Goal: Task Accomplishment & Management: Use online tool/utility

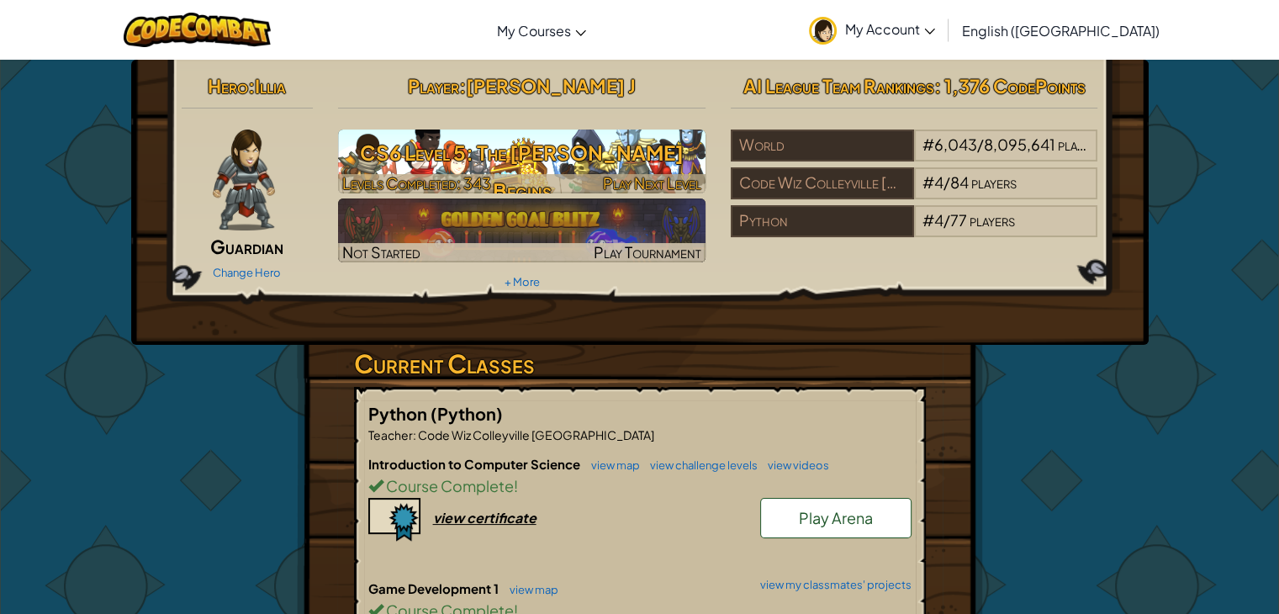
click at [495, 159] on h3 "CS6 Level 5: The Hunt Begins" at bounding box center [522, 172] width 368 height 76
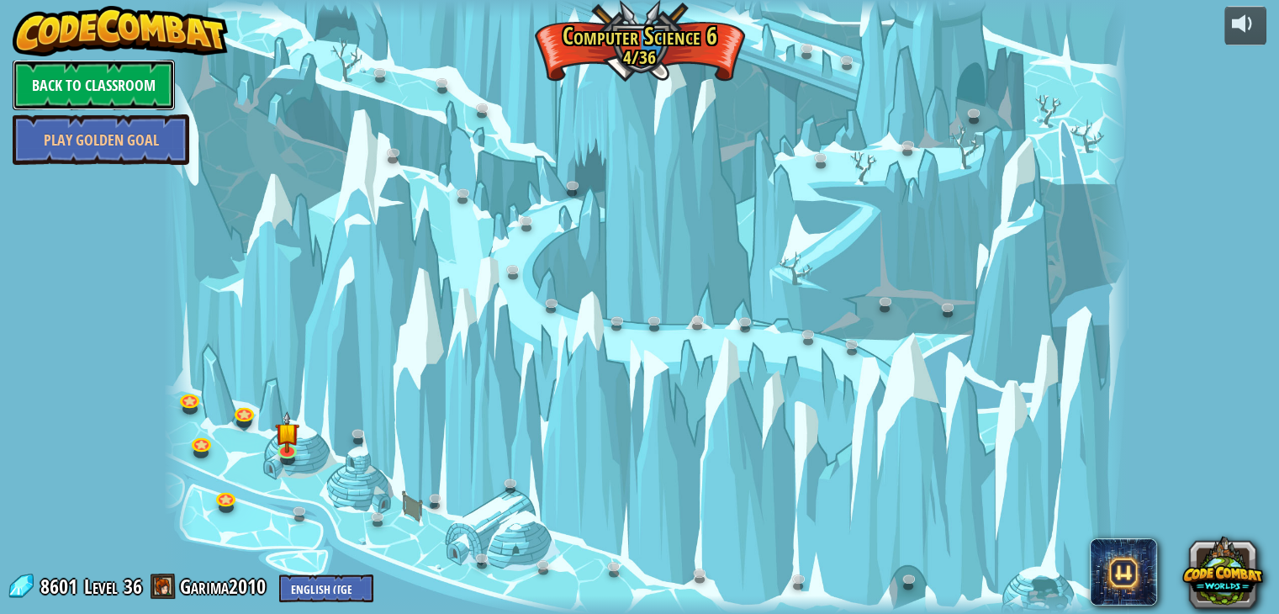
click at [137, 68] on link "Back to Classroom" at bounding box center [94, 85] width 162 height 50
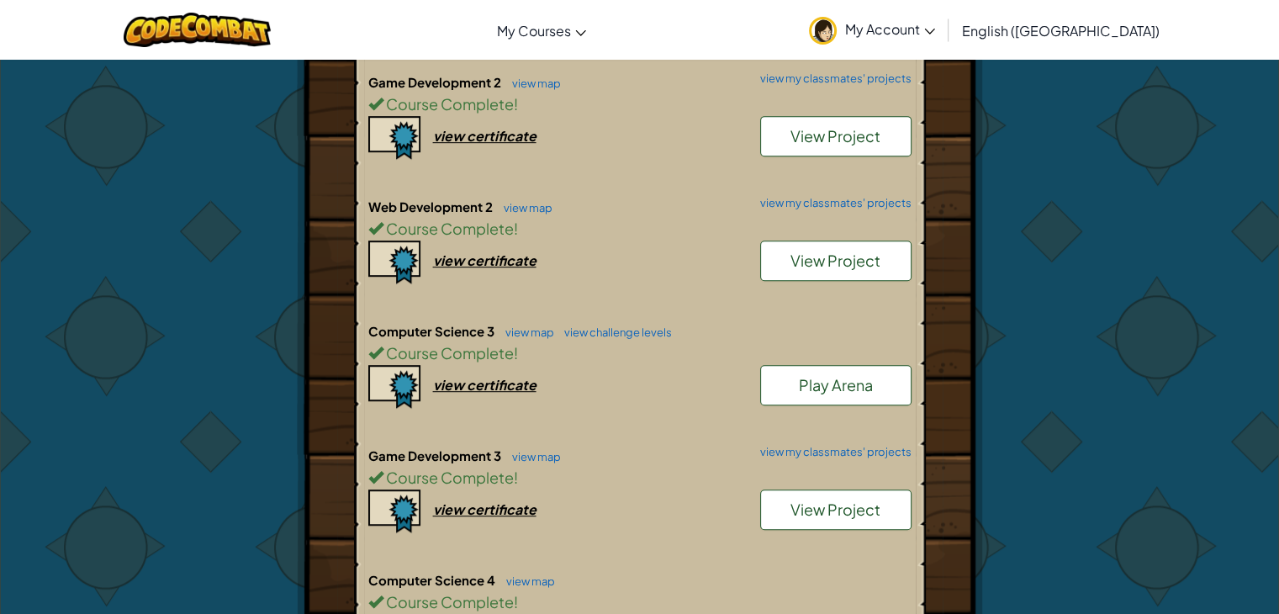
scroll to position [885, 0]
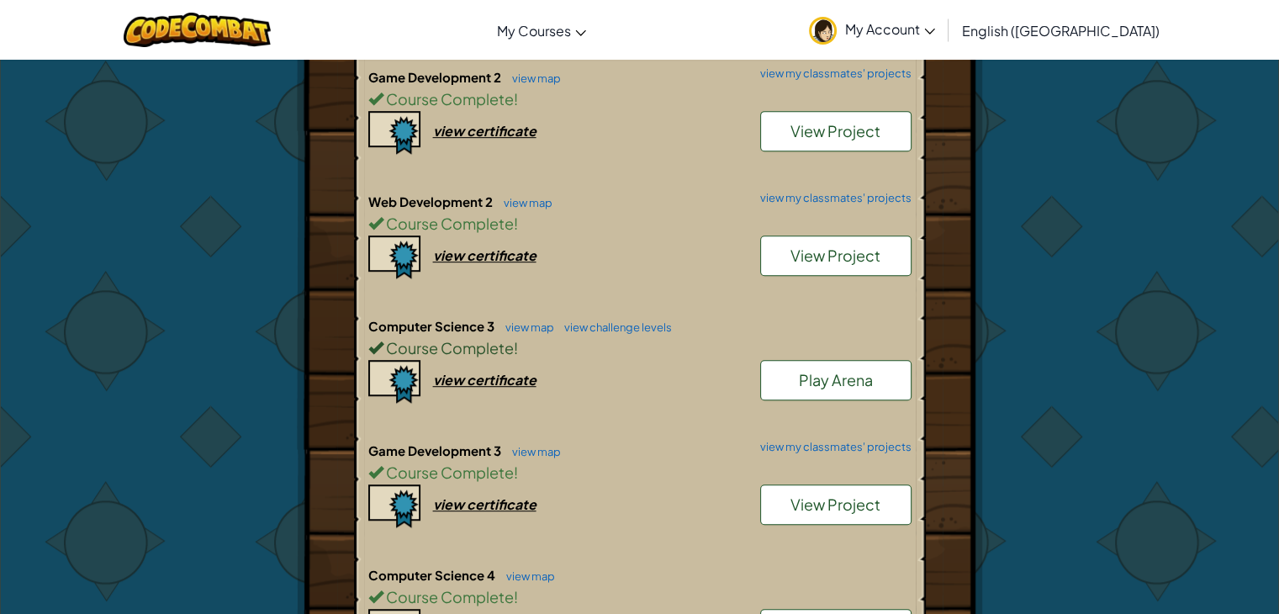
click at [507, 336] on div "Course Complete !" at bounding box center [639, 348] width 543 height 24
click at [527, 320] on link "view map" at bounding box center [525, 326] width 57 height 13
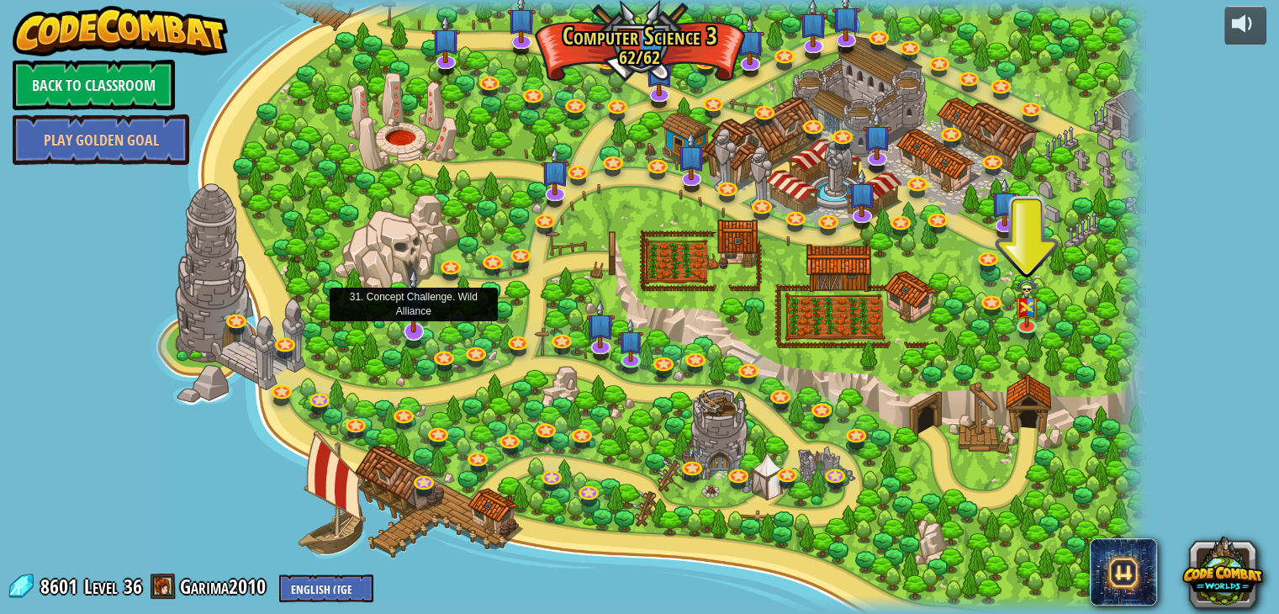
click at [406, 334] on div at bounding box center [414, 331] width 20 height 19
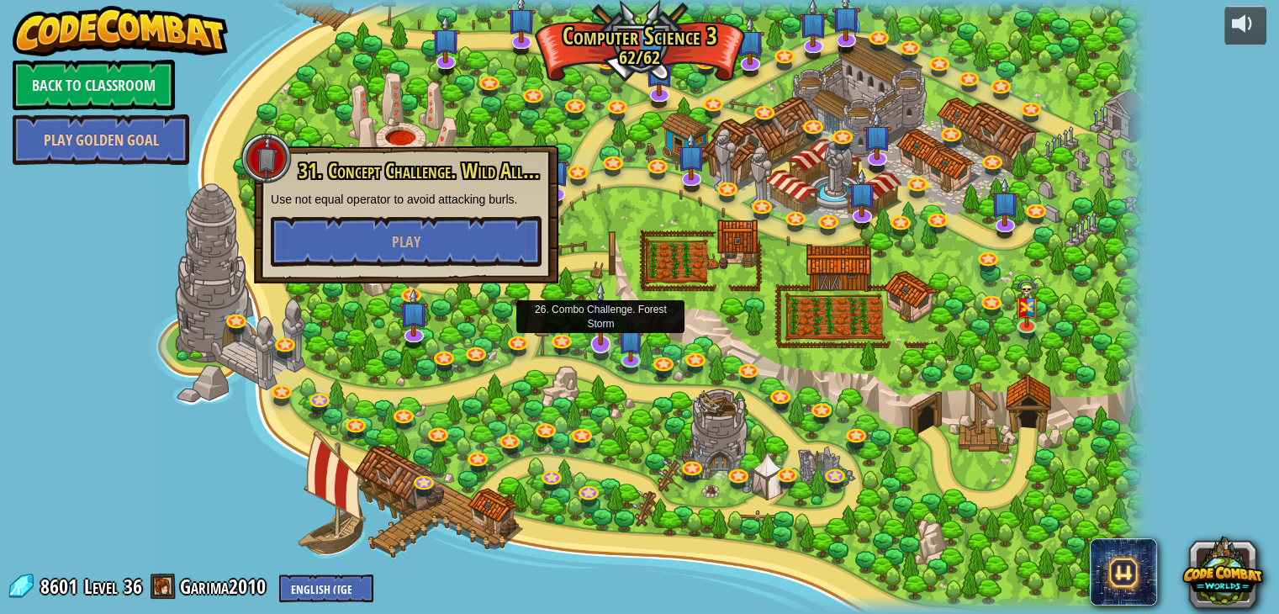
click at [594, 330] on img at bounding box center [601, 313] width 29 height 65
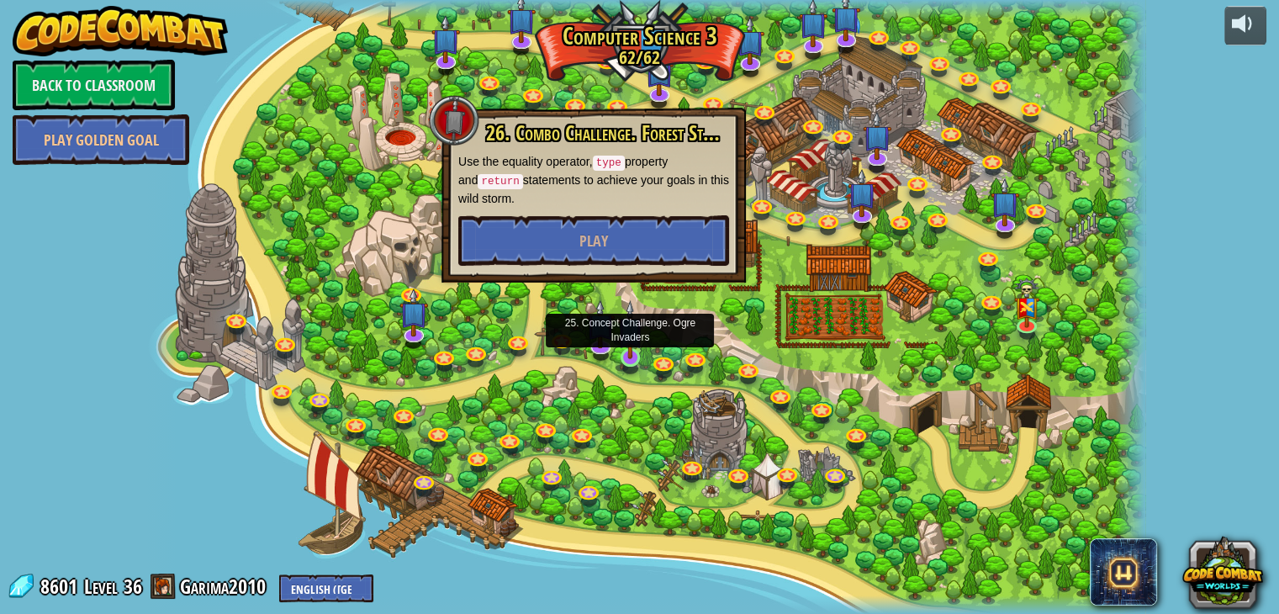
click at [617, 341] on img at bounding box center [629, 329] width 25 height 58
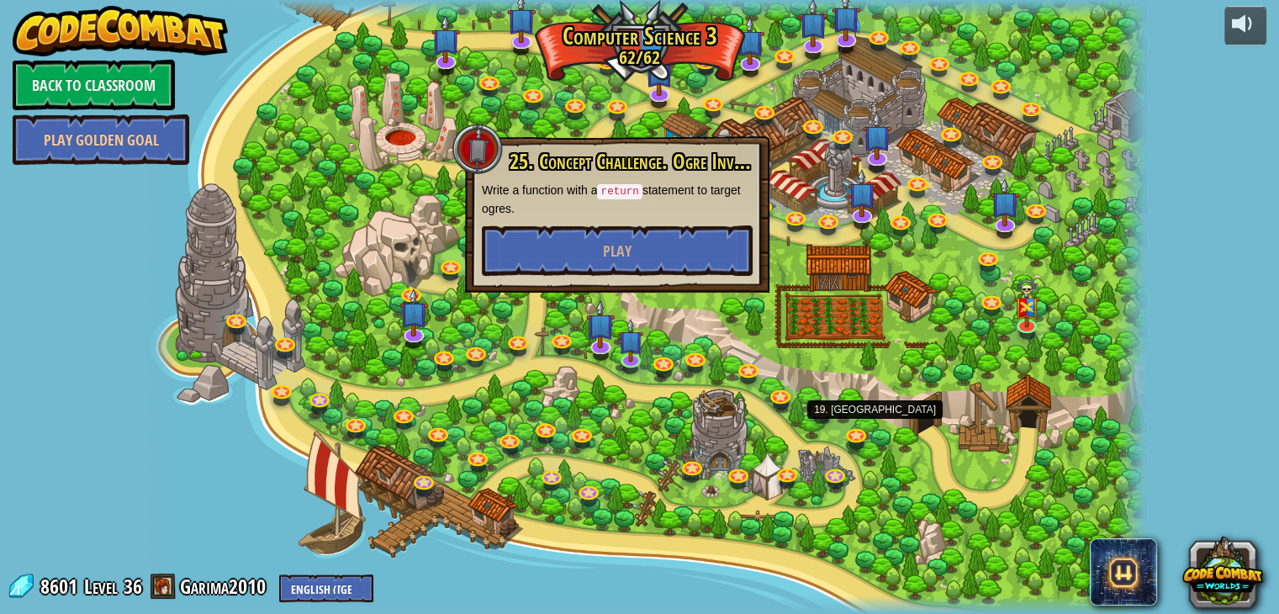
click at [865, 445] on div "70. Fast and Furry-ous Nobody can catch the Road Runner. Play 69. Combo Challen…" at bounding box center [645, 307] width 999 height 614
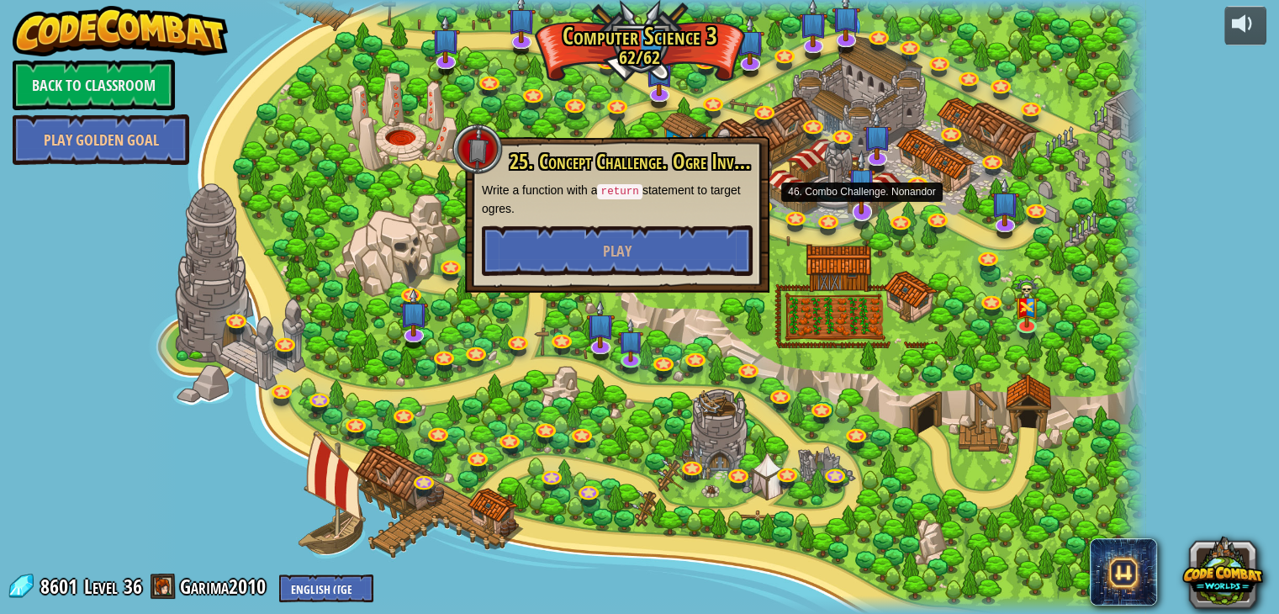
click at [856, 212] on img at bounding box center [862, 182] width 29 height 65
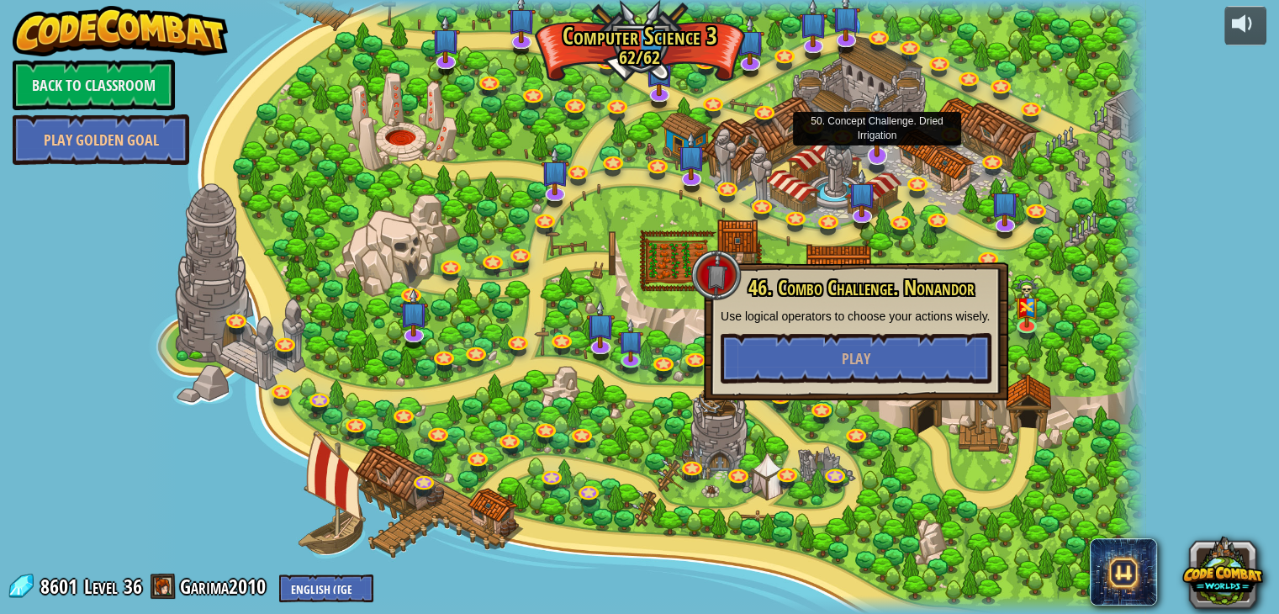
click at [863, 149] on img at bounding box center [877, 125] width 29 height 65
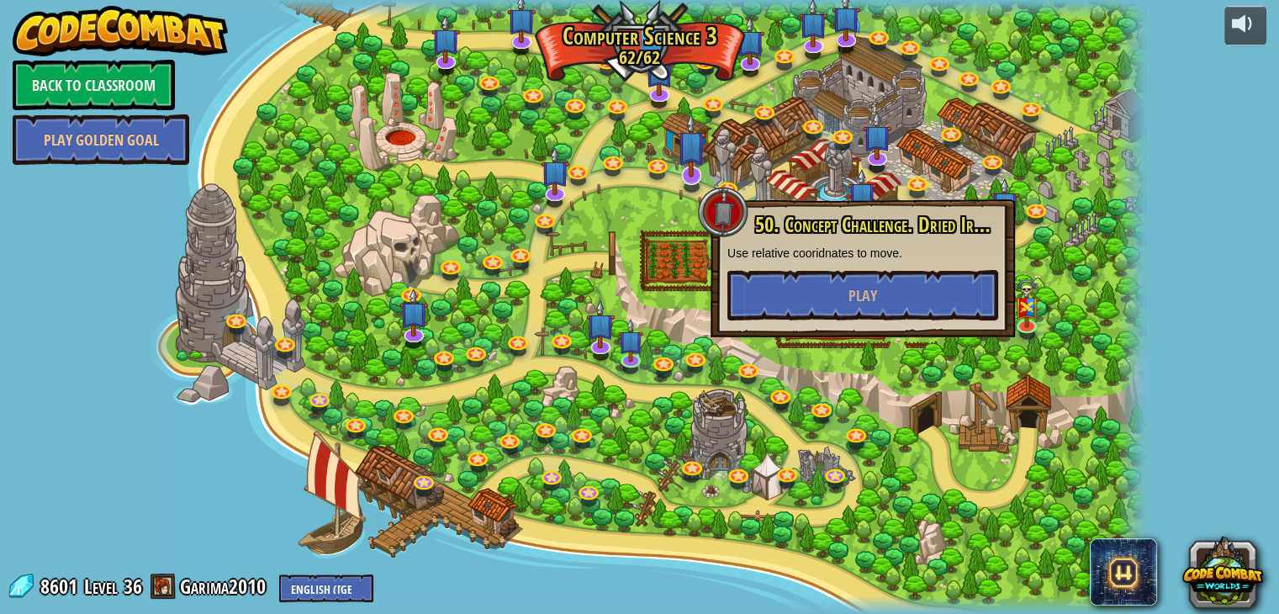
click at [691, 156] on img at bounding box center [691, 145] width 29 height 65
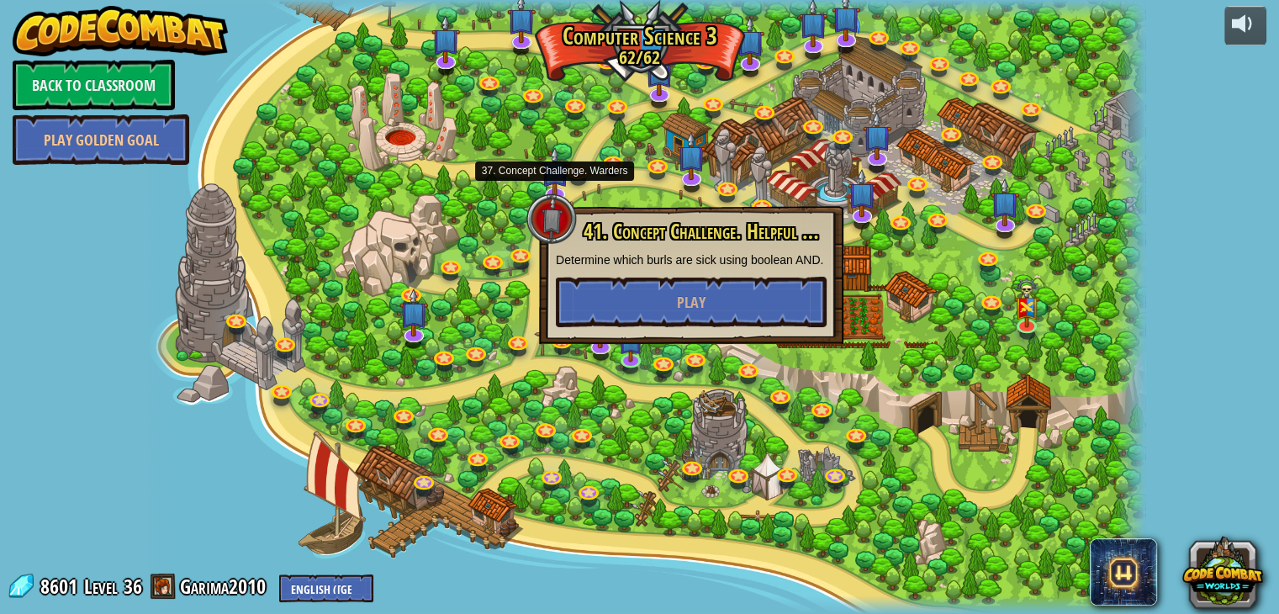
click at [503, 185] on div at bounding box center [645, 307] width 999 height 614
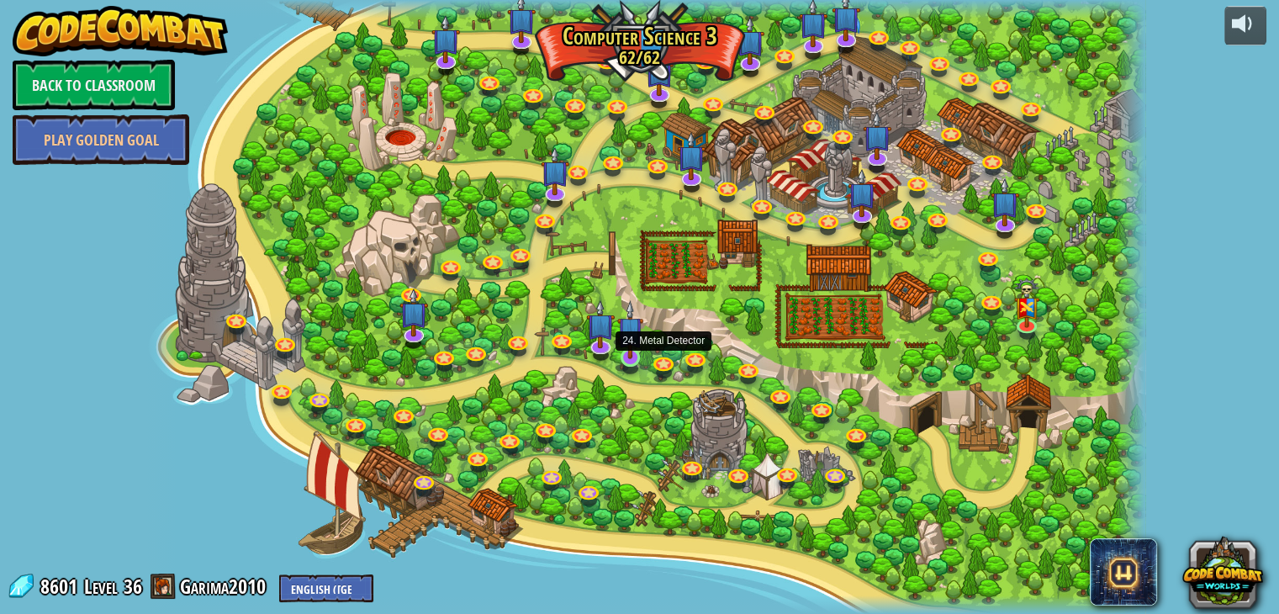
click at [627, 341] on img at bounding box center [629, 329] width 25 height 58
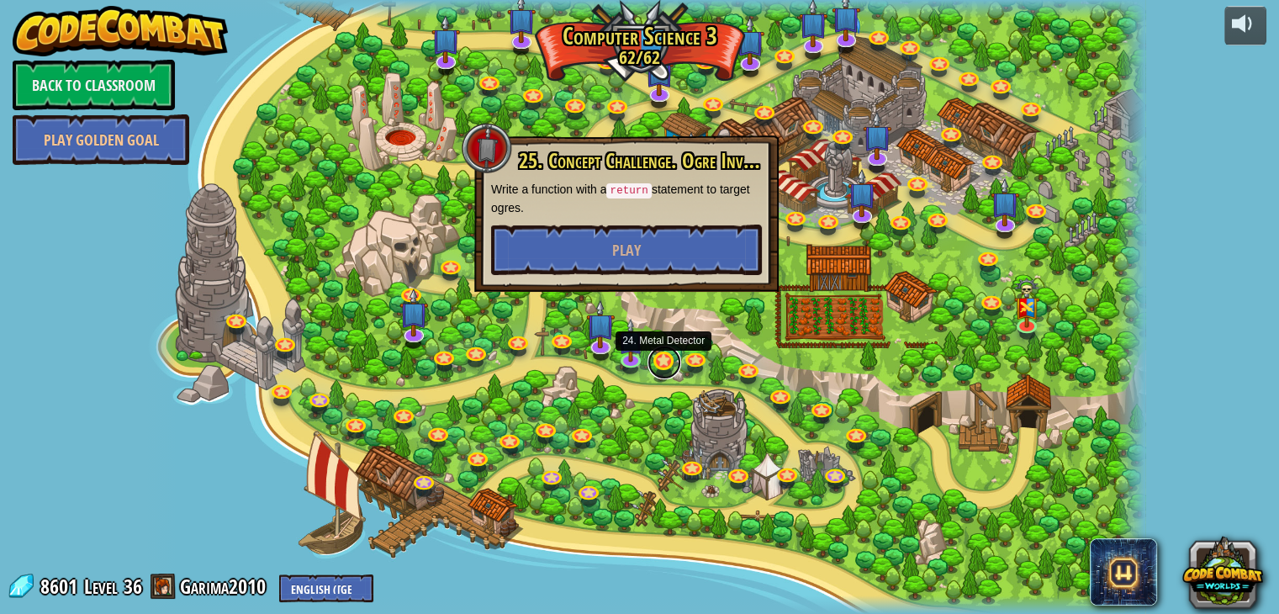
click at [670, 364] on link at bounding box center [665, 363] width 34 height 34
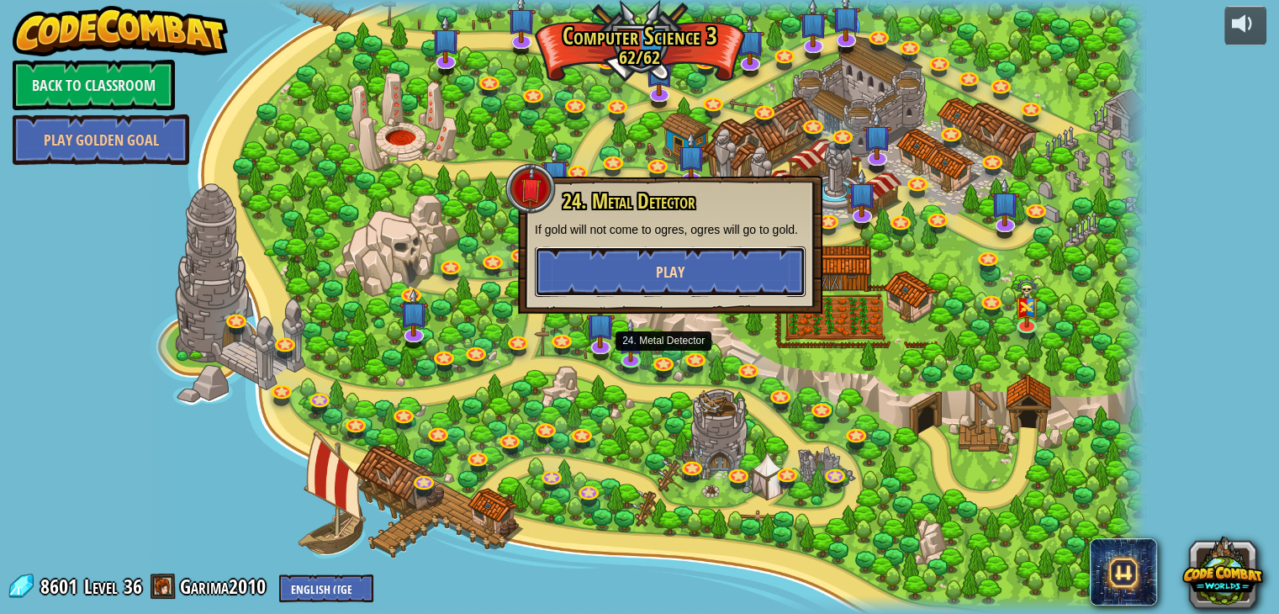
click at [630, 277] on button "Play" at bounding box center [670, 271] width 271 height 50
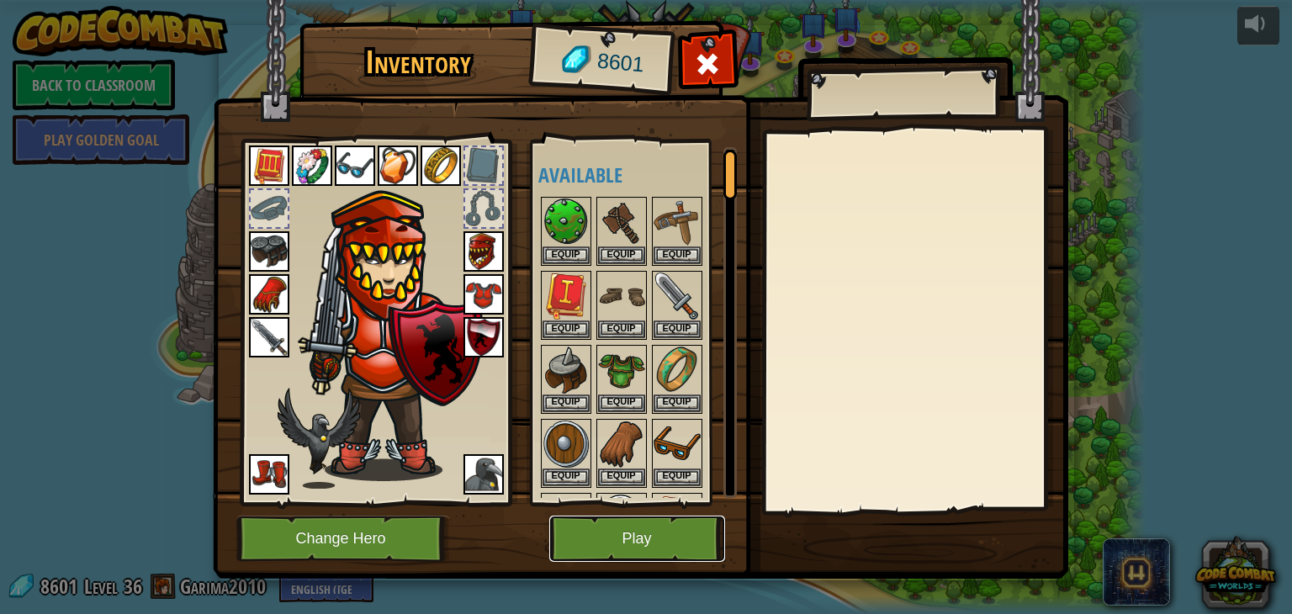
click at [624, 543] on button "Play" at bounding box center [637, 539] width 176 height 46
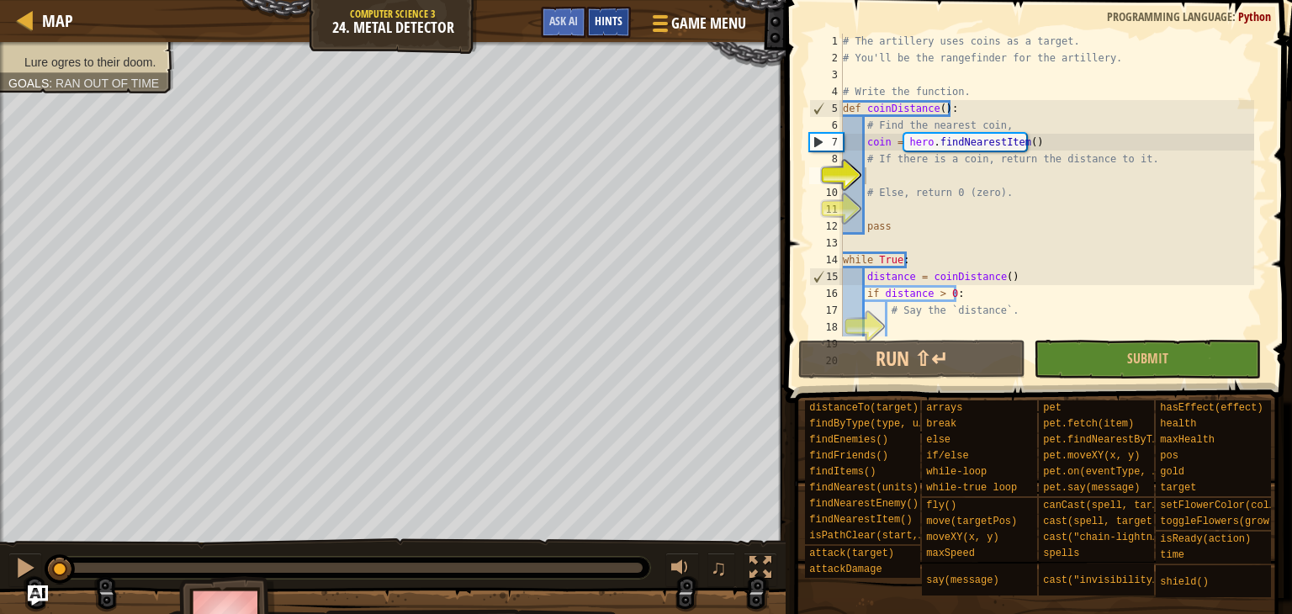
click at [606, 24] on span "Hints" at bounding box center [609, 21] width 28 height 16
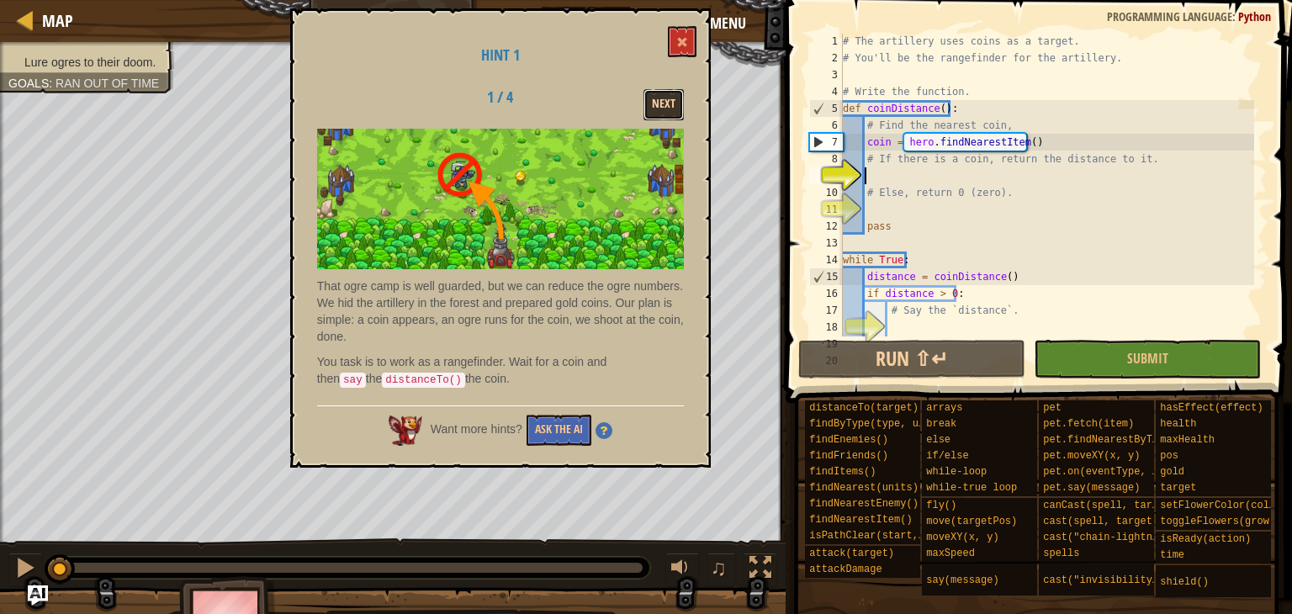
click at [665, 95] on button "Next" at bounding box center [663, 104] width 40 height 31
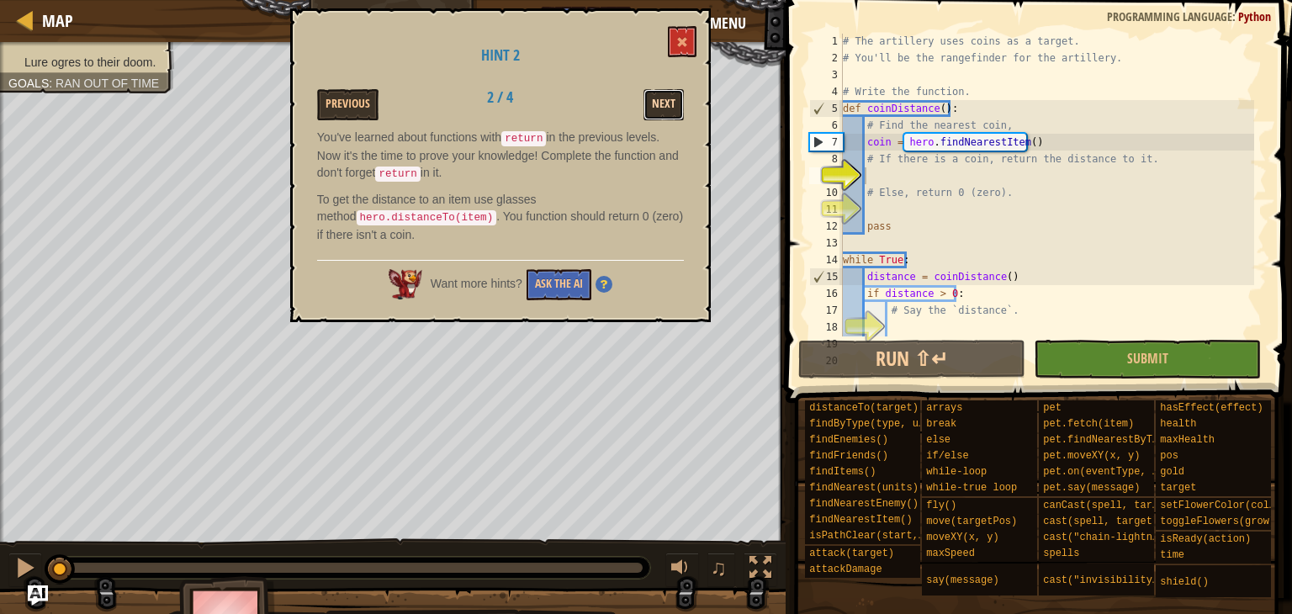
click at [677, 105] on button "Next" at bounding box center [663, 104] width 40 height 31
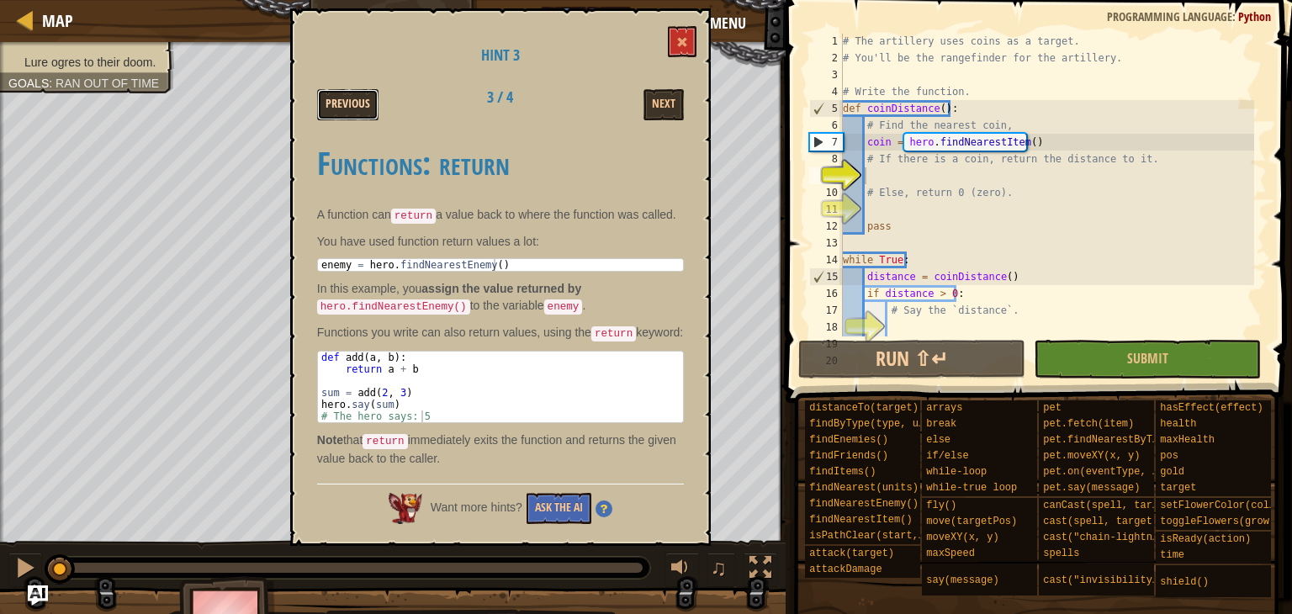
click at [346, 97] on button "Previous" at bounding box center [347, 104] width 61 height 31
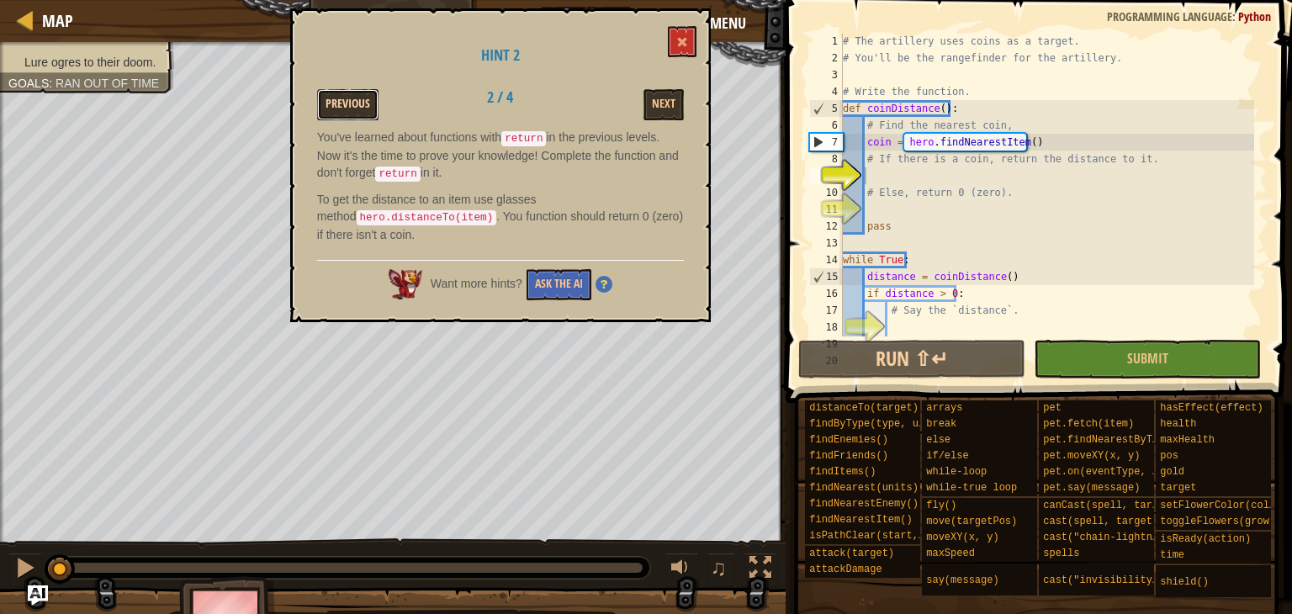
click at [348, 98] on button "Previous" at bounding box center [347, 104] width 61 height 31
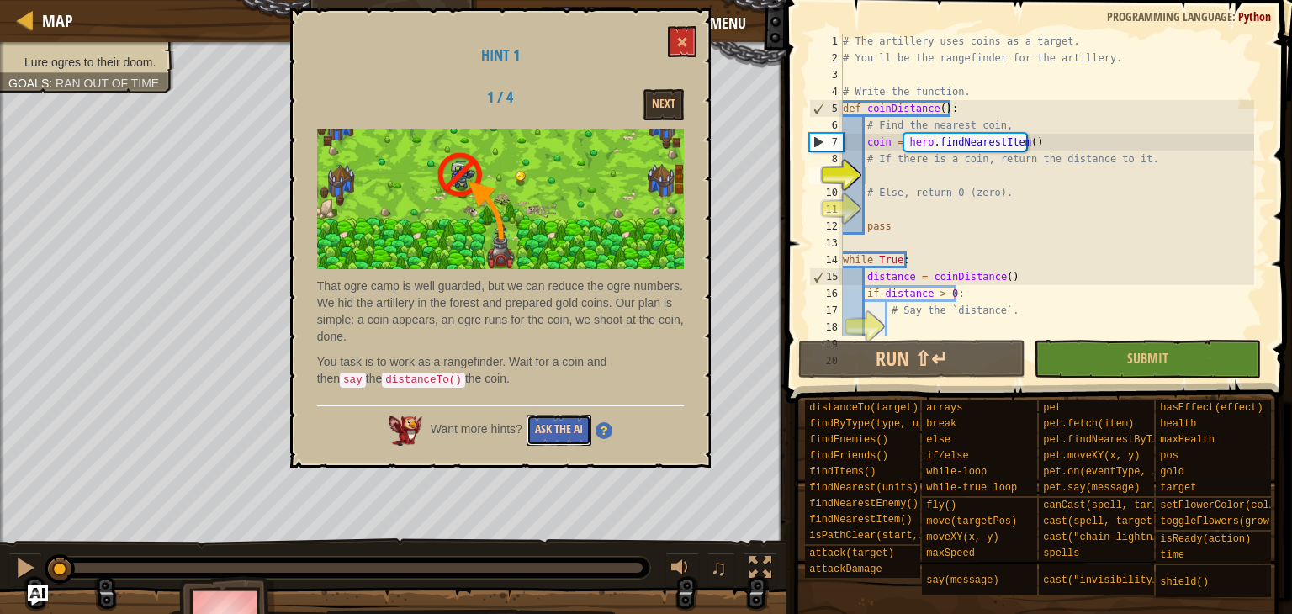
click at [553, 431] on button "Ask the AI" at bounding box center [558, 430] width 65 height 31
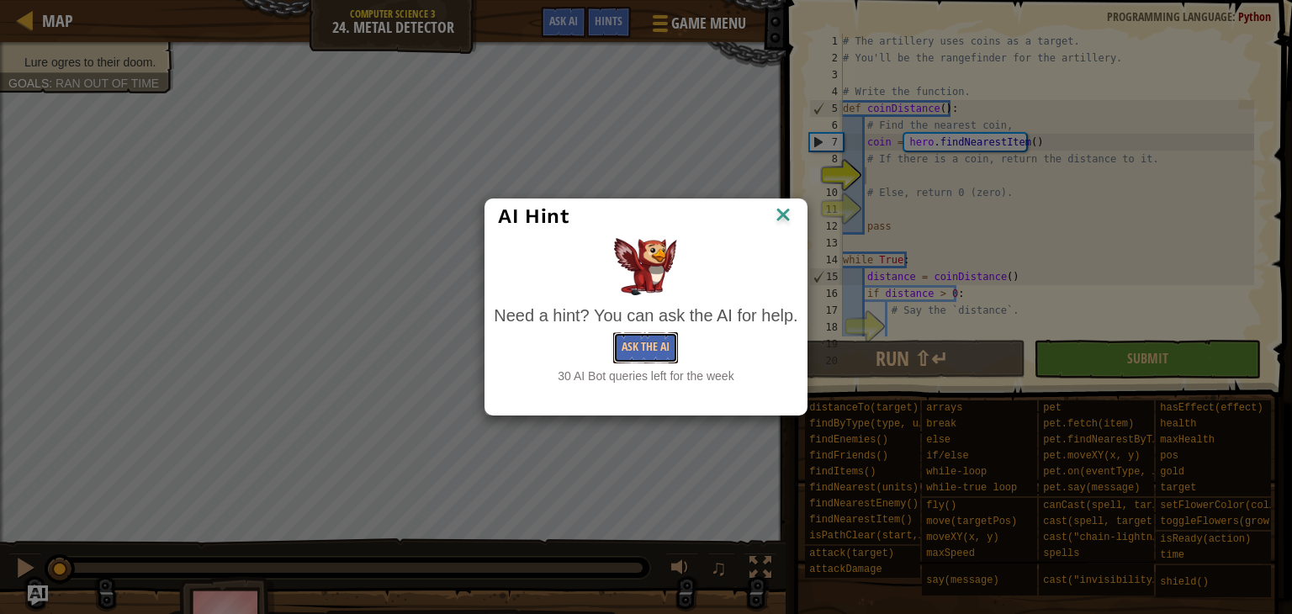
drag, startPoint x: 644, startPoint y: 362, endPoint x: 770, endPoint y: 384, distance: 128.2
click at [770, 384] on div "Need a hint? You can ask the AI for help. Ask the AI 30 AI Bot queries left for…" at bounding box center [645, 311] width 312 height 155
click at [658, 349] on button "Ask the AI" at bounding box center [645, 347] width 65 height 31
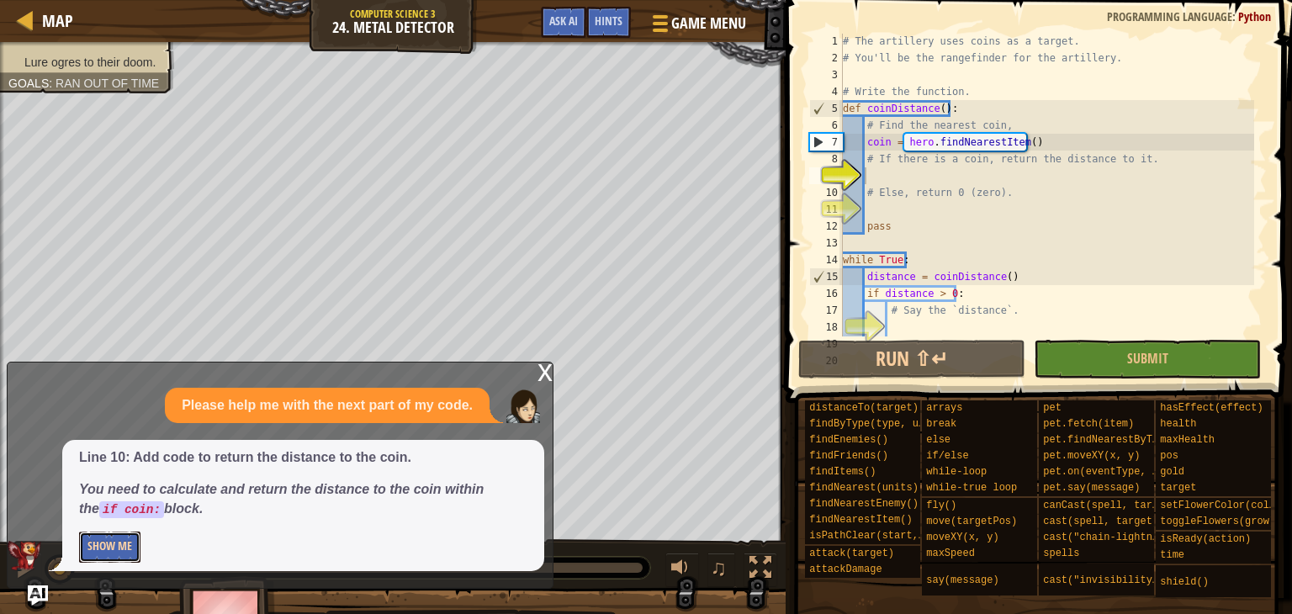
click at [128, 549] on button "Show Me" at bounding box center [109, 547] width 61 height 31
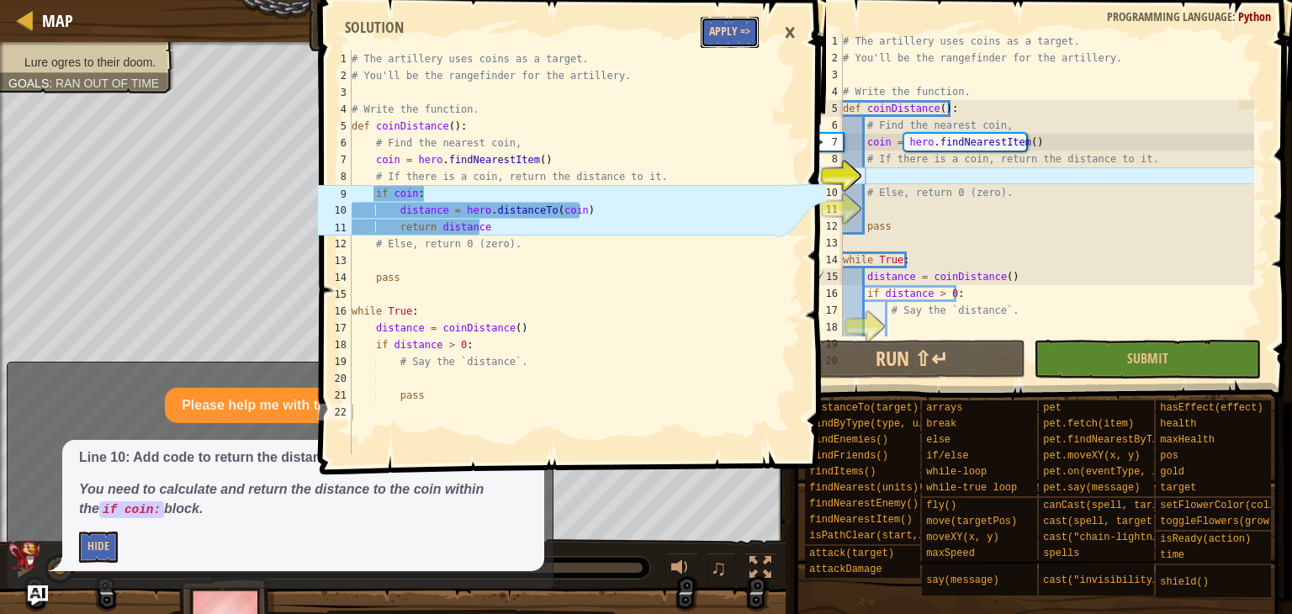
click at [722, 29] on button "Apply =>" at bounding box center [730, 32] width 58 height 31
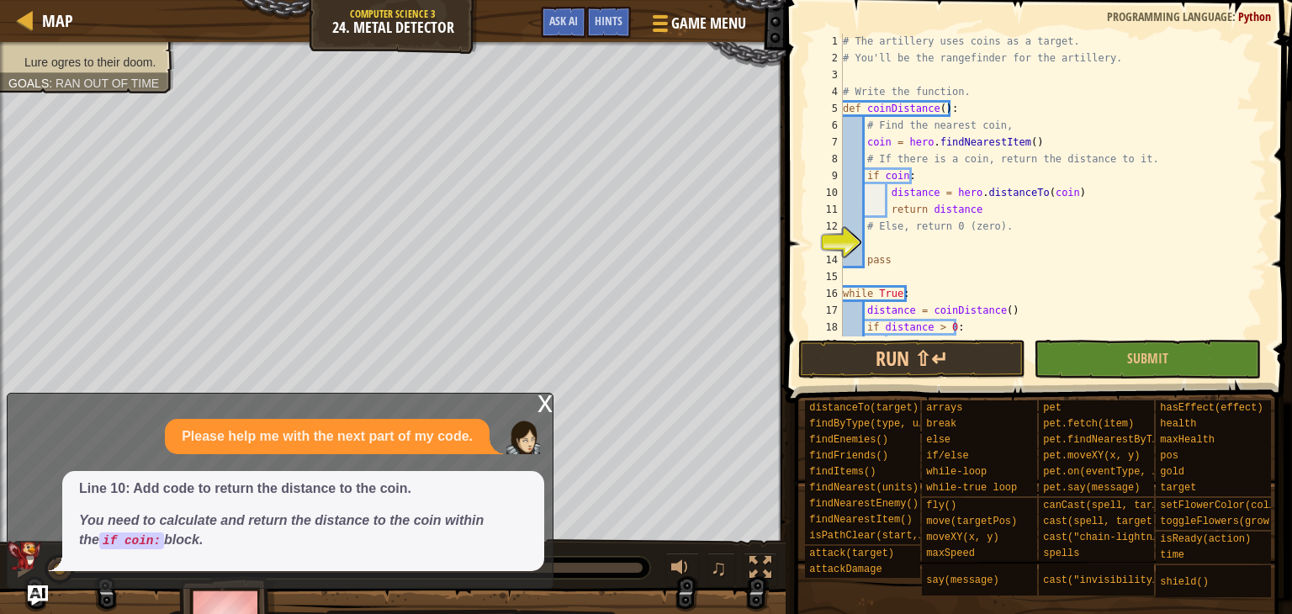
click at [542, 401] on div "x" at bounding box center [544, 402] width 15 height 17
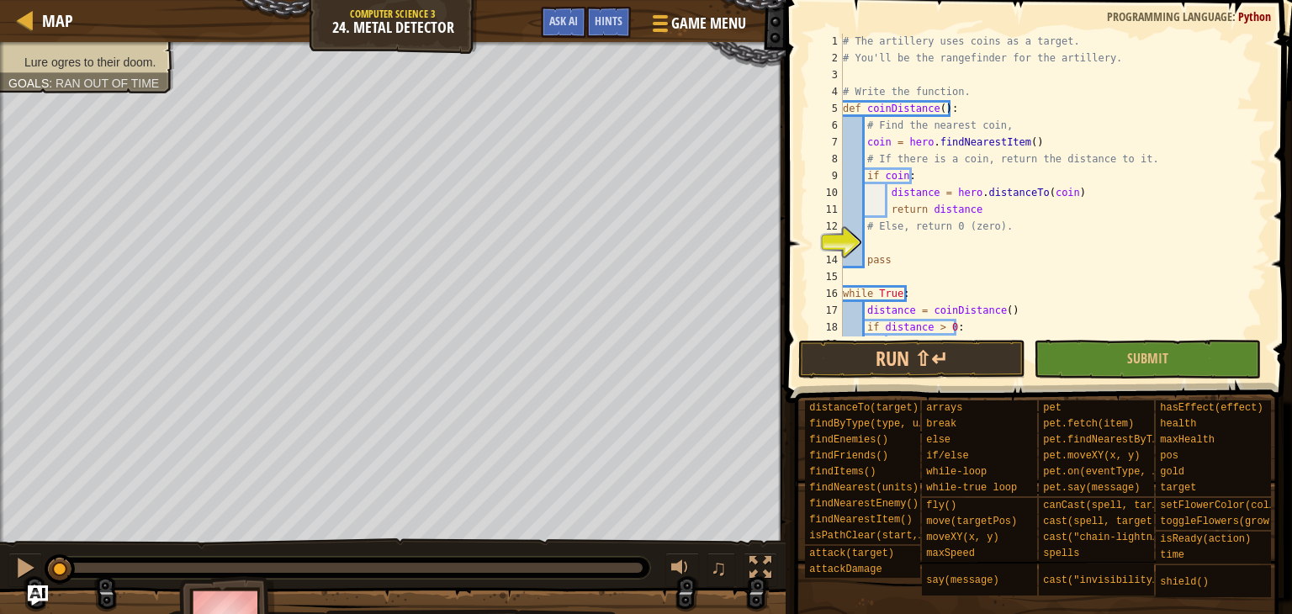
click at [1005, 236] on div "# The artillery uses coins as a target. # You'll be the rangefinder for the art…" at bounding box center [1046, 201] width 415 height 336
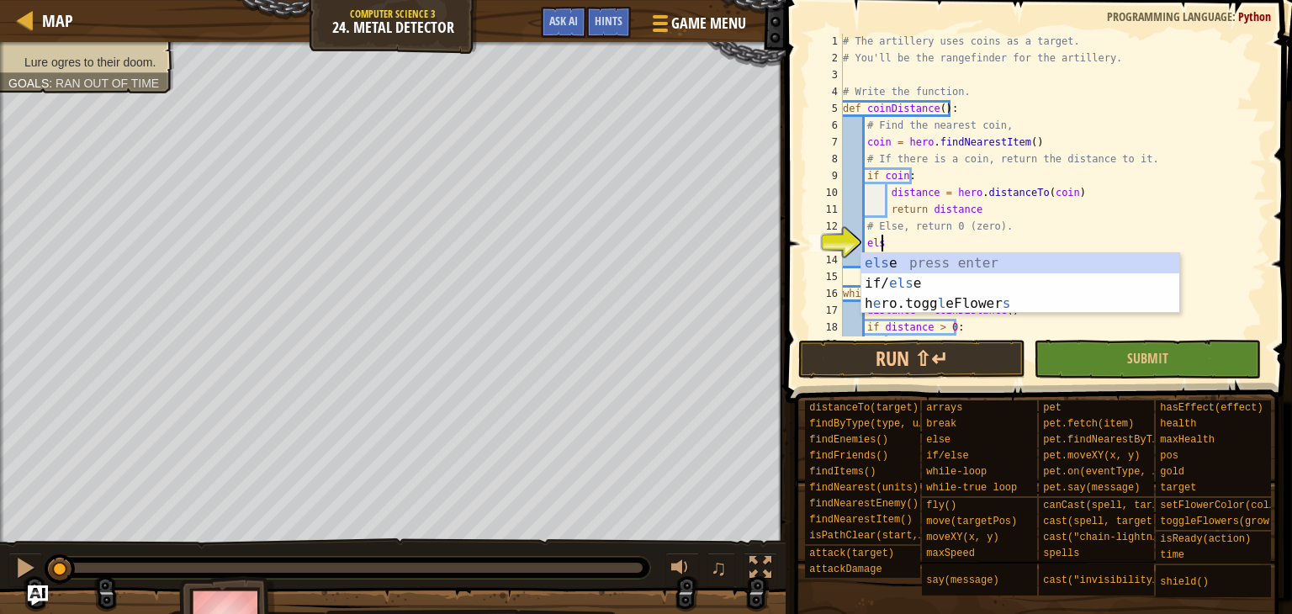
scroll to position [7, 3]
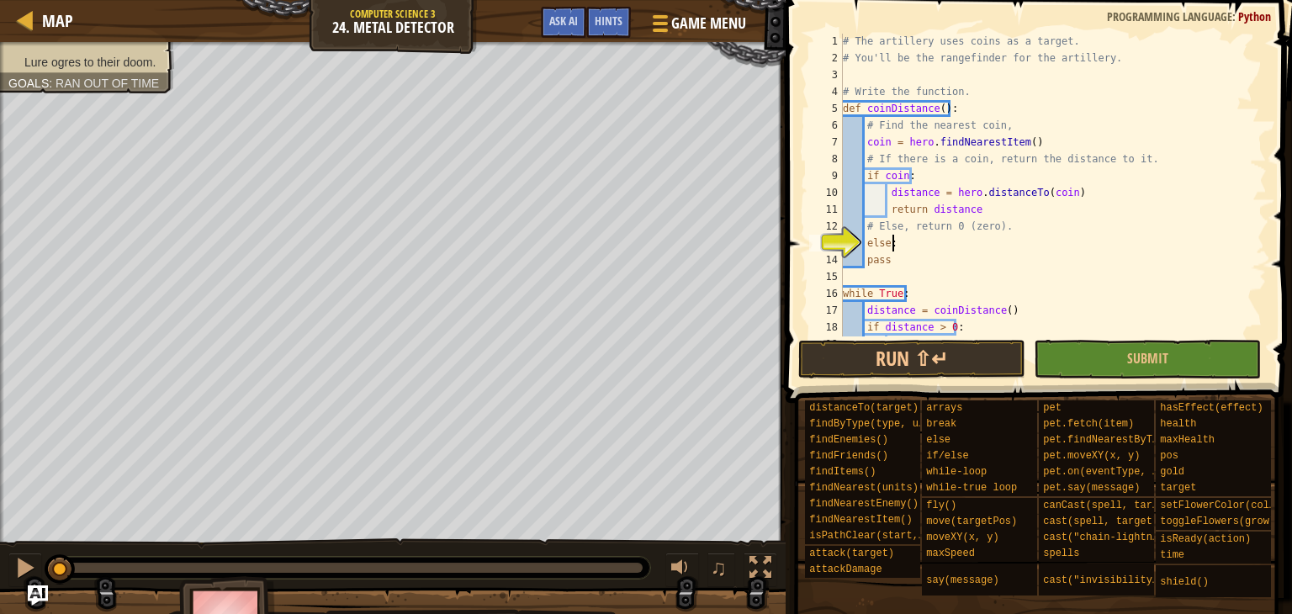
type textarea "else:"
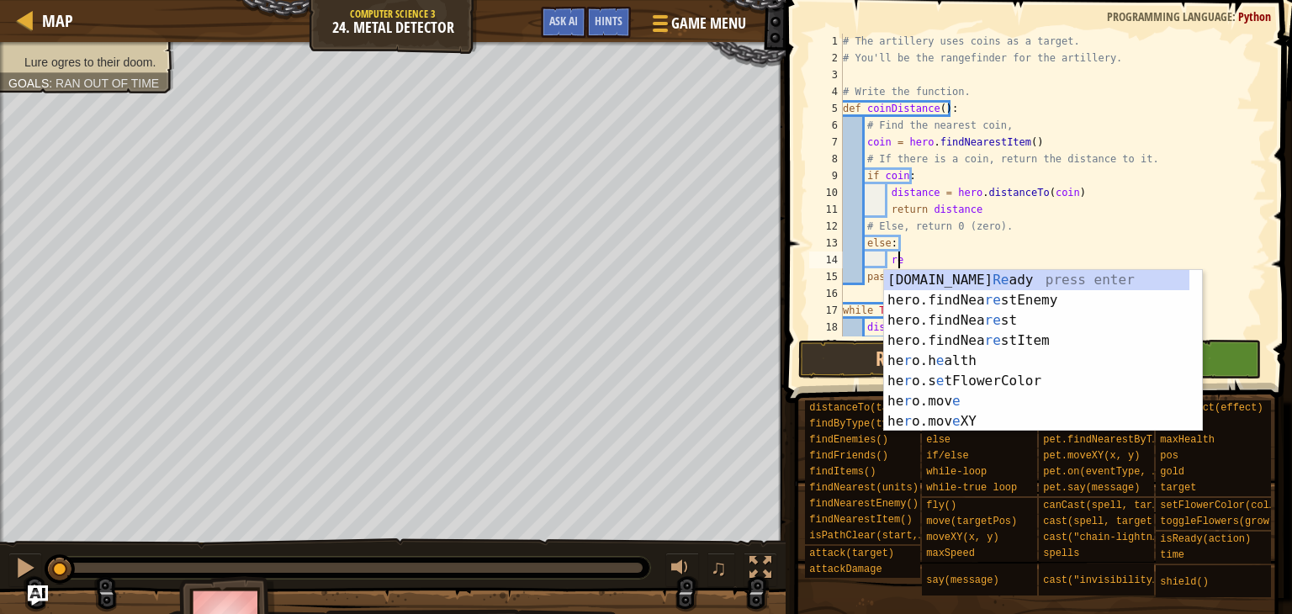
type textarea "r"
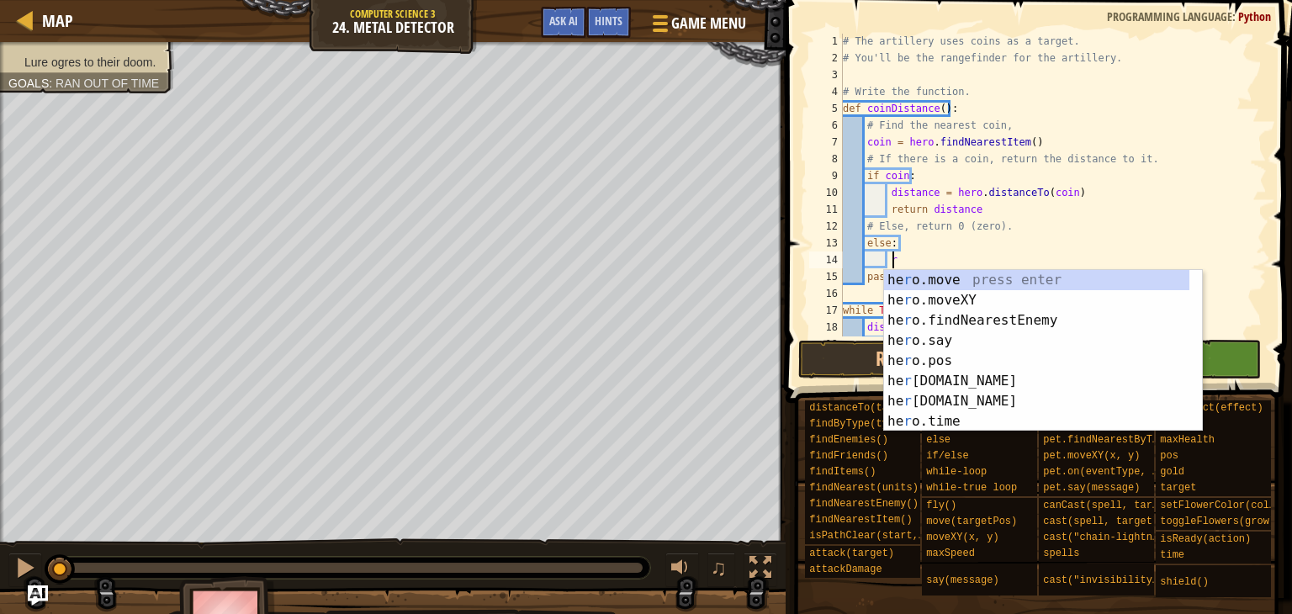
scroll to position [7, 3]
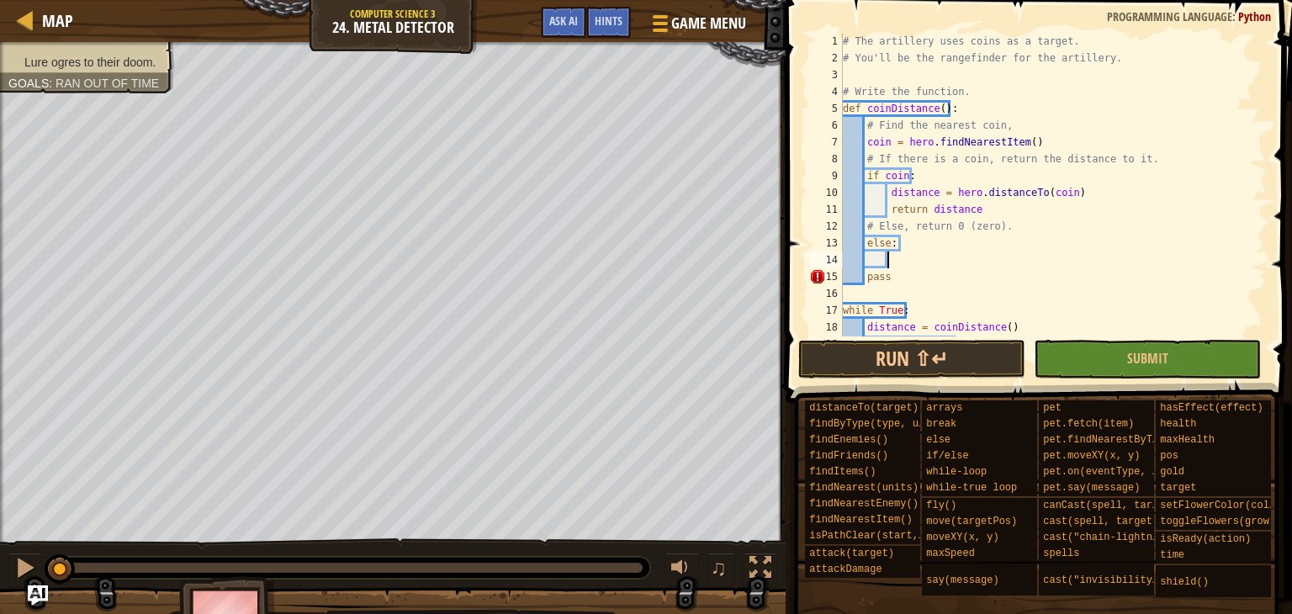
type textarea "0"
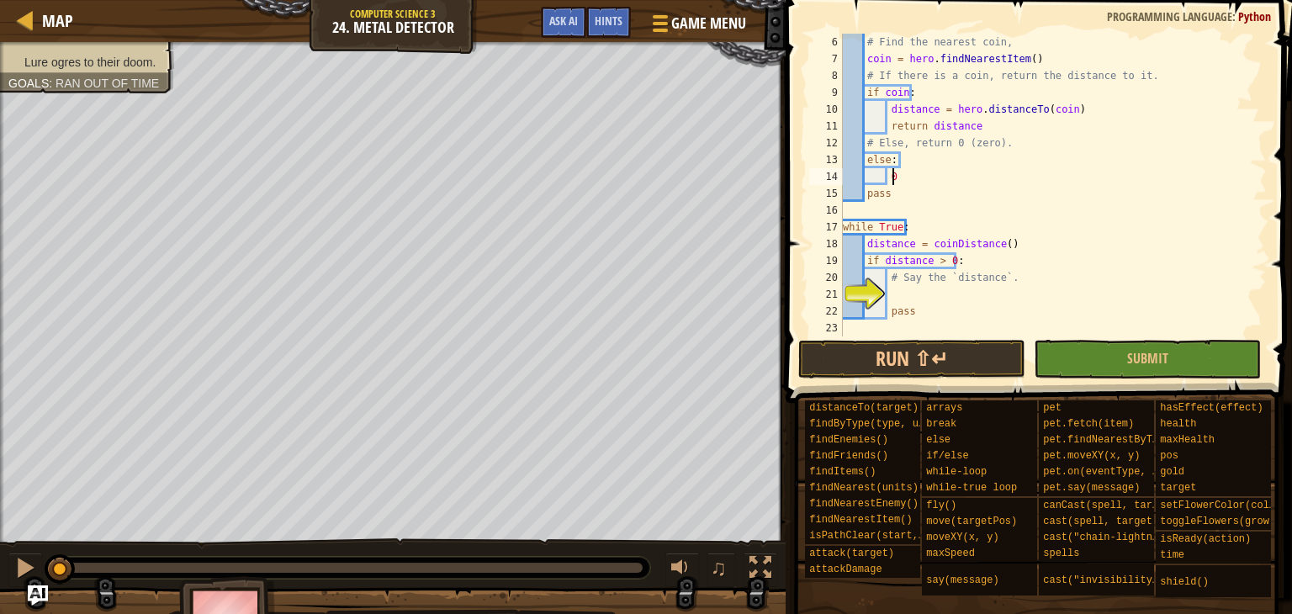
scroll to position [84, 0]
click at [995, 297] on div "# Find the nearest coin, coin = hero . findNearestItem ( ) # If there is a coin…" at bounding box center [1046, 202] width 415 height 336
type textarea "j"
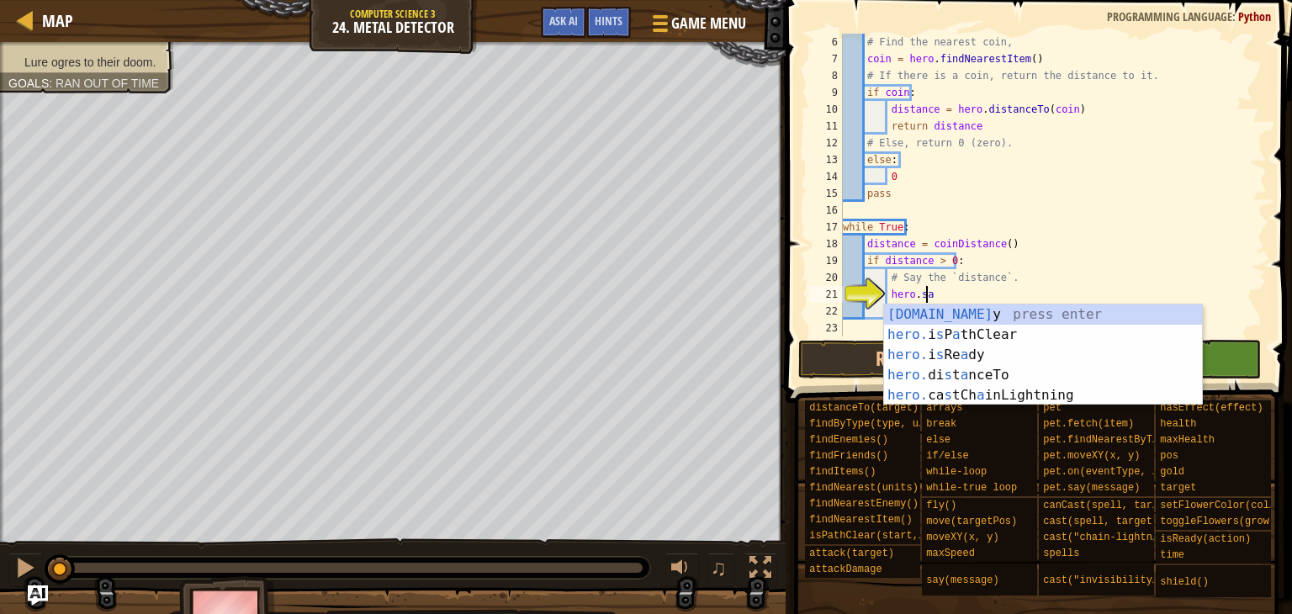
scroll to position [8, 6]
click at [996, 315] on div "hero.sa y press enter hero. i s P a thClear press enter hero. i s Re a dy press…" at bounding box center [1043, 374] width 318 height 141
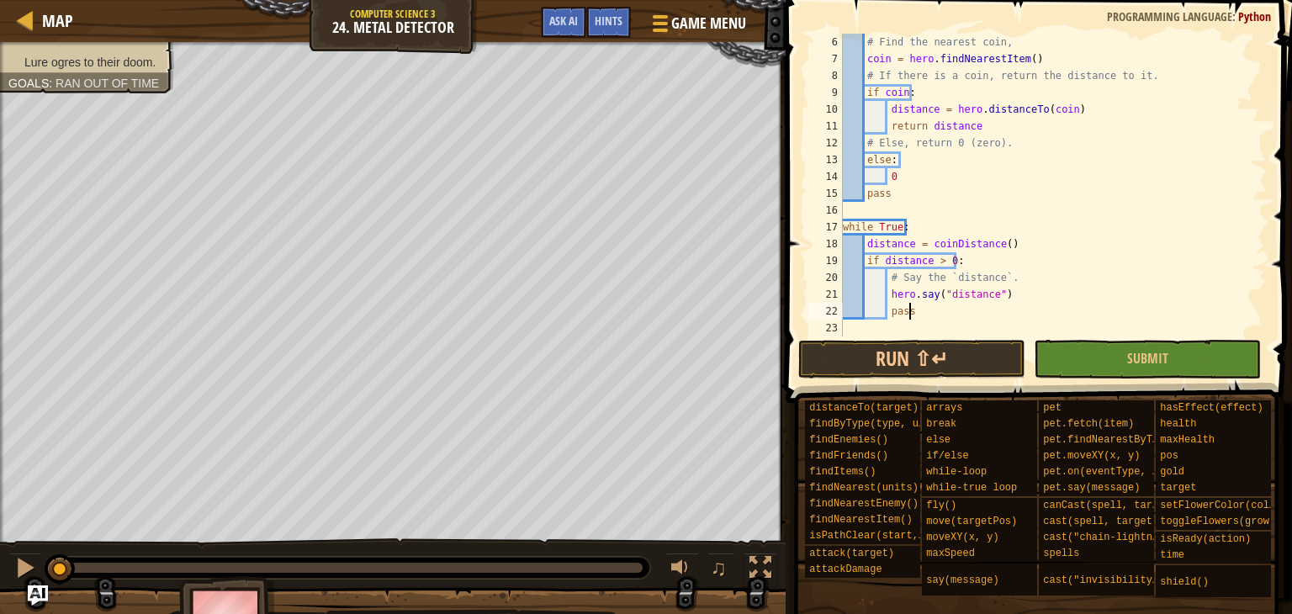
click at [1104, 304] on div "# Find the nearest coin, coin = hero . findNearestItem ( ) # If there is a coin…" at bounding box center [1046, 202] width 415 height 336
click at [1002, 179] on div "# Find the nearest coin, coin = hero . findNearestItem ( ) # If there is a coin…" at bounding box center [1046, 202] width 415 height 336
type textarea "hero.sa"
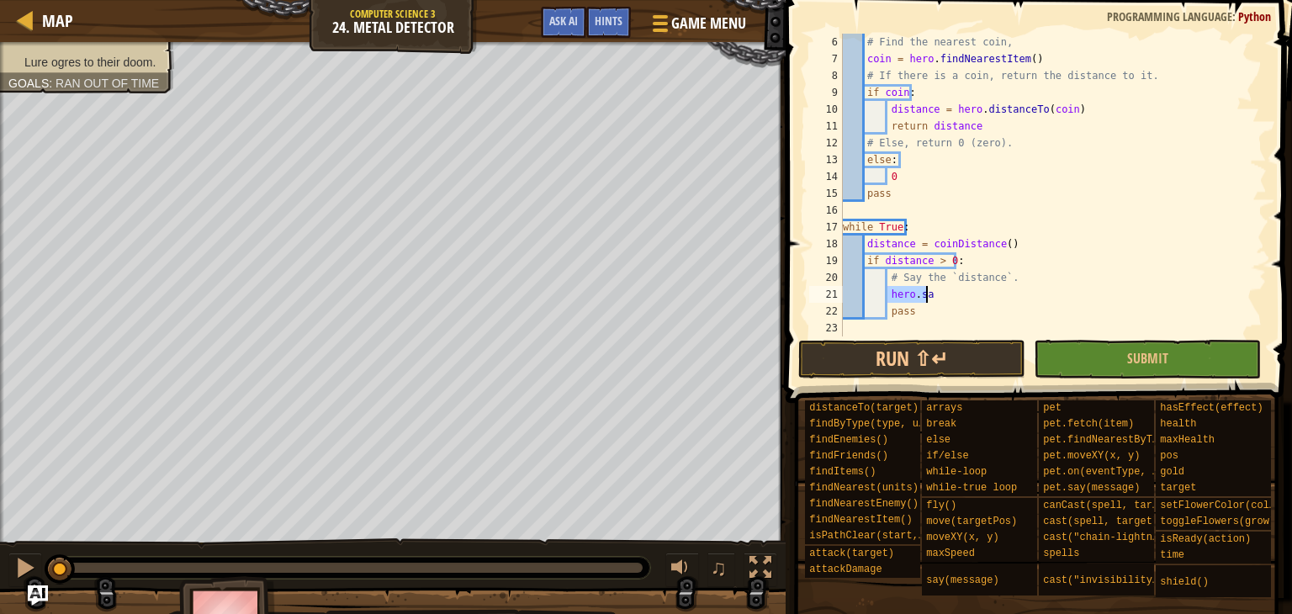
type textarea "jerp"
type textarea "reti\"
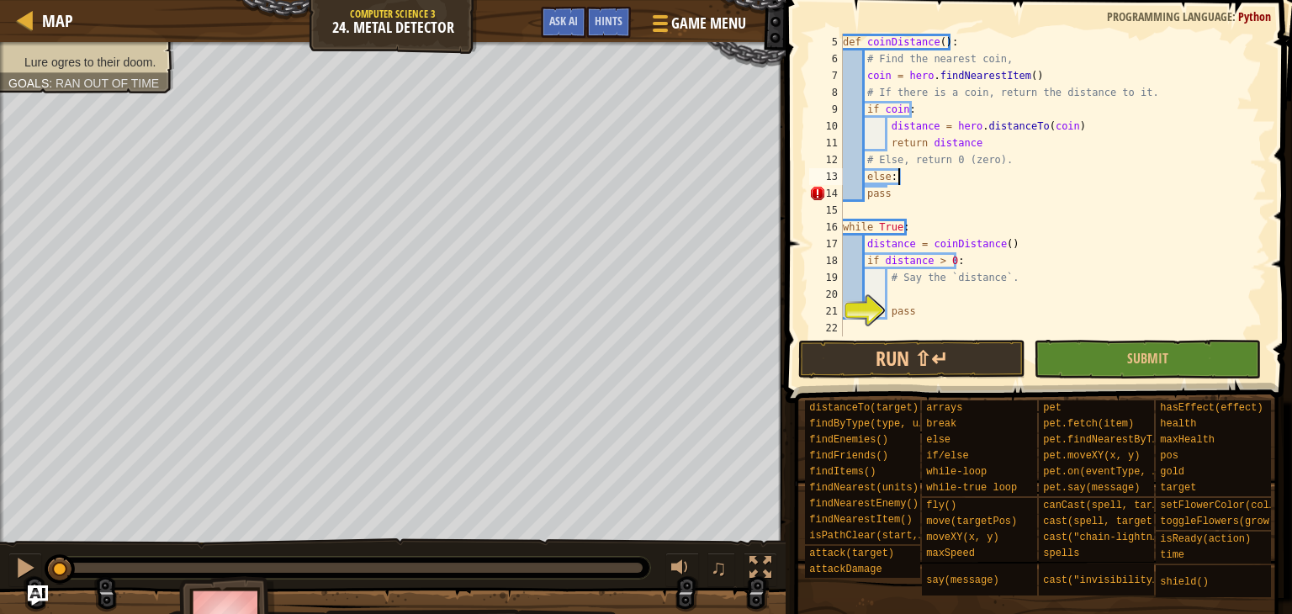
type textarea "else:"
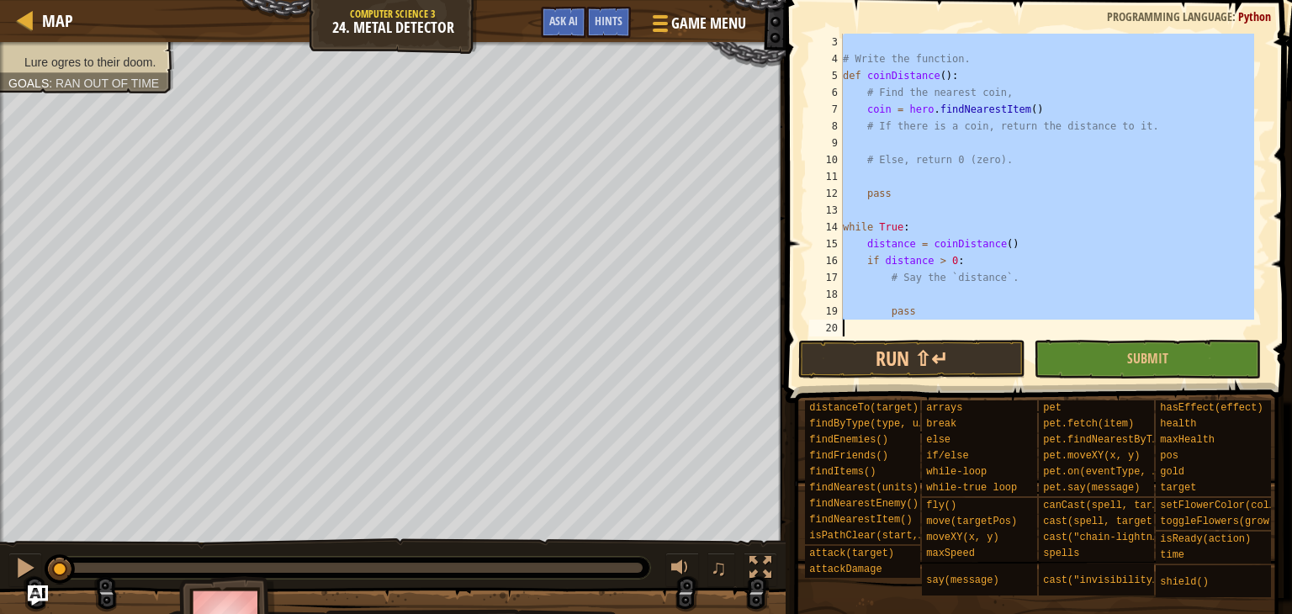
scroll to position [34, 0]
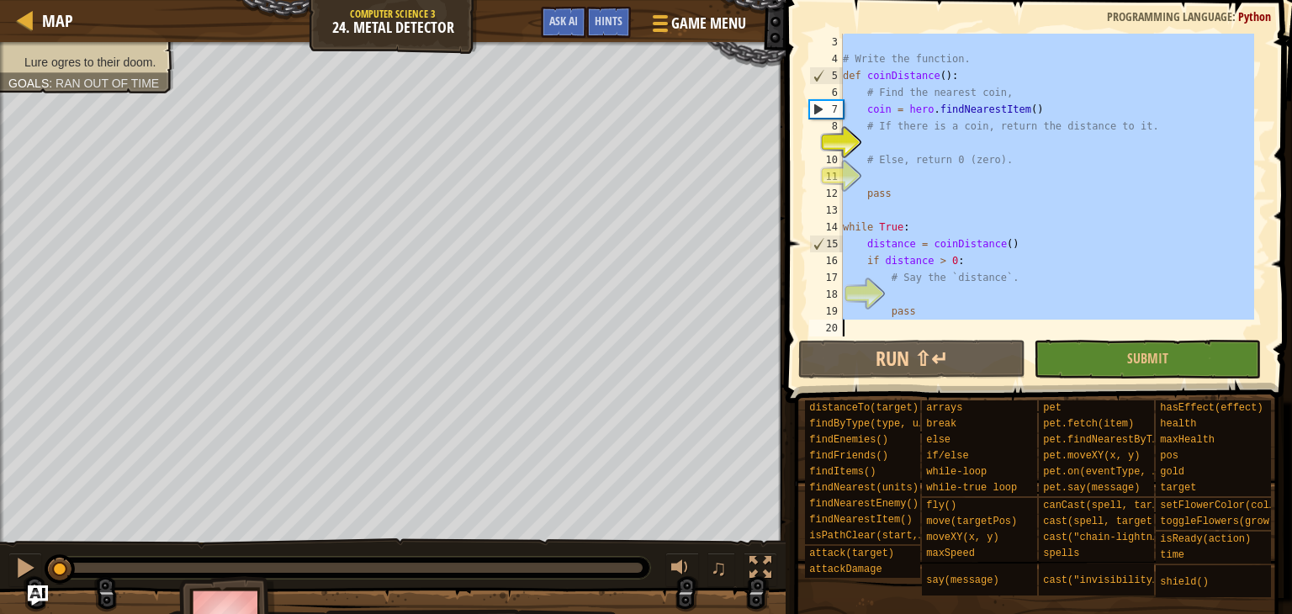
click at [998, 195] on div "# Write the function. def coinDistance ( ) : # Find the nearest coin, coin = he…" at bounding box center [1046, 185] width 415 height 303
type textarea "pass"
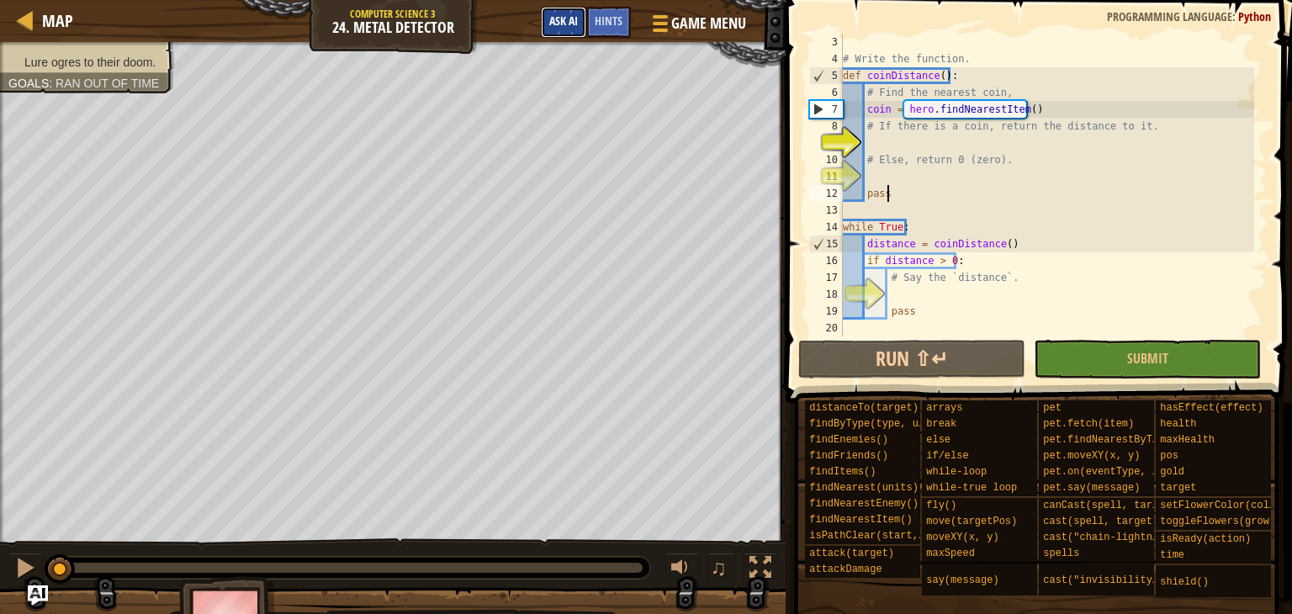
click at [569, 21] on span "Ask AI" at bounding box center [563, 21] width 29 height 16
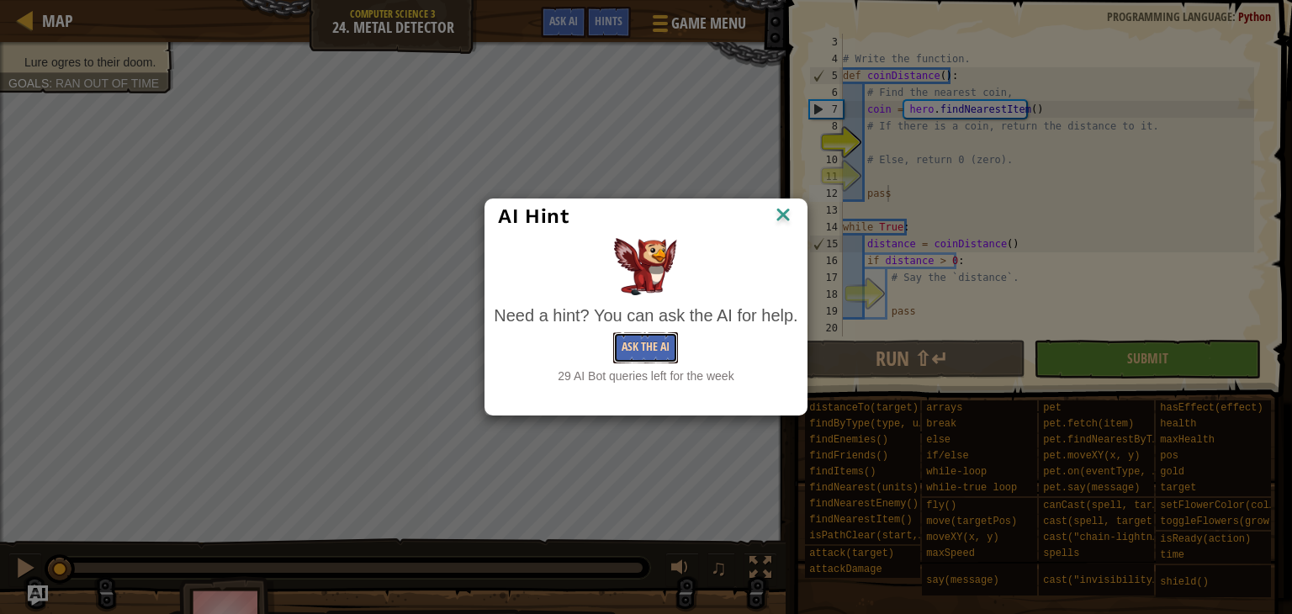
click at [633, 344] on button "Ask the AI" at bounding box center [645, 347] width 65 height 31
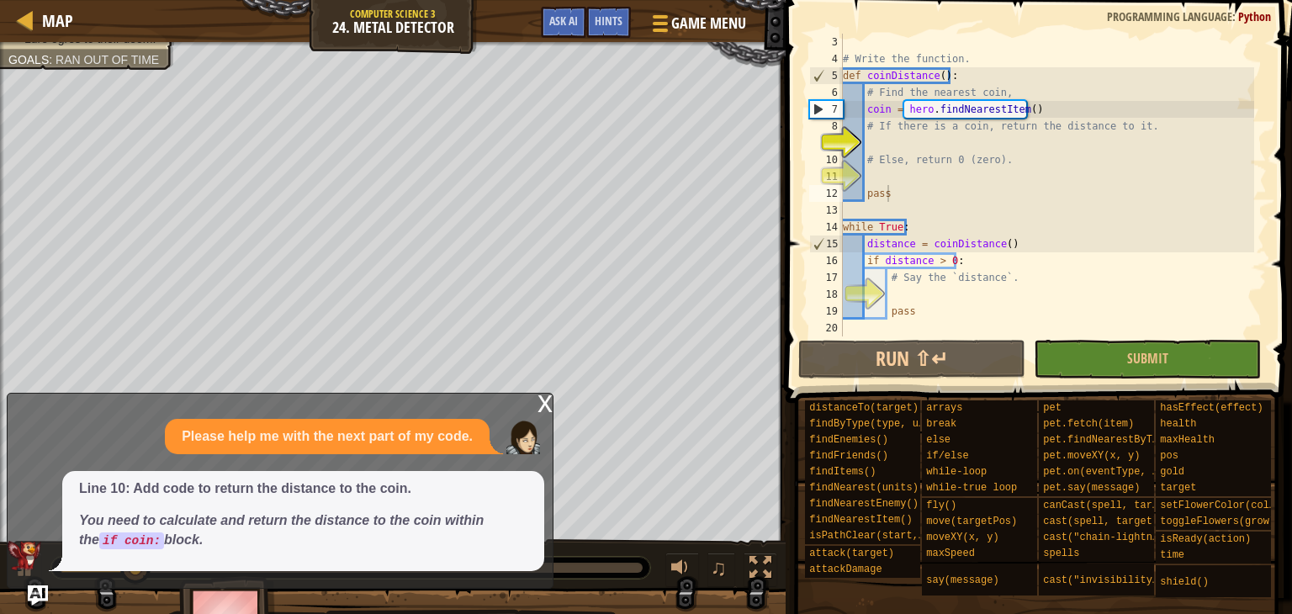
click at [548, 406] on div "x" at bounding box center [544, 402] width 15 height 17
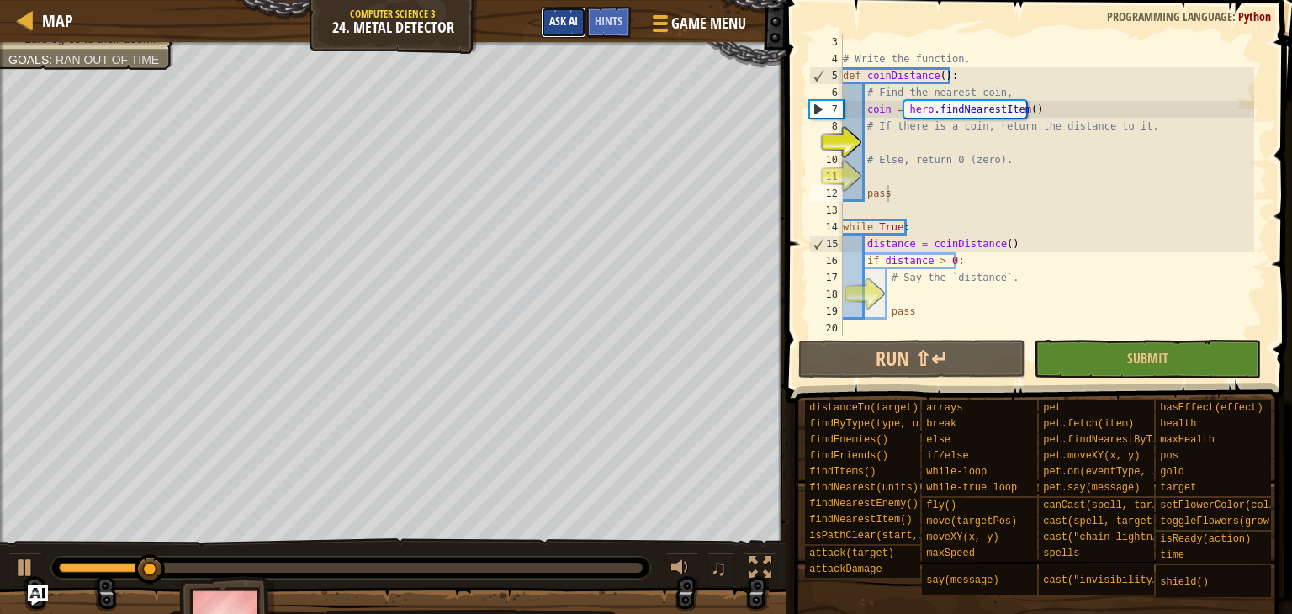
click at [567, 19] on span "Ask AI" at bounding box center [563, 21] width 29 height 16
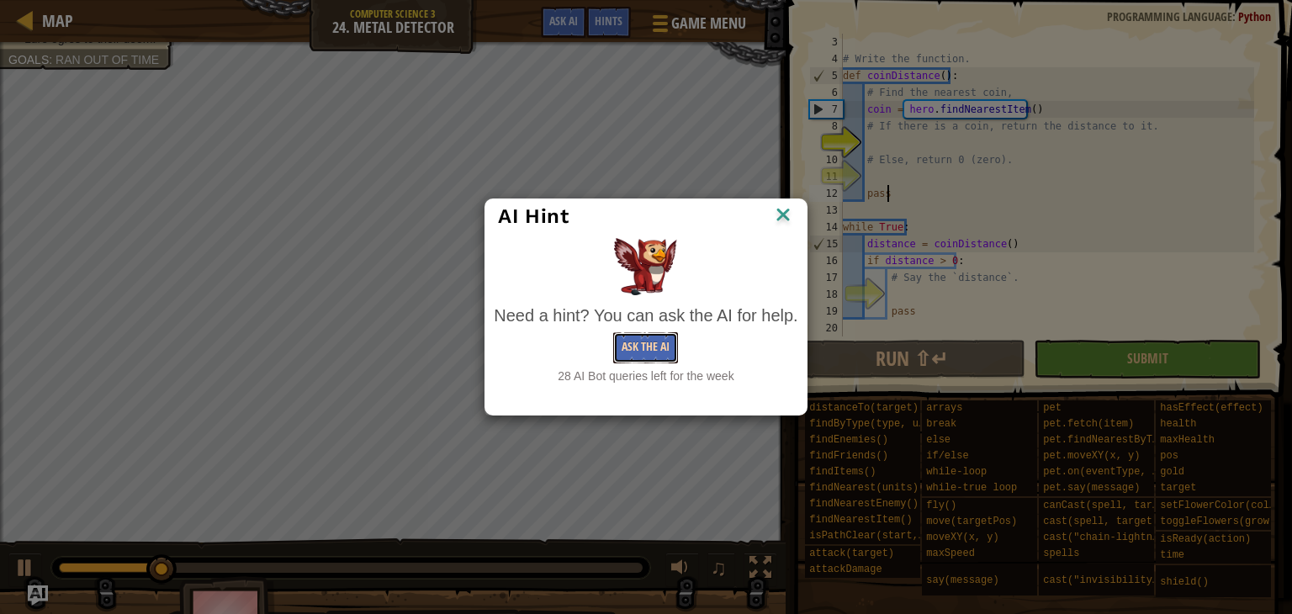
click at [658, 357] on button "Ask the AI" at bounding box center [645, 347] width 65 height 31
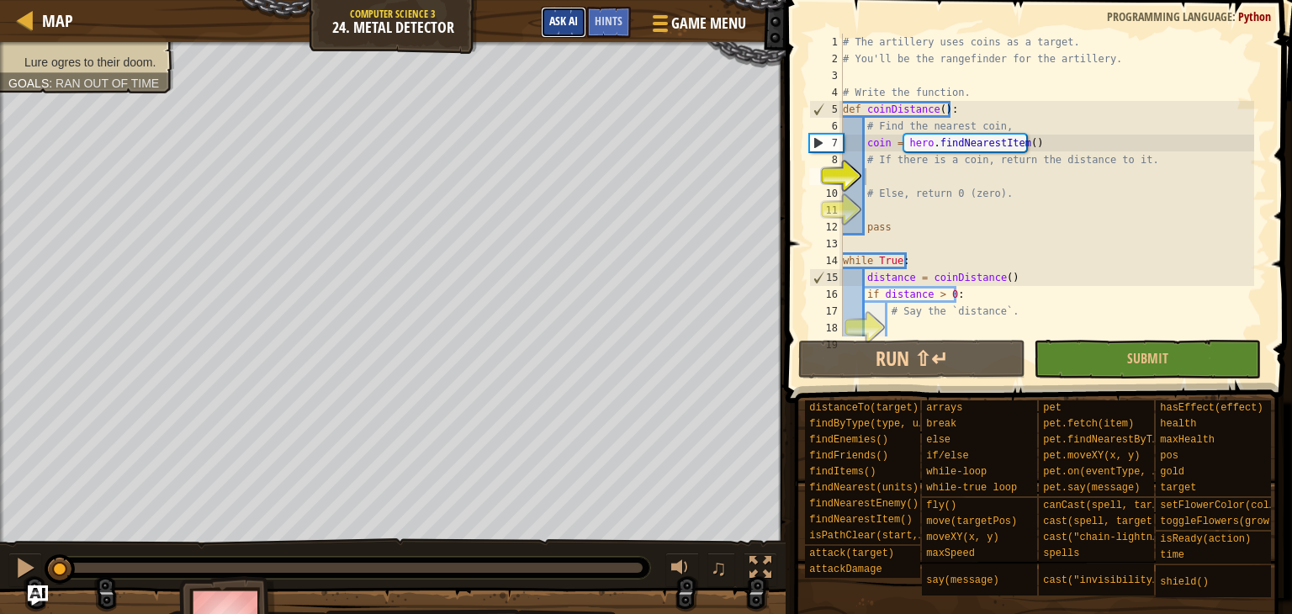
click at [585, 18] on button "Ask AI" at bounding box center [563, 22] width 45 height 31
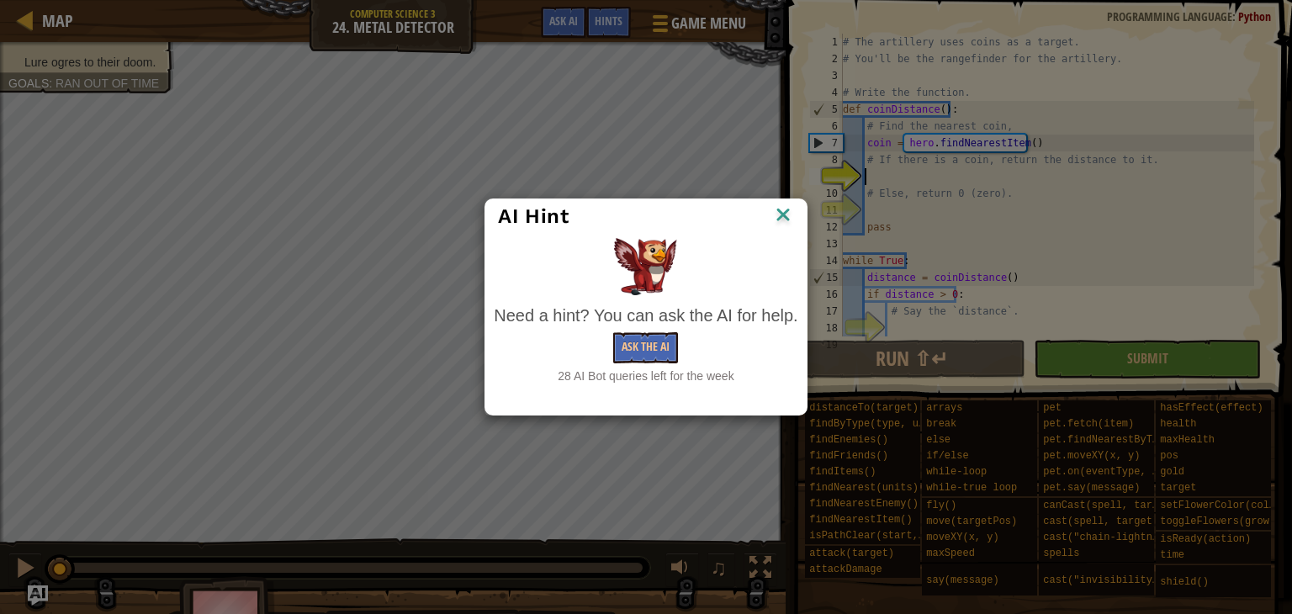
click at [785, 217] on img at bounding box center [783, 216] width 22 height 25
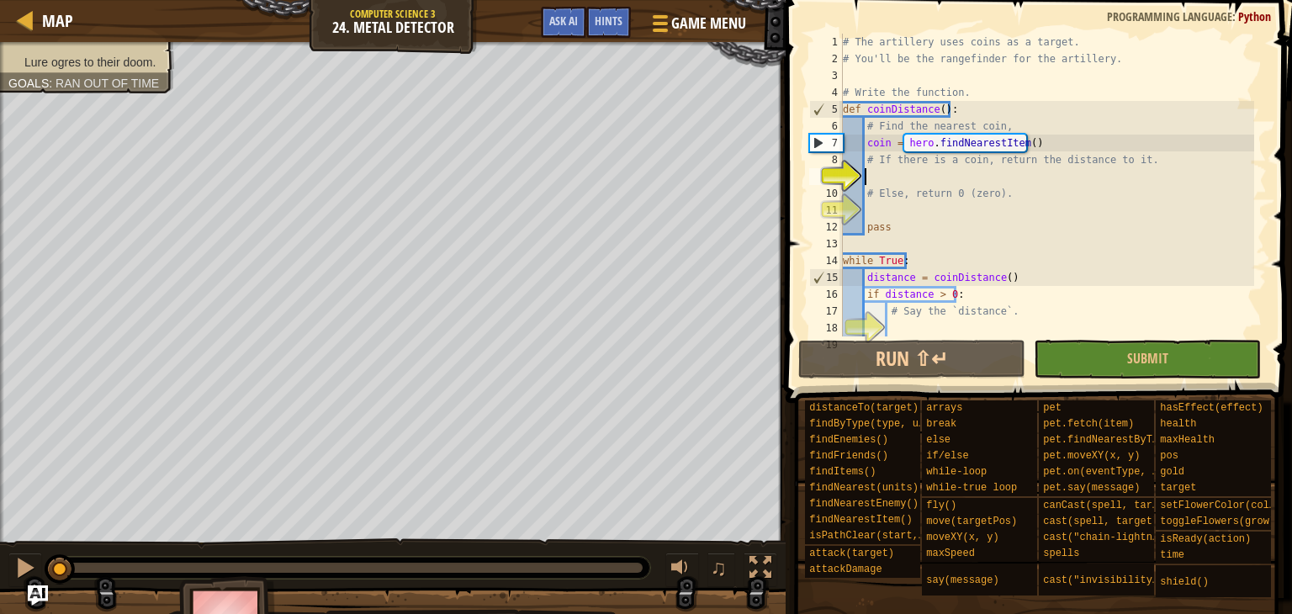
click at [908, 181] on div "# The artillery uses coins as a target. # You'll be the rangefinder for the art…" at bounding box center [1046, 202] width 415 height 336
click at [565, 23] on span "Ask AI" at bounding box center [563, 21] width 29 height 16
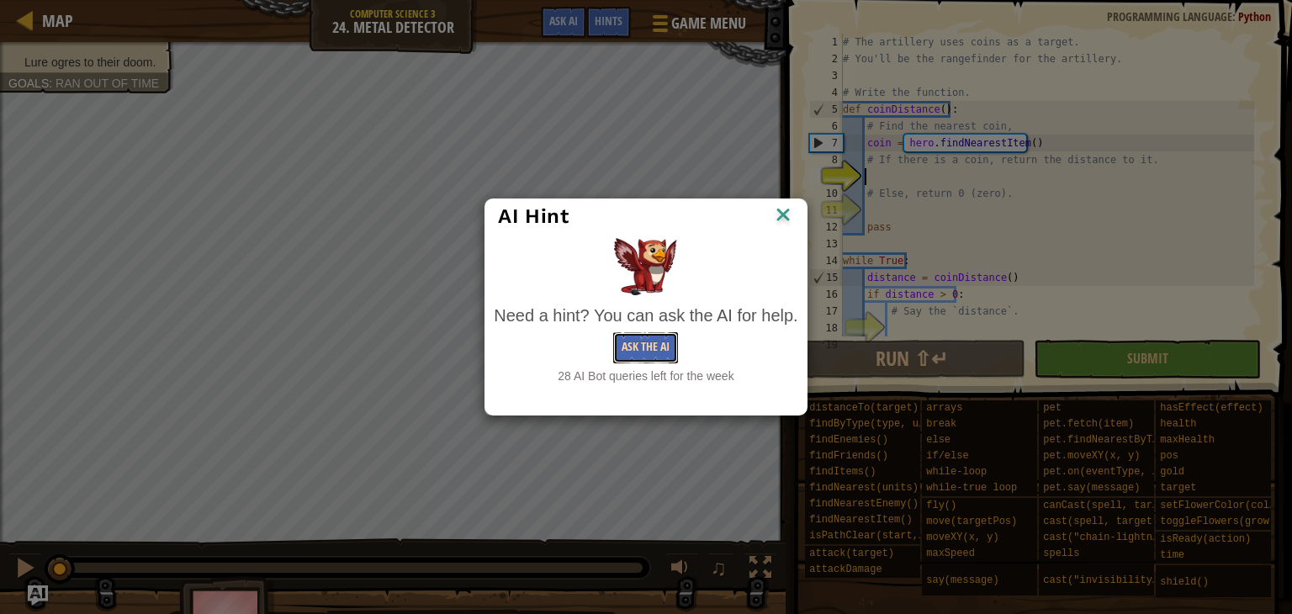
click at [642, 354] on button "Ask the AI" at bounding box center [645, 347] width 65 height 31
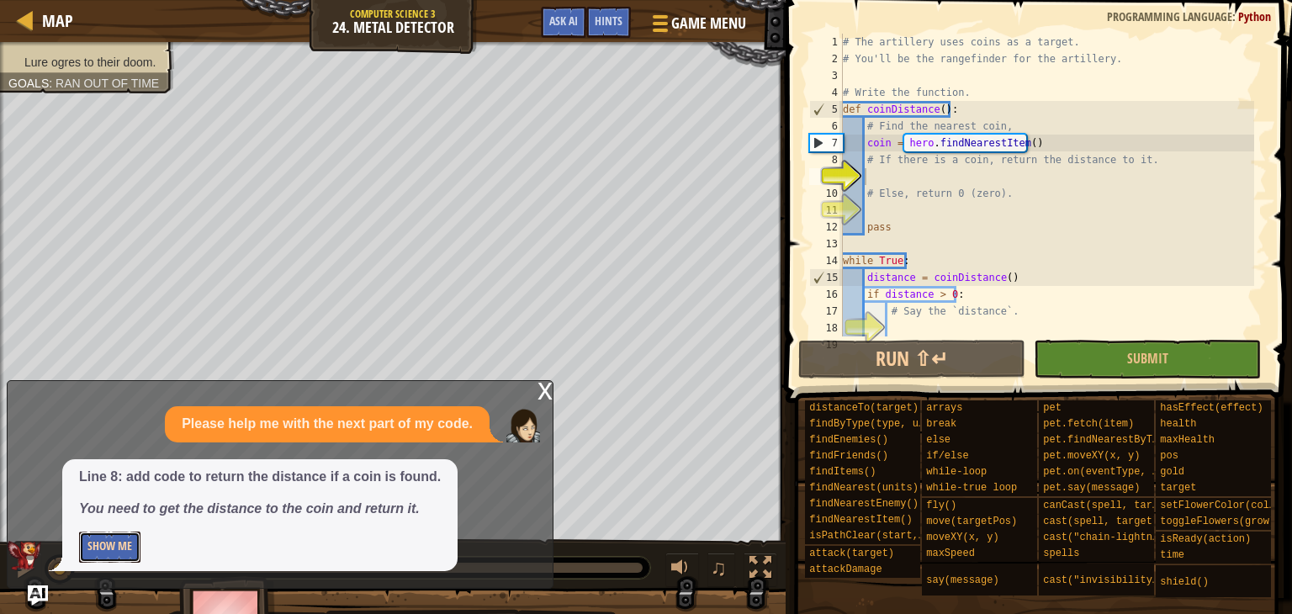
click at [88, 542] on button "Show Me" at bounding box center [109, 547] width 61 height 31
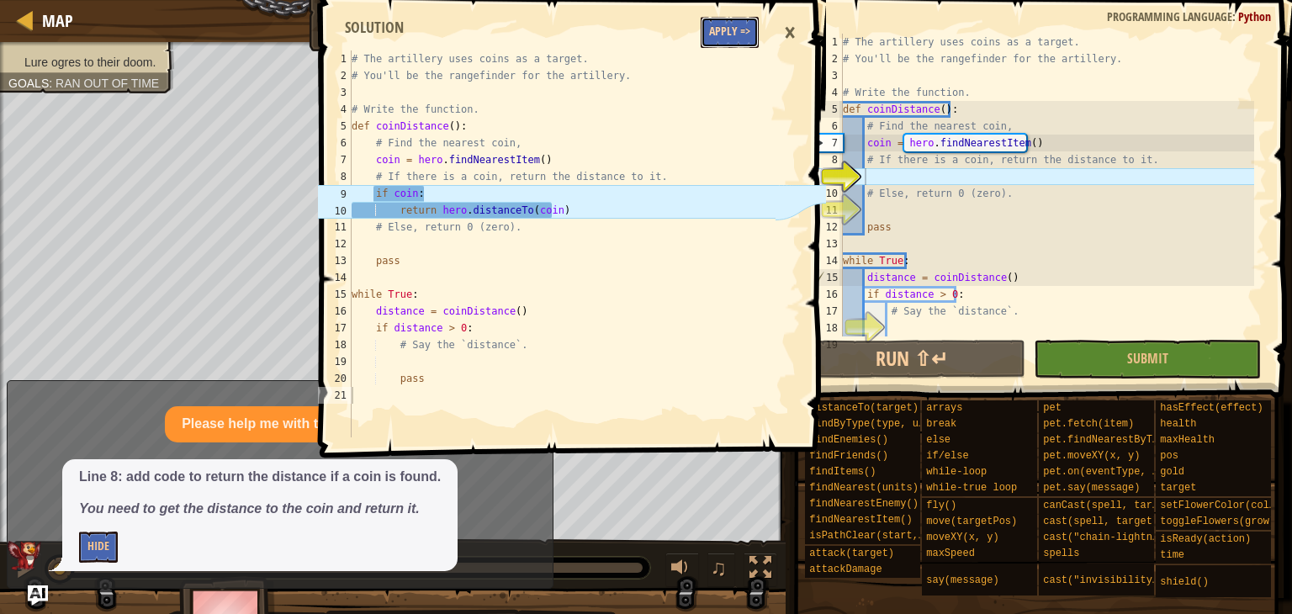
click at [724, 28] on button "Apply =>" at bounding box center [730, 32] width 58 height 31
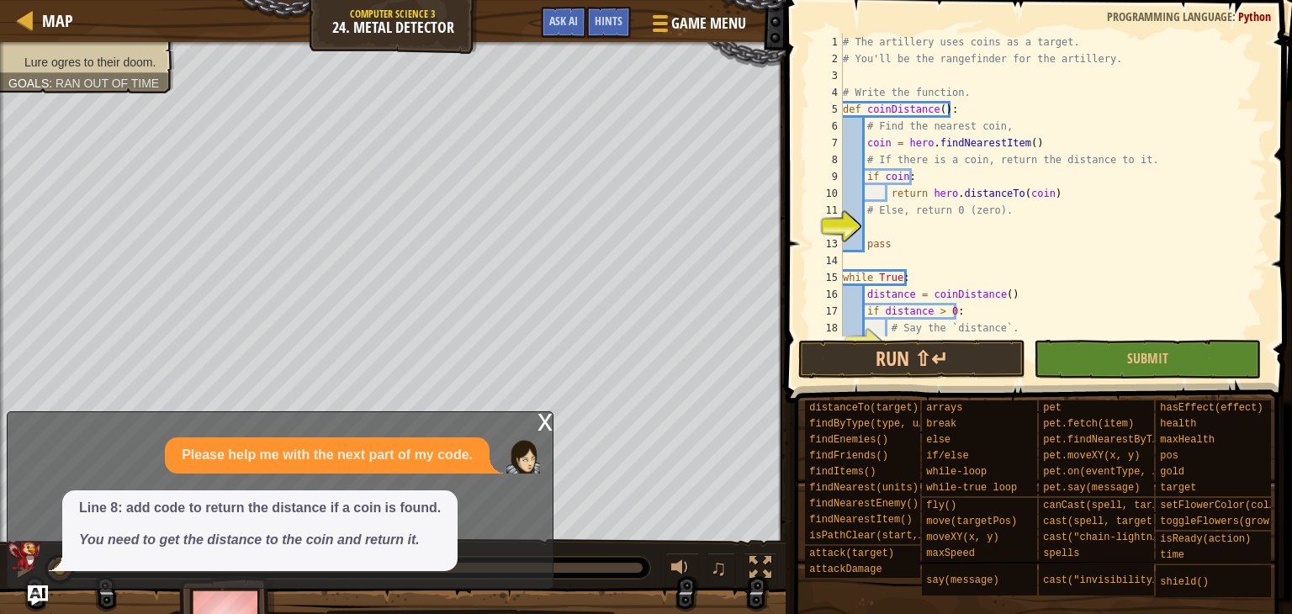
click at [886, 226] on div "# The artillery uses coins as a target. # You'll be the rangefinder for the art…" at bounding box center [1046, 202] width 415 height 336
click at [562, 21] on span "Ask AI" at bounding box center [563, 21] width 29 height 16
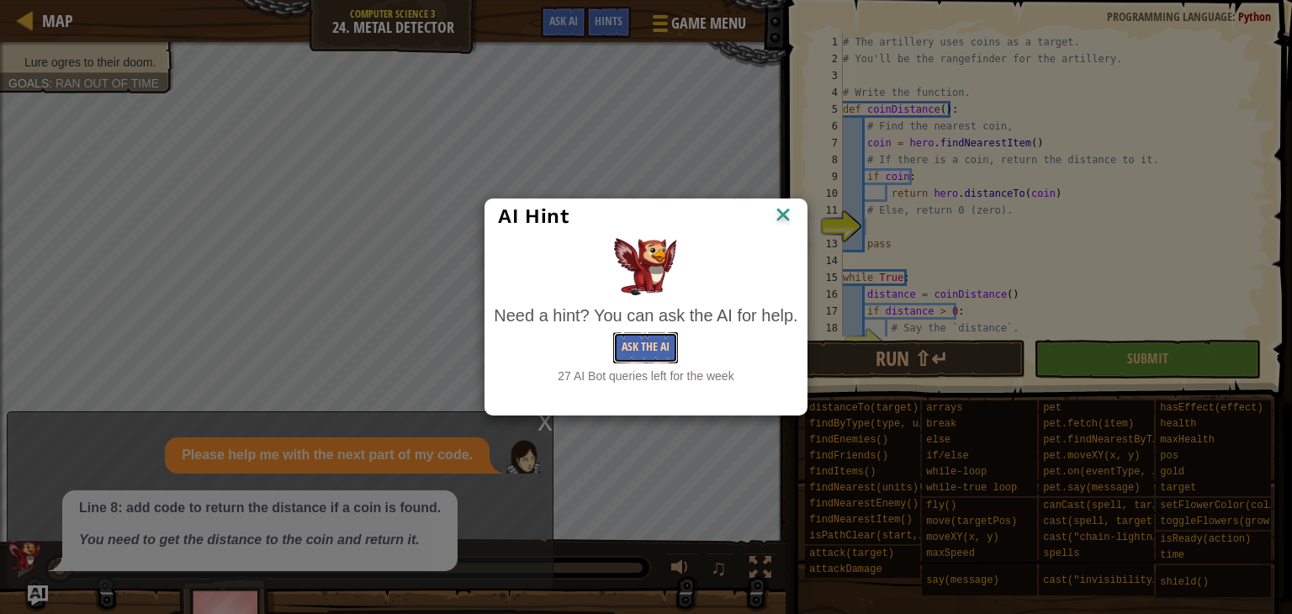
click at [645, 347] on button "Ask the AI" at bounding box center [645, 347] width 65 height 31
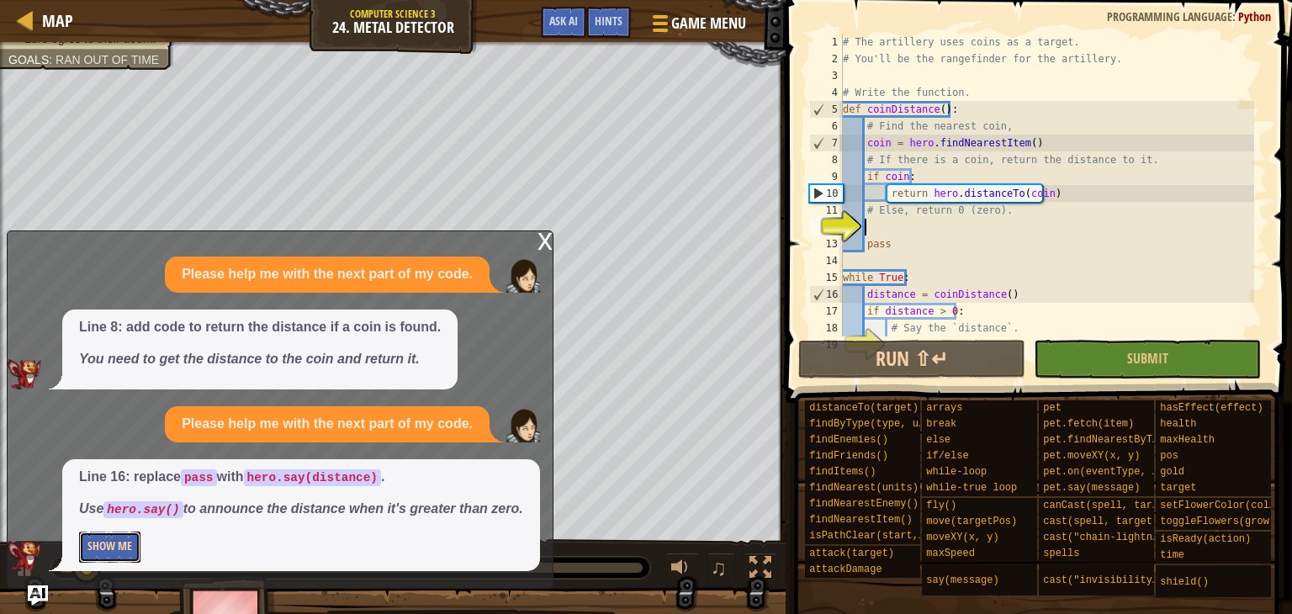
click at [124, 542] on button "Show Me" at bounding box center [109, 547] width 61 height 31
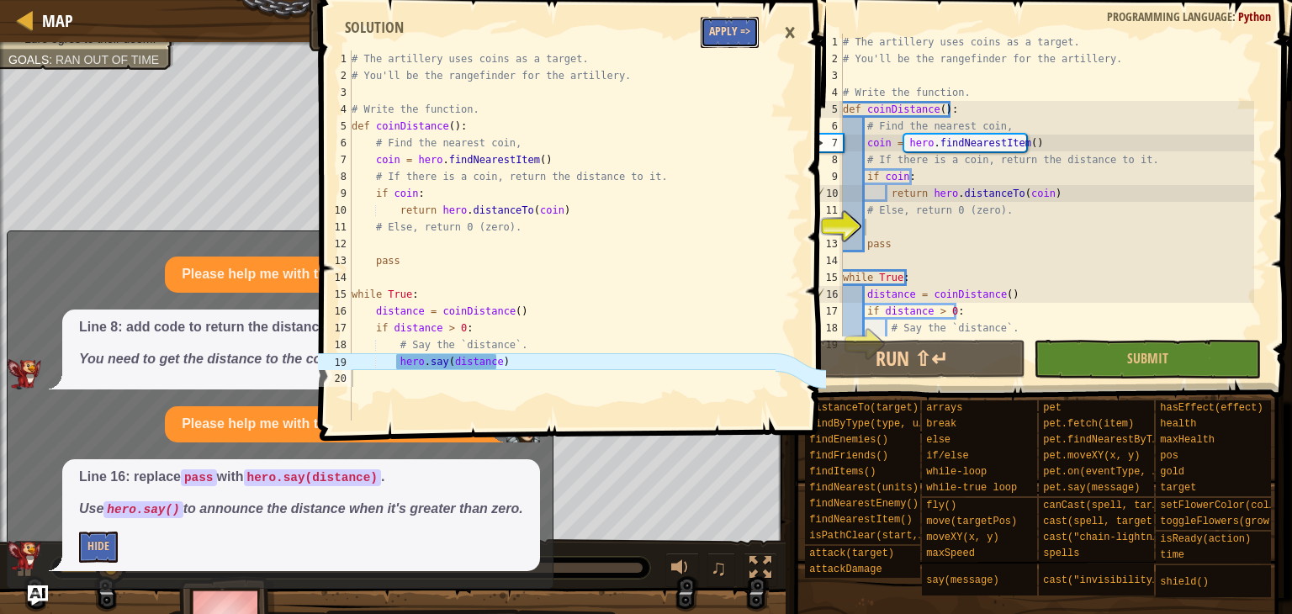
click at [732, 34] on button "Apply =>" at bounding box center [730, 32] width 58 height 31
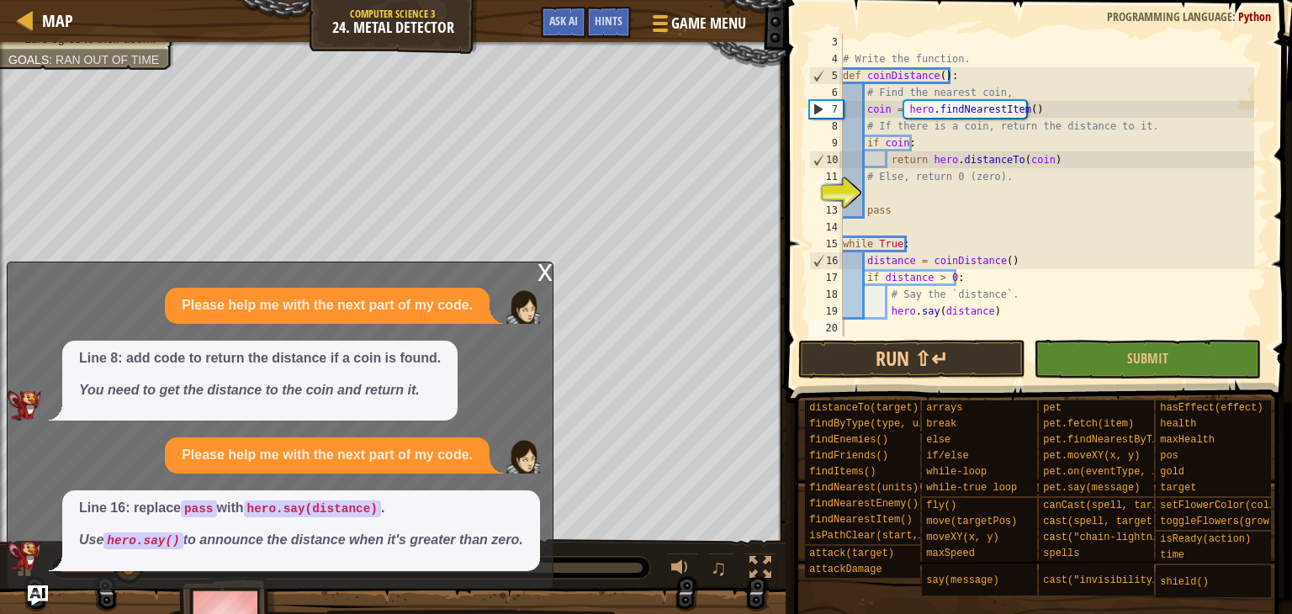
scroll to position [34, 0]
click at [546, 272] on div "x" at bounding box center [544, 270] width 15 height 17
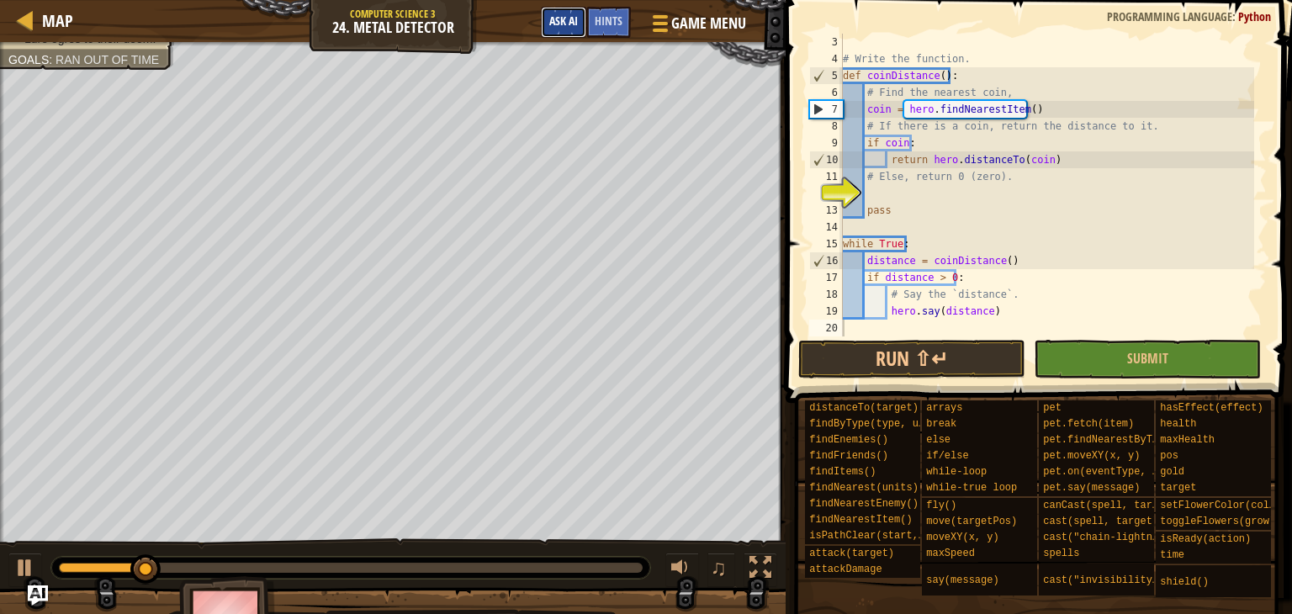
click at [557, 18] on span "Ask AI" at bounding box center [563, 21] width 29 height 16
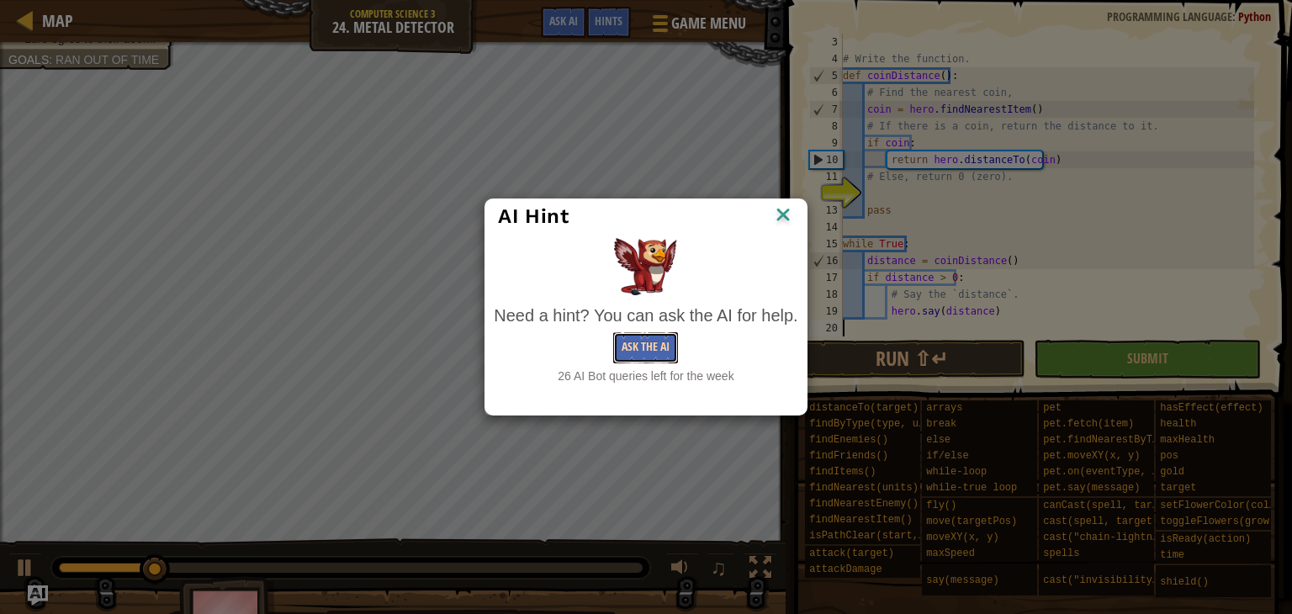
click at [630, 352] on button "Ask the AI" at bounding box center [645, 347] width 65 height 31
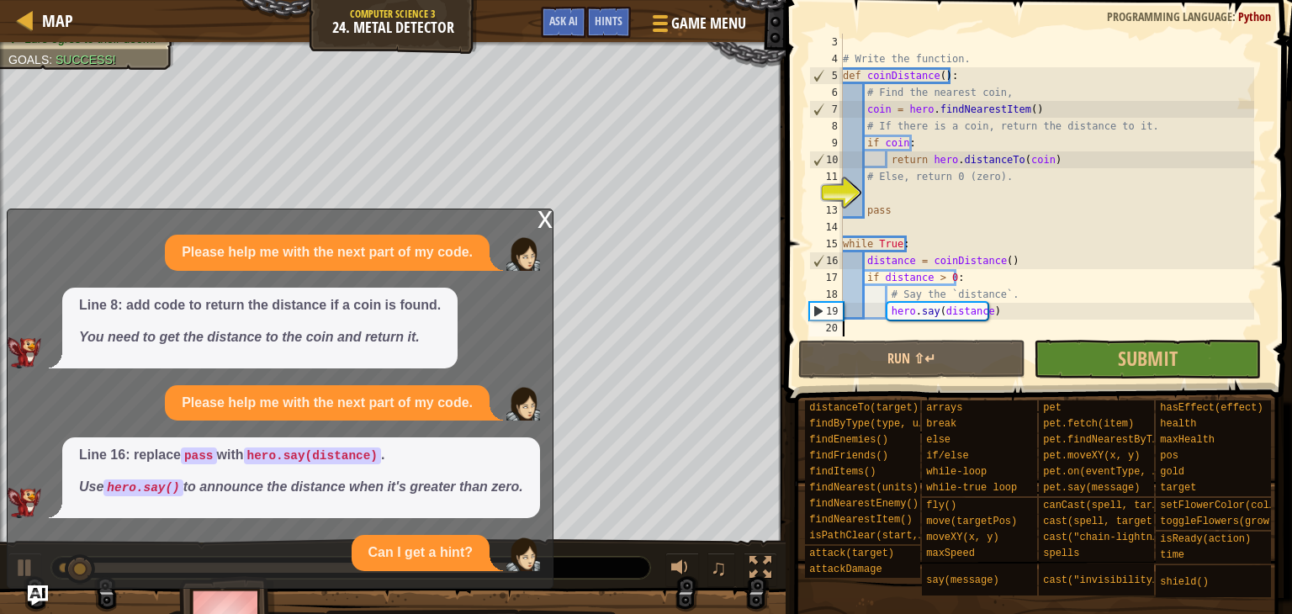
scroll to position [34, 0]
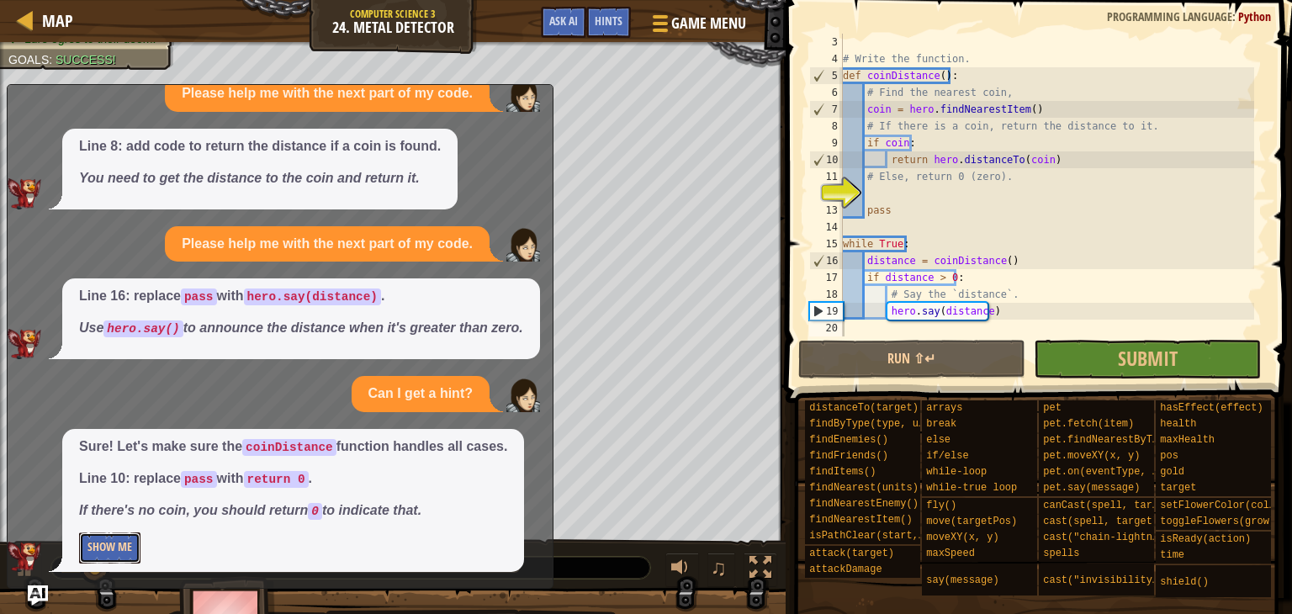
click at [121, 542] on button "Show Me" at bounding box center [109, 547] width 61 height 31
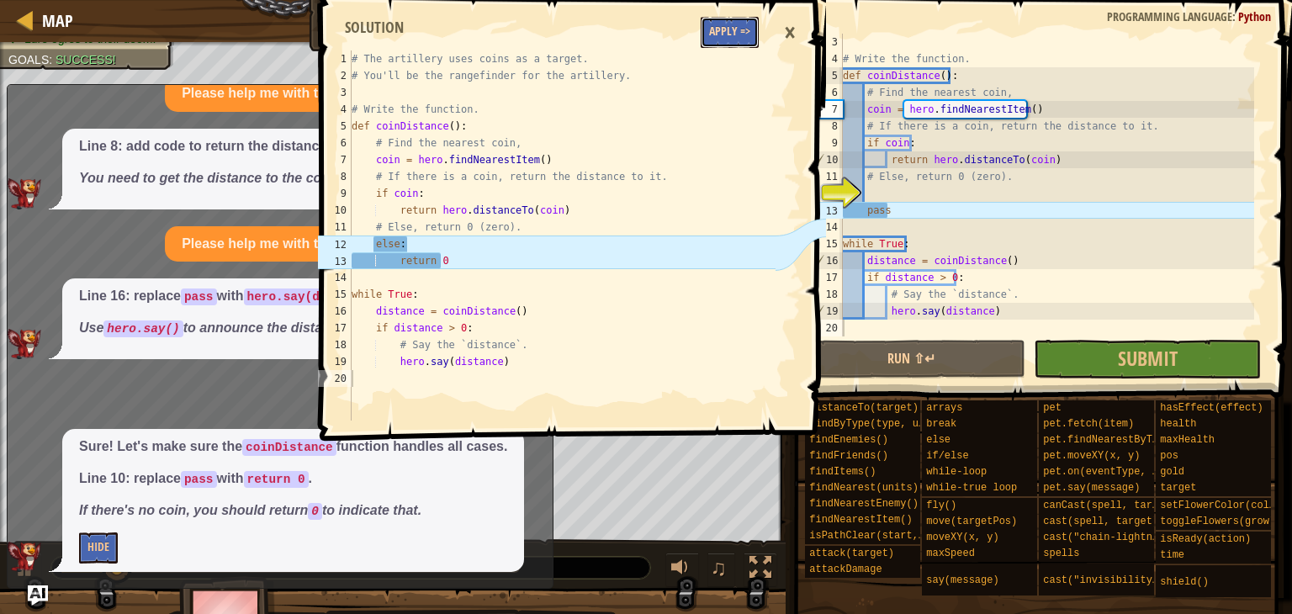
click at [722, 41] on button "Apply =>" at bounding box center [730, 32] width 58 height 31
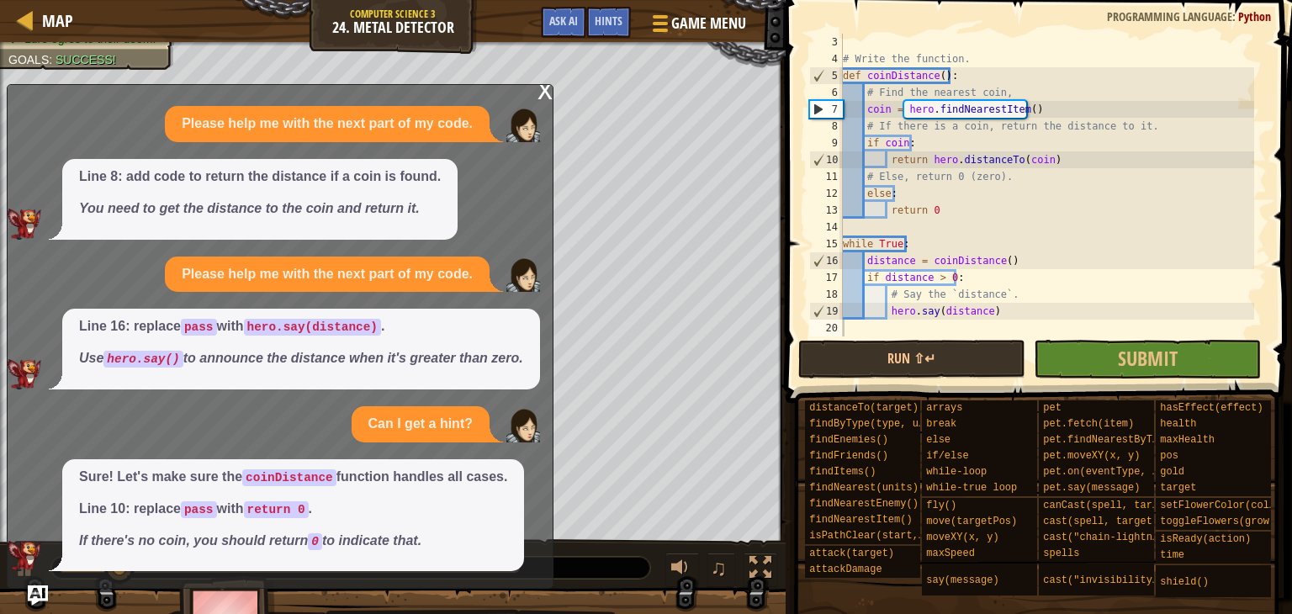
scroll to position [4, 0]
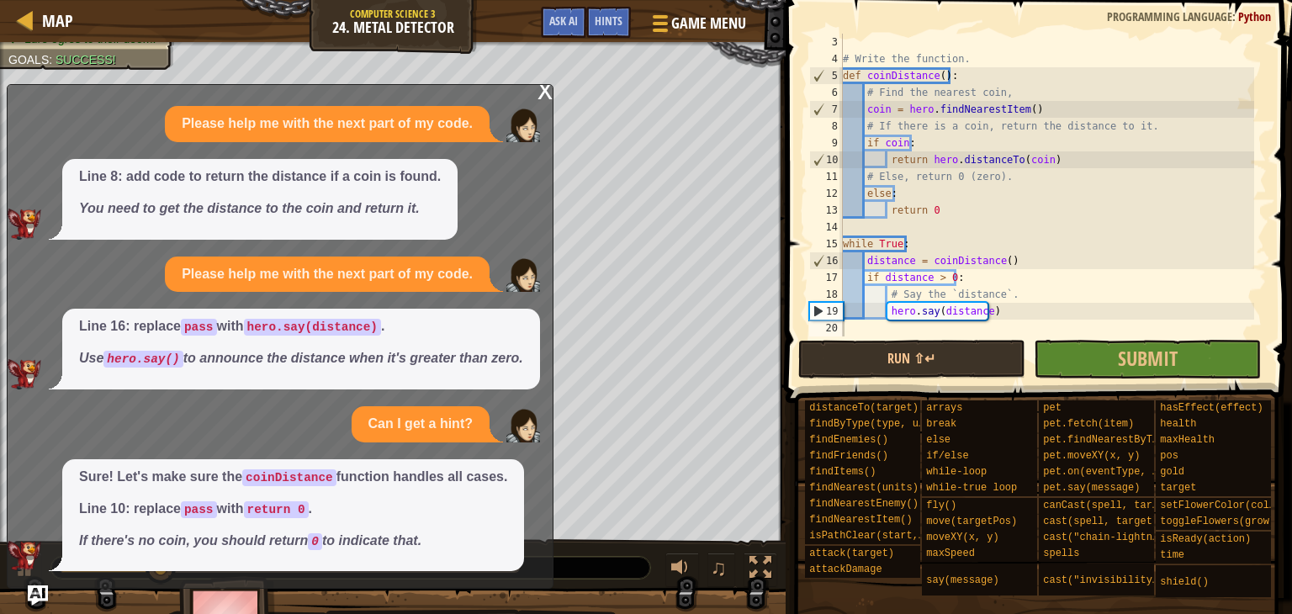
click at [548, 90] on div "x" at bounding box center [544, 89] width 15 height 17
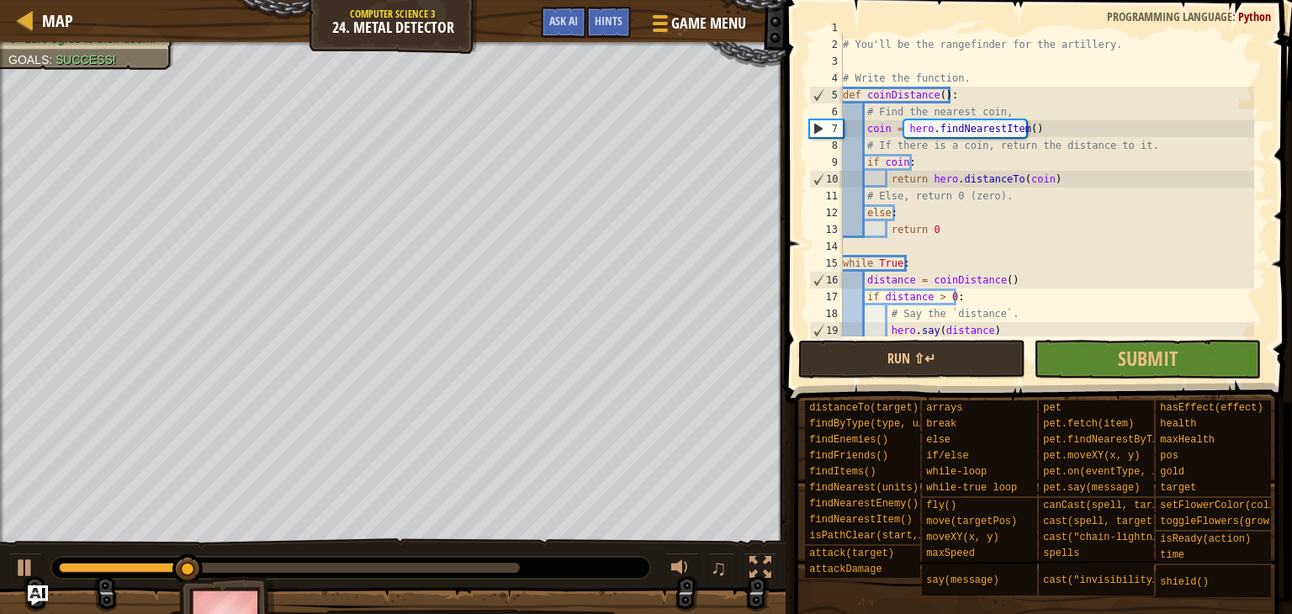
scroll to position [34, 0]
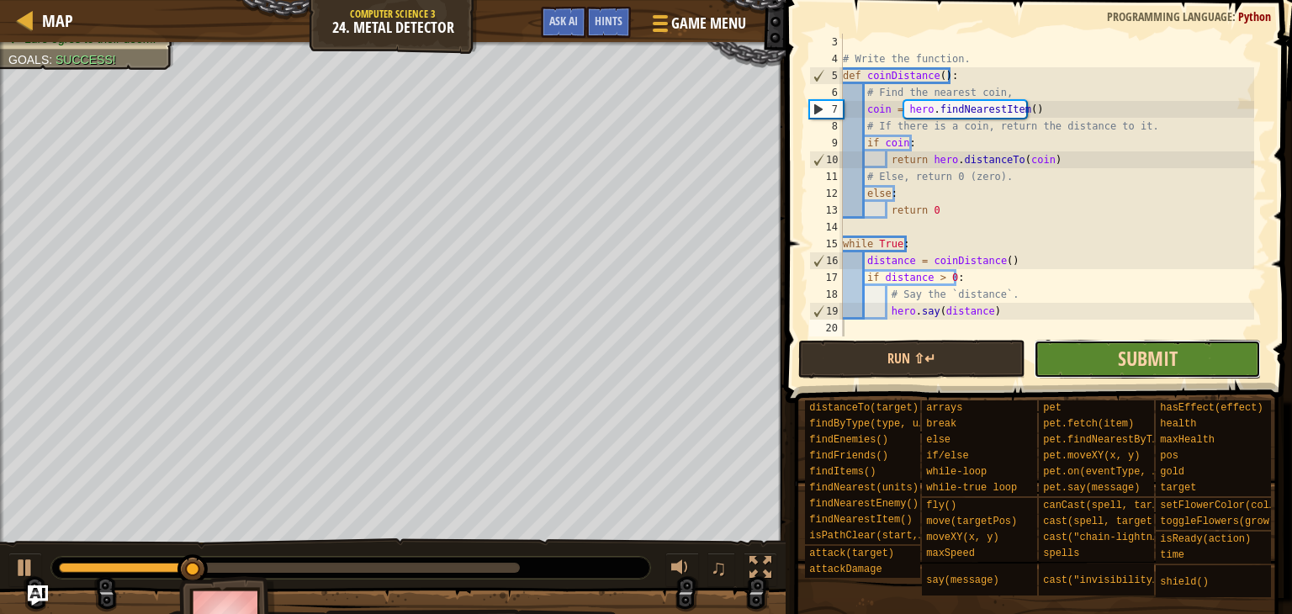
click at [1127, 369] on span "Submit" at bounding box center [1148, 358] width 60 height 27
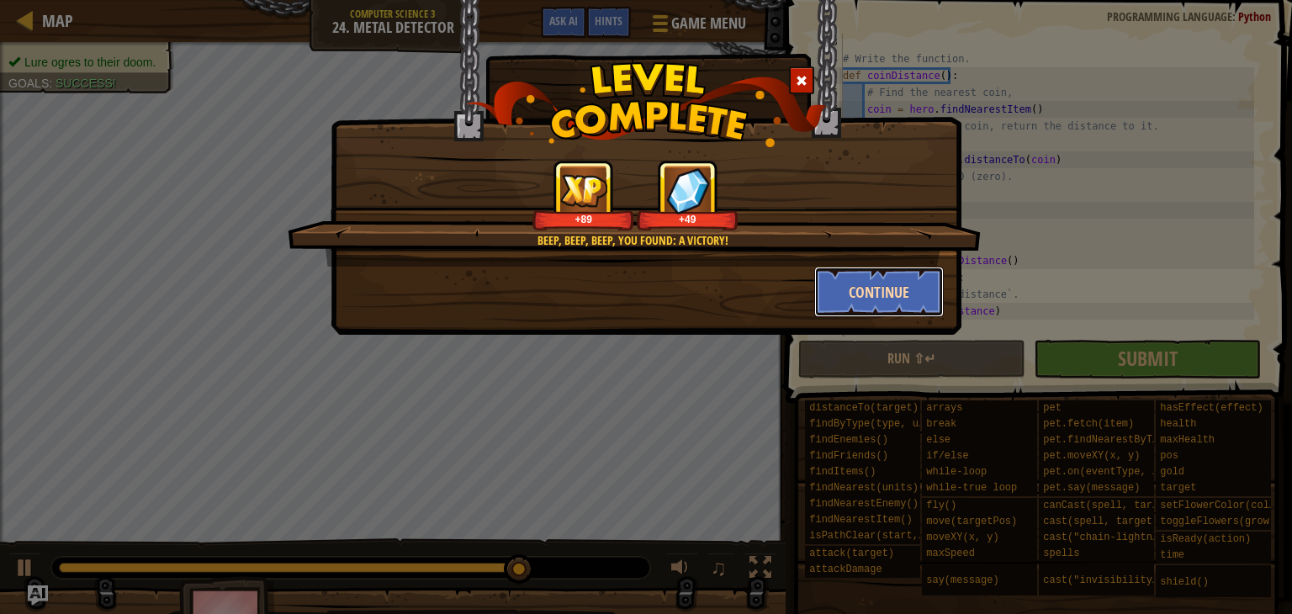
click at [914, 288] on button "Continue" at bounding box center [879, 292] width 130 height 50
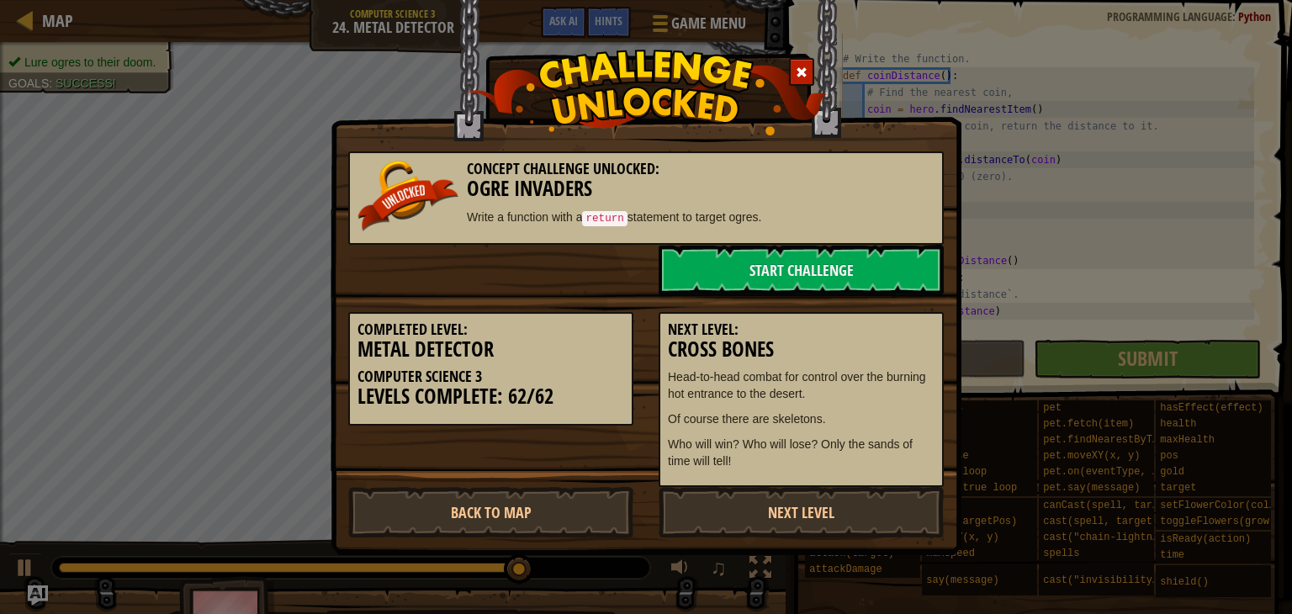
click at [798, 69] on span at bounding box center [802, 72] width 12 height 12
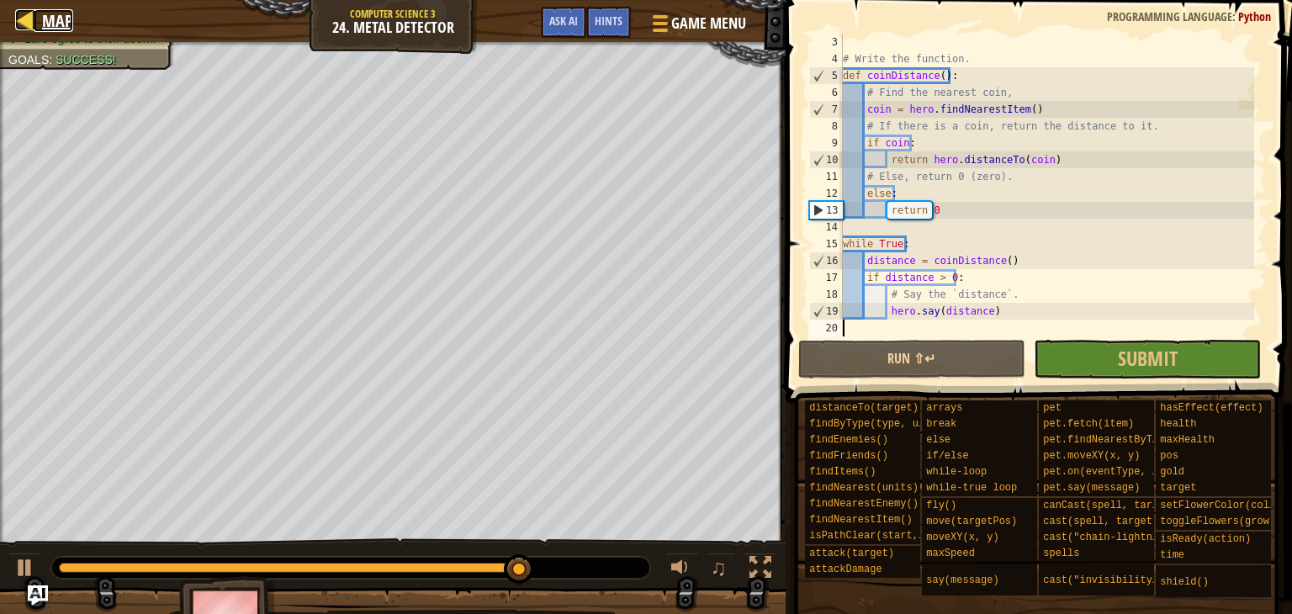
click at [44, 28] on span "Map" at bounding box center [57, 20] width 31 height 23
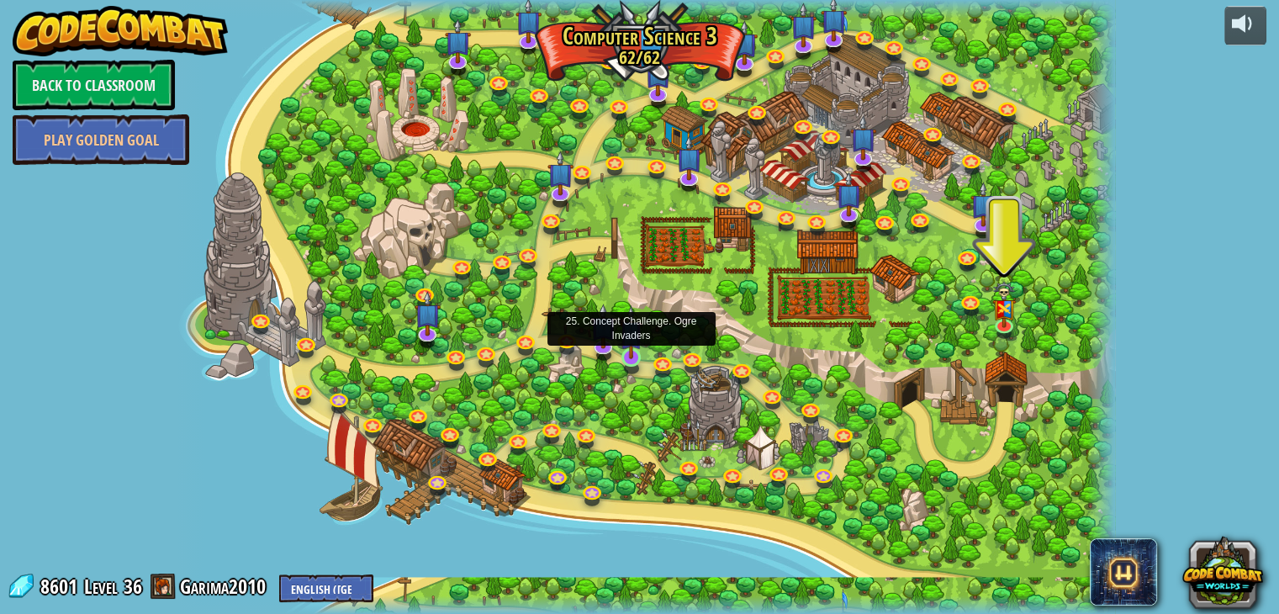
click at [632, 356] on img at bounding box center [632, 332] width 24 height 54
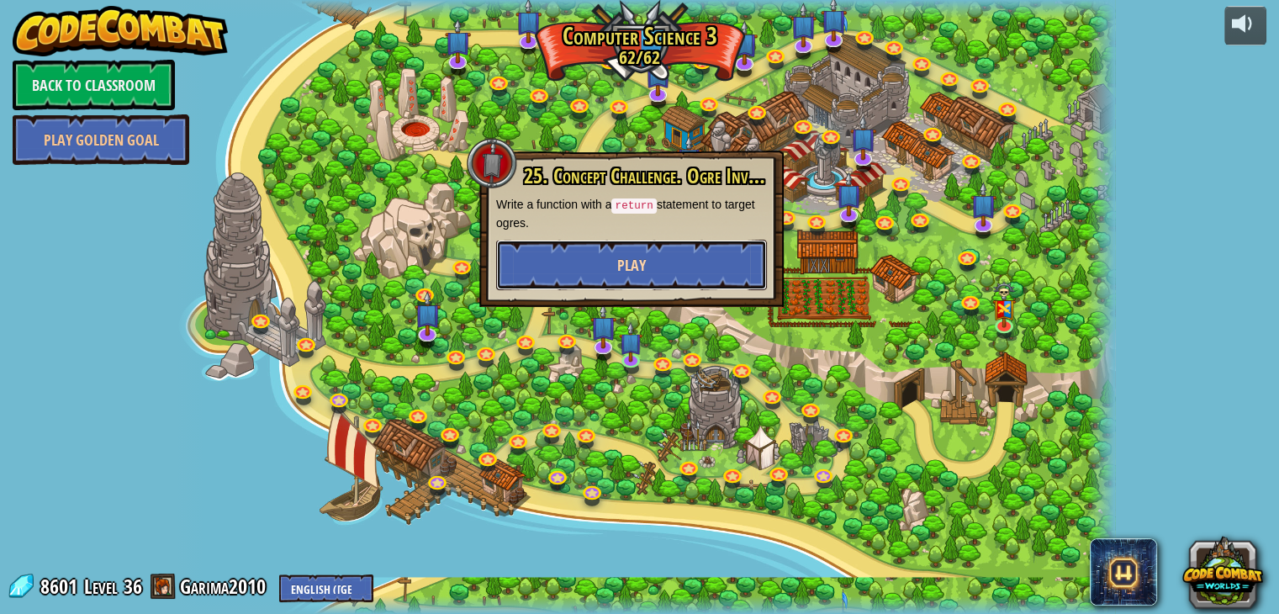
click at [614, 267] on button "Play" at bounding box center [631, 265] width 271 height 50
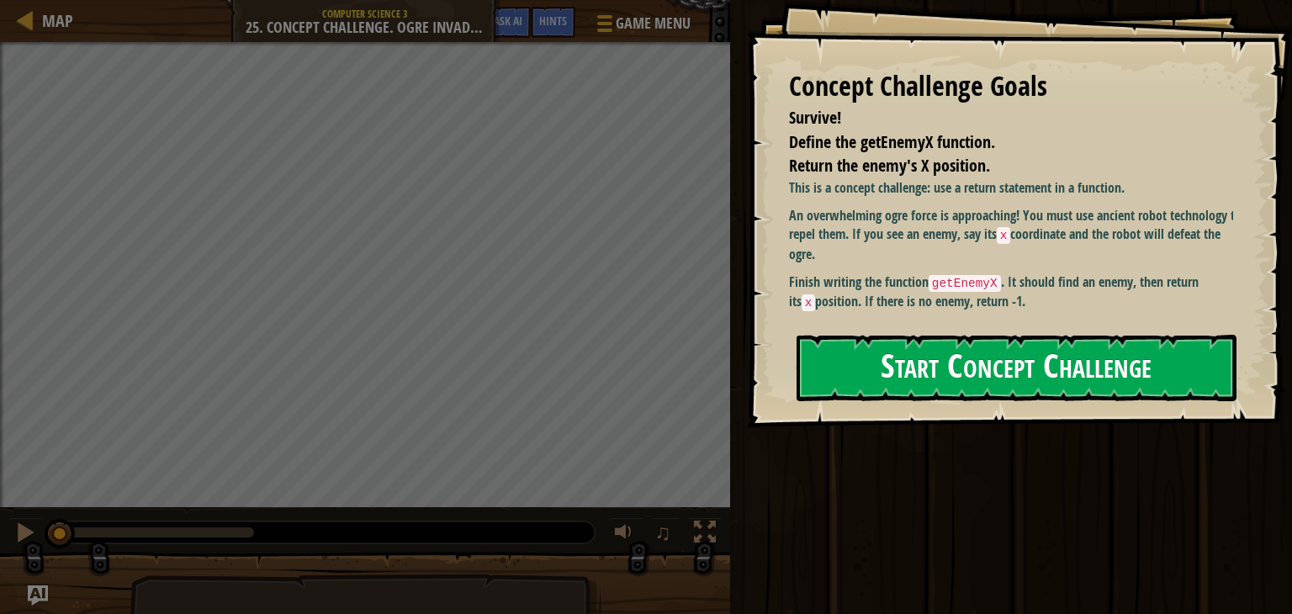
click at [1064, 359] on button "Start Concept Challenge" at bounding box center [1016, 368] width 440 height 66
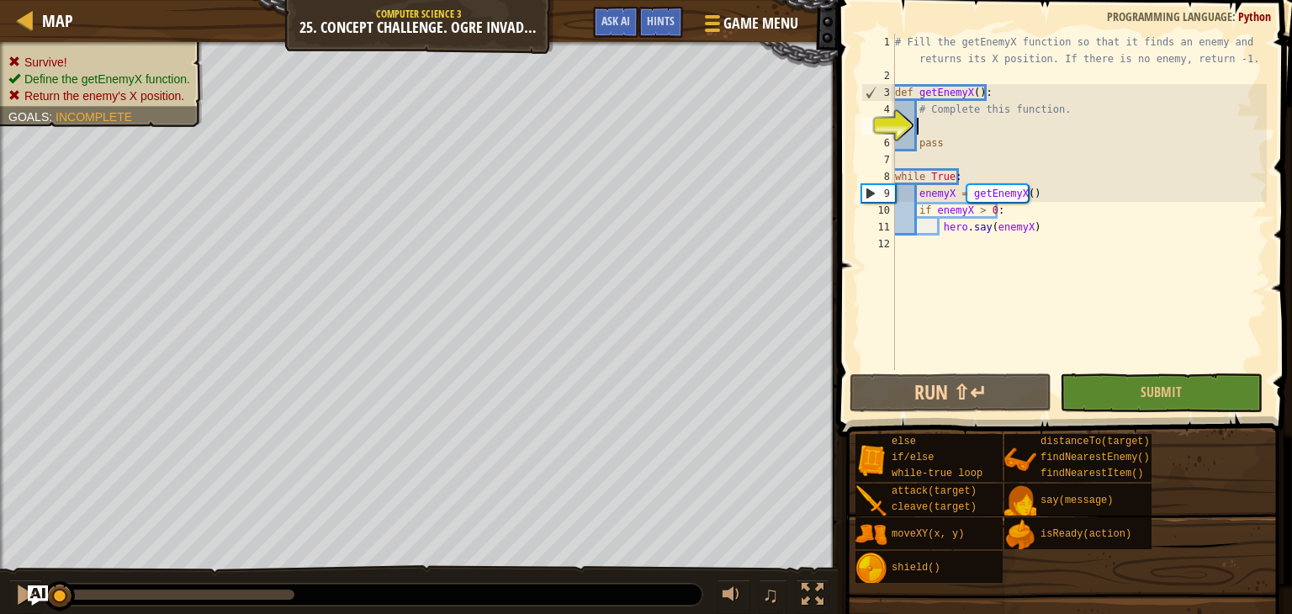
click at [938, 126] on div "# Fill the getEnemyX function so that it finds an enemy and returns its X posit…" at bounding box center [1079, 227] width 375 height 387
click at [675, 28] on div "Hints" at bounding box center [660, 22] width 45 height 31
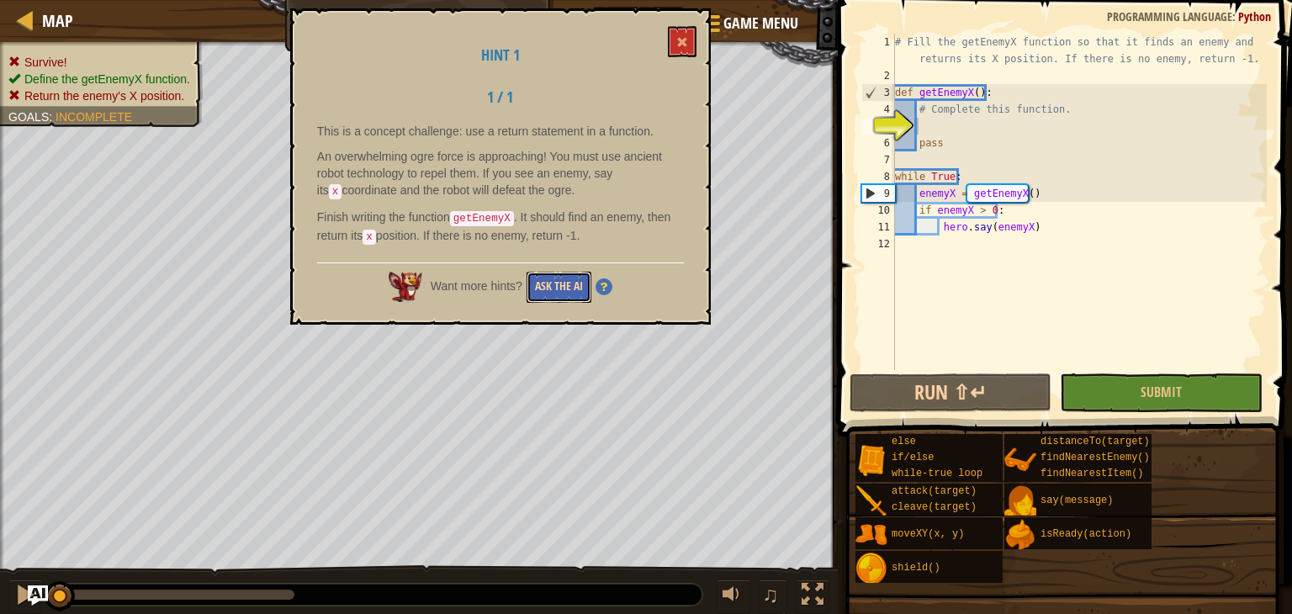
click at [572, 288] on button "Ask the AI" at bounding box center [558, 287] width 65 height 31
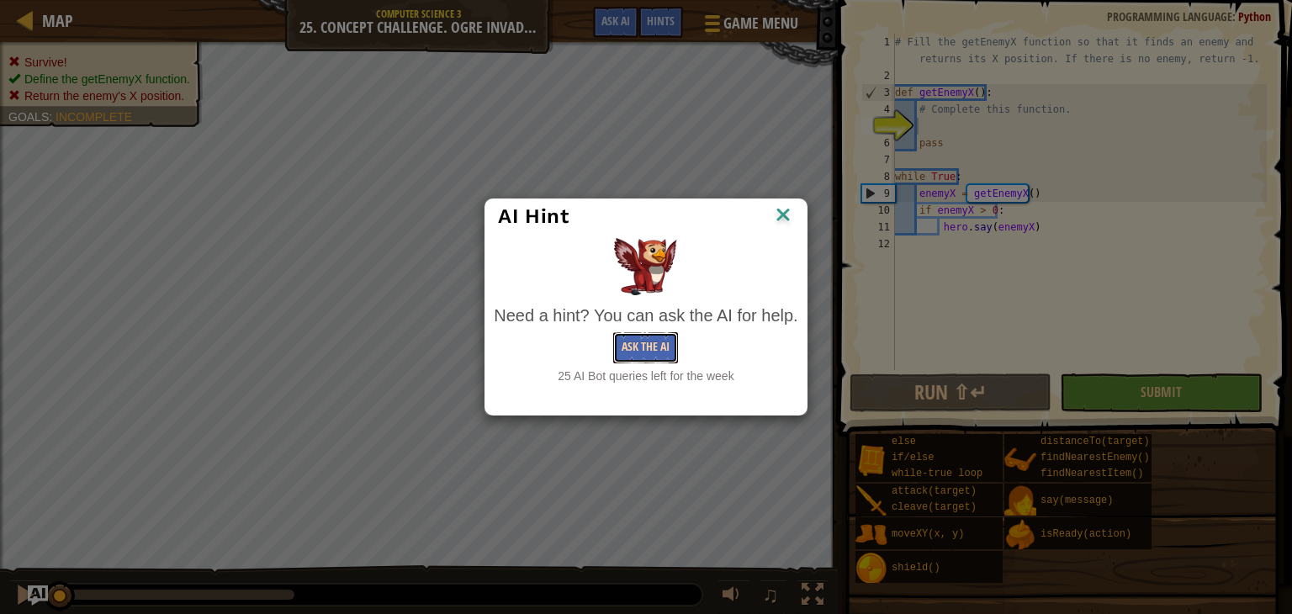
click at [625, 340] on button "Ask the AI" at bounding box center [645, 347] width 65 height 31
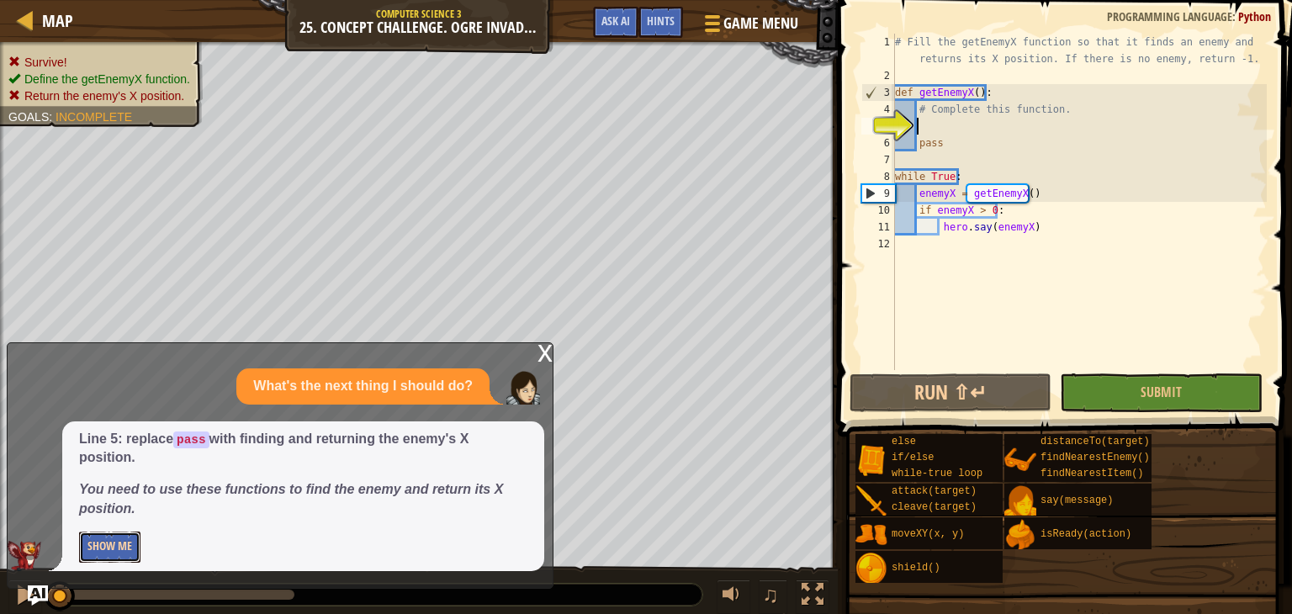
click at [93, 539] on button "Show Me" at bounding box center [109, 547] width 61 height 31
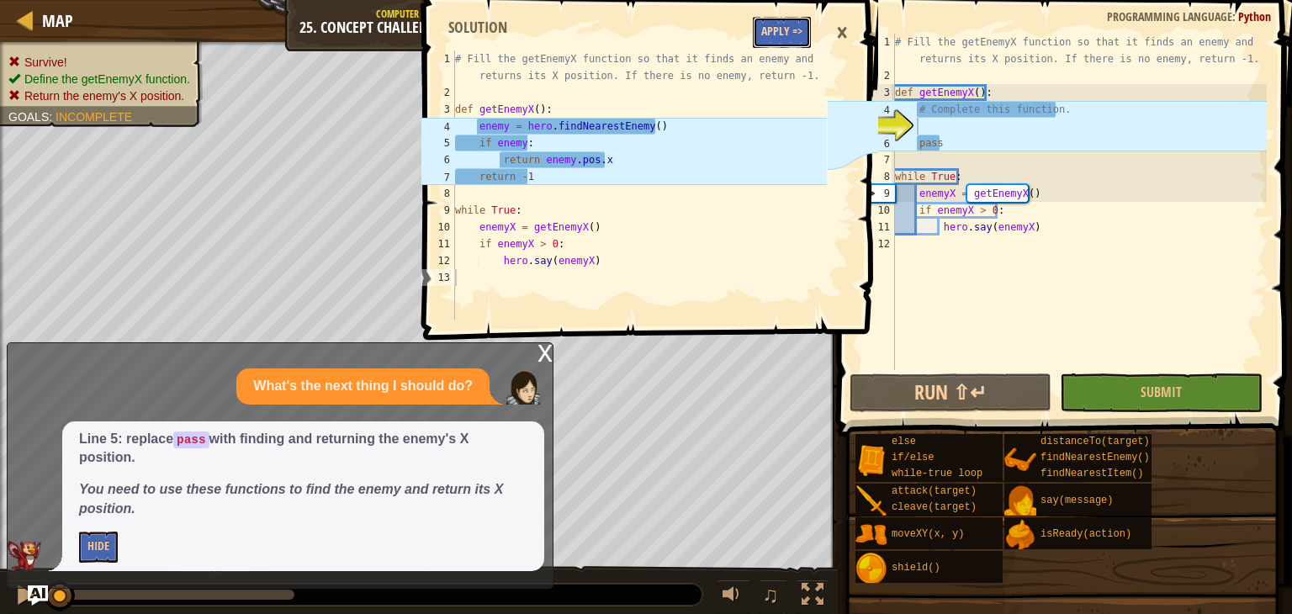
click at [789, 21] on button "Apply =>" at bounding box center [782, 32] width 58 height 31
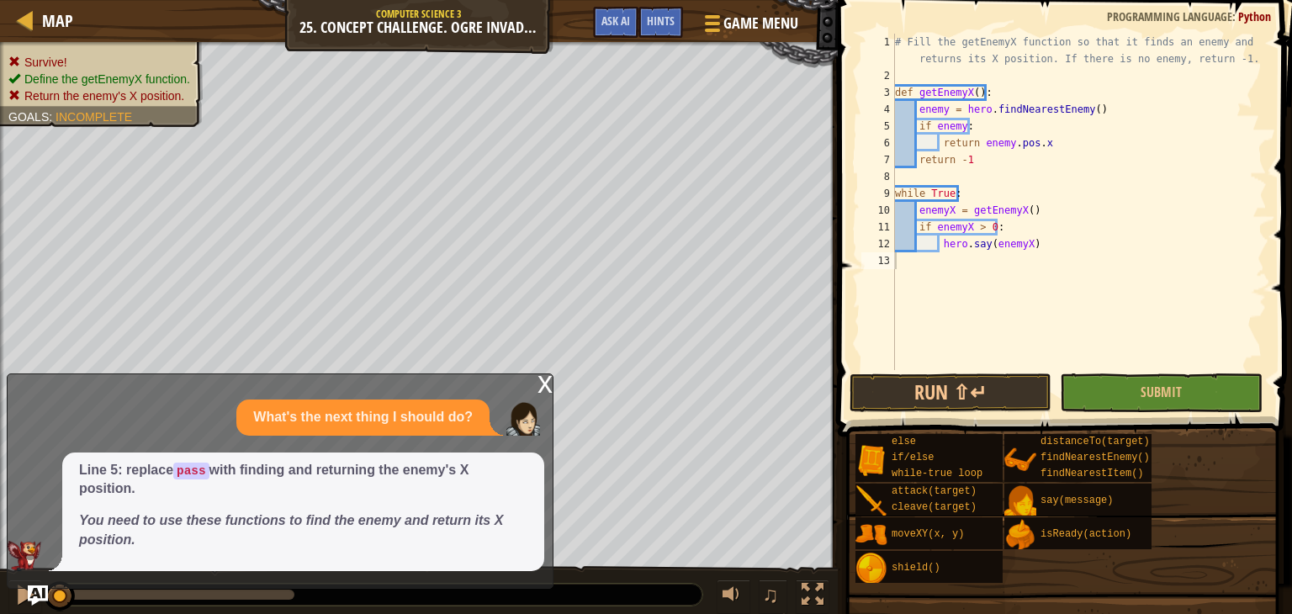
click at [542, 383] on div "x" at bounding box center [544, 382] width 15 height 17
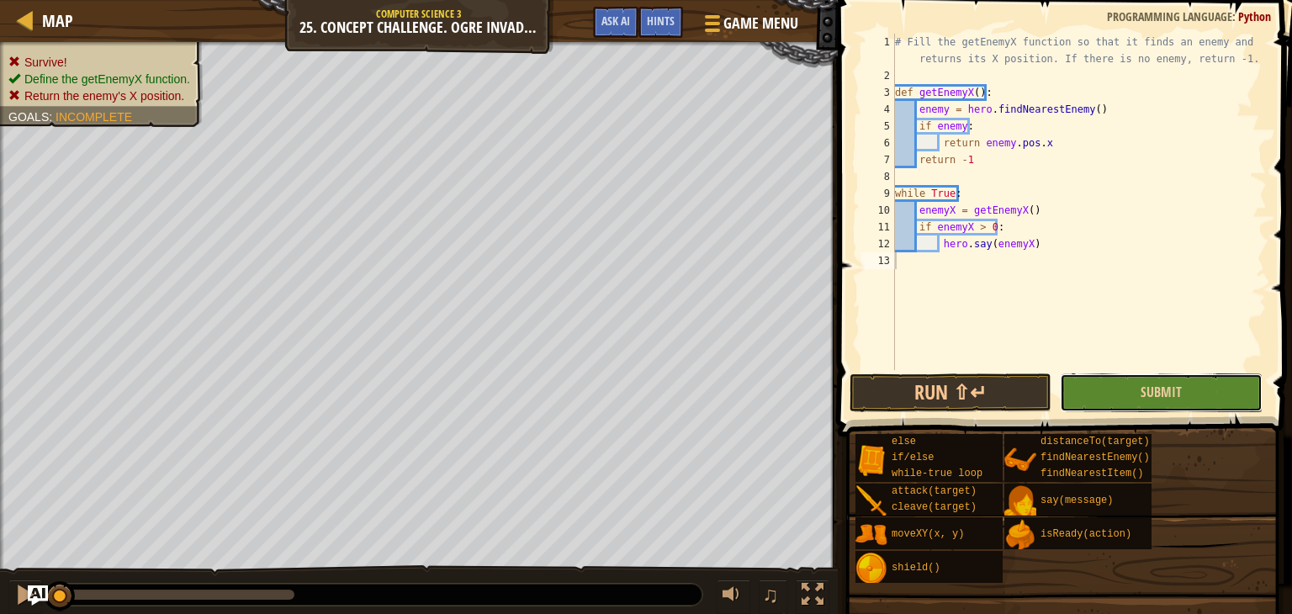
click at [1133, 390] on button "Submit" at bounding box center [1161, 392] width 202 height 39
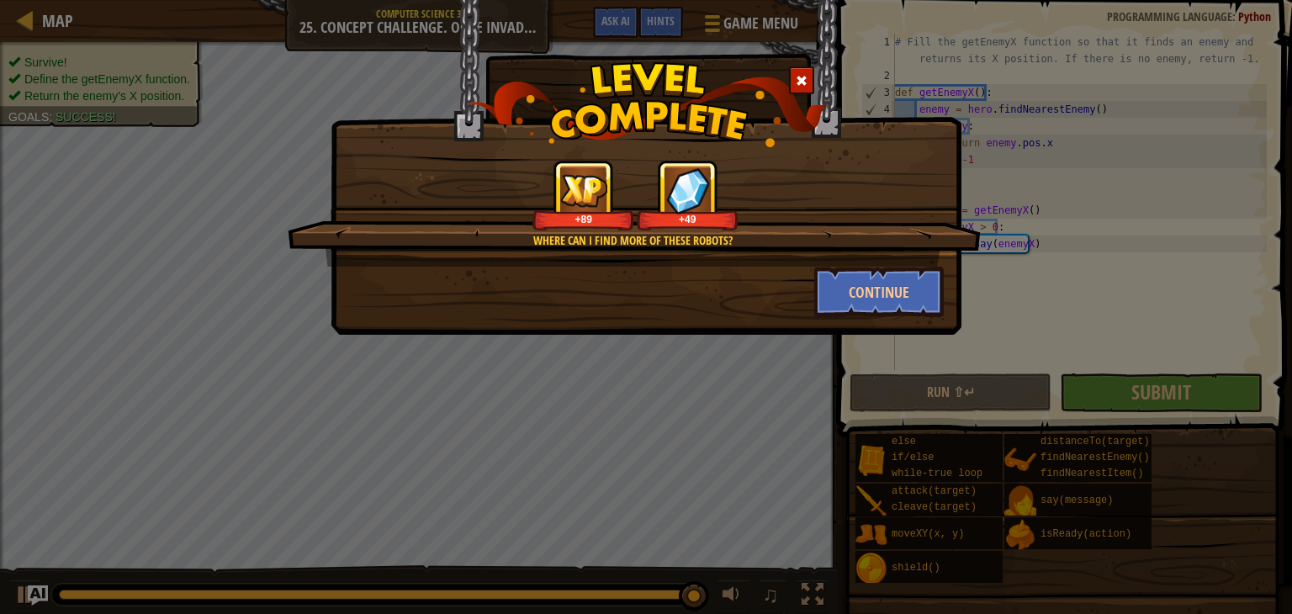
click at [916, 265] on div "Where can I find more of these robots? +89 +49" at bounding box center [634, 213] width 693 height 107
click at [869, 291] on button "Continue" at bounding box center [879, 292] width 130 height 50
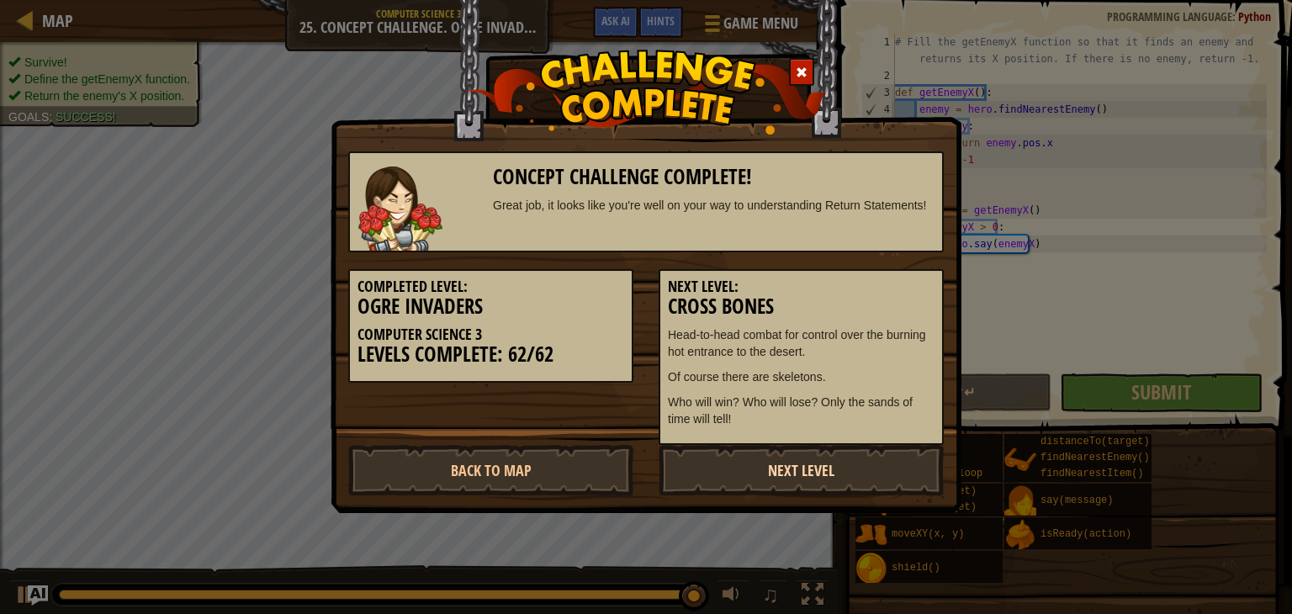
click at [750, 488] on link "Next Level" at bounding box center [801, 470] width 285 height 50
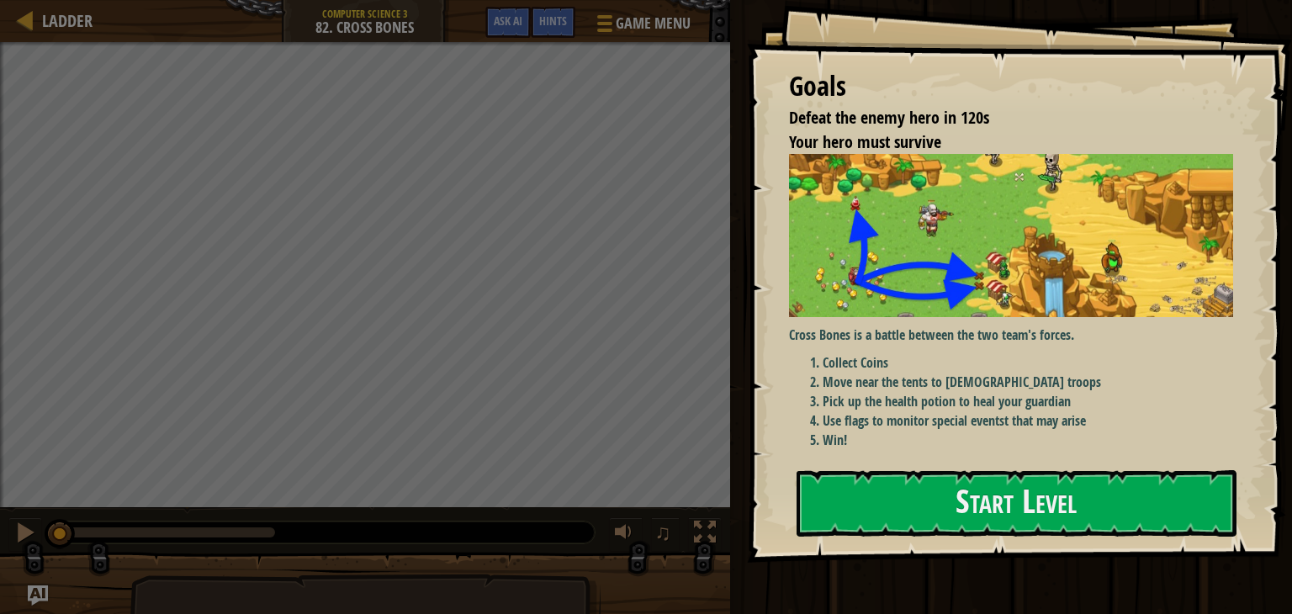
click at [1017, 544] on div "Goals Defeat the enemy hero in 120s Your hero must survive Cross Bones is a bat…" at bounding box center [1019, 281] width 545 height 563
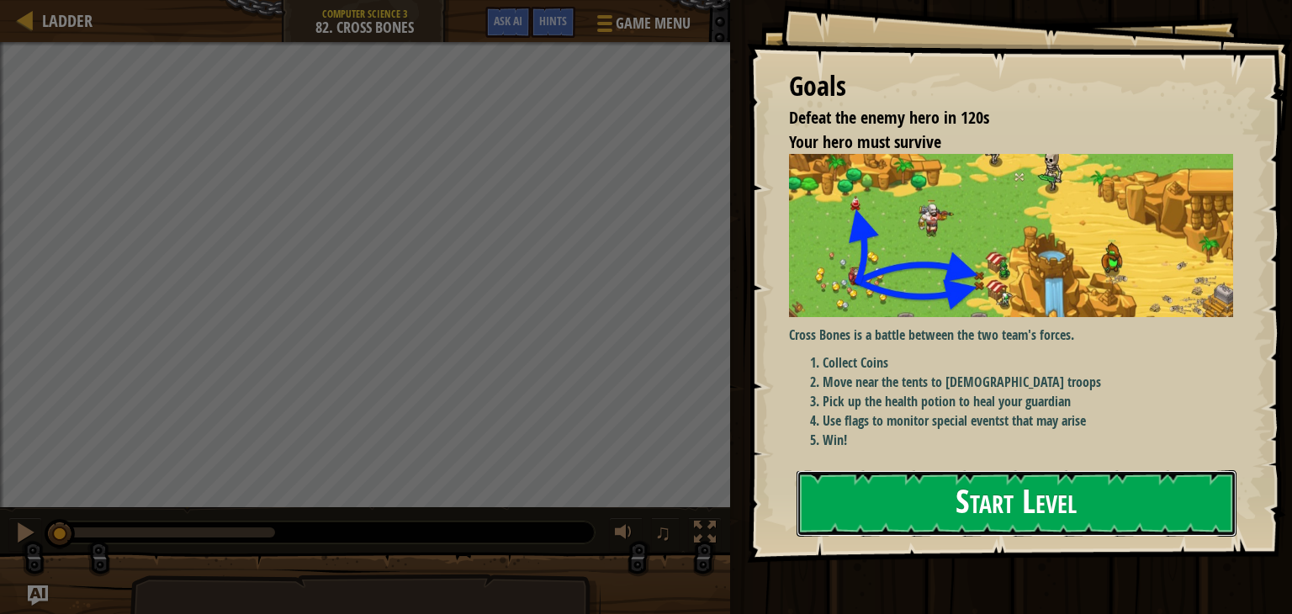
click at [920, 505] on button "Start Level" at bounding box center [1016, 503] width 440 height 66
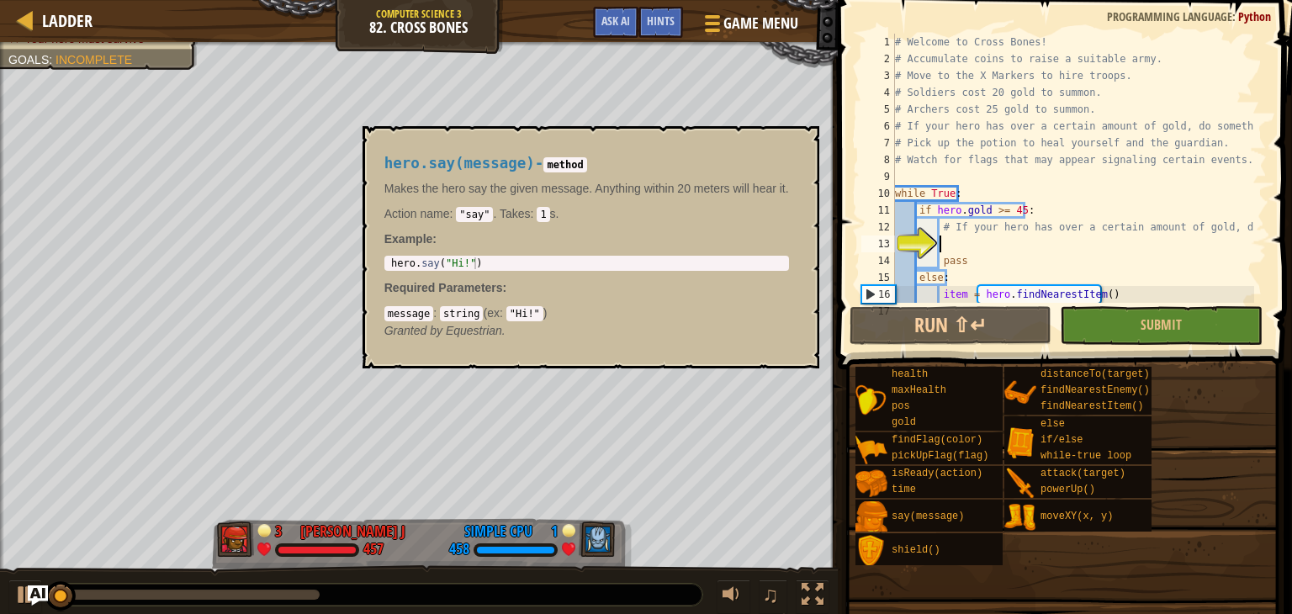
scroll to position [50, 0]
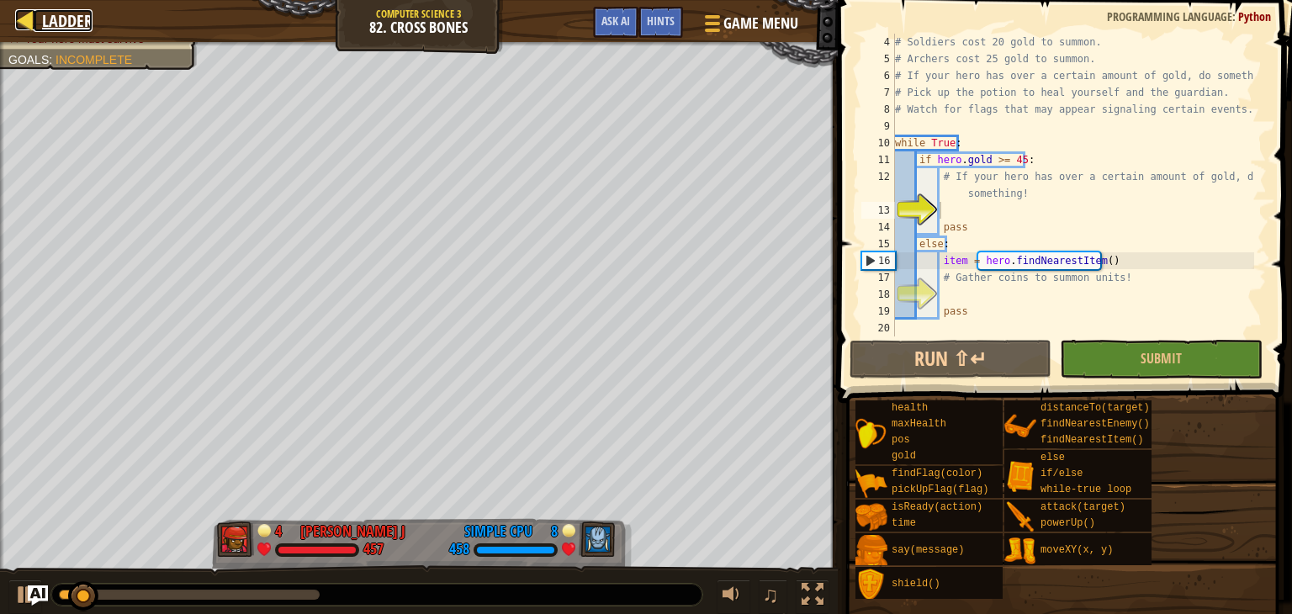
click at [37, 19] on link "Ladder" at bounding box center [63, 20] width 59 height 23
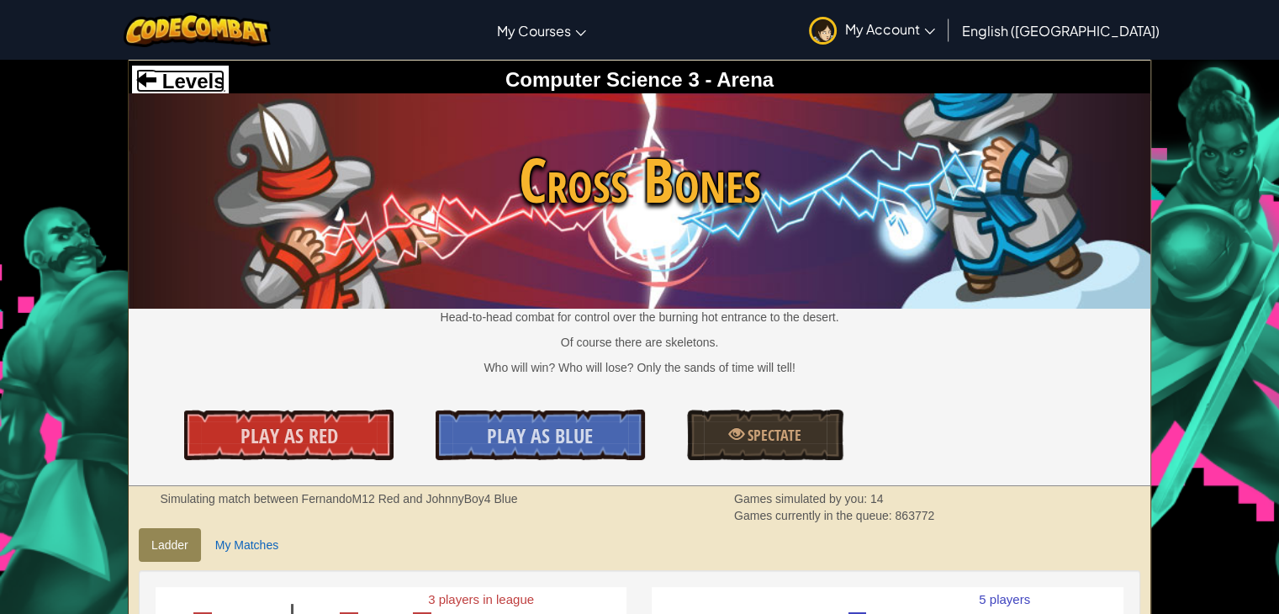
click at [140, 88] on span at bounding box center [146, 79] width 20 height 20
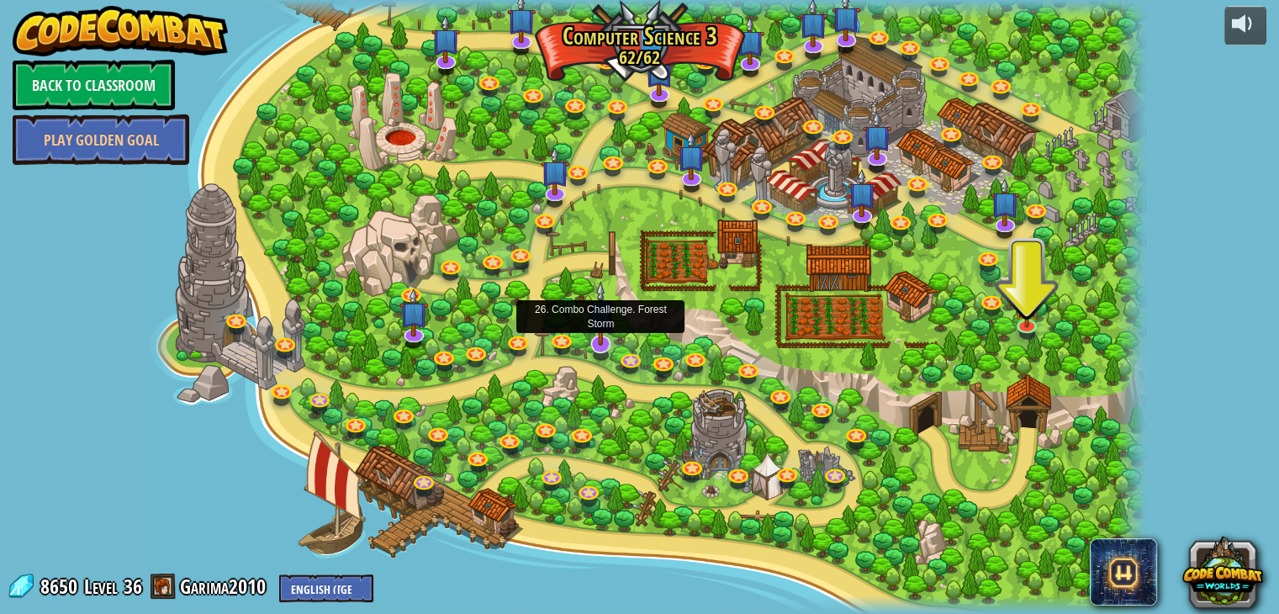
click at [605, 336] on img at bounding box center [601, 313] width 29 height 65
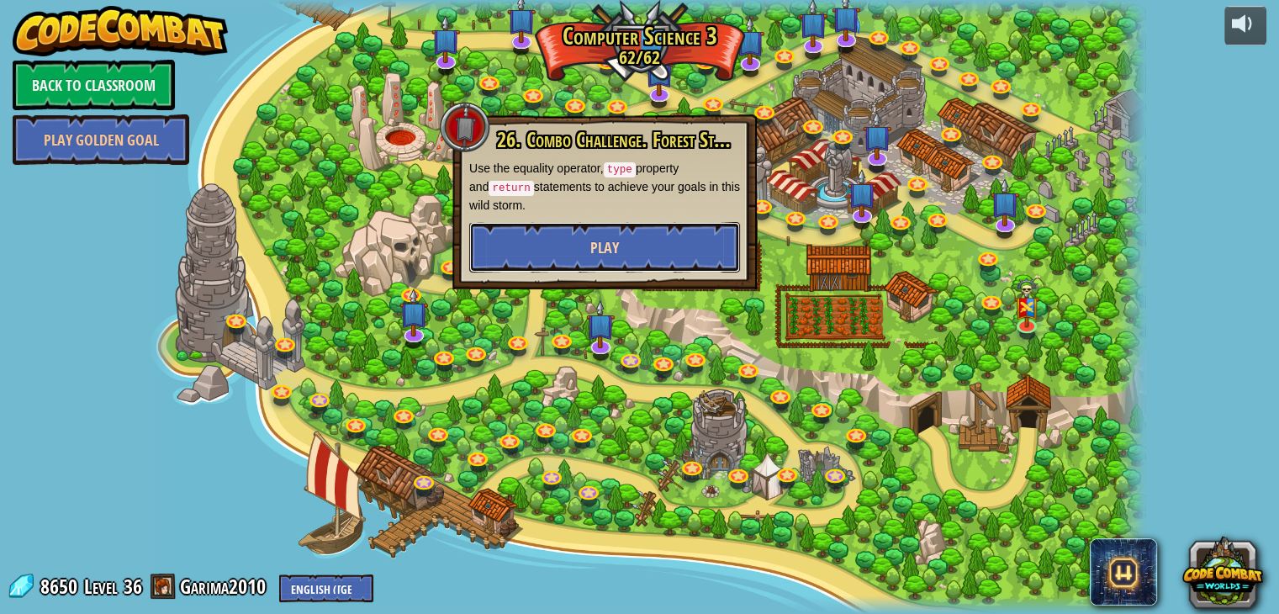
click at [640, 248] on button "Play" at bounding box center [604, 247] width 271 height 50
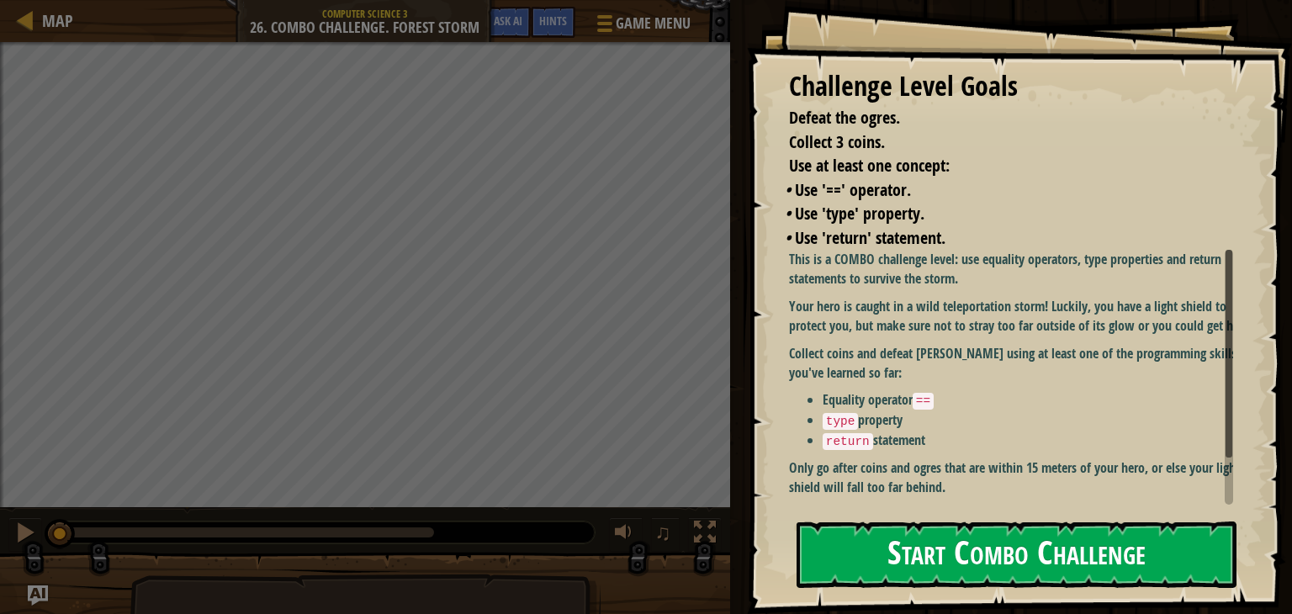
click at [951, 545] on button "Start Combo Challenge" at bounding box center [1016, 554] width 440 height 66
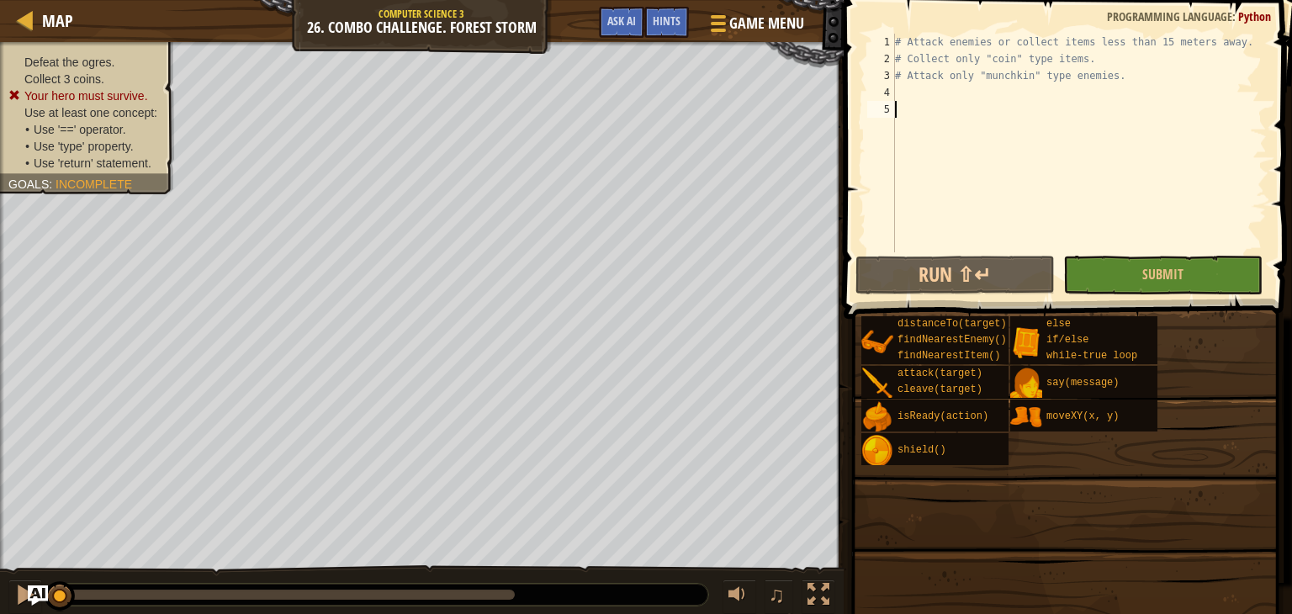
click at [851, 87] on span at bounding box center [1070, 135] width 462 height 368
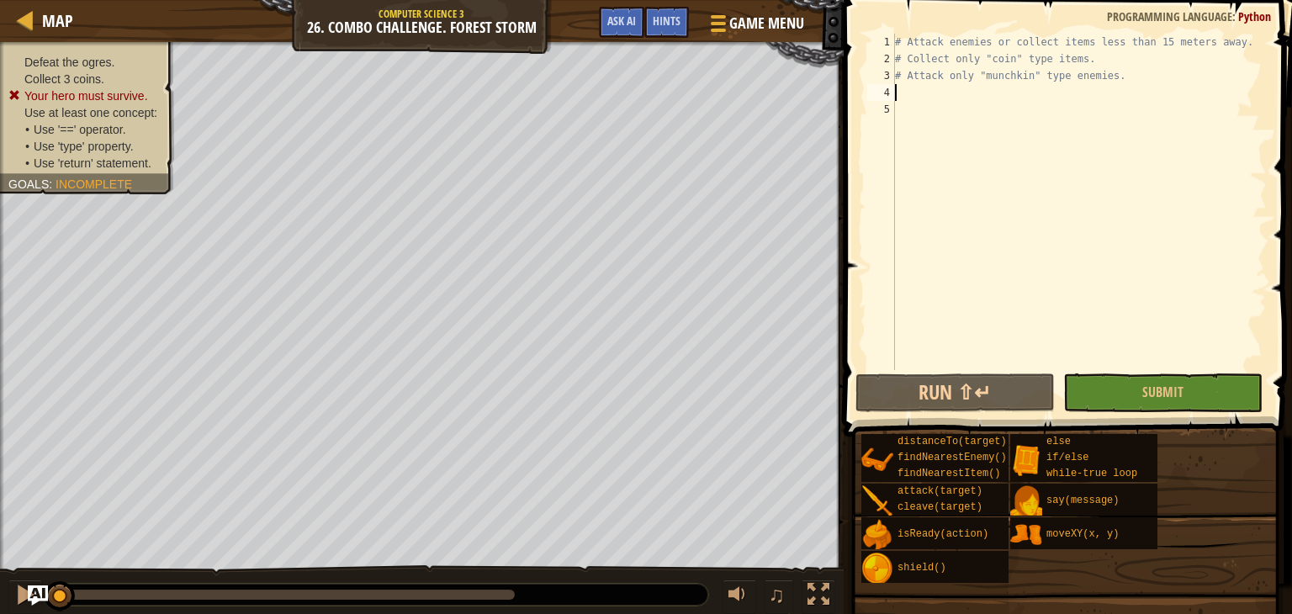
click at [957, 92] on div "# Attack enemies or collect items less than 15 meters away. # Collect only "coi…" at bounding box center [1079, 219] width 375 height 370
click at [672, 28] on div "Hints" at bounding box center [666, 22] width 45 height 31
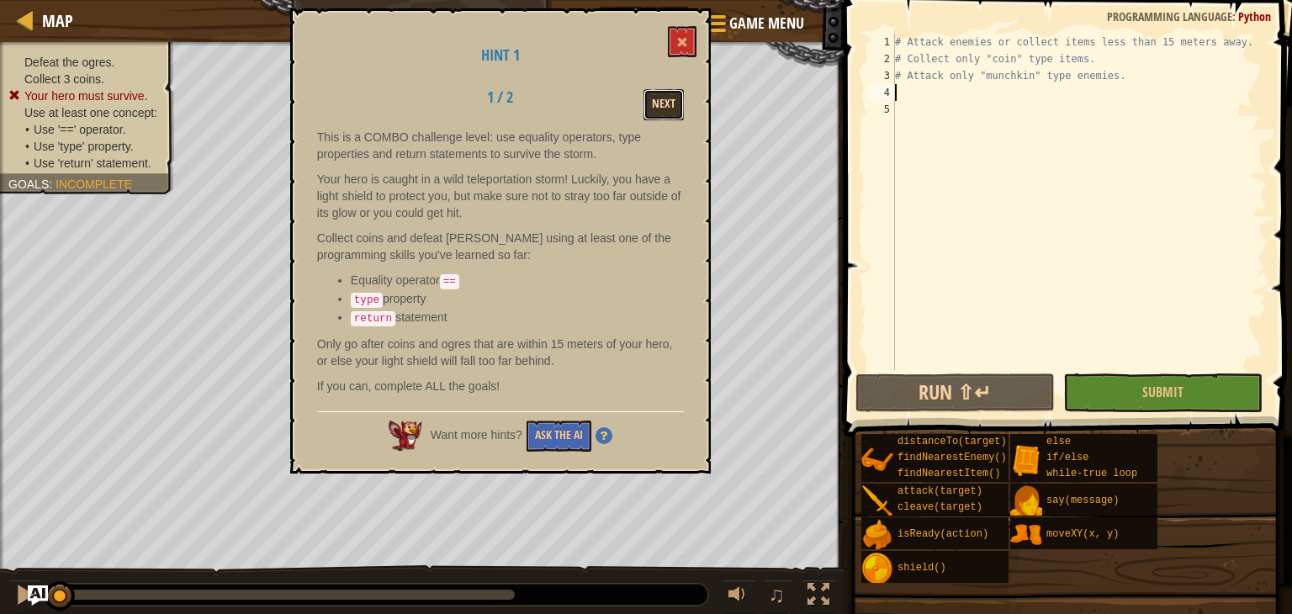
click at [672, 97] on button "Next" at bounding box center [663, 104] width 40 height 31
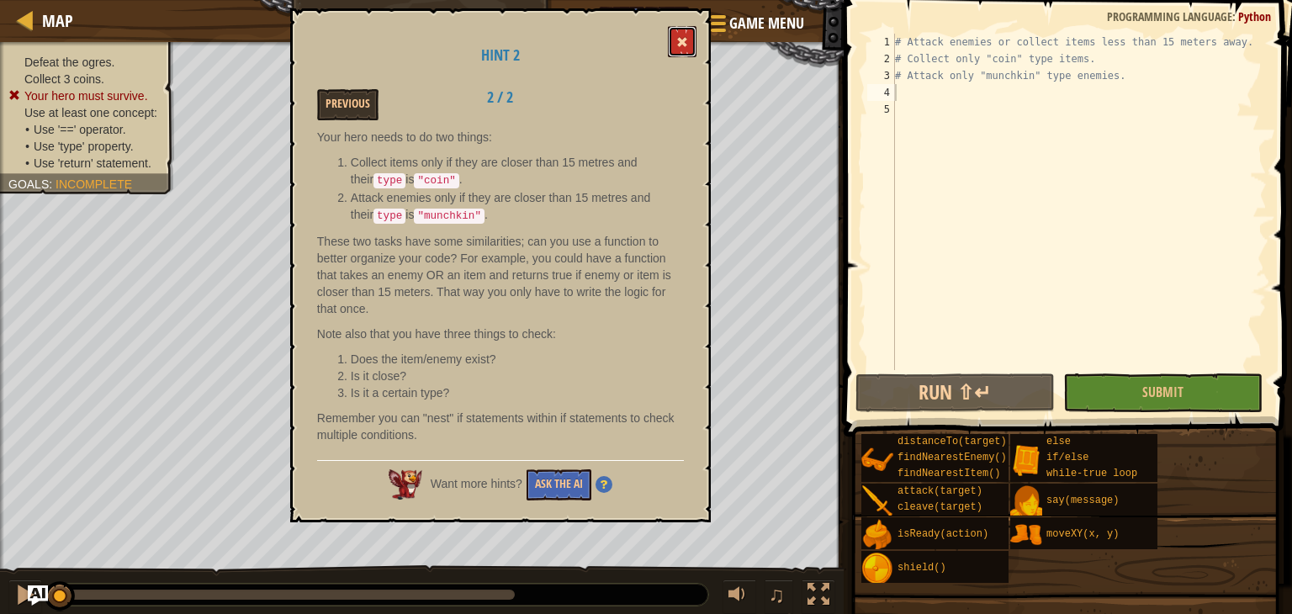
click at [695, 55] on button at bounding box center [682, 41] width 29 height 31
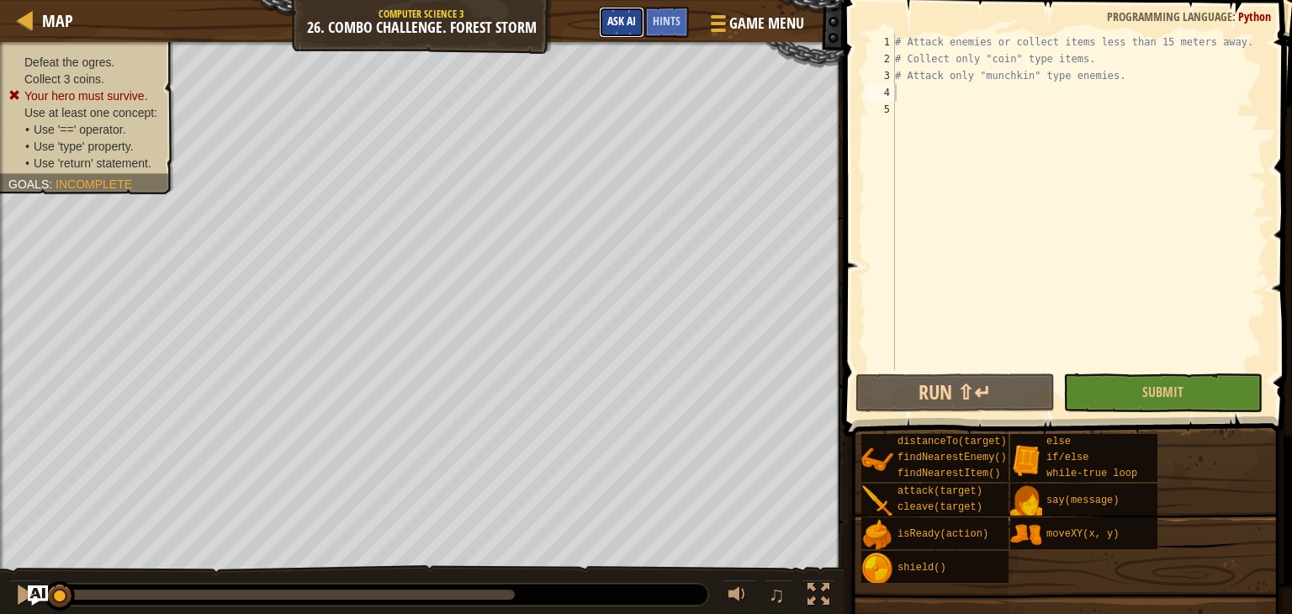
click at [625, 18] on span "Ask AI" at bounding box center [621, 21] width 29 height 16
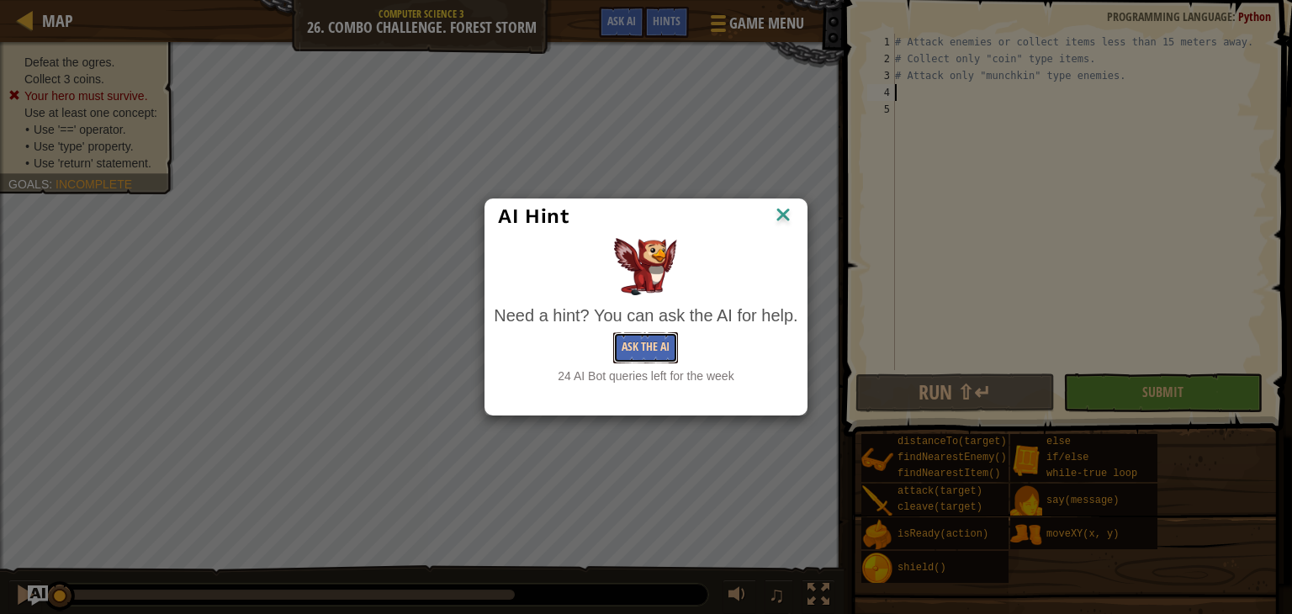
click at [632, 341] on button "Ask the AI" at bounding box center [645, 347] width 65 height 31
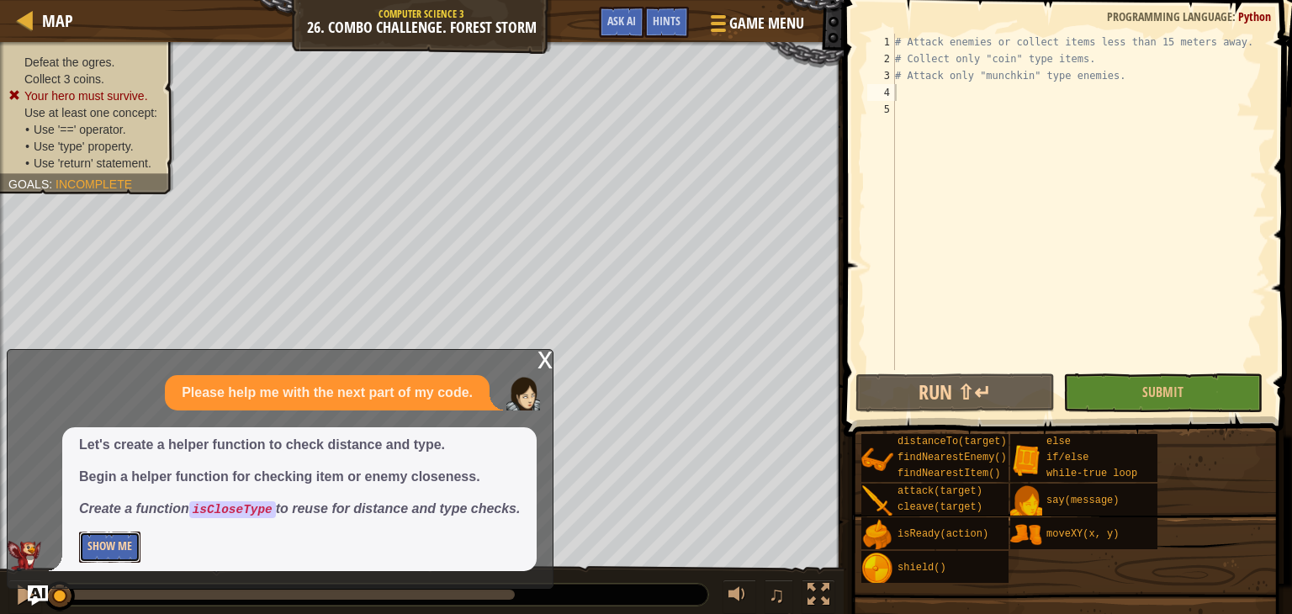
click at [113, 542] on button "Show Me" at bounding box center [109, 547] width 61 height 31
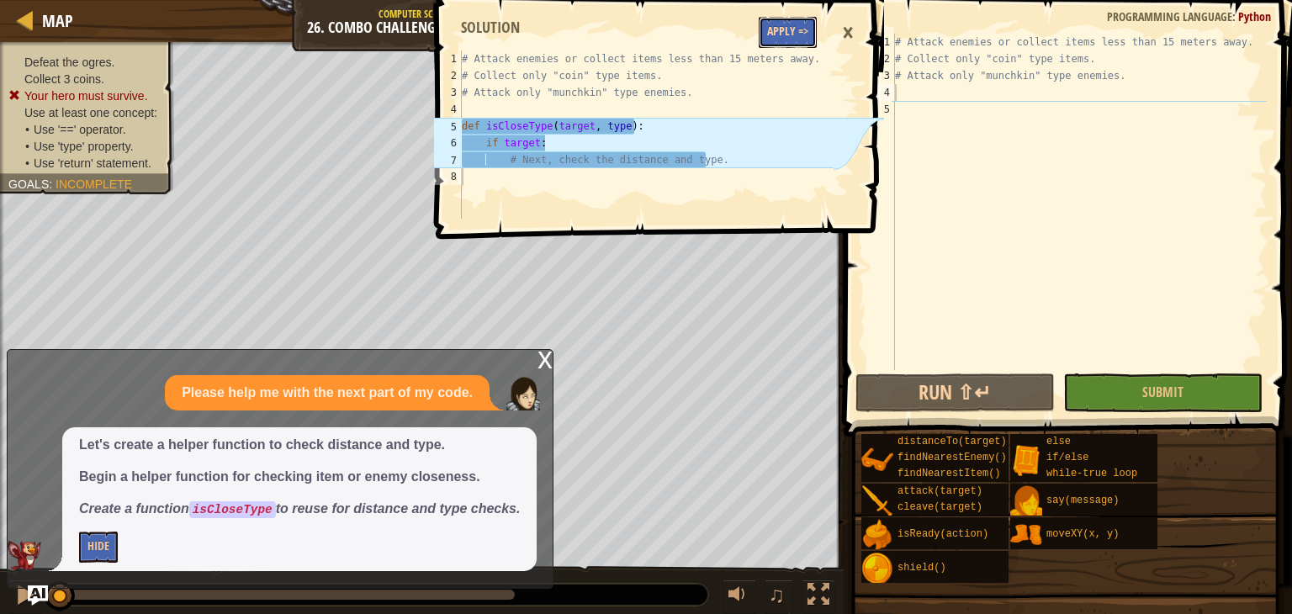
click at [791, 27] on button "Apply =>" at bounding box center [788, 32] width 58 height 31
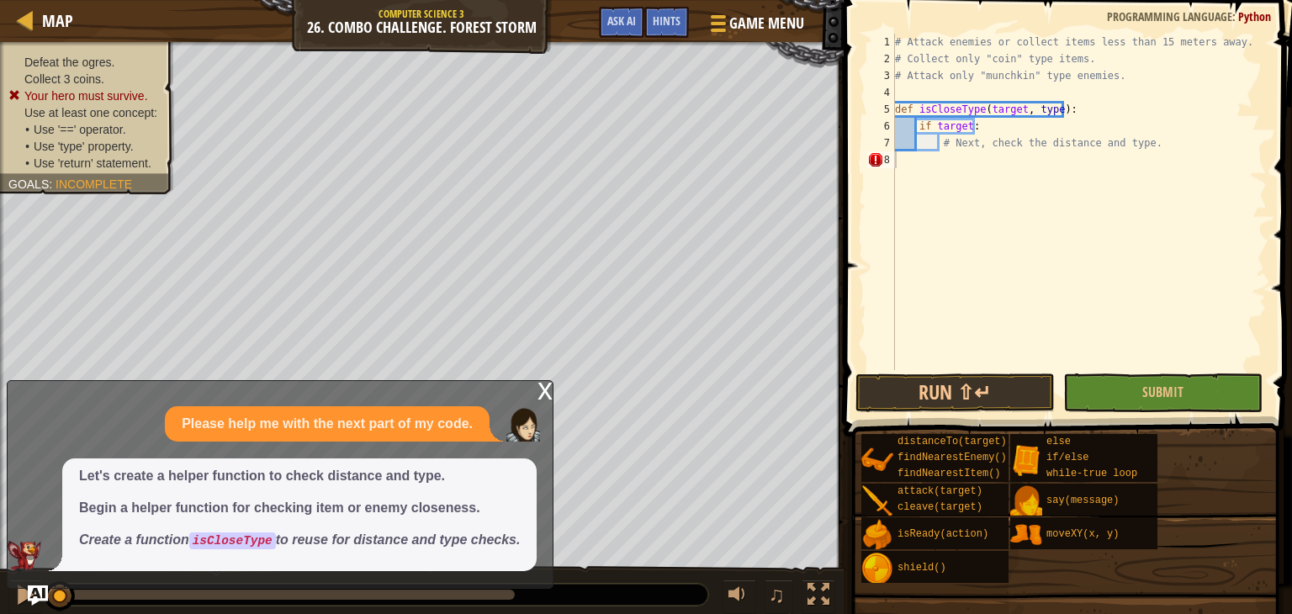
click at [542, 398] on div "x" at bounding box center [544, 389] width 15 height 17
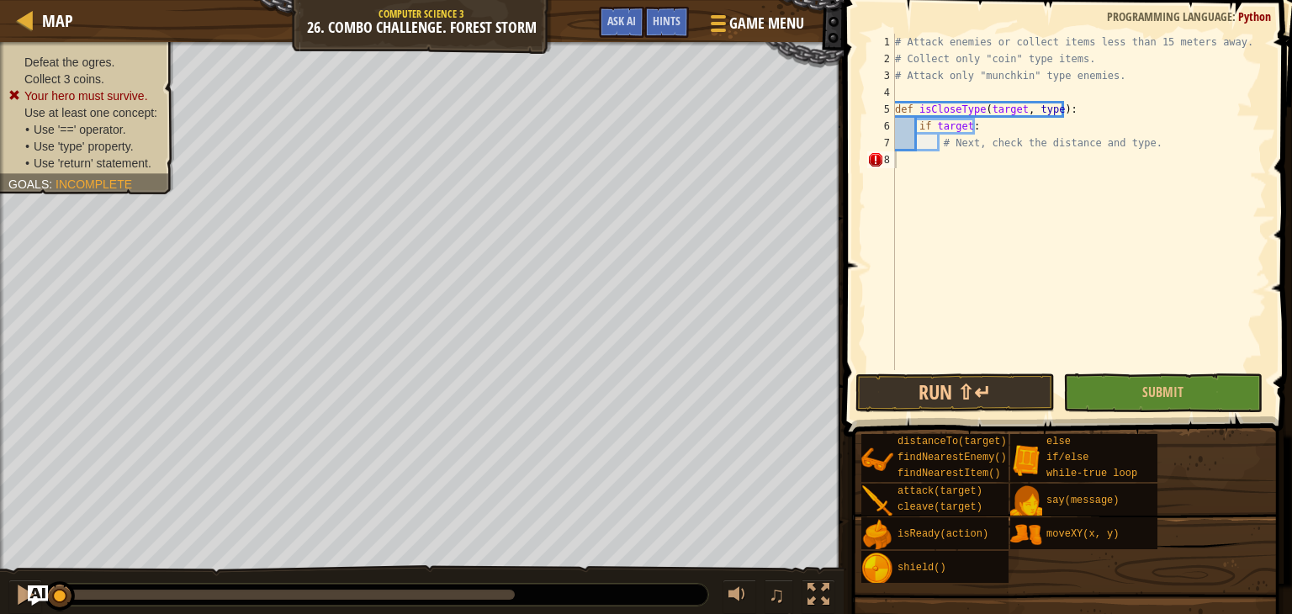
type textarea "# Attack only "munchkin" type enemies."
click at [957, 82] on div "# Attack enemies or collect items less than 15 meters away. # Collect only "coi…" at bounding box center [1079, 219] width 375 height 370
click at [936, 95] on div "# Attack enemies or collect items less than 15 meters away. # Collect only "coi…" at bounding box center [1079, 219] width 375 height 370
type textarea "# Attack only "munchkin" type enemies."
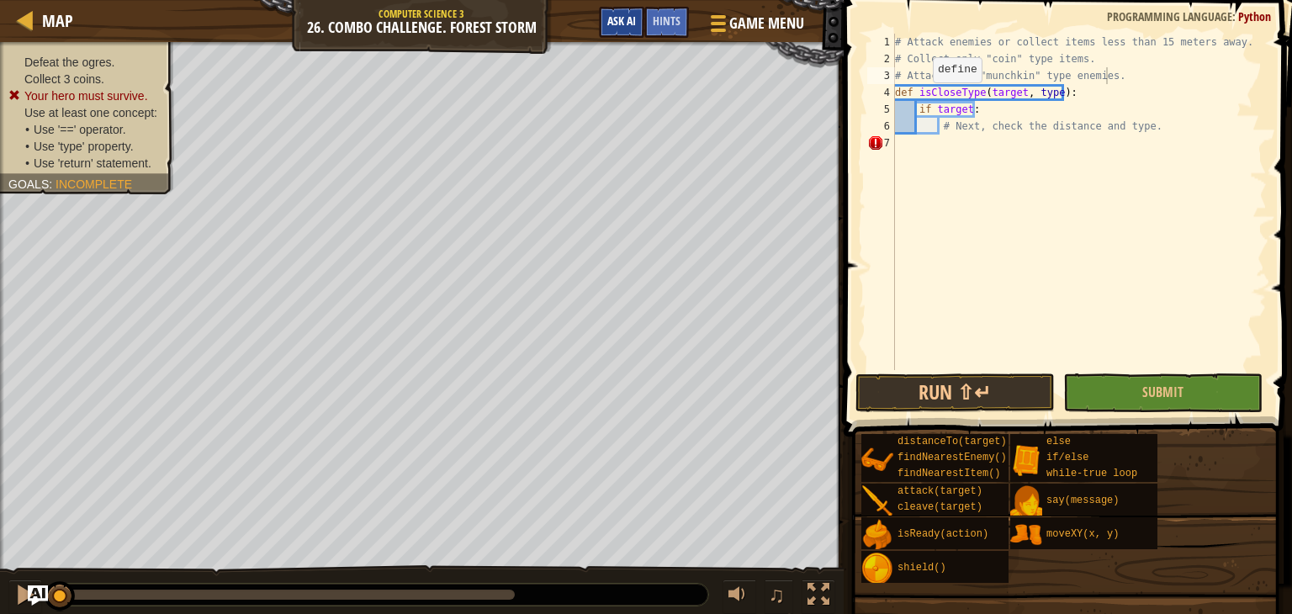
drag, startPoint x: 664, startPoint y: 24, endPoint x: 626, endPoint y: 11, distance: 40.7
click at [626, 11] on div "Game Menu Done Hints Ask AI" at bounding box center [702, 27] width 224 height 40
click at [626, 11] on button "Ask AI" at bounding box center [621, 22] width 45 height 31
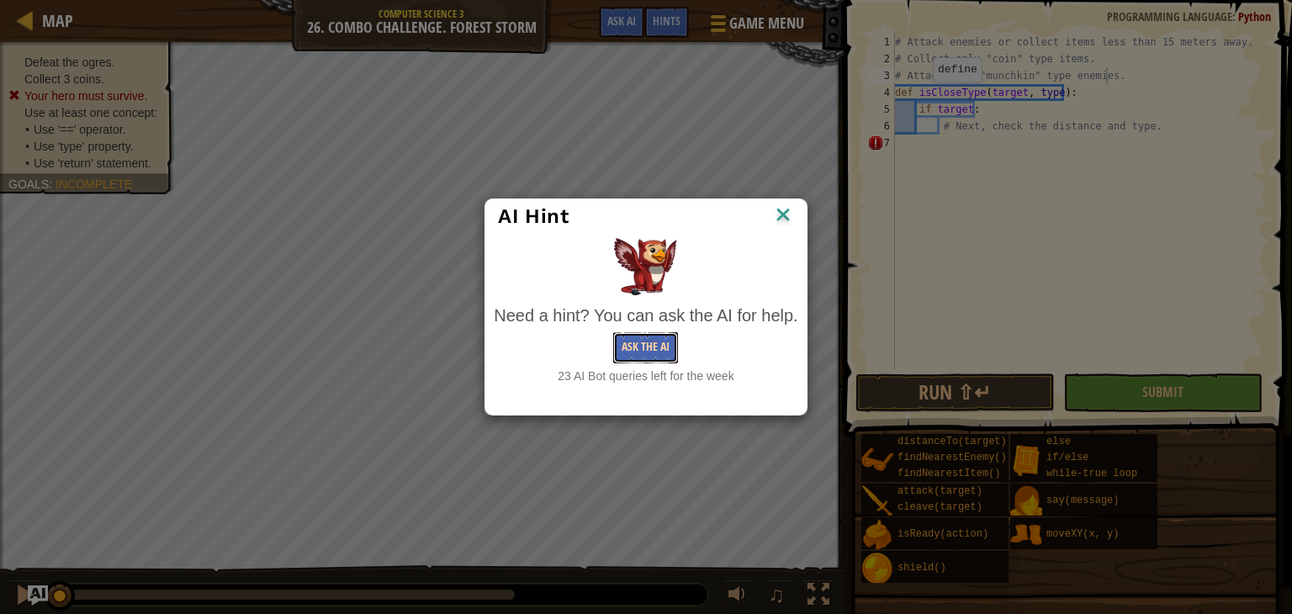
click at [643, 341] on button "Ask the AI" at bounding box center [645, 347] width 65 height 31
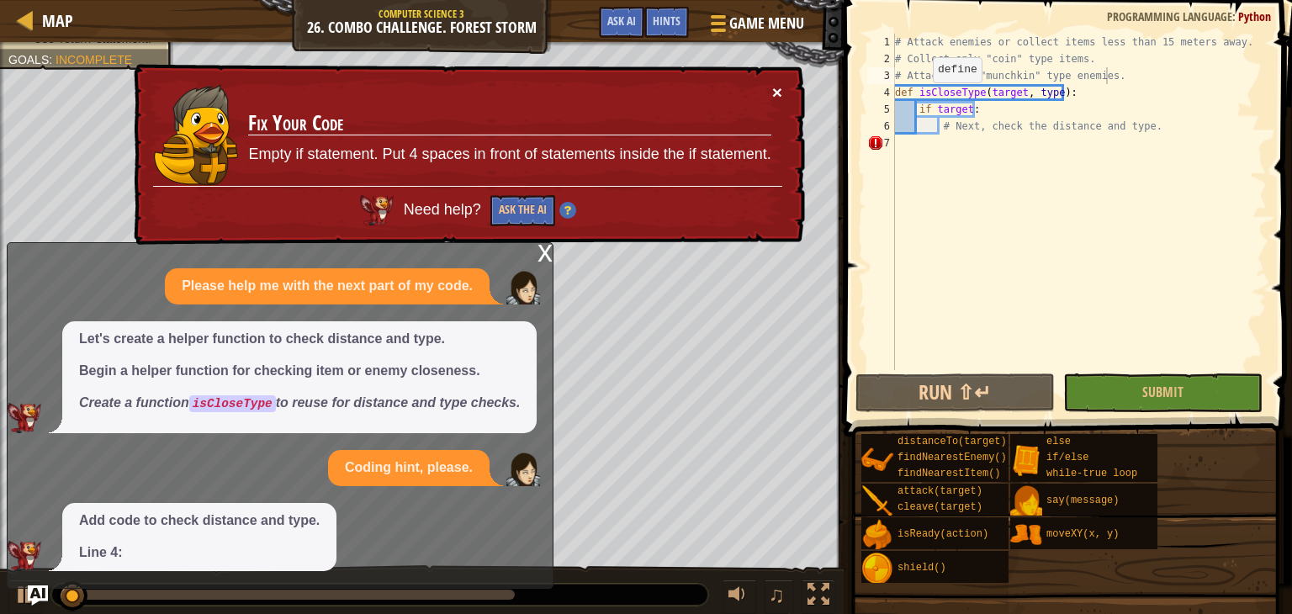
click at [781, 86] on button "×" at bounding box center [777, 92] width 10 height 18
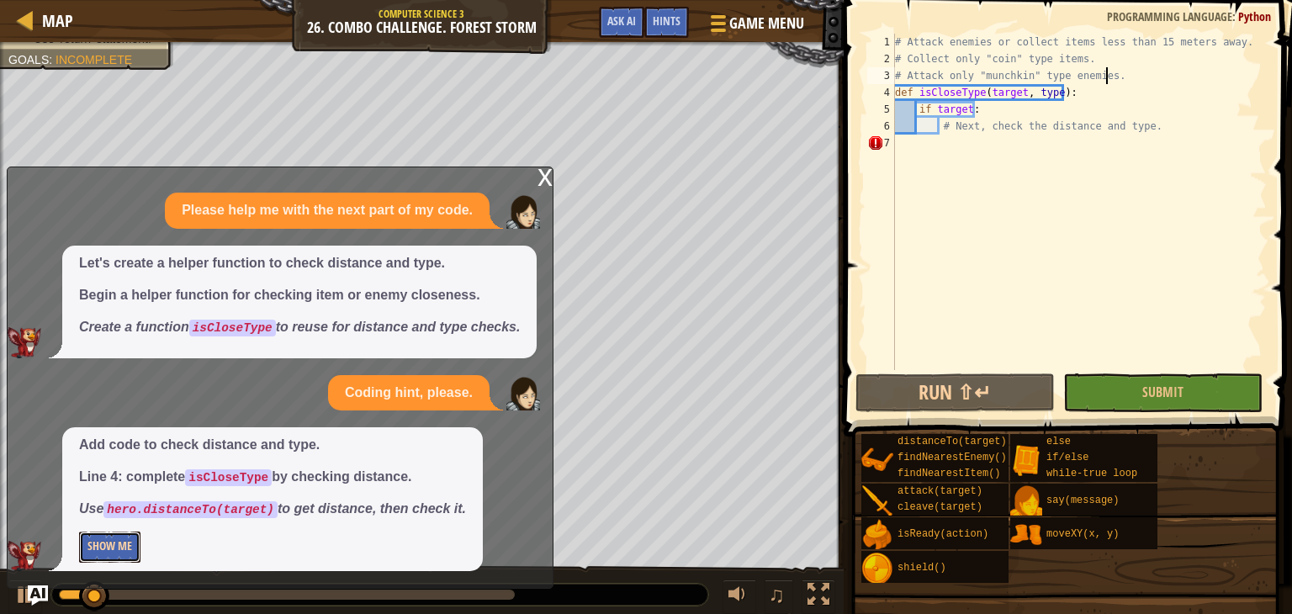
click at [117, 537] on button "Show Me" at bounding box center [109, 547] width 61 height 31
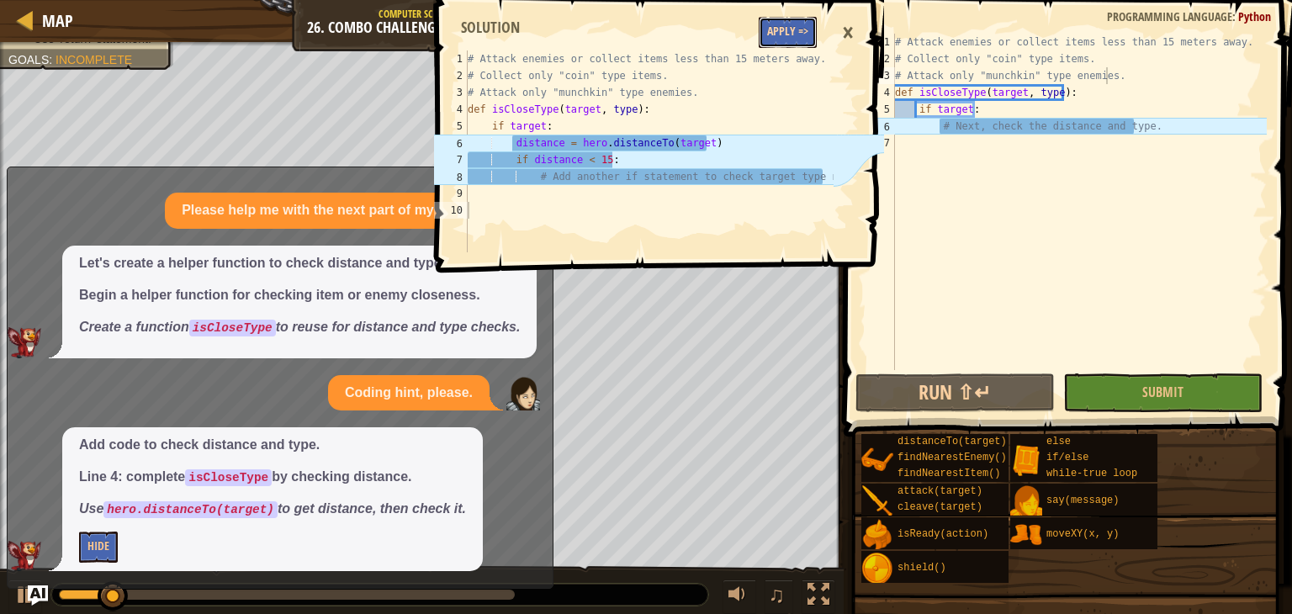
click at [804, 29] on button "Apply =>" at bounding box center [788, 32] width 58 height 31
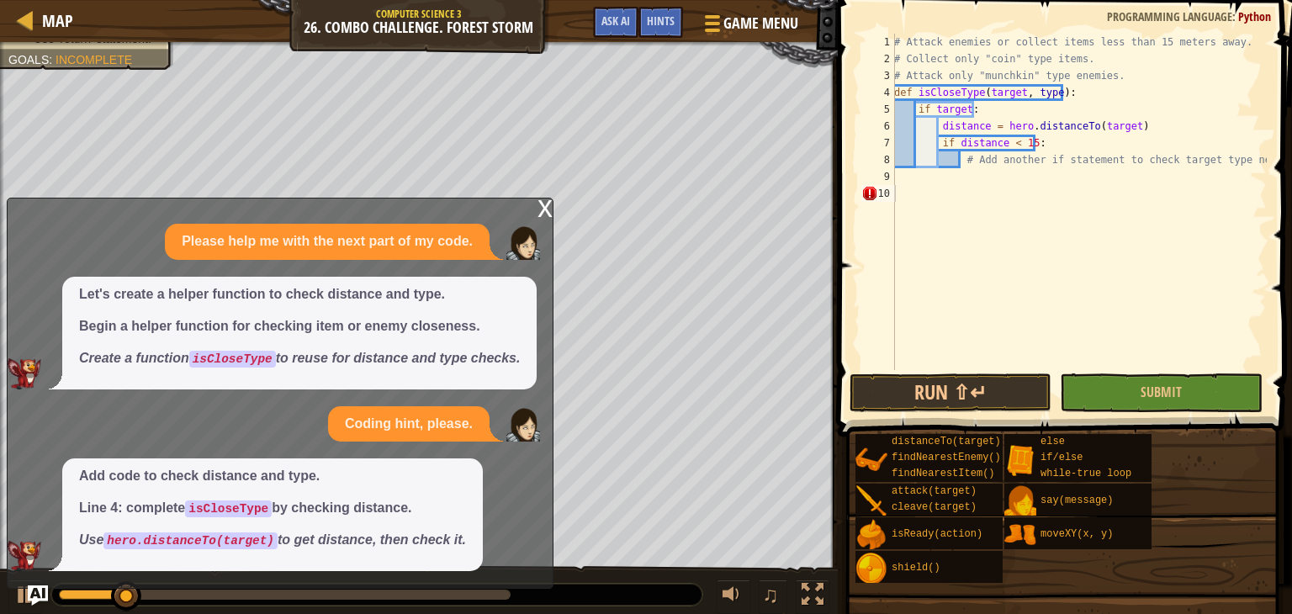
click at [548, 212] on div "x" at bounding box center [544, 206] width 15 height 17
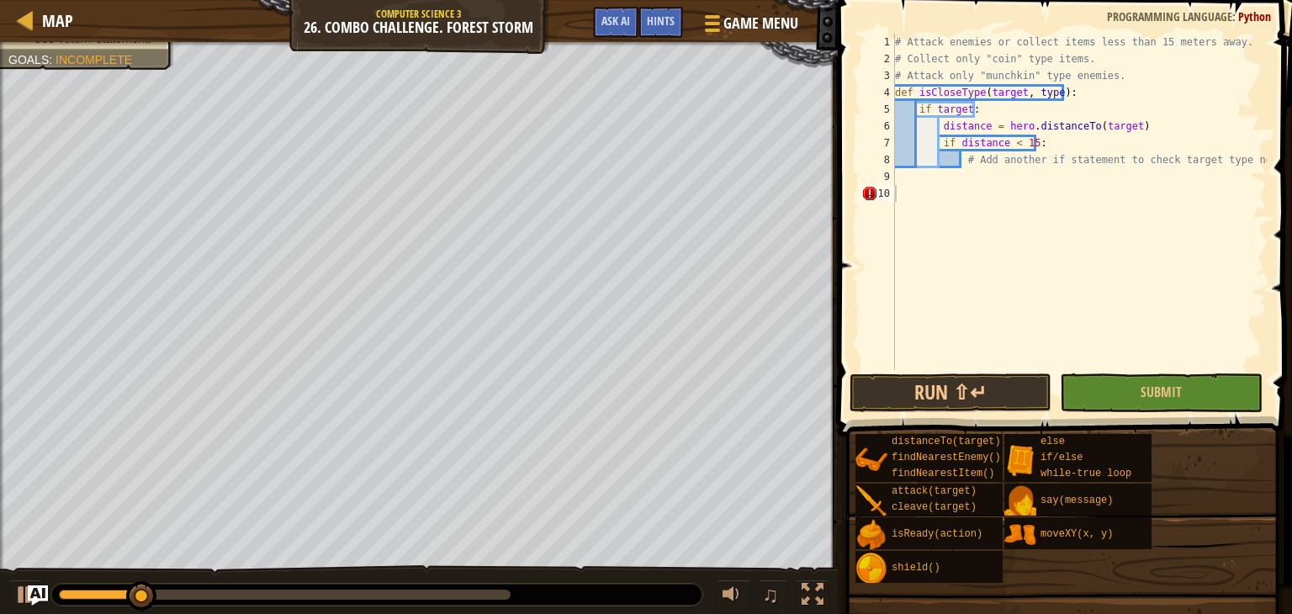
click at [1029, 182] on div "# Attack enemies or collect items less than 15 meters away. # Collect only "coi…" at bounding box center [1079, 219] width 375 height 370
click at [979, 211] on div "# Attack enemies or collect items less than 15 meters away. # Collect only "coi…" at bounding box center [1079, 219] width 375 height 370
type textarea "# Add another if statement to check target type next."
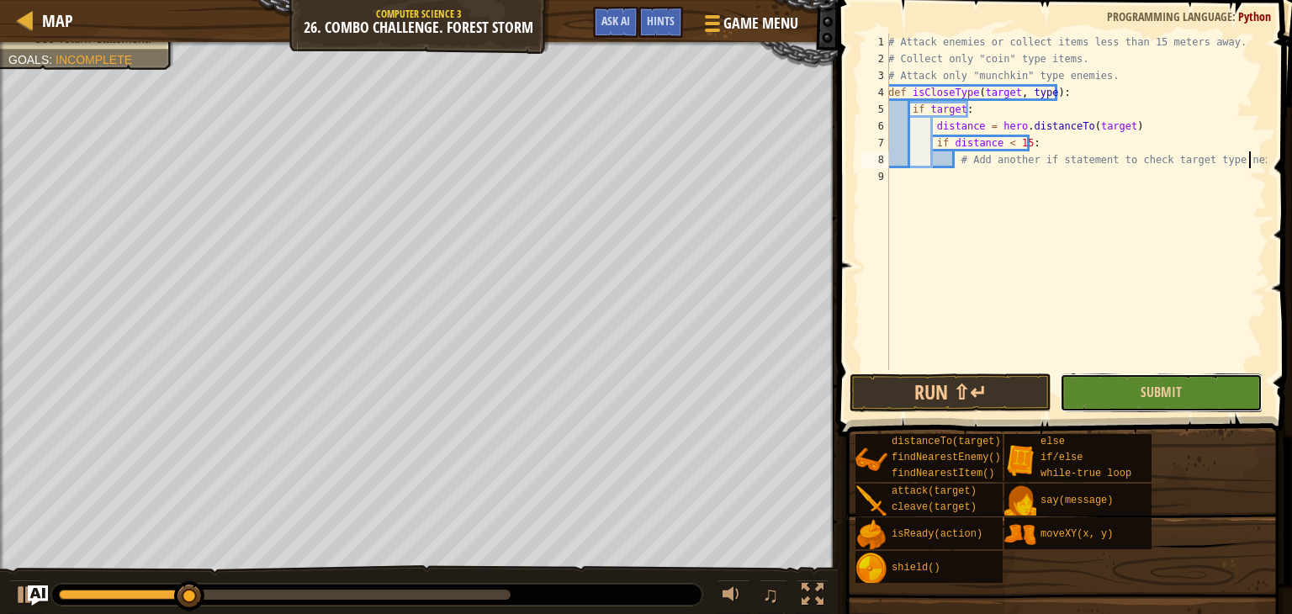
click at [1128, 384] on button "Submit" at bounding box center [1161, 392] width 202 height 39
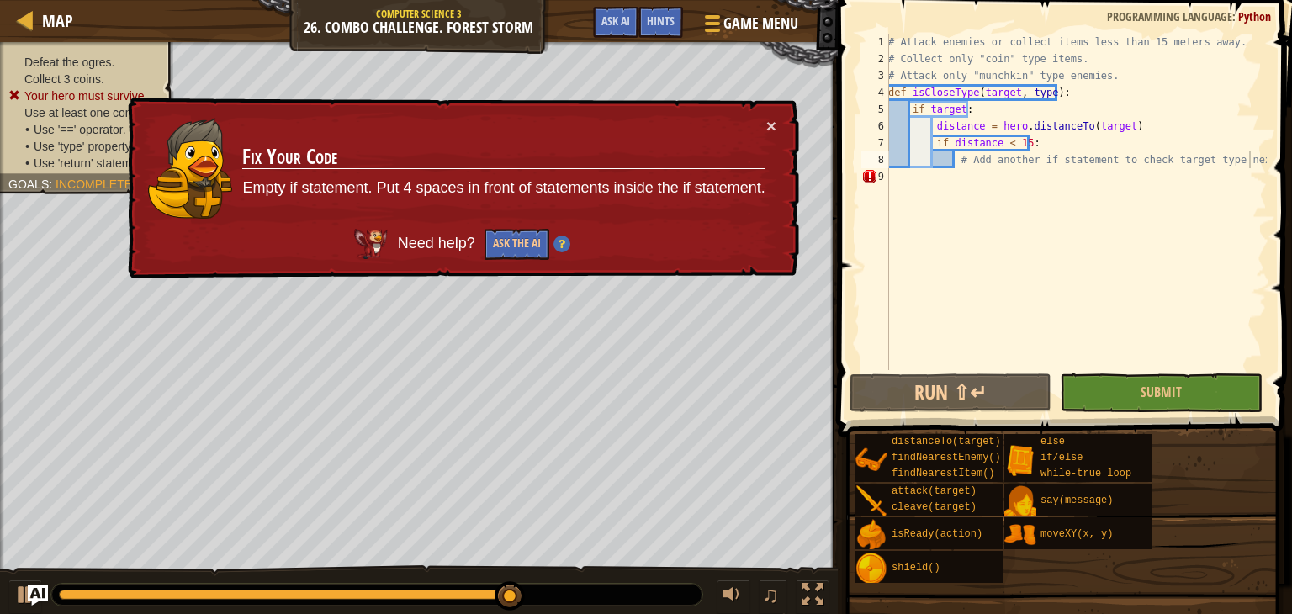
click at [770, 114] on div "× Fix Your Code Empty if statement. Put 4 spaces in front of statements inside …" at bounding box center [461, 189] width 675 height 182
click at [775, 122] on button "×" at bounding box center [771, 126] width 10 height 18
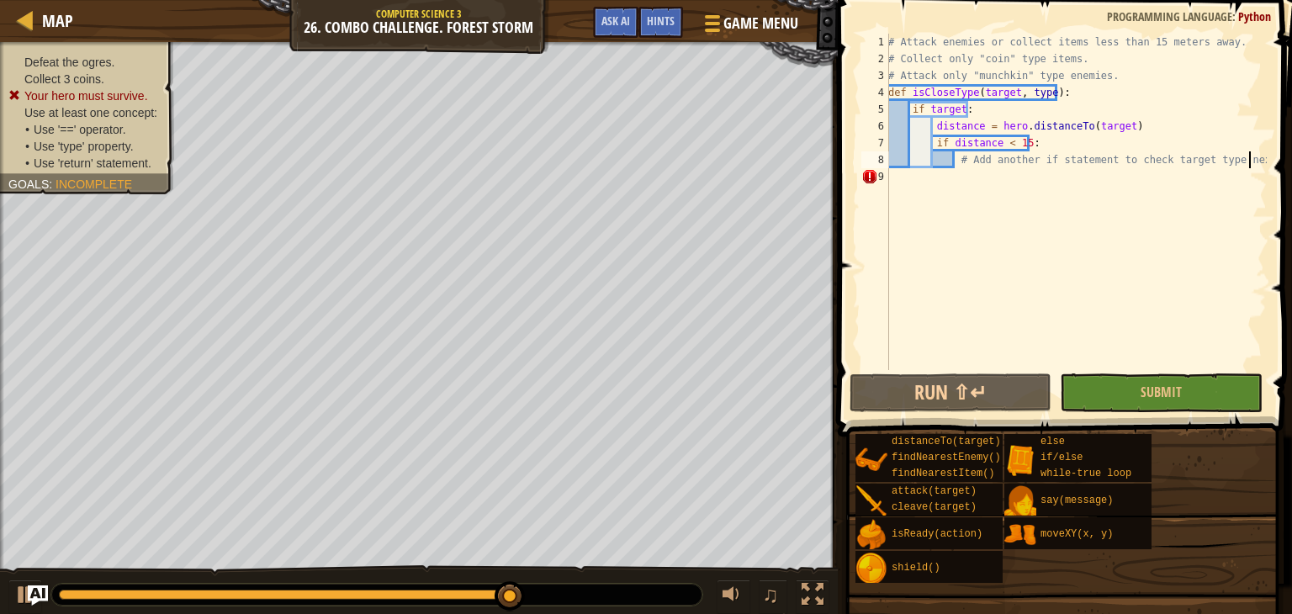
click at [939, 174] on div "# Attack enemies or collect items less than 15 meters away. # Collect only "coi…" at bounding box center [1076, 219] width 382 height 370
type textarea "# Add another if statement to check target type next."
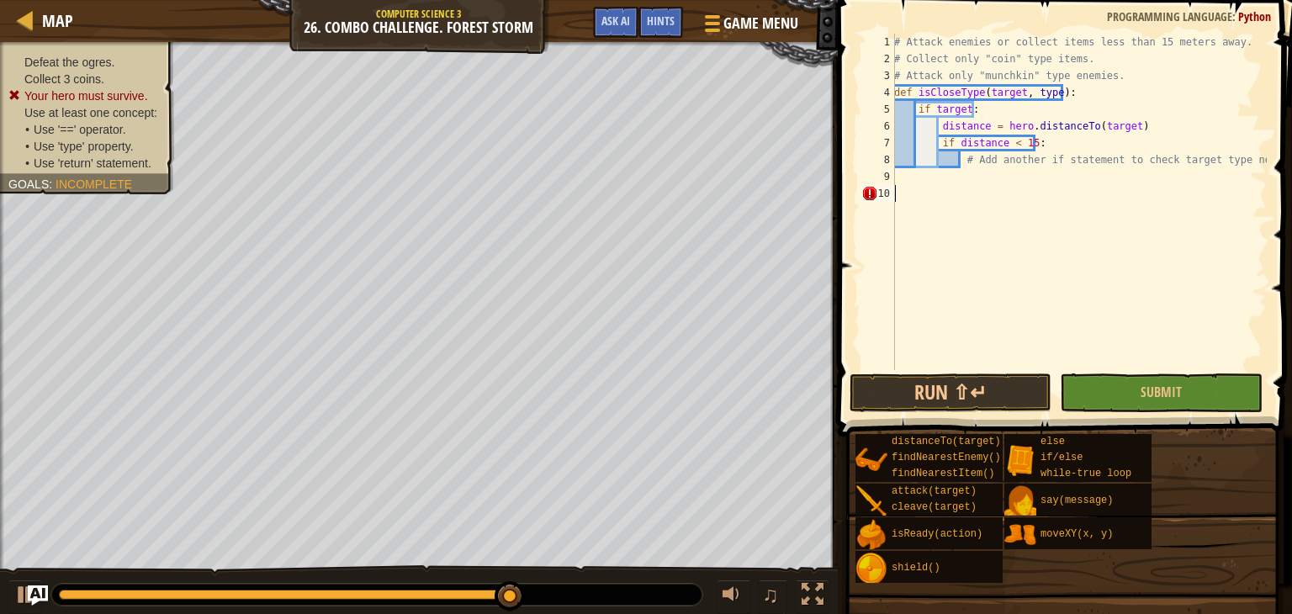
click at [916, 199] on div "# Attack enemies or collect items less than 15 meters away. # Collect only "coi…" at bounding box center [1079, 219] width 376 height 370
type textarea "# Add another if statement to check target type next."
click at [1156, 386] on span "Submit" at bounding box center [1160, 392] width 41 height 19
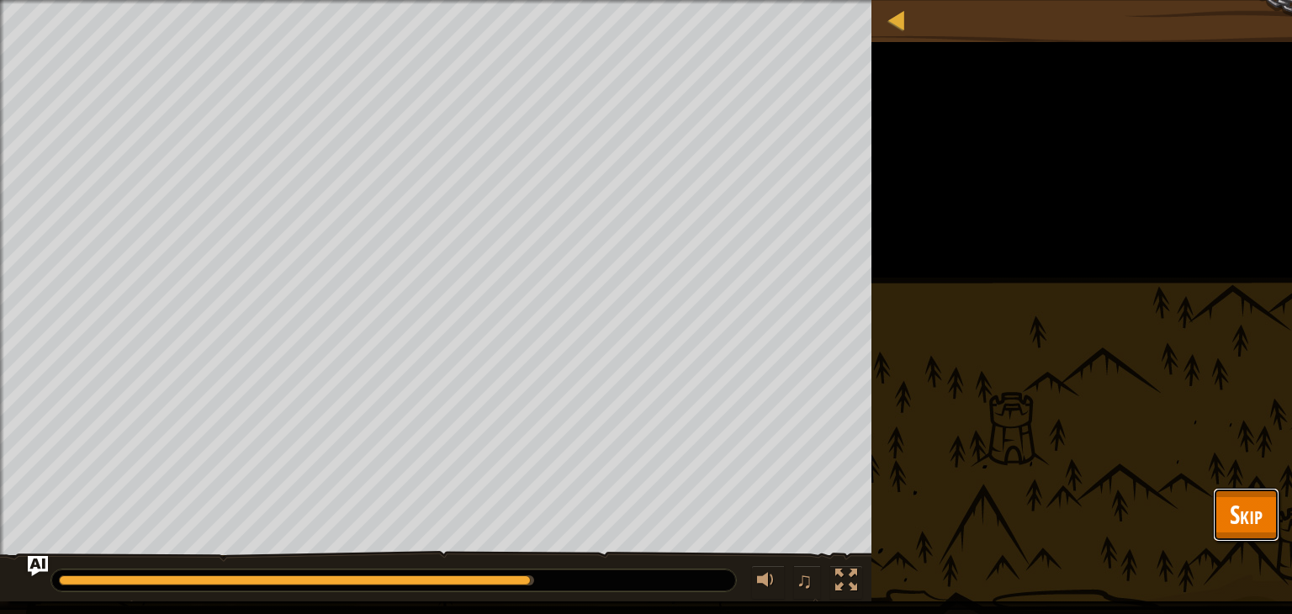
click at [1239, 532] on button "Skip" at bounding box center [1246, 515] width 66 height 54
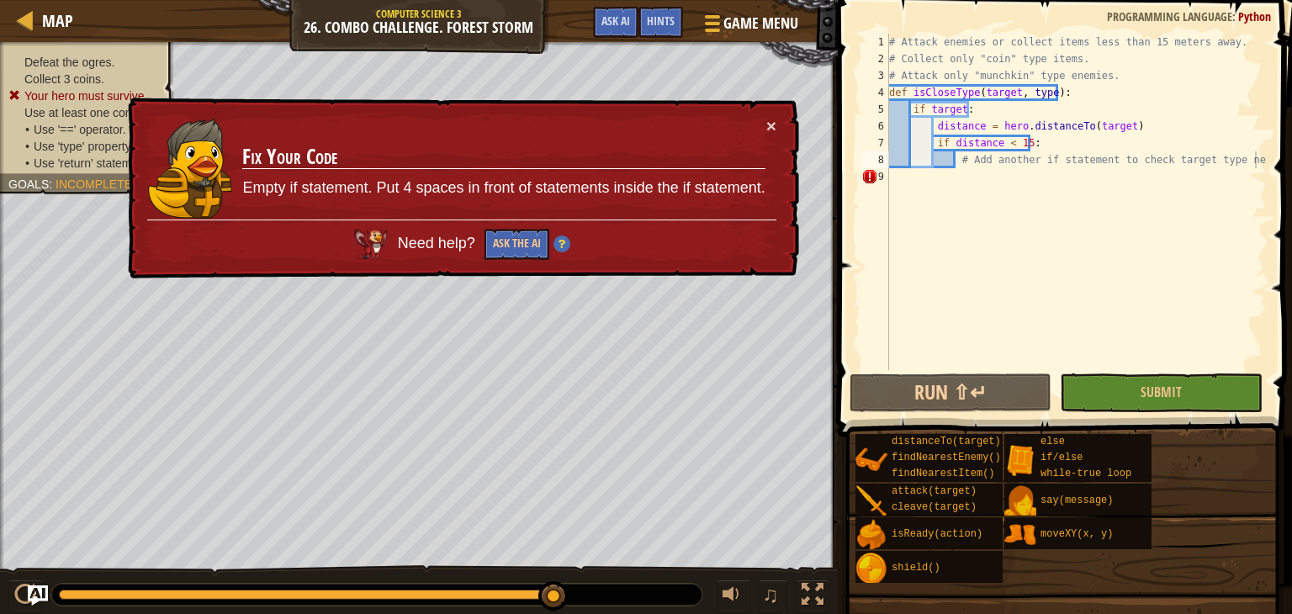
click at [947, 174] on div "# Attack enemies or collect items less than 15 meters away. # Collect only "coi…" at bounding box center [1076, 219] width 381 height 370
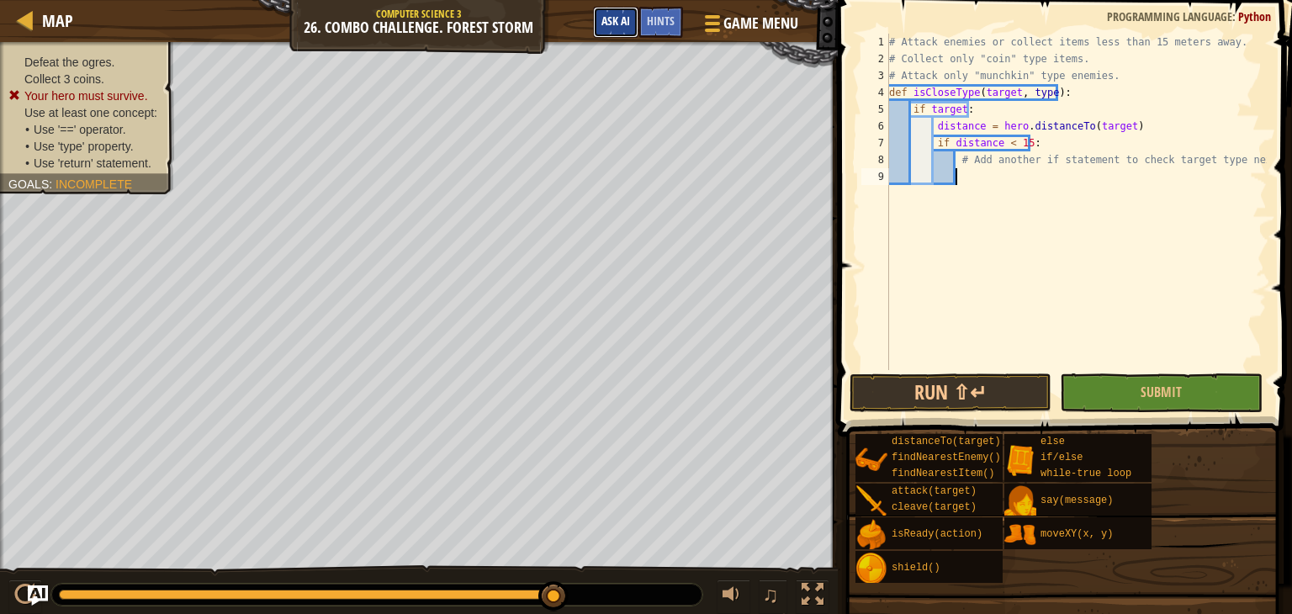
click at [610, 24] on span "Ask AI" at bounding box center [615, 21] width 29 height 16
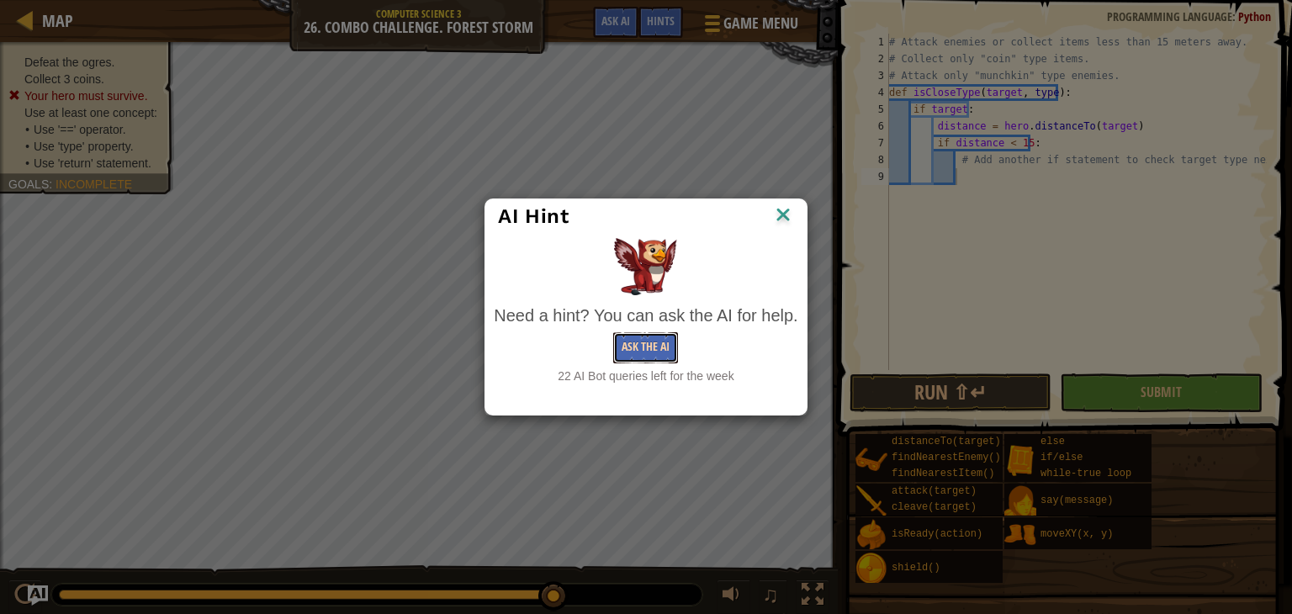
click at [639, 346] on button "Ask the AI" at bounding box center [645, 347] width 65 height 31
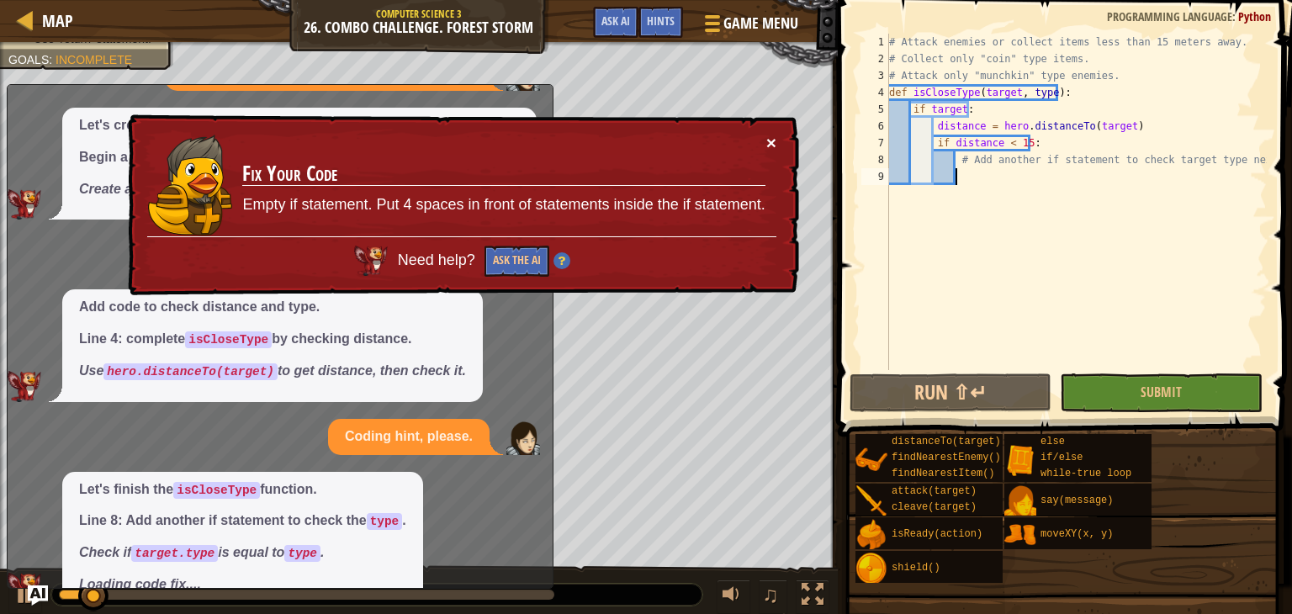
scroll to position [87, 0]
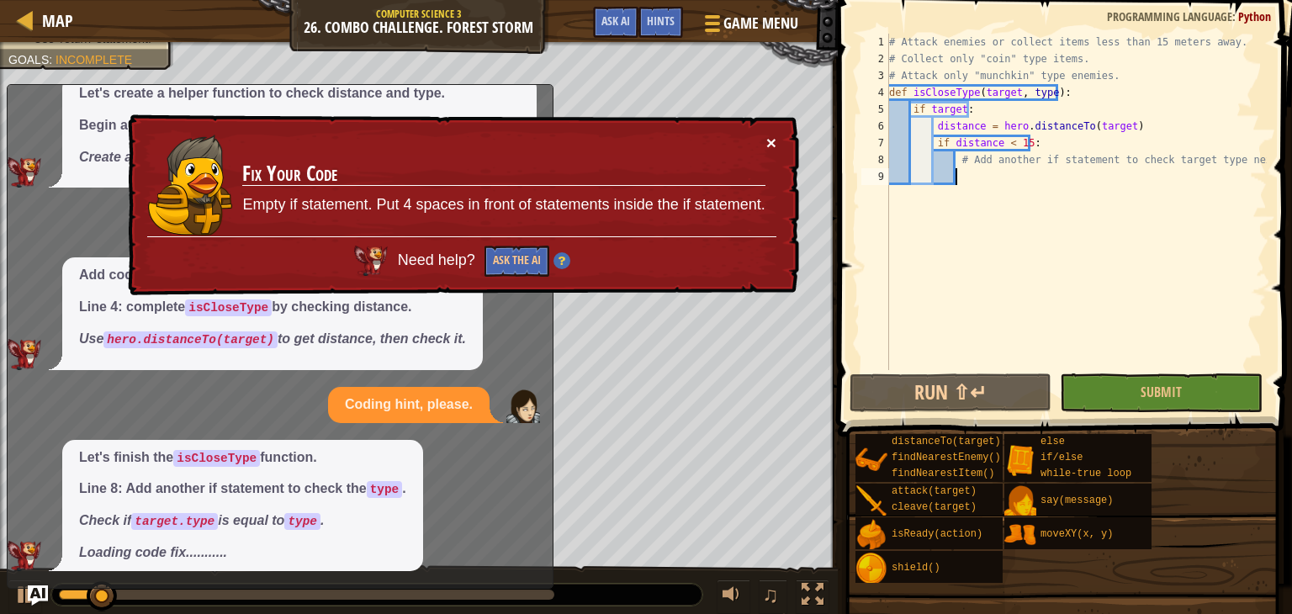
click at [767, 134] on button "×" at bounding box center [771, 143] width 10 height 18
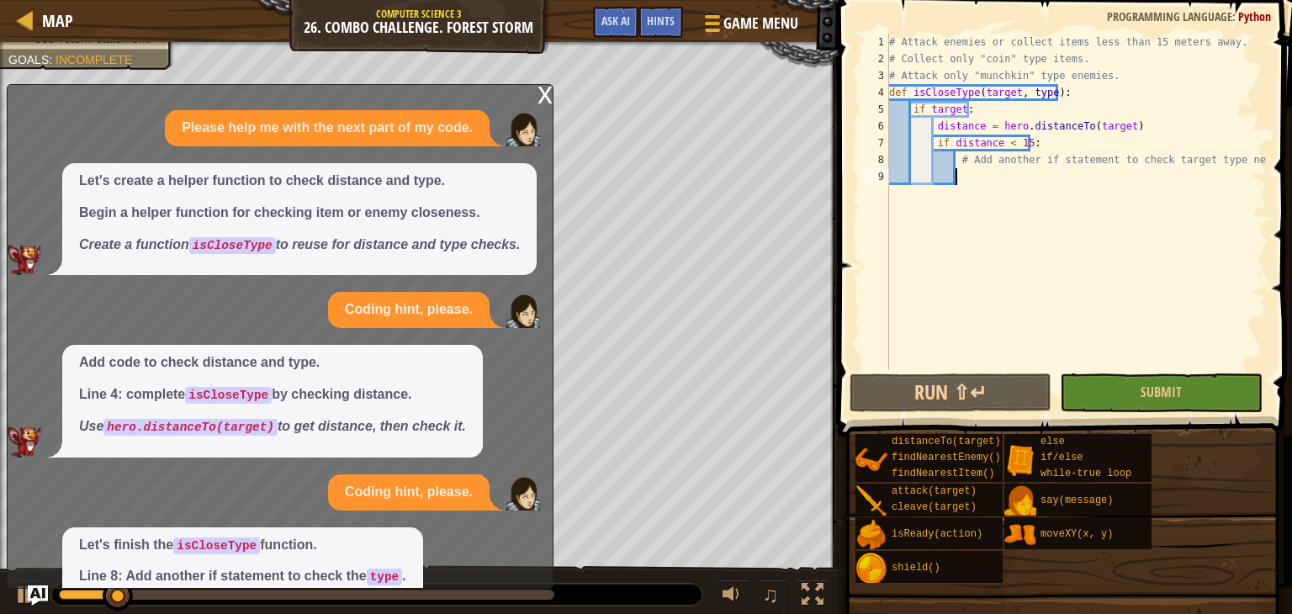
scroll to position [98, 0]
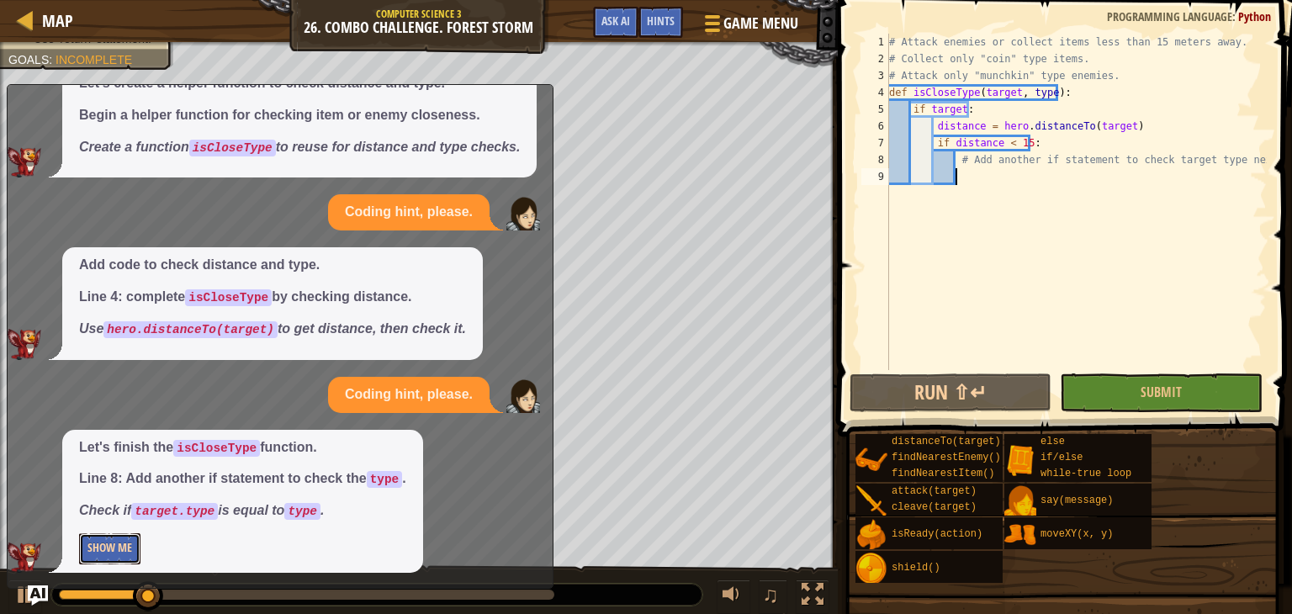
click at [111, 561] on button "Show Me" at bounding box center [109, 548] width 61 height 31
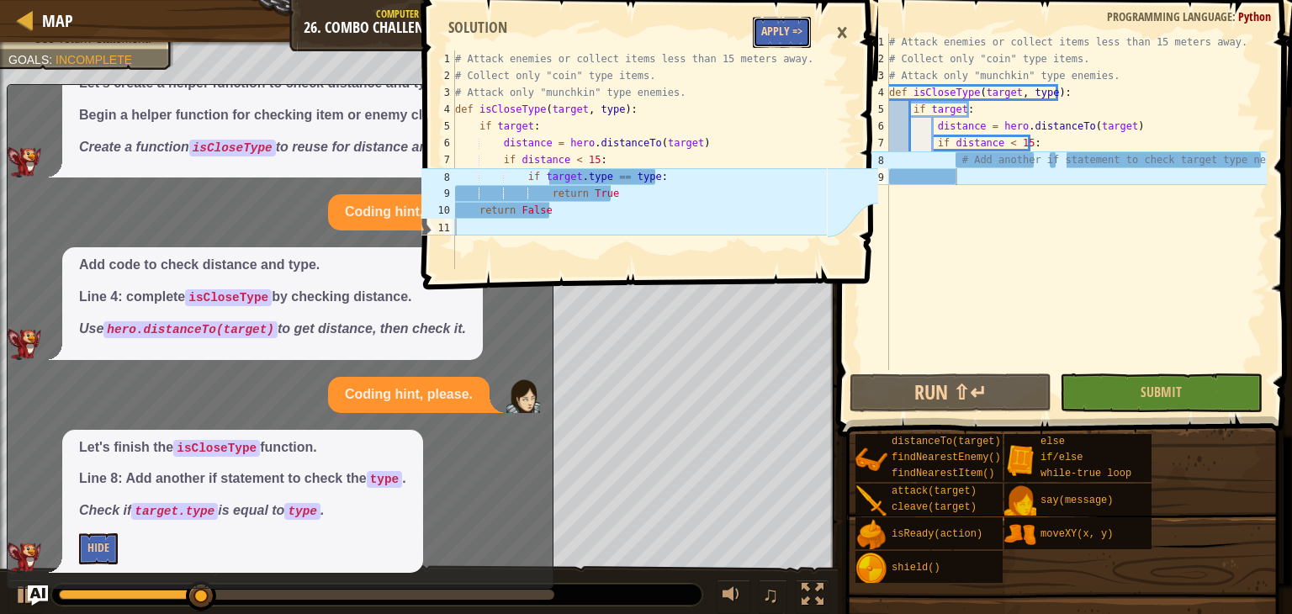
click at [773, 34] on button "Apply =>" at bounding box center [782, 32] width 58 height 31
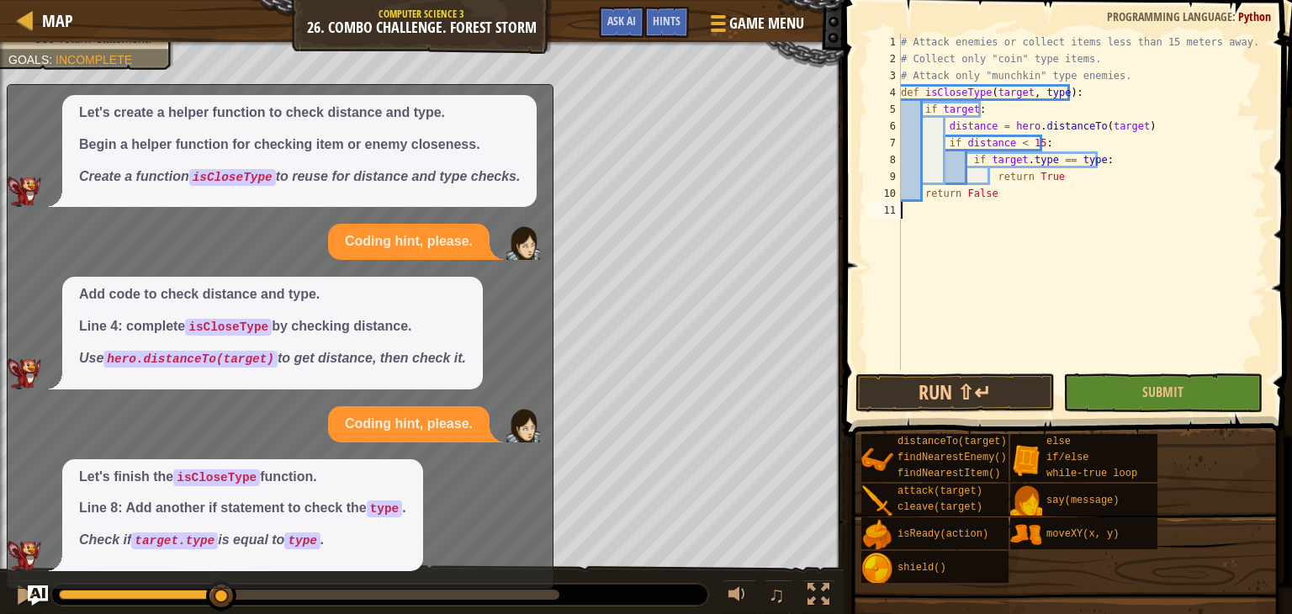
scroll to position [0, 0]
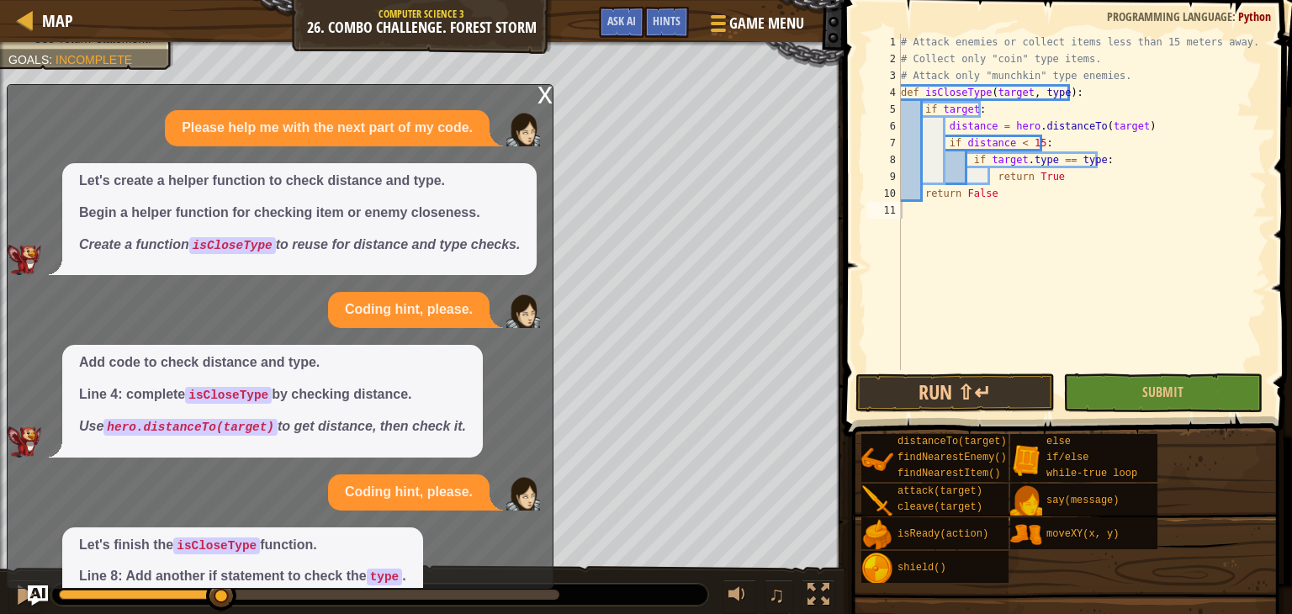
click at [548, 91] on div "x" at bounding box center [544, 93] width 15 height 17
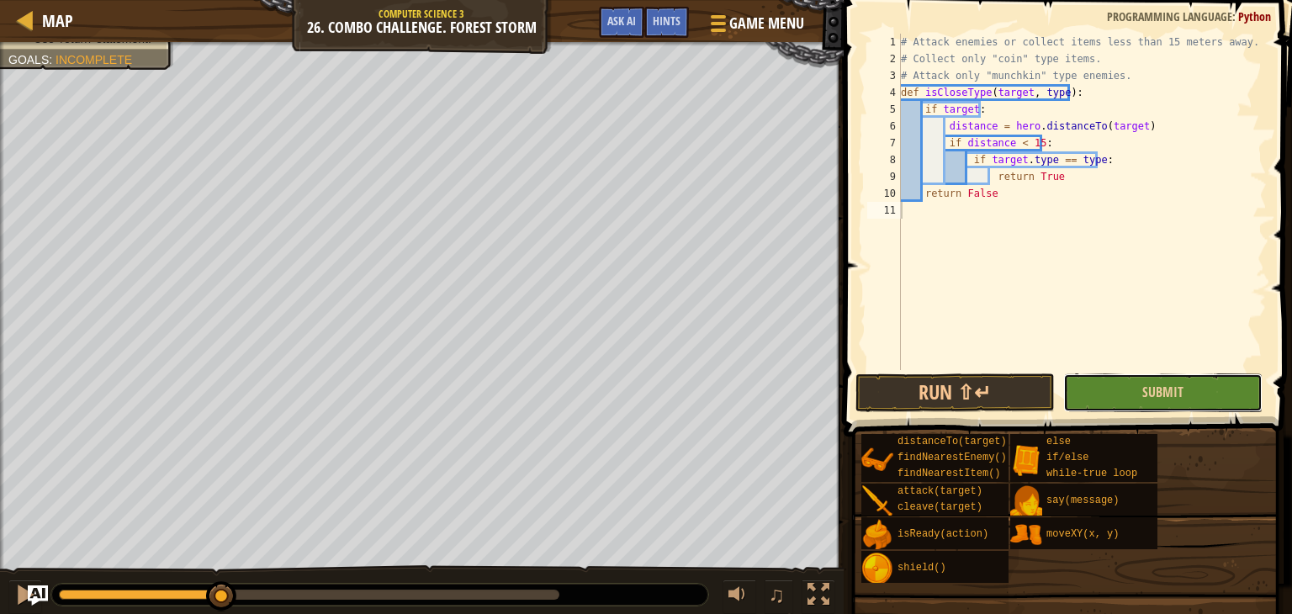
click at [1103, 388] on button "Submit" at bounding box center [1162, 392] width 199 height 39
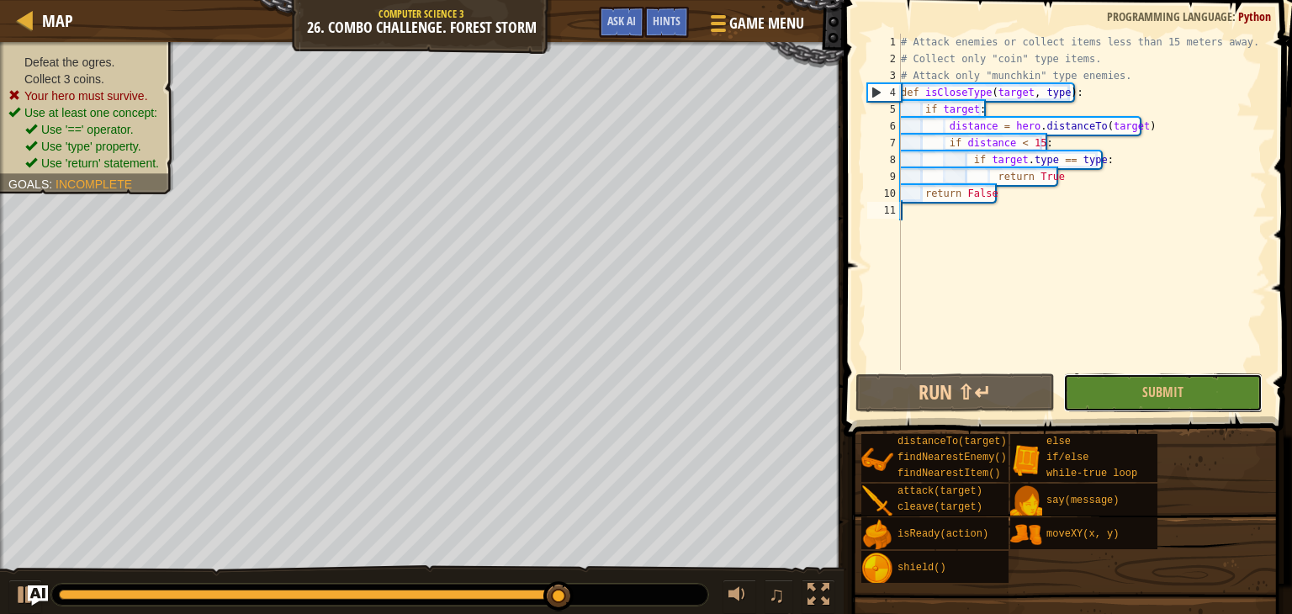
click at [1106, 387] on button "Submit" at bounding box center [1162, 392] width 199 height 39
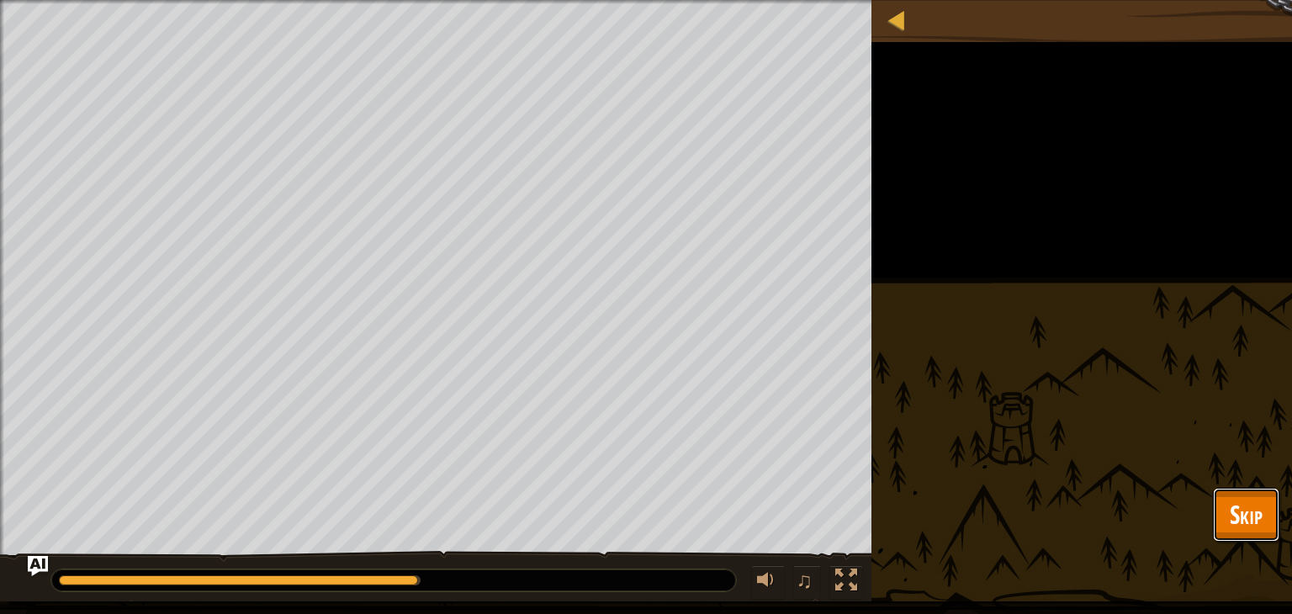
click at [1242, 505] on span "Skip" at bounding box center [1246, 514] width 33 height 34
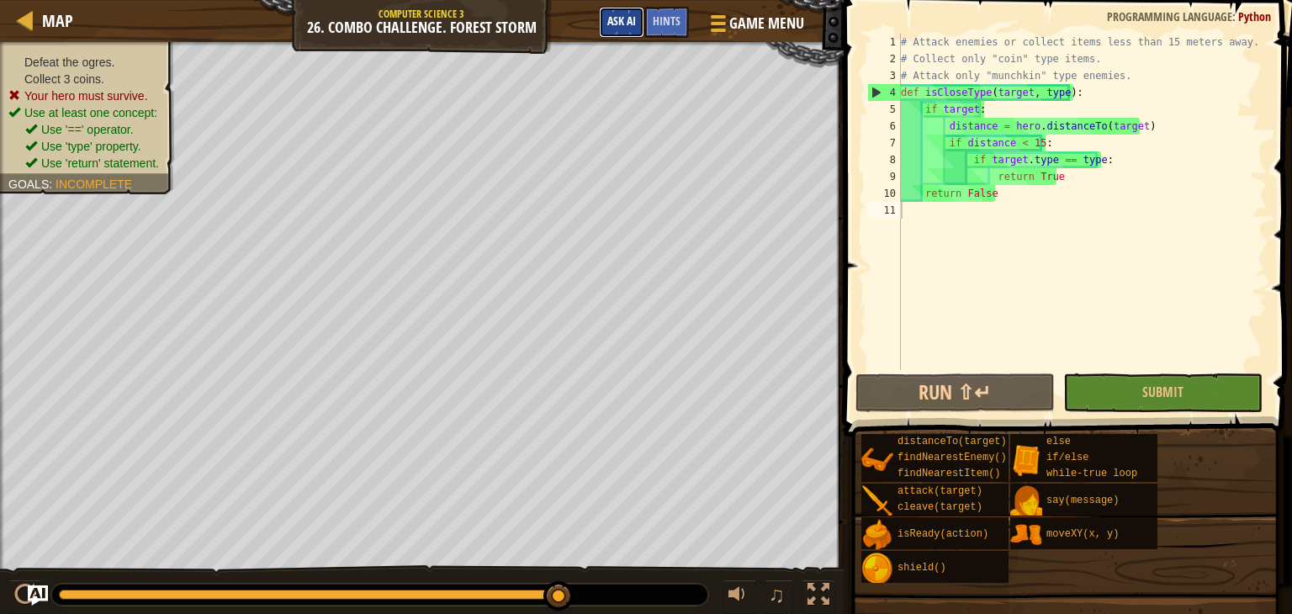
click at [627, 25] on span "Ask AI" at bounding box center [621, 21] width 29 height 16
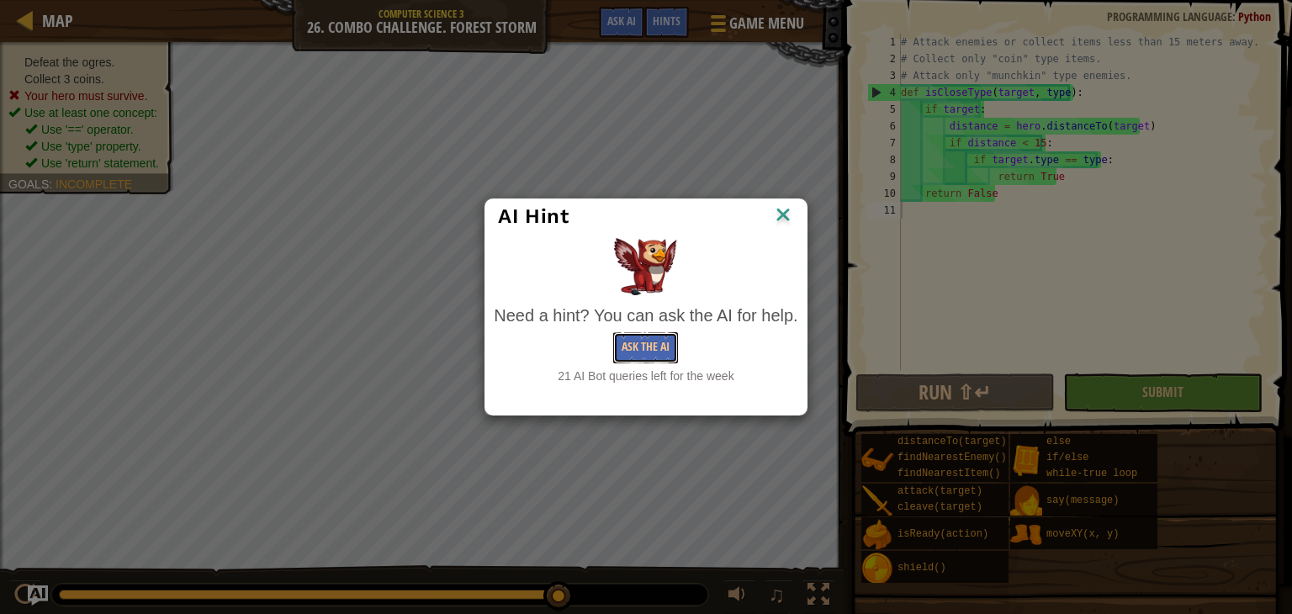
drag, startPoint x: 668, startPoint y: 334, endPoint x: 801, endPoint y: 296, distance: 138.2
click at [801, 296] on div "Need a hint? You can ask the AI for help. Ask the AI 21 AI Bot queries left for…" at bounding box center [645, 311] width 312 height 155
click at [789, 212] on img at bounding box center [783, 216] width 22 height 25
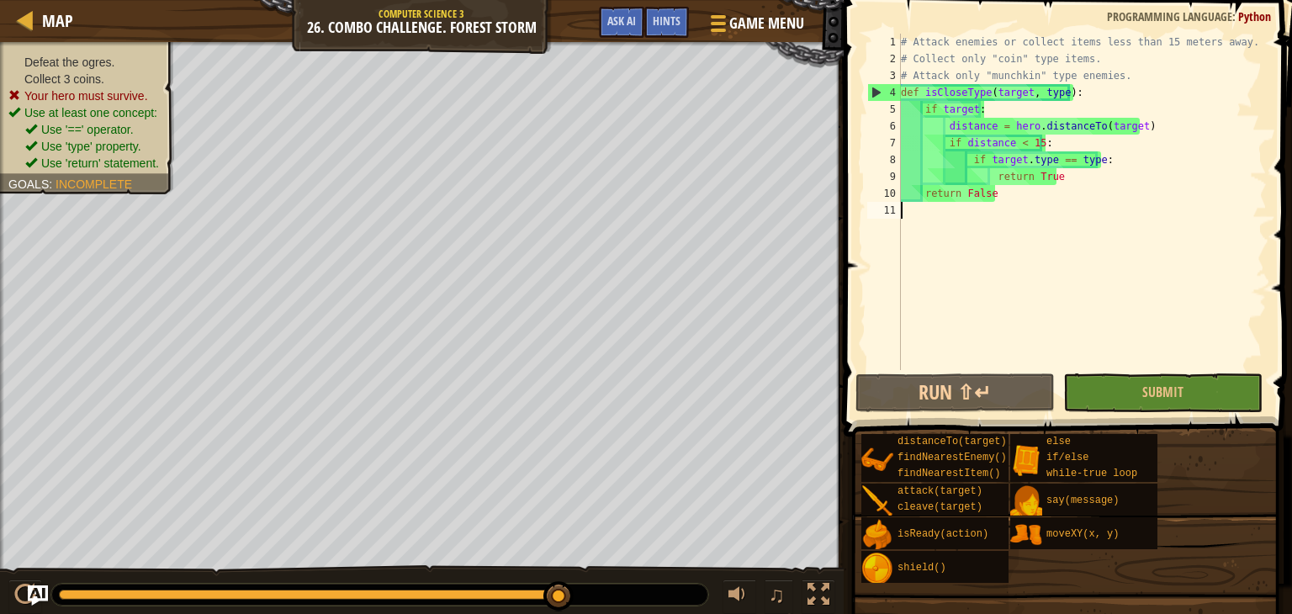
click at [982, 287] on div "# Attack enemies or collect items less than 15 meters away. # Collect only "coi…" at bounding box center [1081, 219] width 369 height 370
click at [873, 95] on div "4" at bounding box center [884, 92] width 33 height 17
type textarea "def isCloseType(target, type):"
click at [1098, 392] on button "Submit" at bounding box center [1162, 392] width 199 height 39
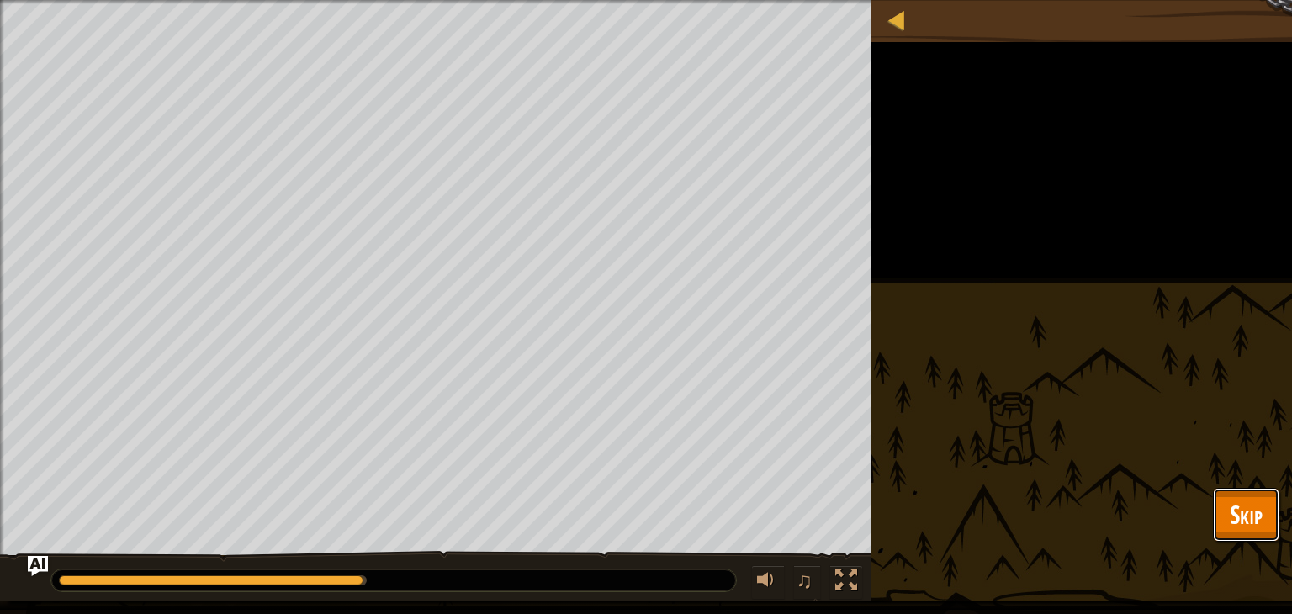
click at [1223, 512] on button "Skip" at bounding box center [1246, 515] width 66 height 54
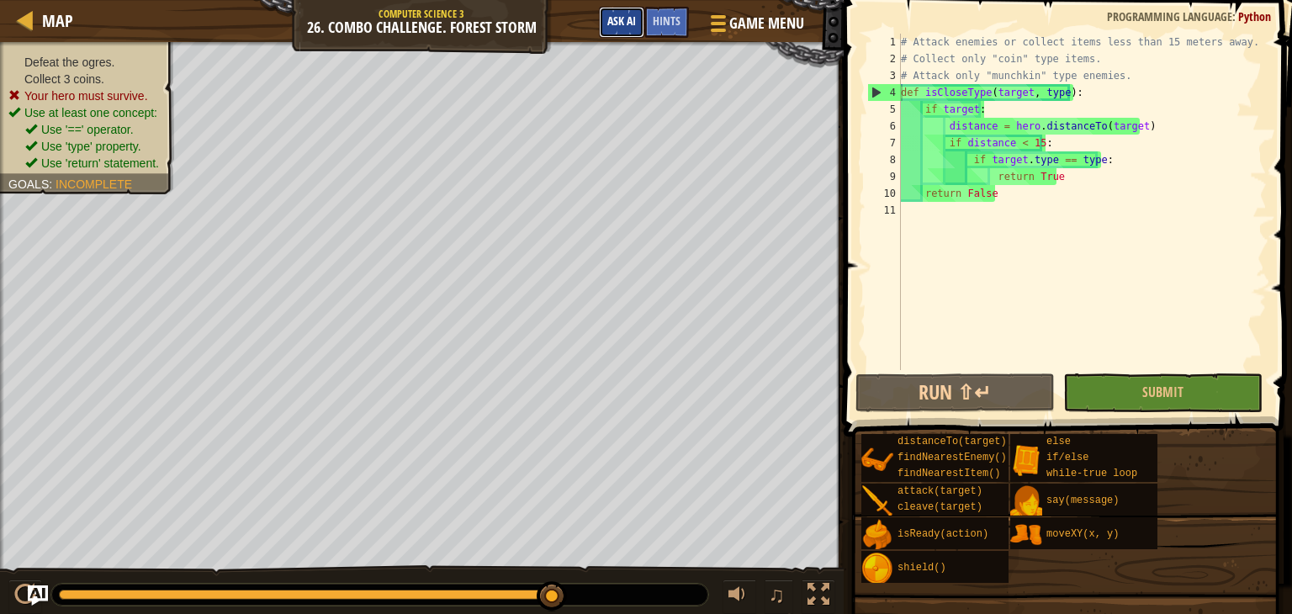
click at [616, 21] on span "Ask AI" at bounding box center [621, 21] width 29 height 16
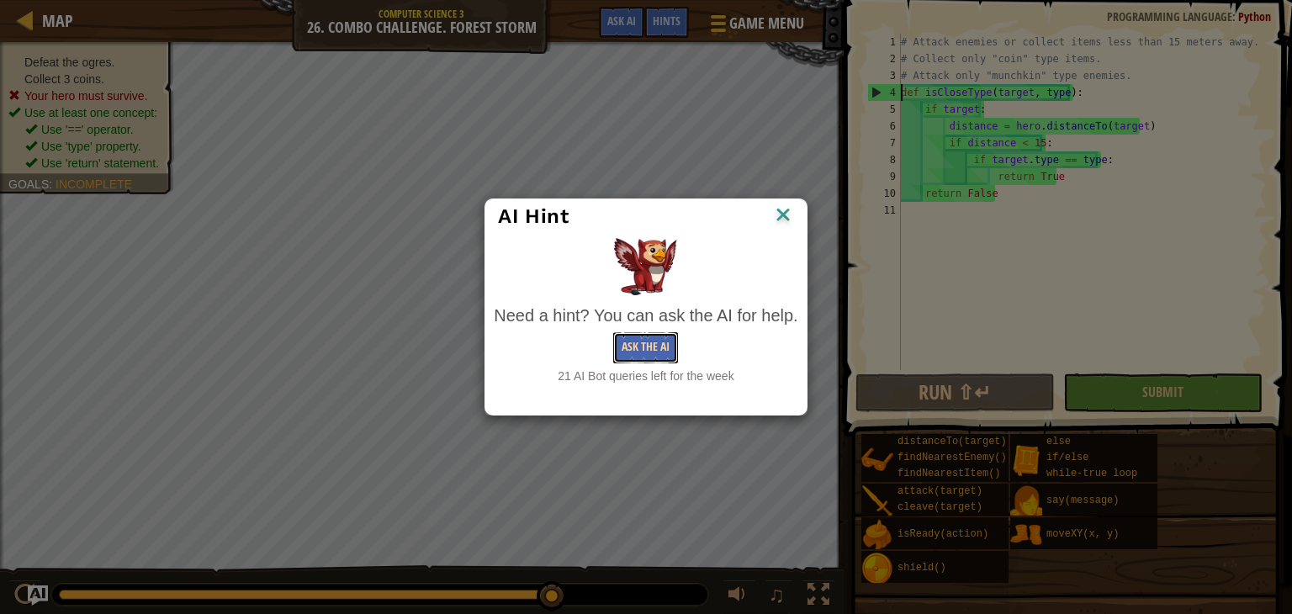
click at [656, 342] on button "Ask the AI" at bounding box center [645, 347] width 65 height 31
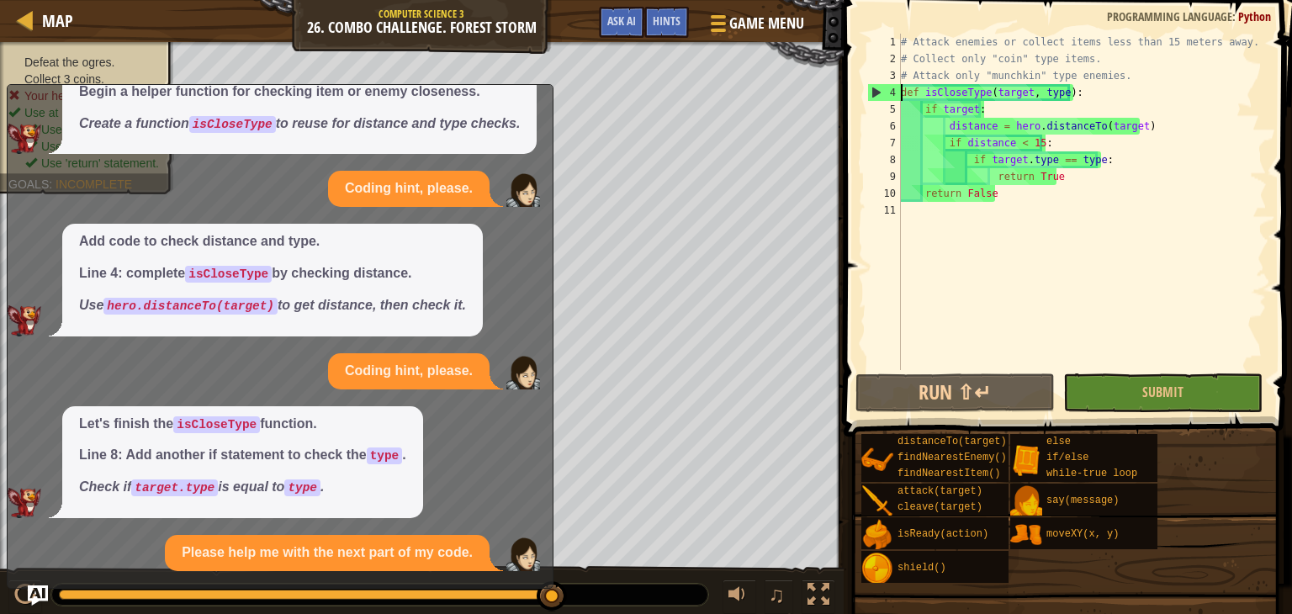
scroll to position [280, 0]
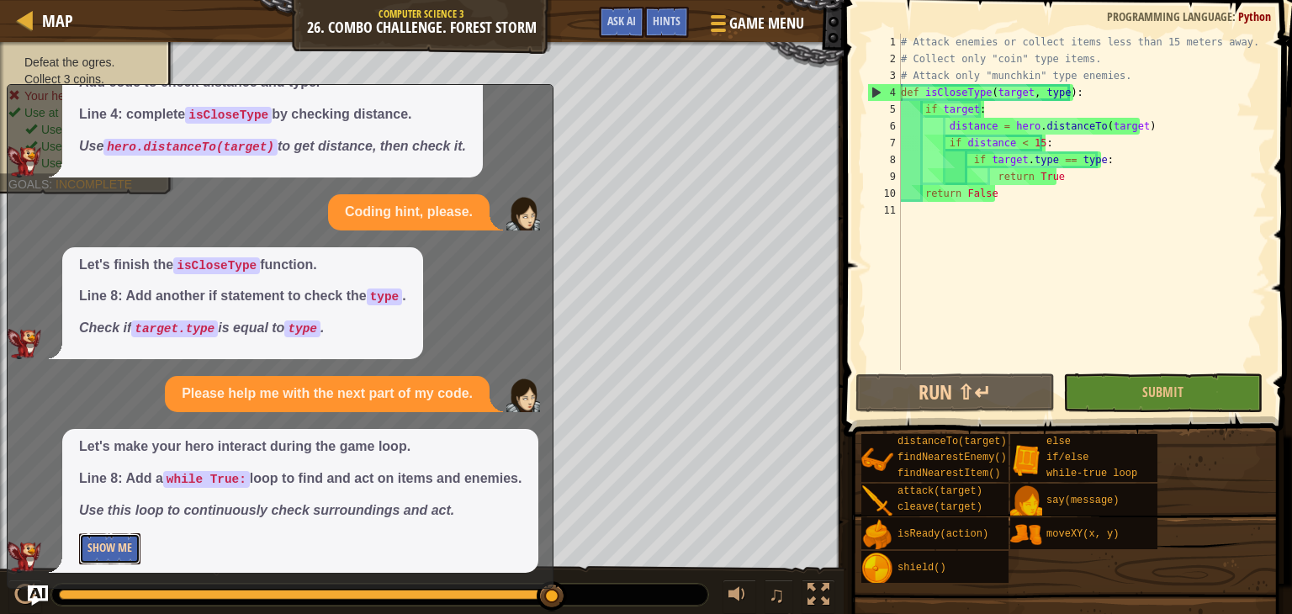
click at [119, 539] on button "Show Me" at bounding box center [109, 548] width 61 height 31
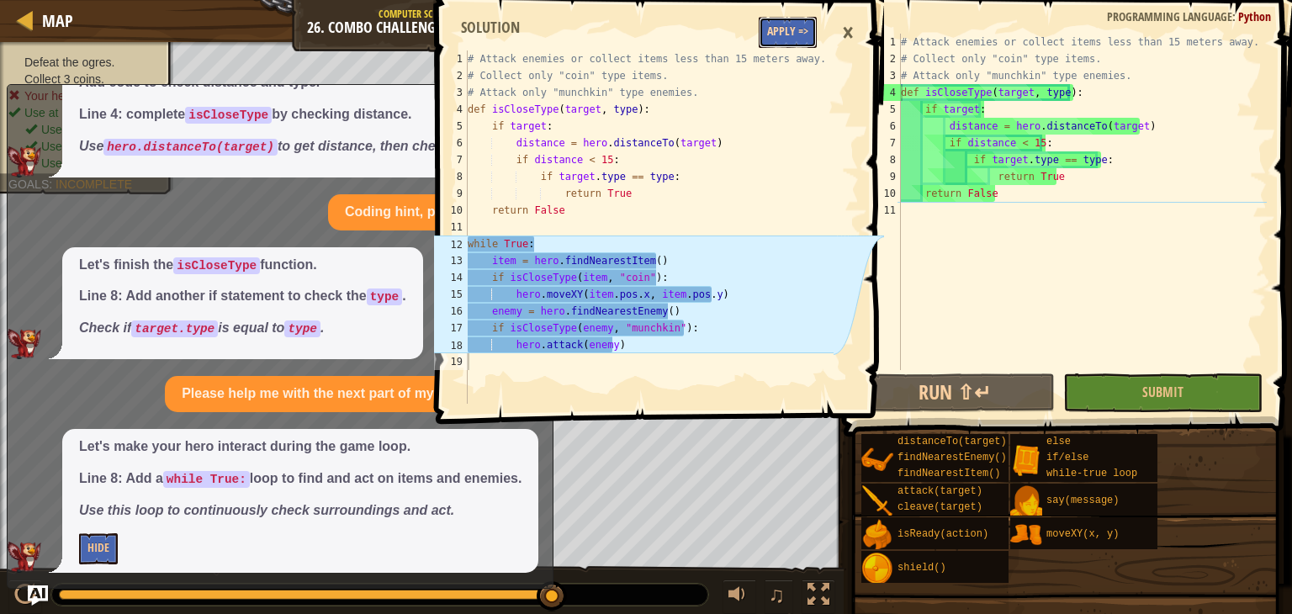
click at [791, 33] on button "Apply =>" at bounding box center [788, 32] width 58 height 31
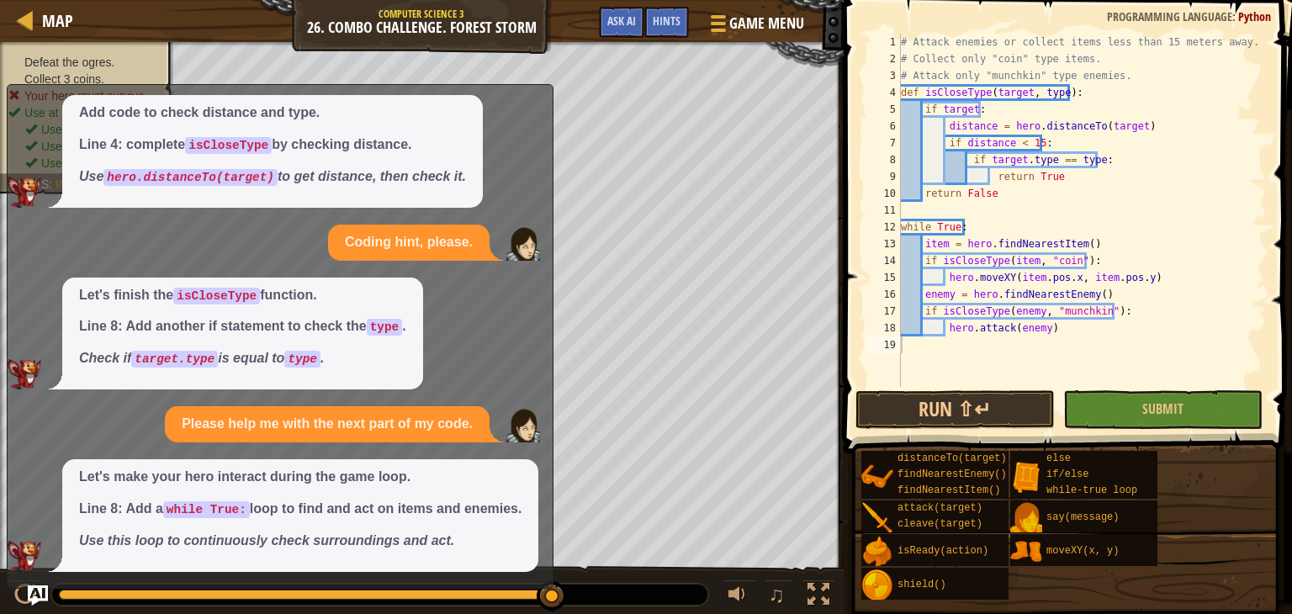
scroll to position [0, 0]
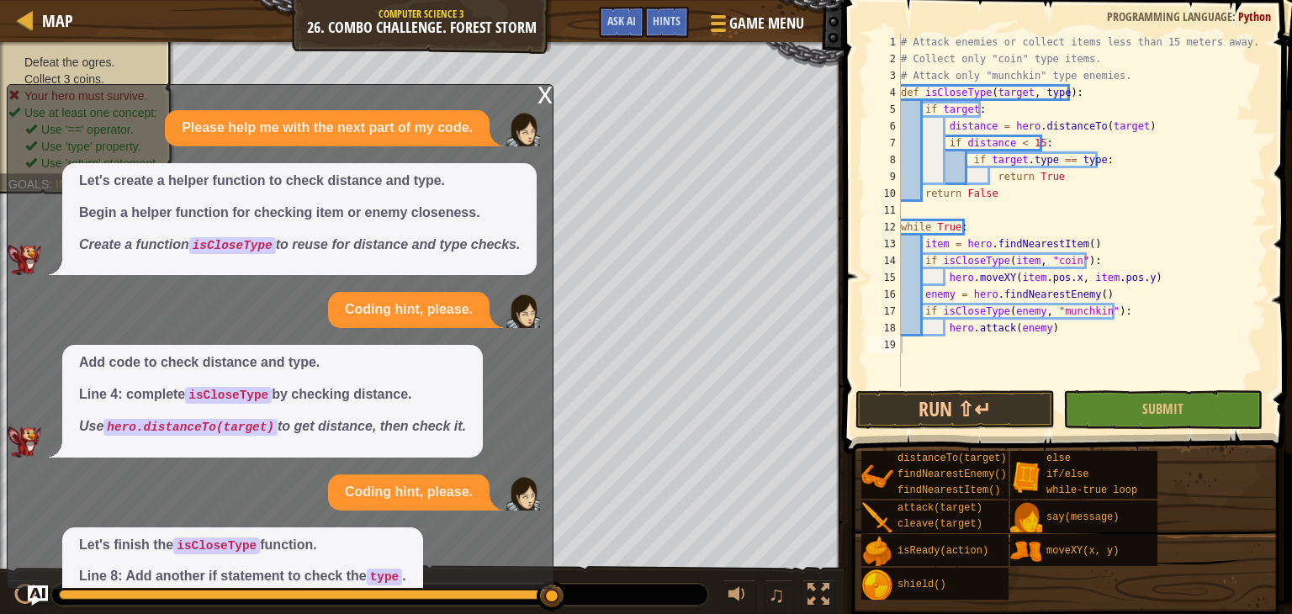
click at [546, 95] on div "x" at bounding box center [544, 93] width 15 height 17
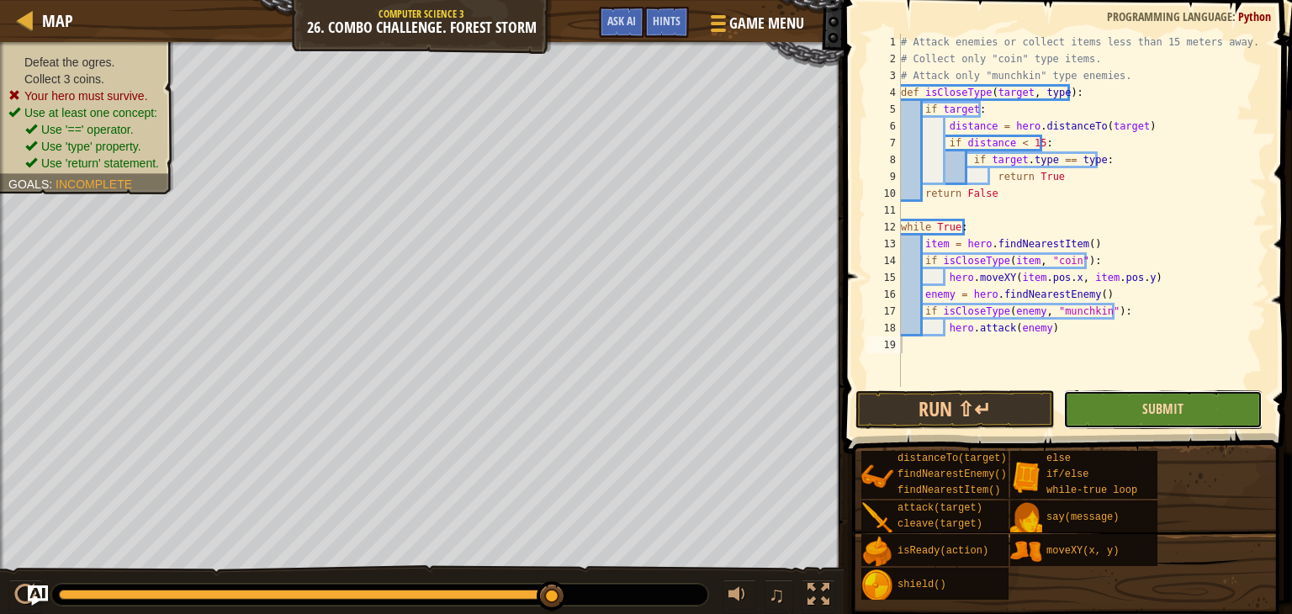
click at [1157, 410] on span "Submit" at bounding box center [1162, 408] width 41 height 19
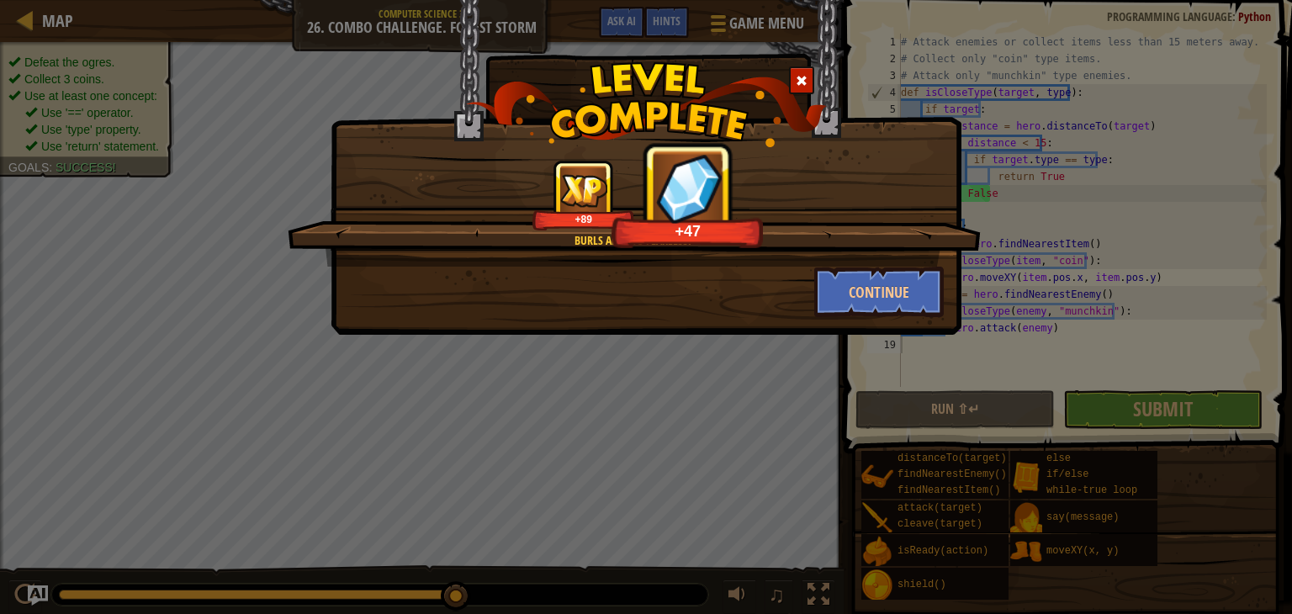
click at [798, 78] on span at bounding box center [802, 81] width 12 height 12
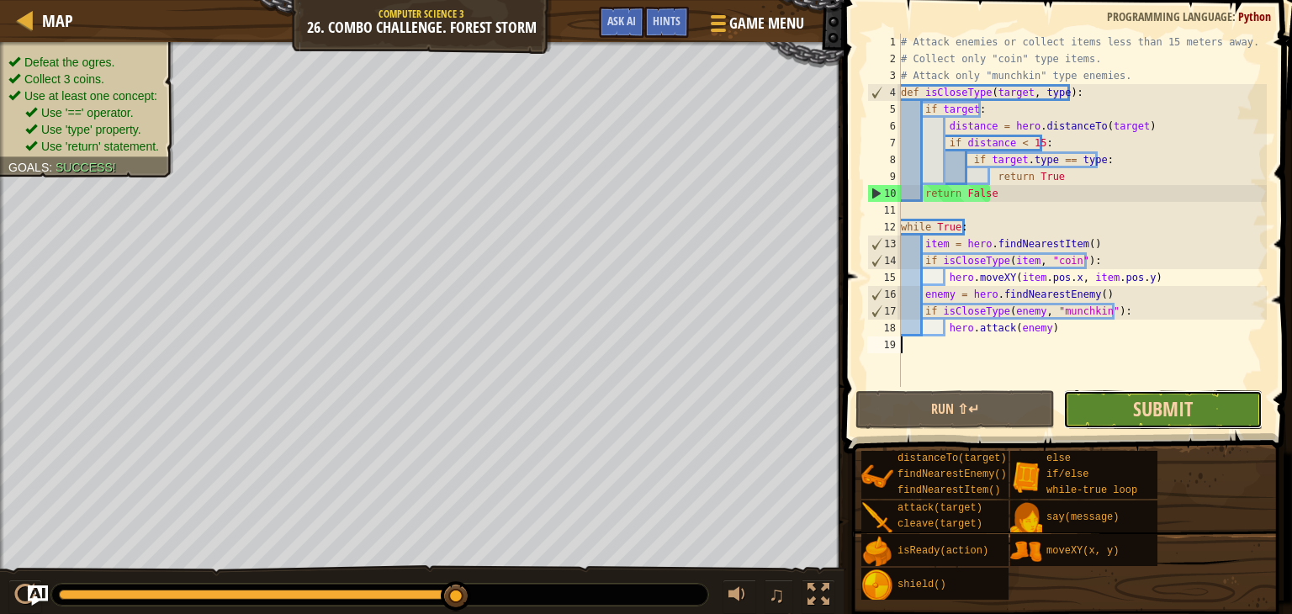
click at [1161, 414] on span "Submit" at bounding box center [1163, 408] width 60 height 27
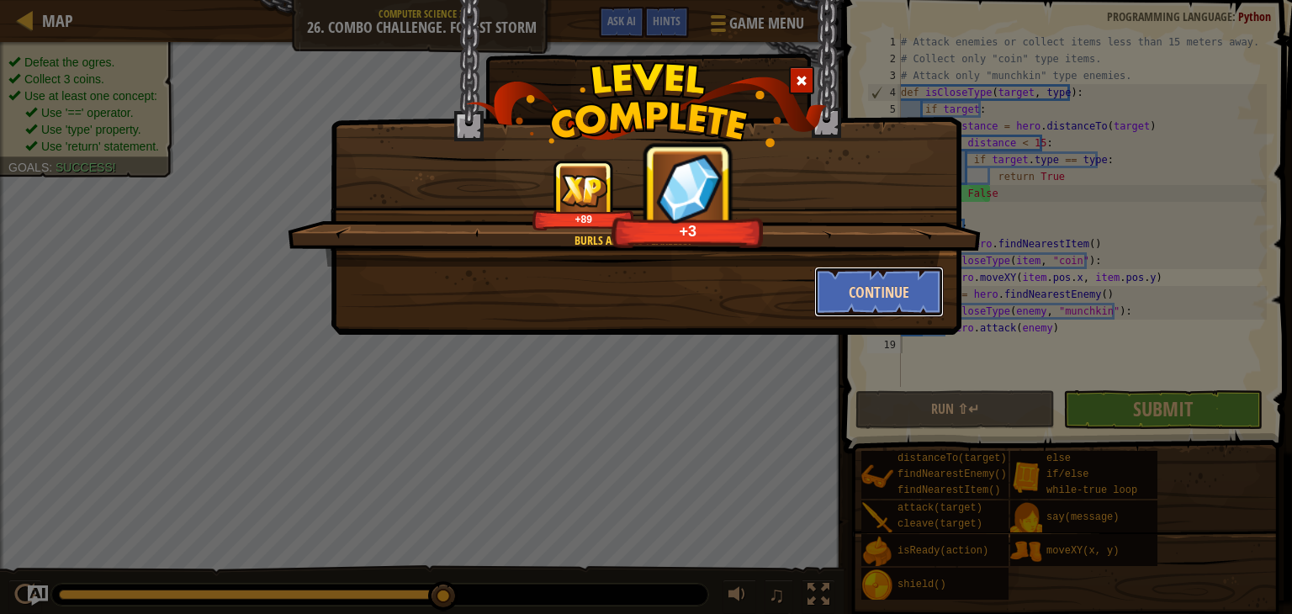
click at [885, 270] on button "Continue" at bounding box center [879, 292] width 130 height 50
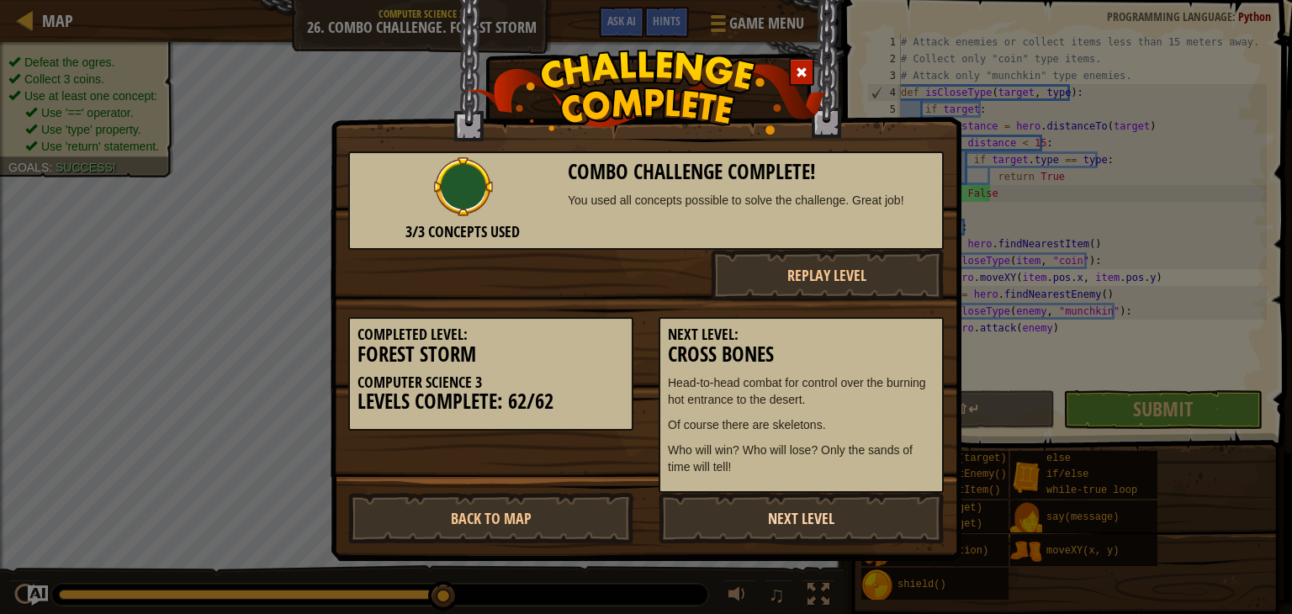
click at [823, 523] on link "Next Level" at bounding box center [801, 518] width 285 height 50
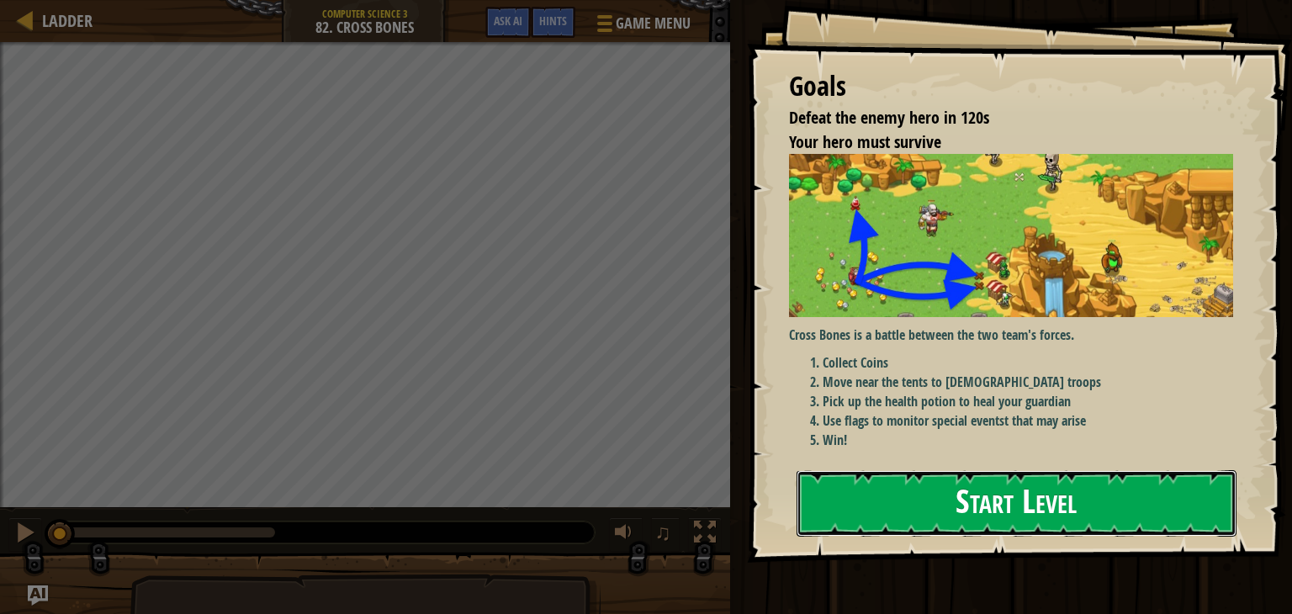
click at [921, 506] on button "Start Level" at bounding box center [1016, 503] width 440 height 66
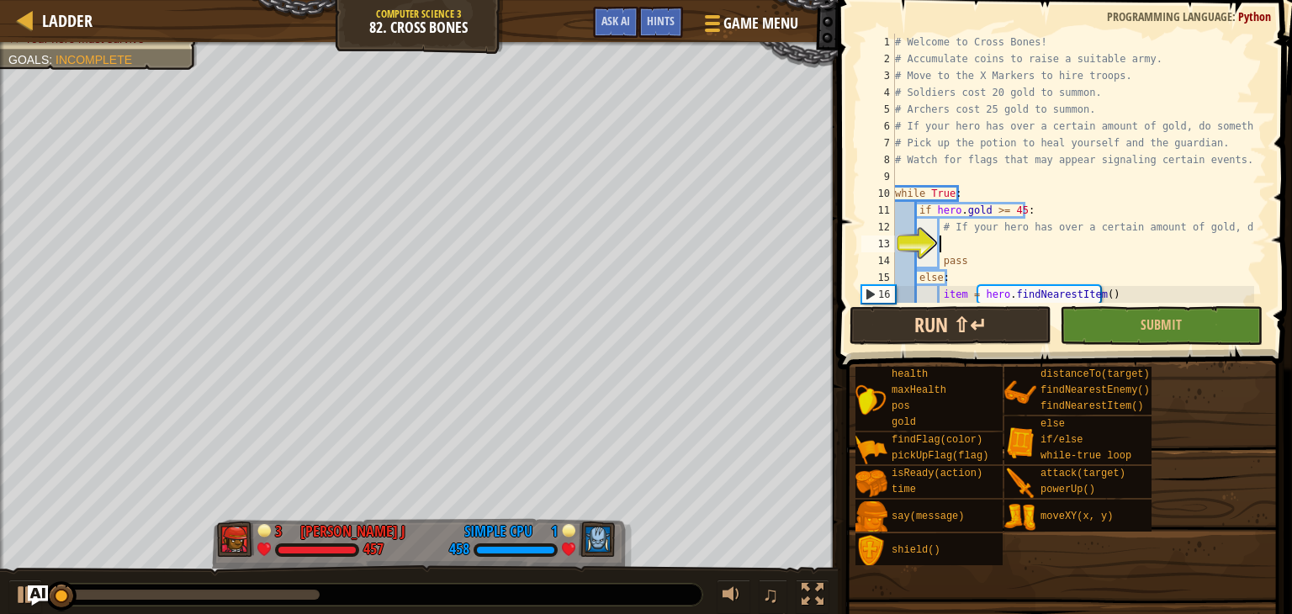
scroll to position [50, 0]
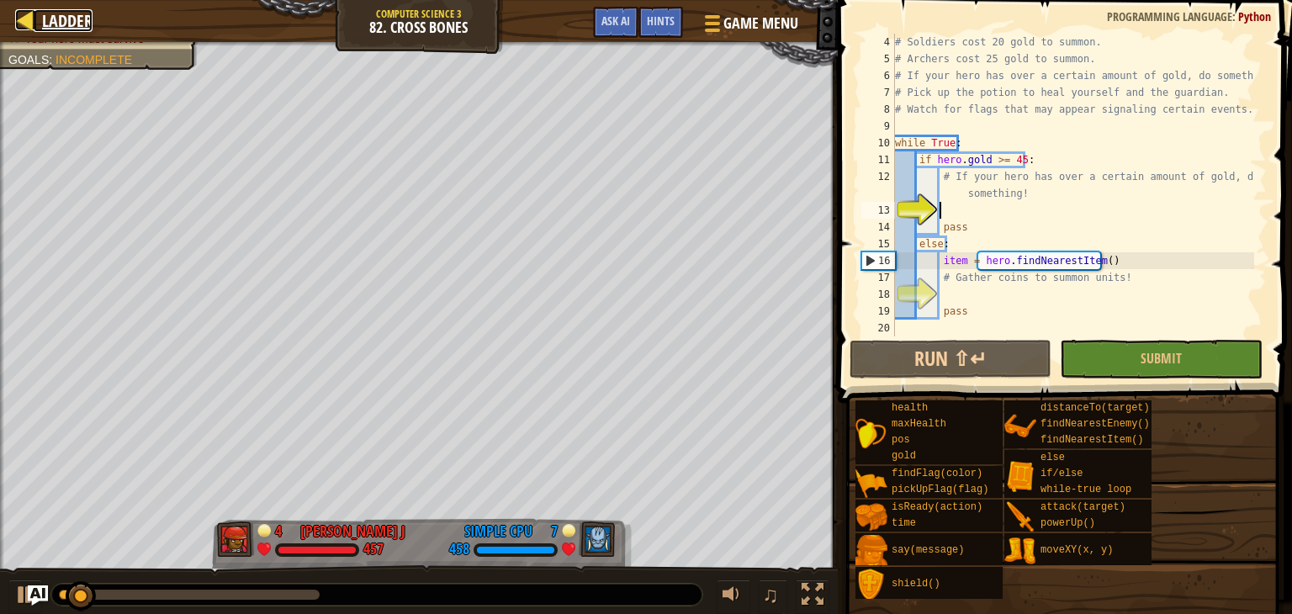
click at [44, 17] on span "Ladder" at bounding box center [67, 20] width 50 height 23
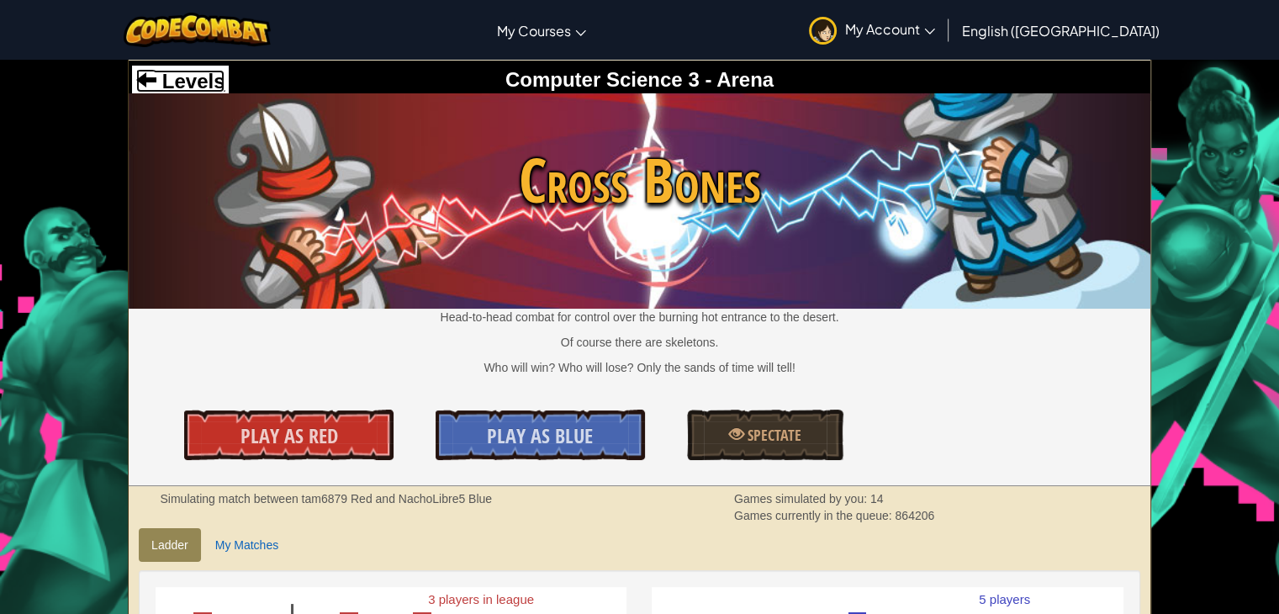
click at [158, 79] on span "Levels" at bounding box center [190, 81] width 68 height 23
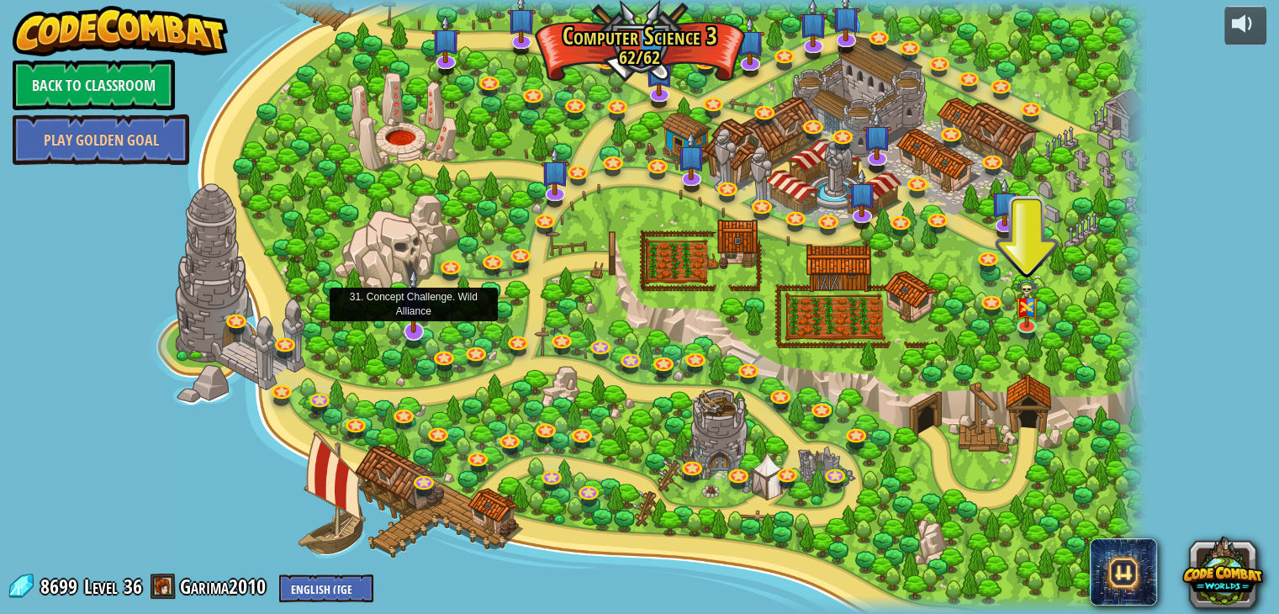
click at [408, 324] on img at bounding box center [413, 300] width 29 height 65
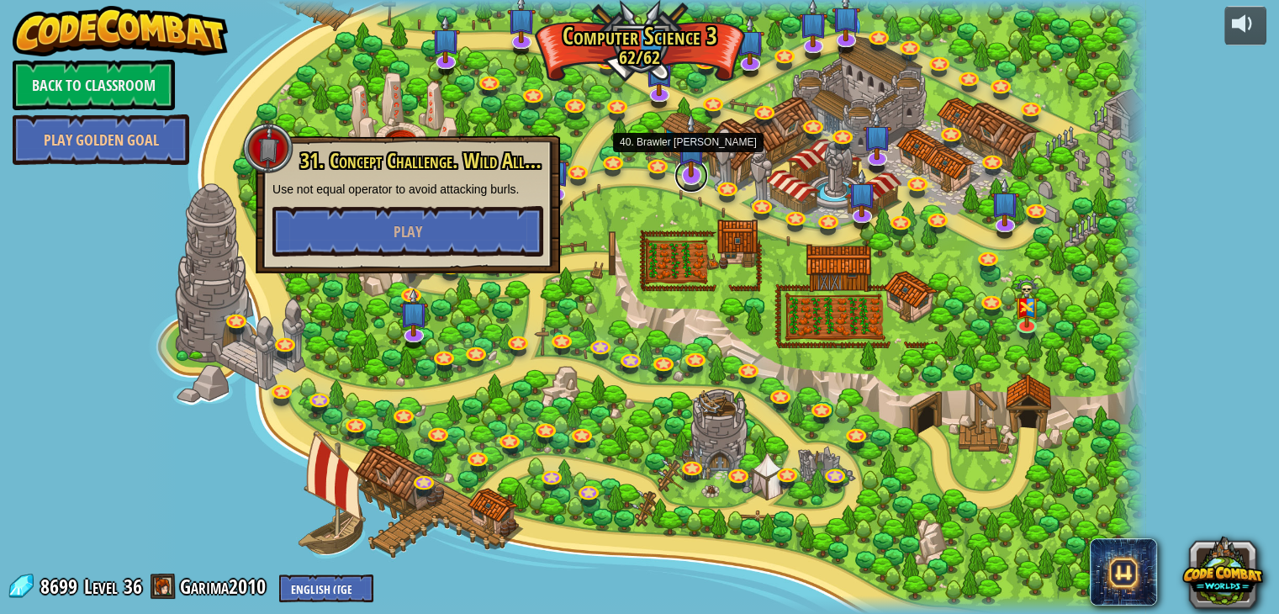
click at [685, 190] on div "70. Fast and Furry-ous Nobody can catch the Road Runner. Play 69. Combo Challen…" at bounding box center [645, 307] width 999 height 614
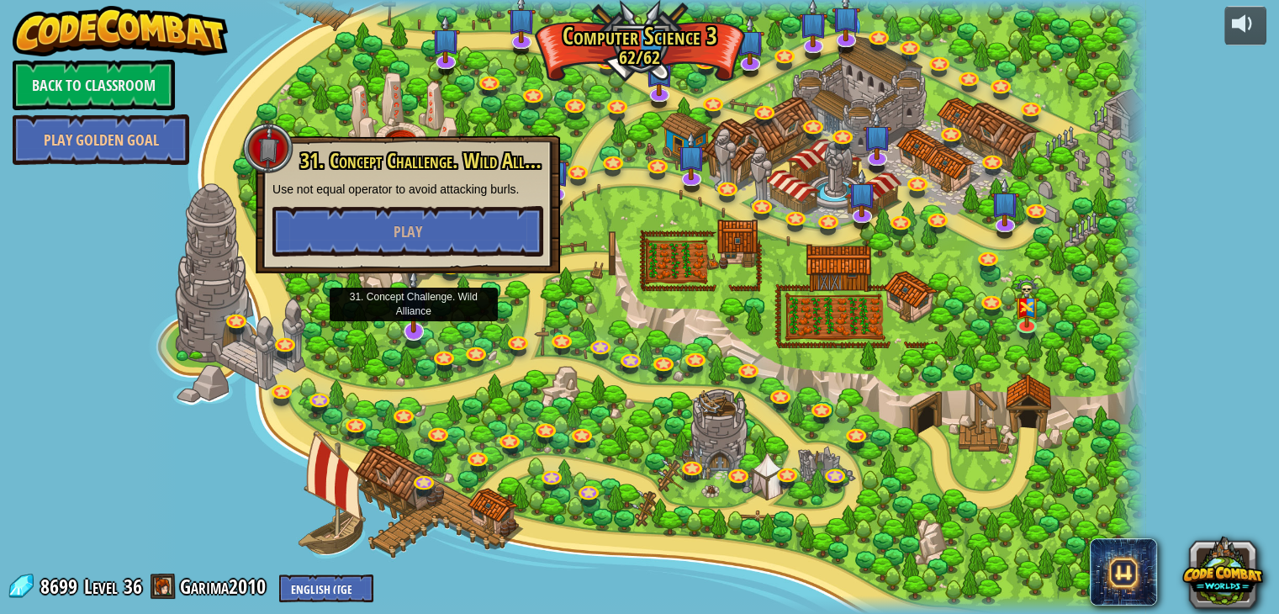
click at [421, 314] on img at bounding box center [413, 300] width 29 height 65
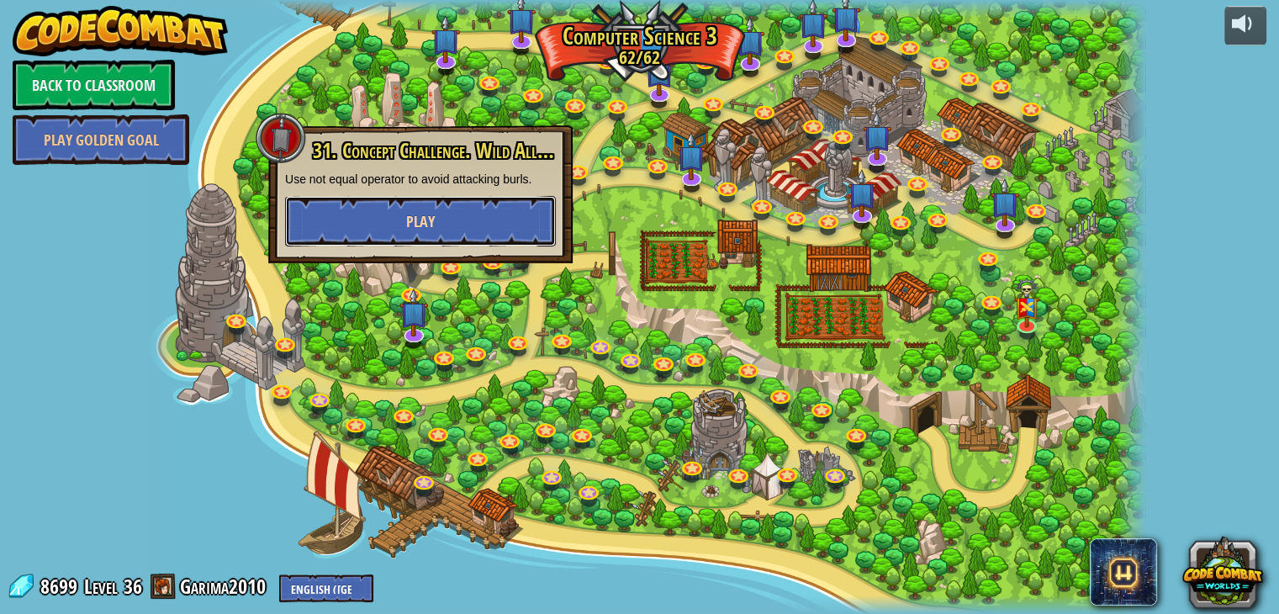
click at [457, 231] on button "Play" at bounding box center [420, 221] width 271 height 50
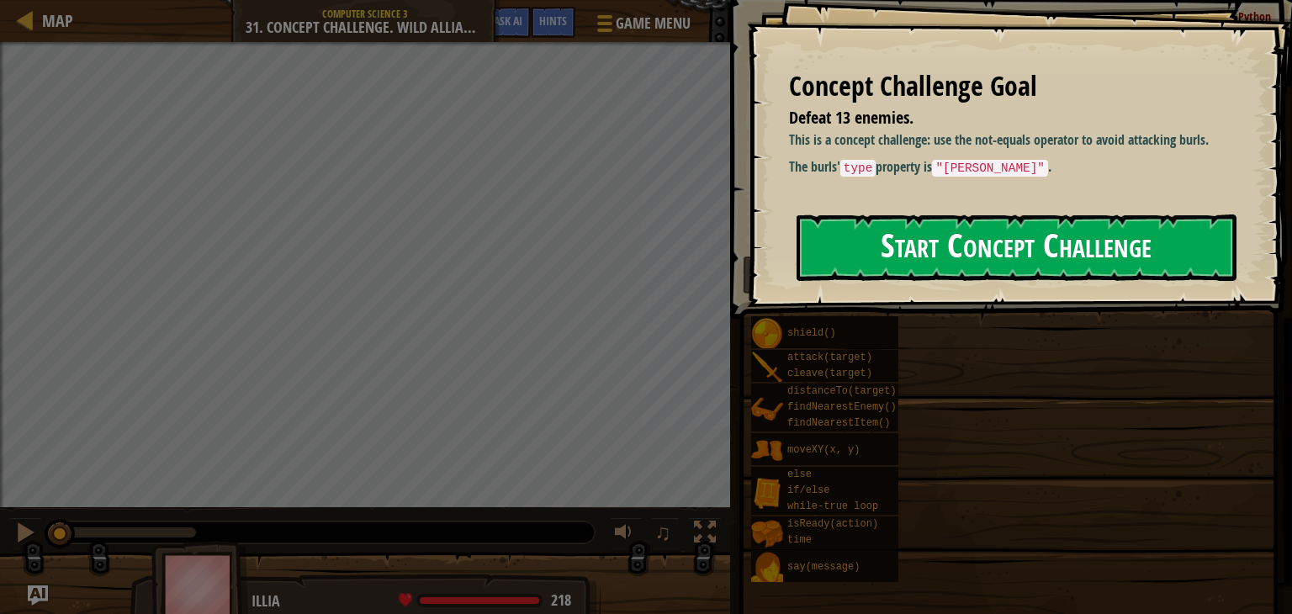
click at [897, 273] on button "Start Concept Challenge" at bounding box center [1016, 247] width 440 height 66
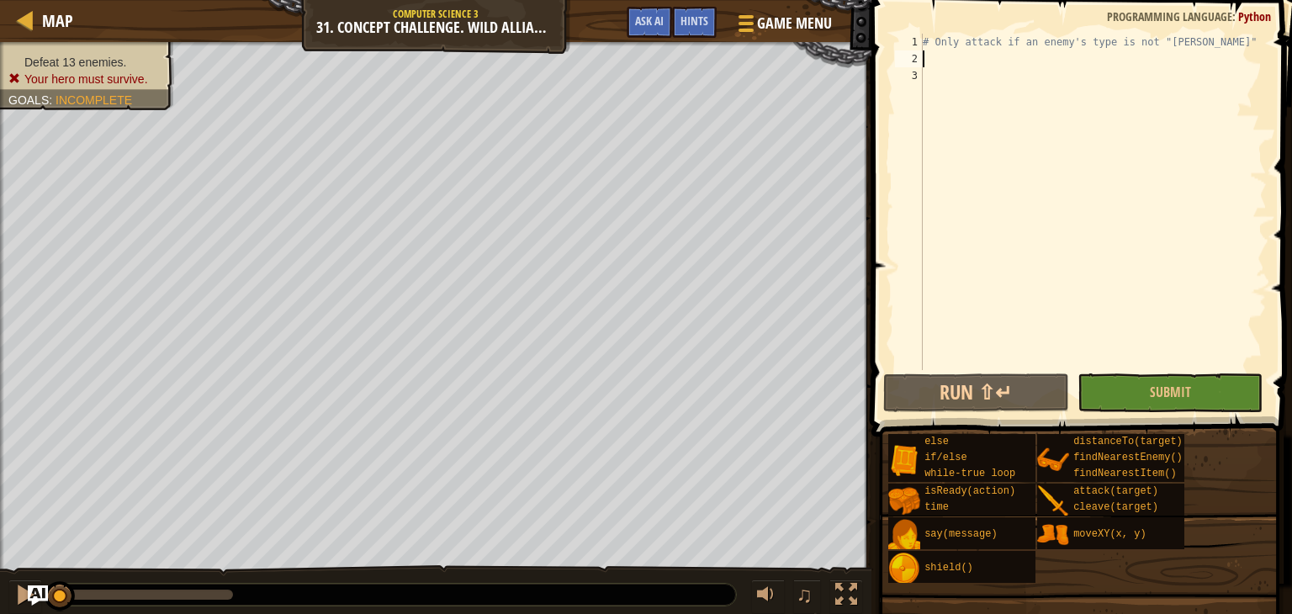
click at [960, 58] on div "# Only attack if an enemy's type is not "burl"" at bounding box center [1092, 219] width 347 height 370
click at [658, 14] on span "Ask AI" at bounding box center [649, 21] width 29 height 16
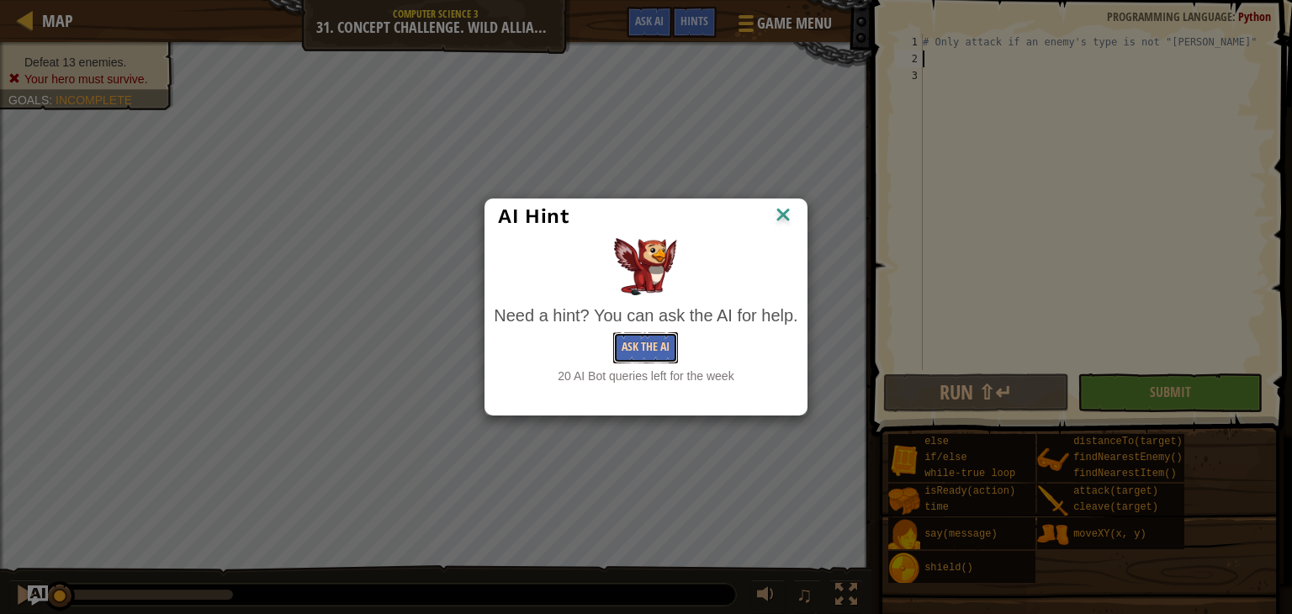
click at [658, 360] on button "Ask the AI" at bounding box center [645, 347] width 65 height 31
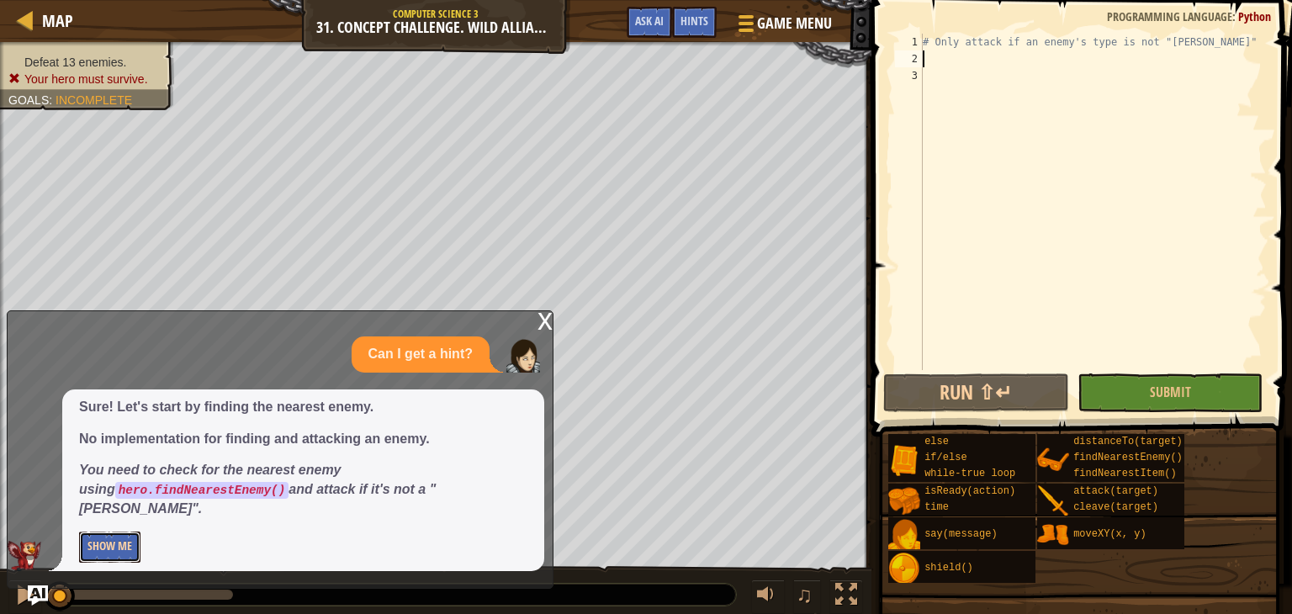
click at [105, 542] on button "Show Me" at bounding box center [109, 547] width 61 height 31
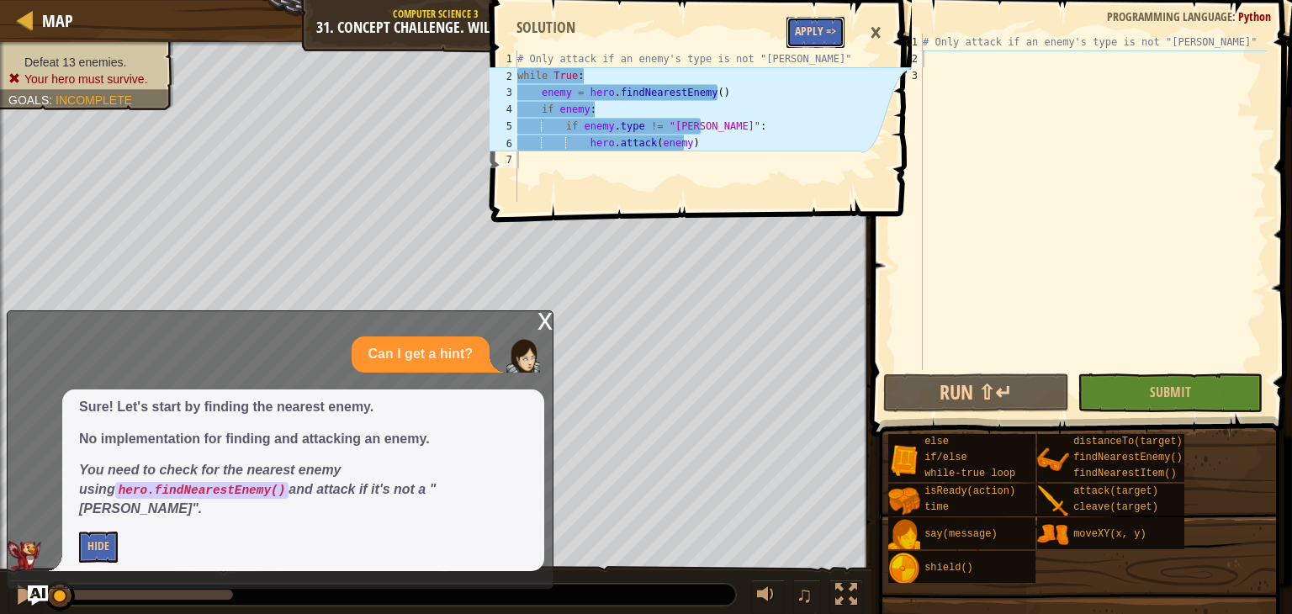
click at [823, 24] on button "Apply =>" at bounding box center [815, 32] width 58 height 31
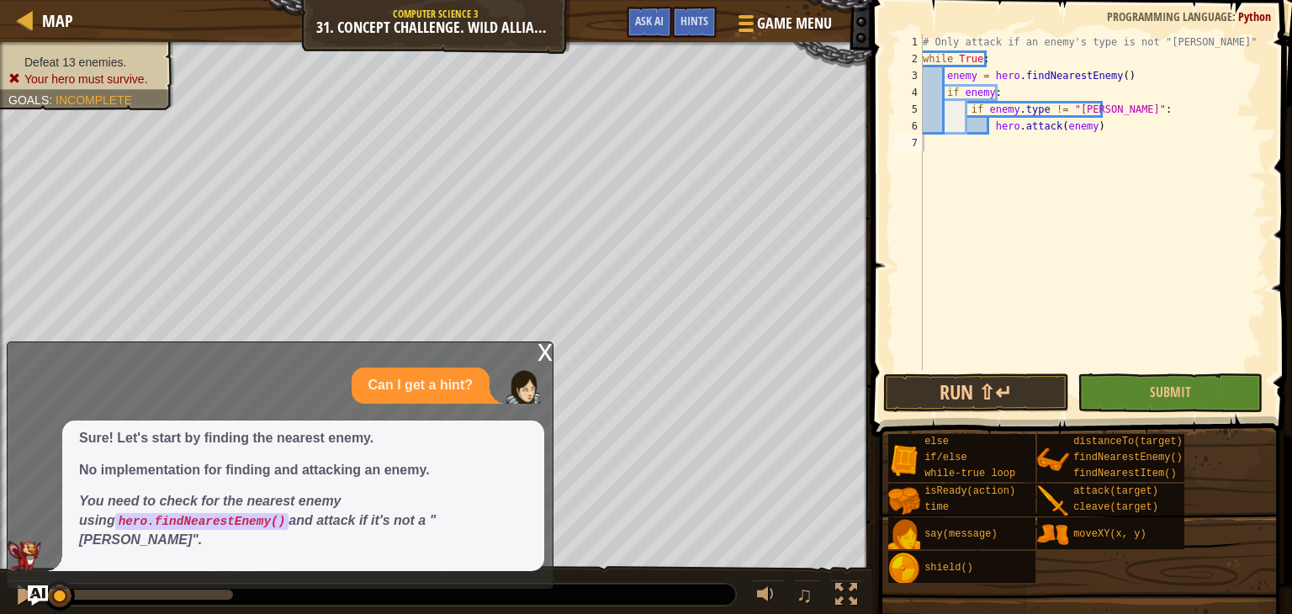
click at [545, 359] on div "x" at bounding box center [544, 350] width 15 height 17
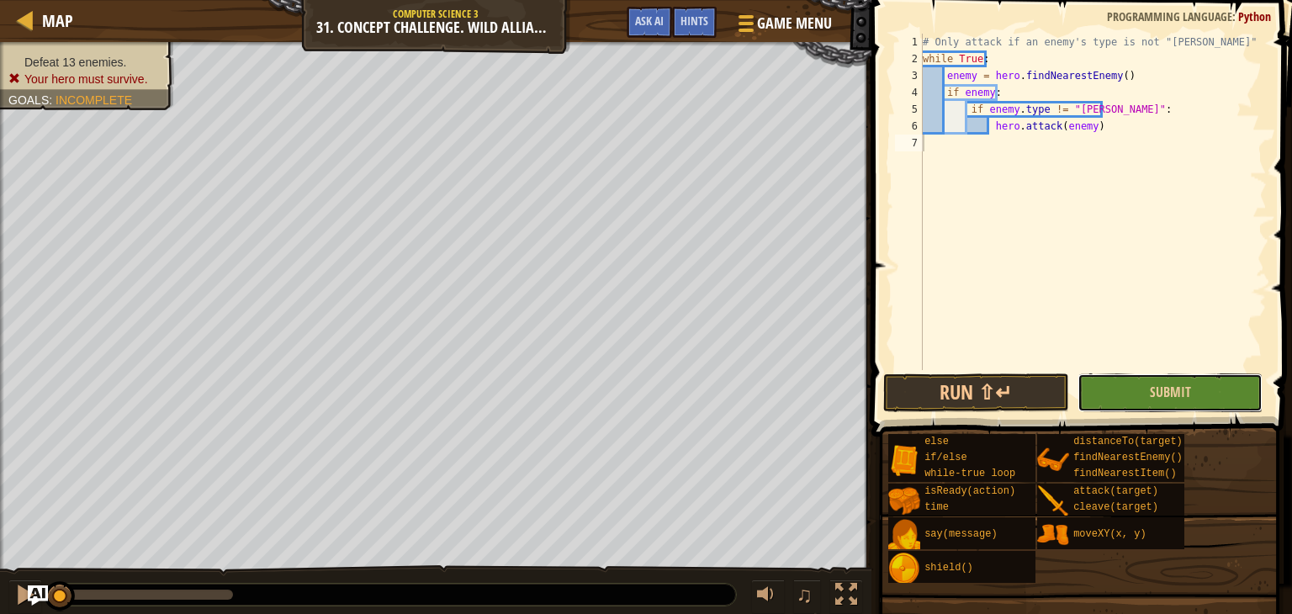
click at [1192, 385] on button "Submit" at bounding box center [1170, 392] width 186 height 39
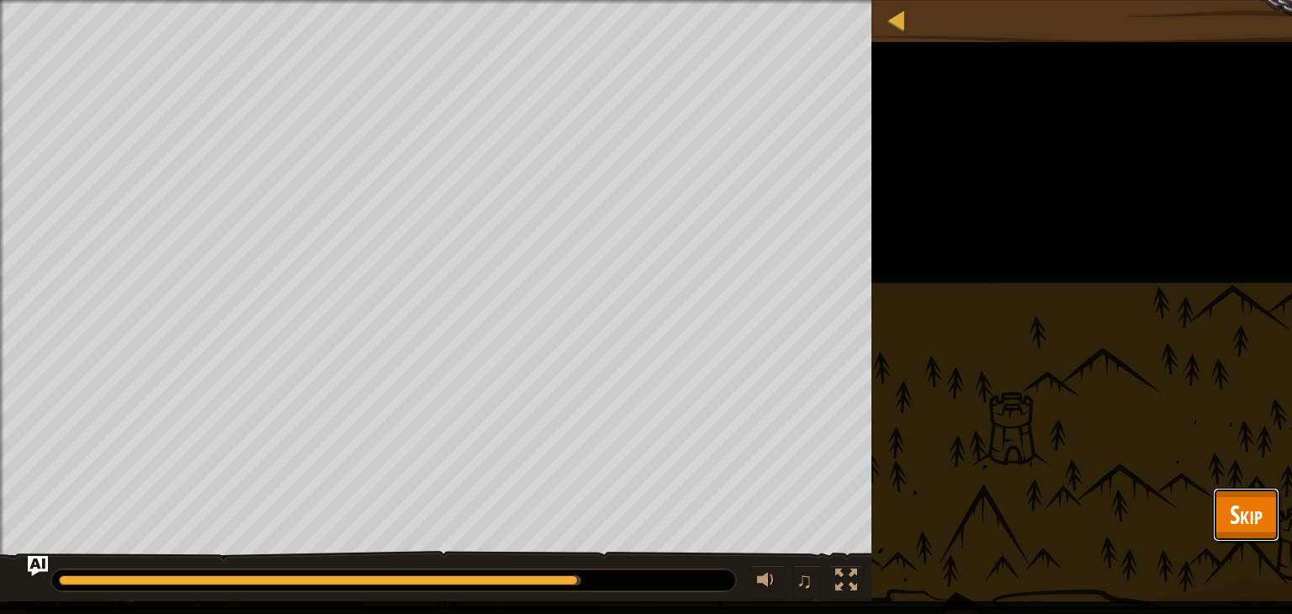
click at [1232, 524] on span "Skip" at bounding box center [1246, 514] width 33 height 34
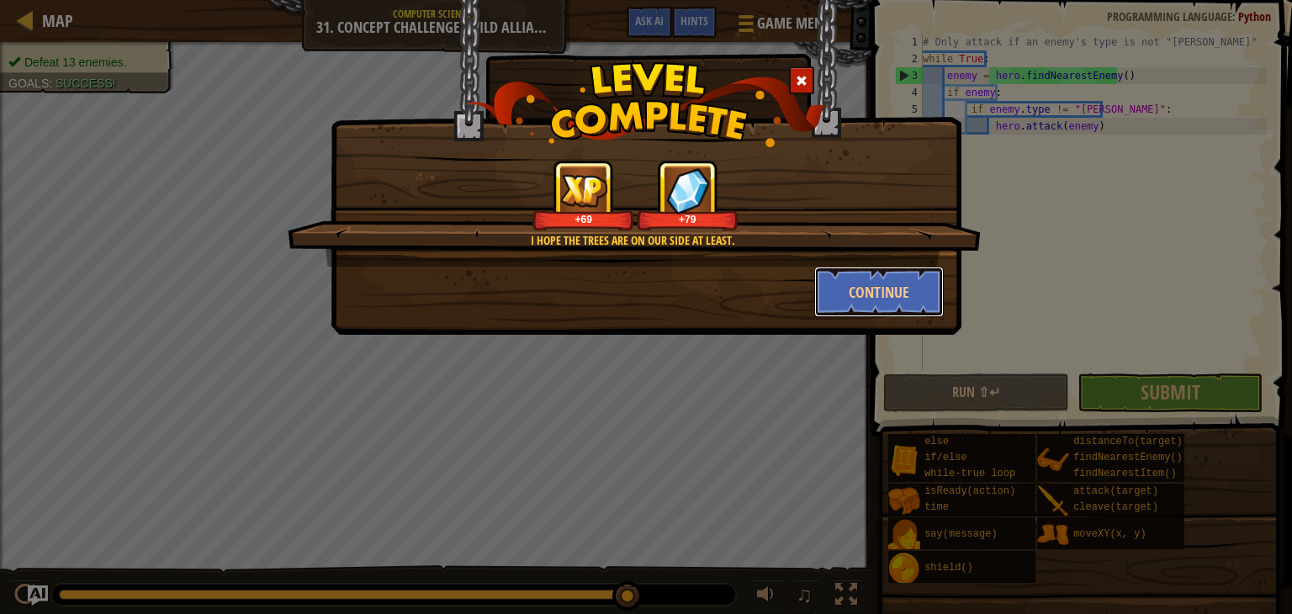
drag, startPoint x: 888, startPoint y: 294, endPoint x: 881, endPoint y: 123, distance: 170.9
click at [881, 123] on div "I hope the trees are on our side at least. +69 +79 Continue" at bounding box center [646, 124] width 631 height 251
click at [863, 287] on button "Continue" at bounding box center [879, 292] width 130 height 50
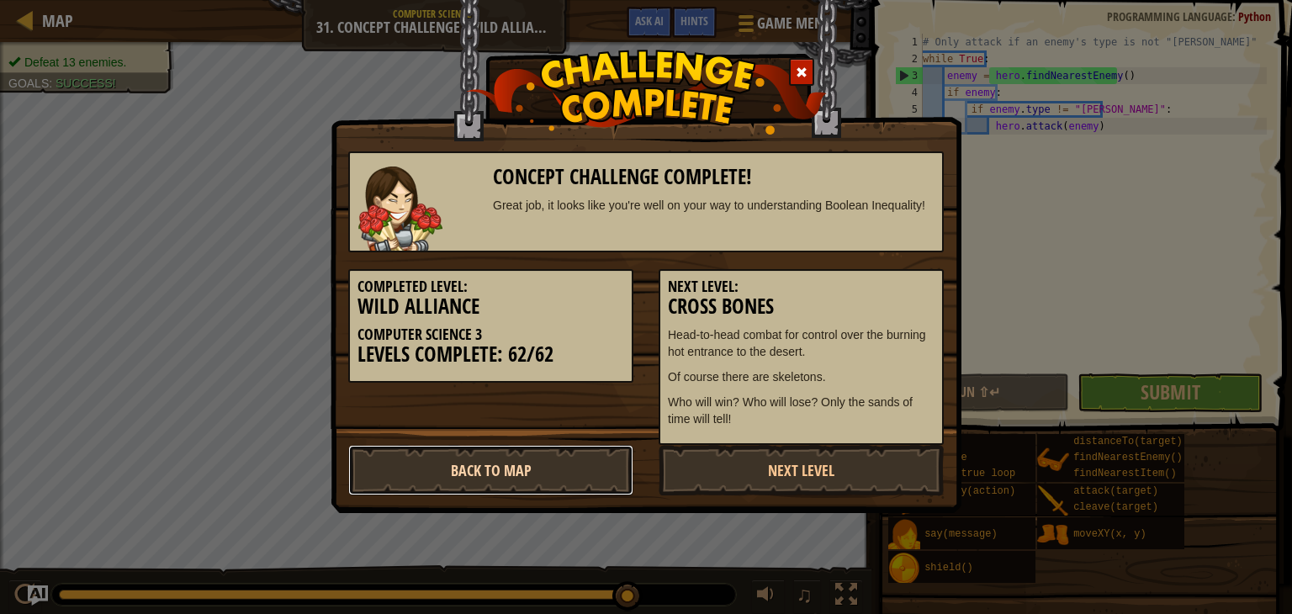
click at [426, 468] on link "Back to Map" at bounding box center [490, 470] width 285 height 50
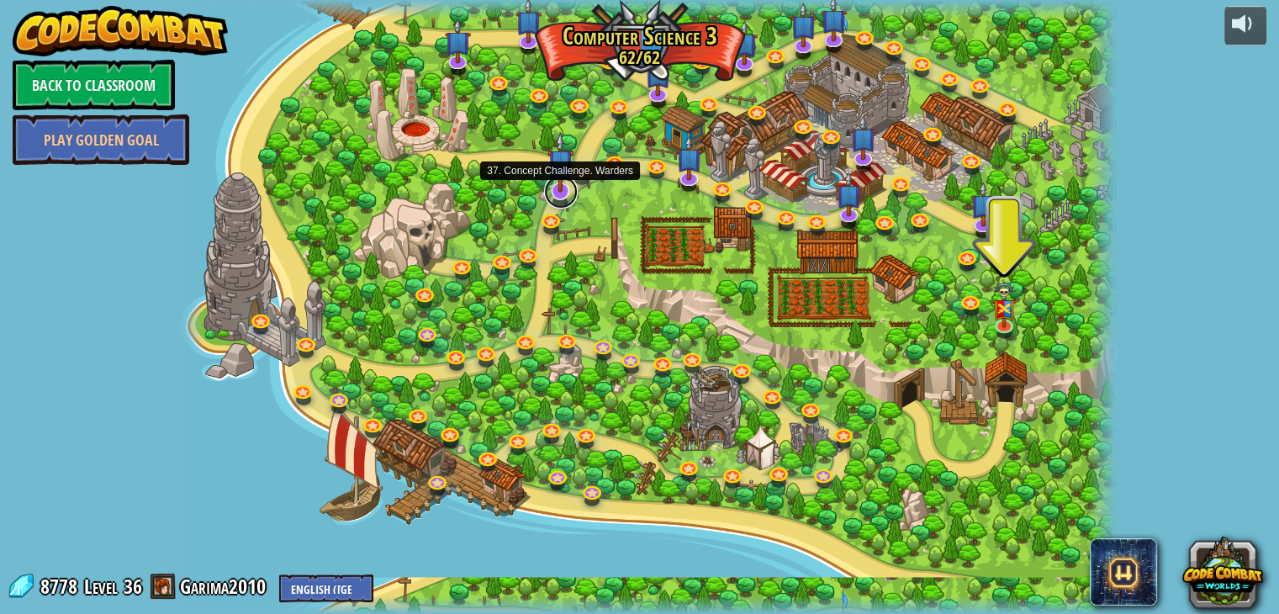
click at [546, 196] on link at bounding box center [561, 192] width 34 height 34
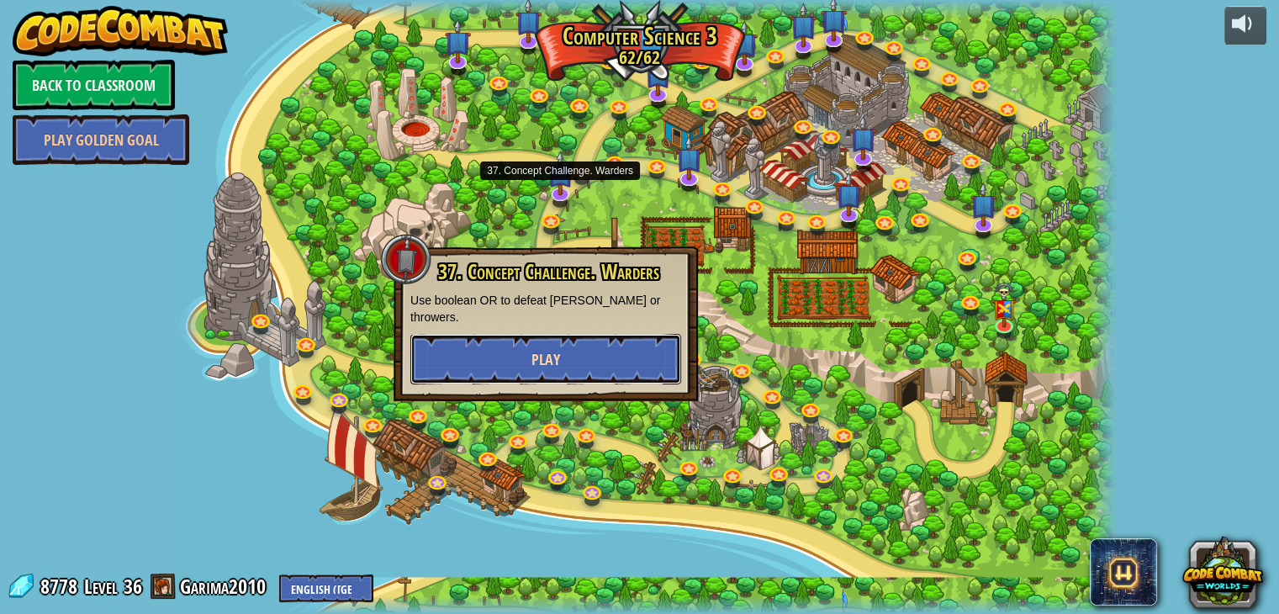
click at [518, 334] on button "Play" at bounding box center [545, 359] width 271 height 50
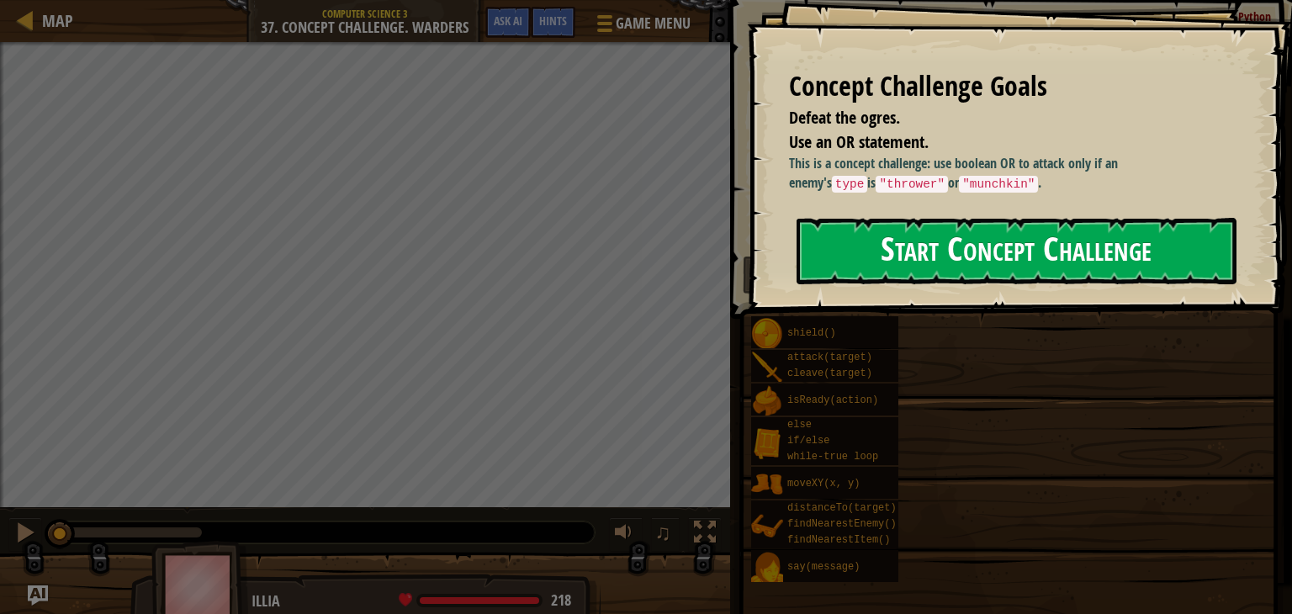
click at [891, 260] on button "Start Concept Challenge" at bounding box center [1016, 251] width 440 height 66
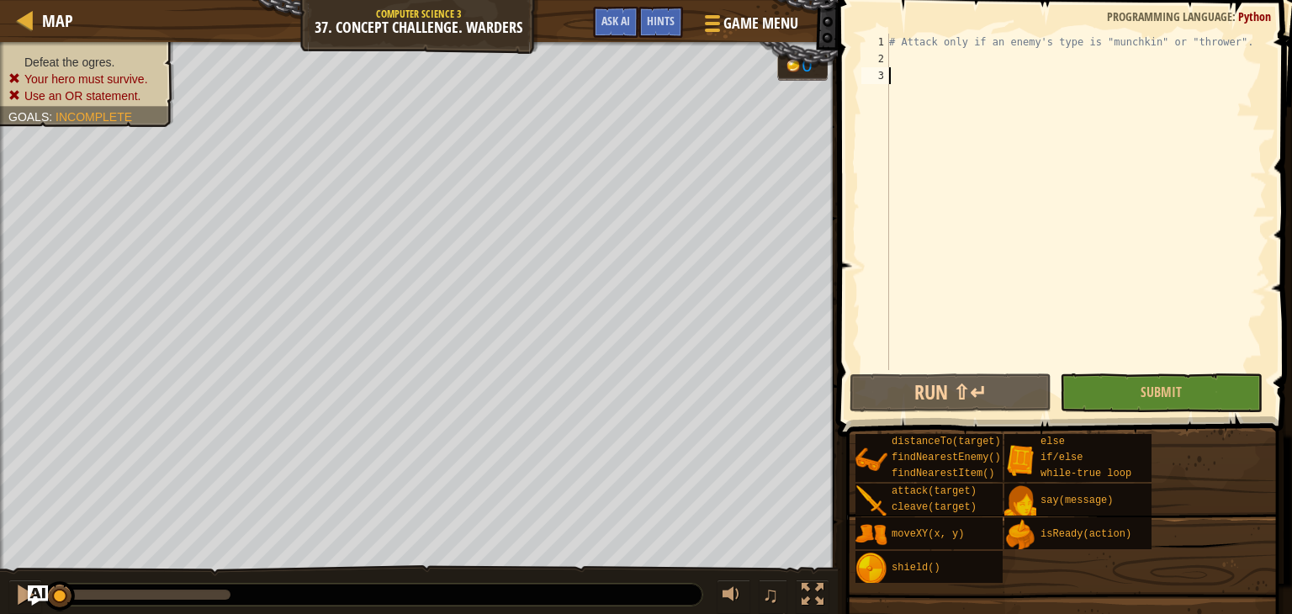
click at [942, 55] on div "# Attack only if an enemy's type is "munchkin" or "thrower"." at bounding box center [1076, 219] width 381 height 370
click at [665, 24] on span "Hints" at bounding box center [661, 21] width 28 height 16
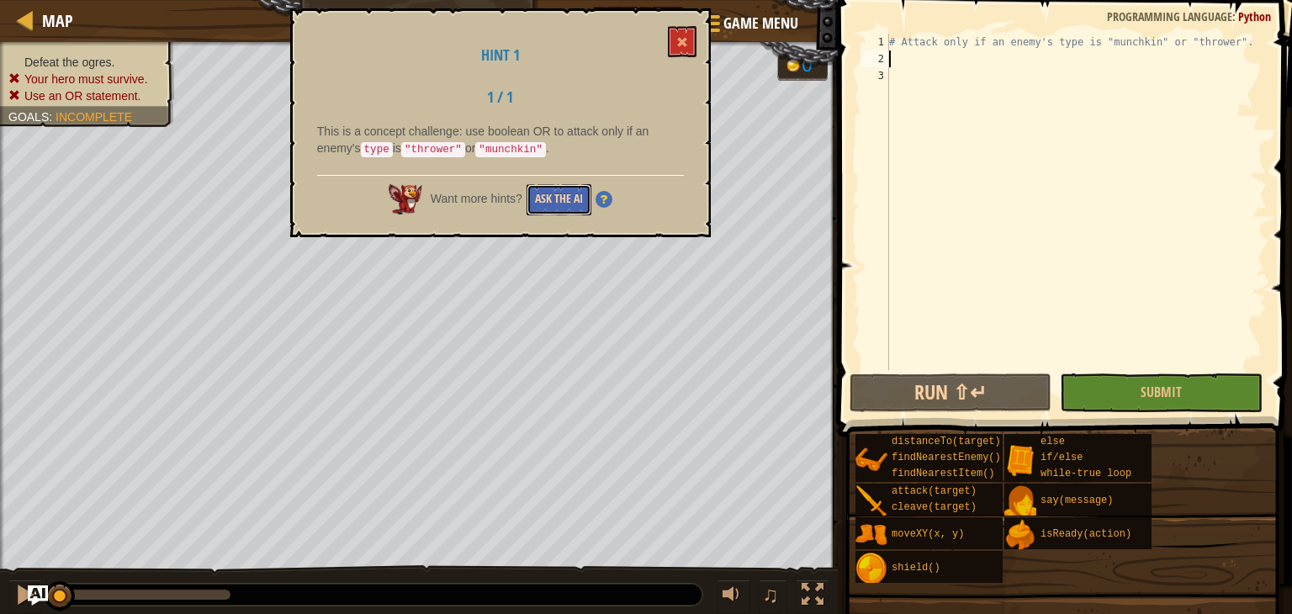
click at [558, 202] on button "Ask the AI" at bounding box center [558, 199] width 65 height 31
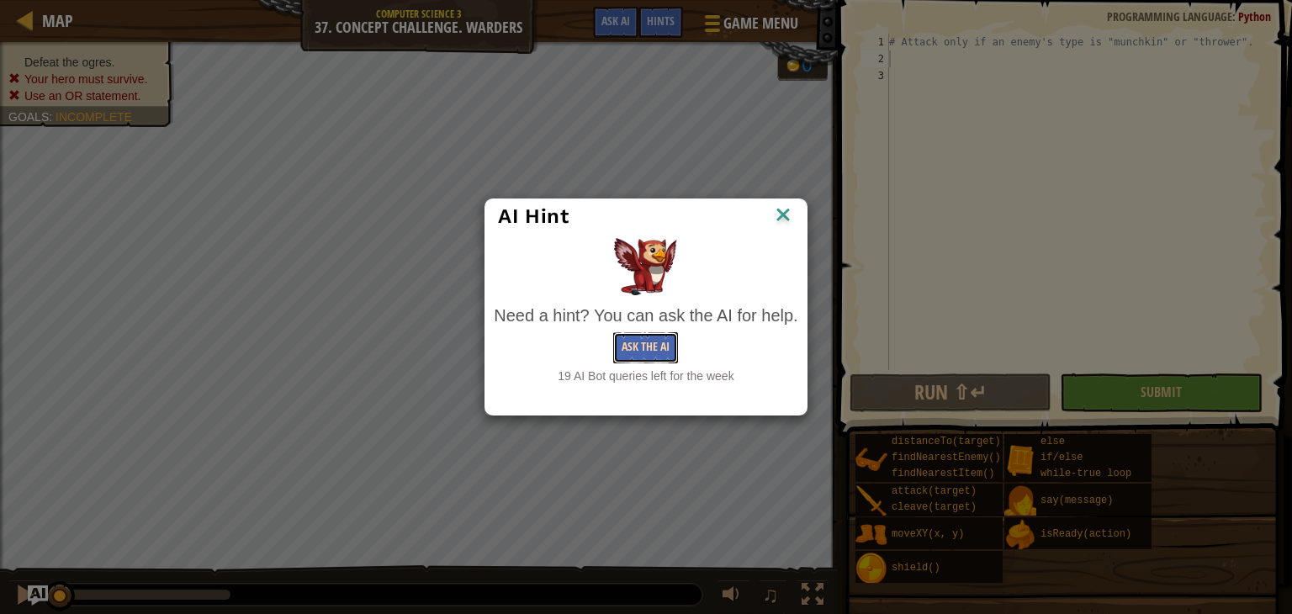
click at [653, 354] on button "Ask the AI" at bounding box center [645, 347] width 65 height 31
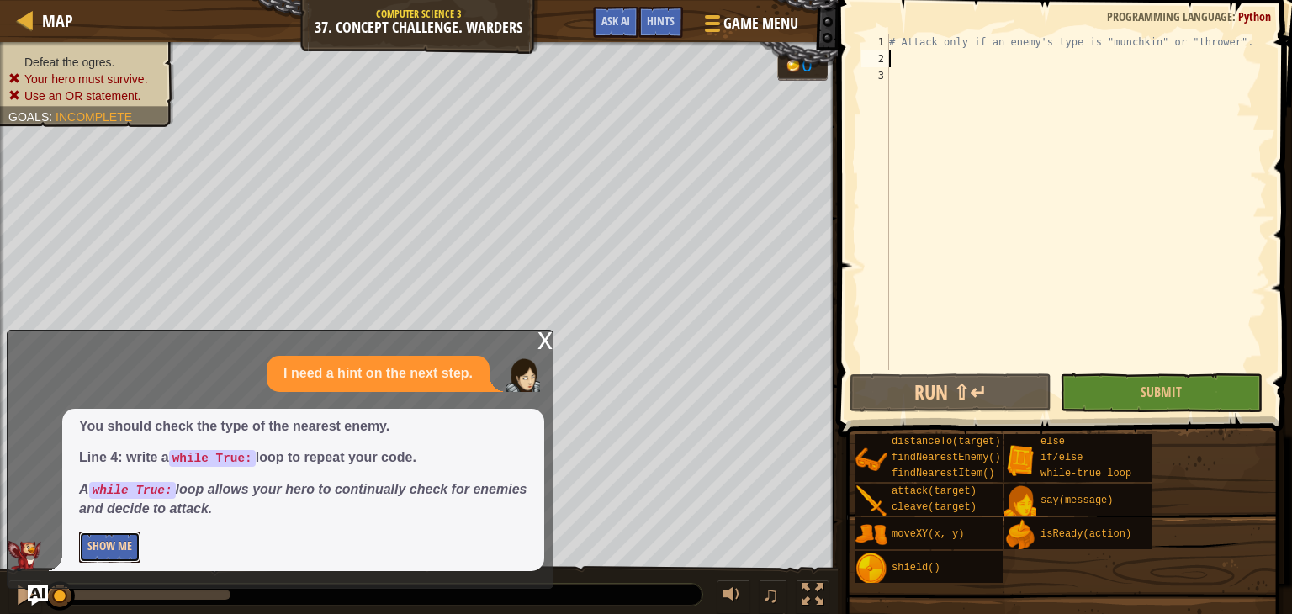
click at [110, 538] on button "Show Me" at bounding box center [109, 547] width 61 height 31
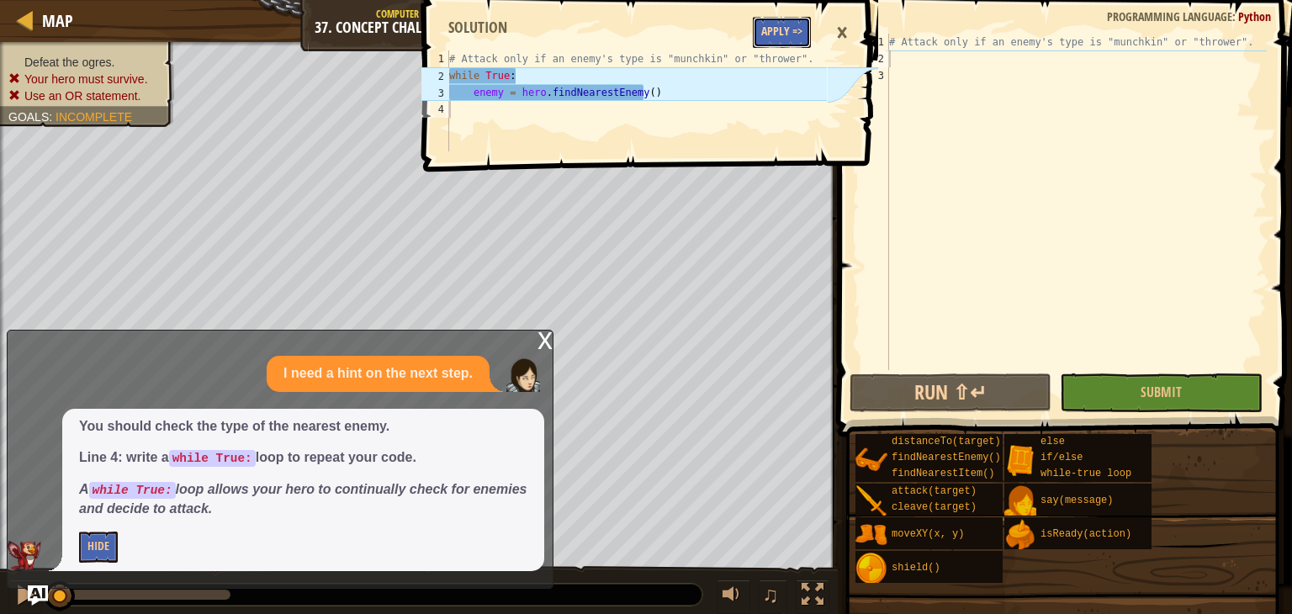
click at [762, 34] on button "Apply =>" at bounding box center [782, 32] width 58 height 31
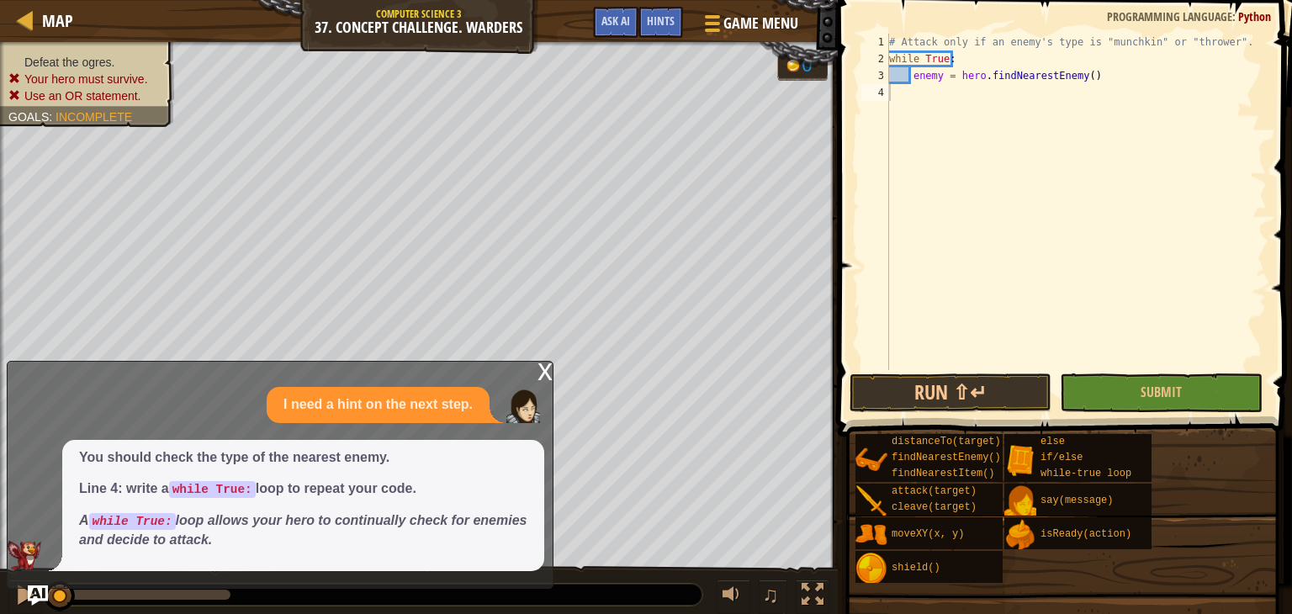
click at [541, 375] on div "x" at bounding box center [544, 370] width 15 height 17
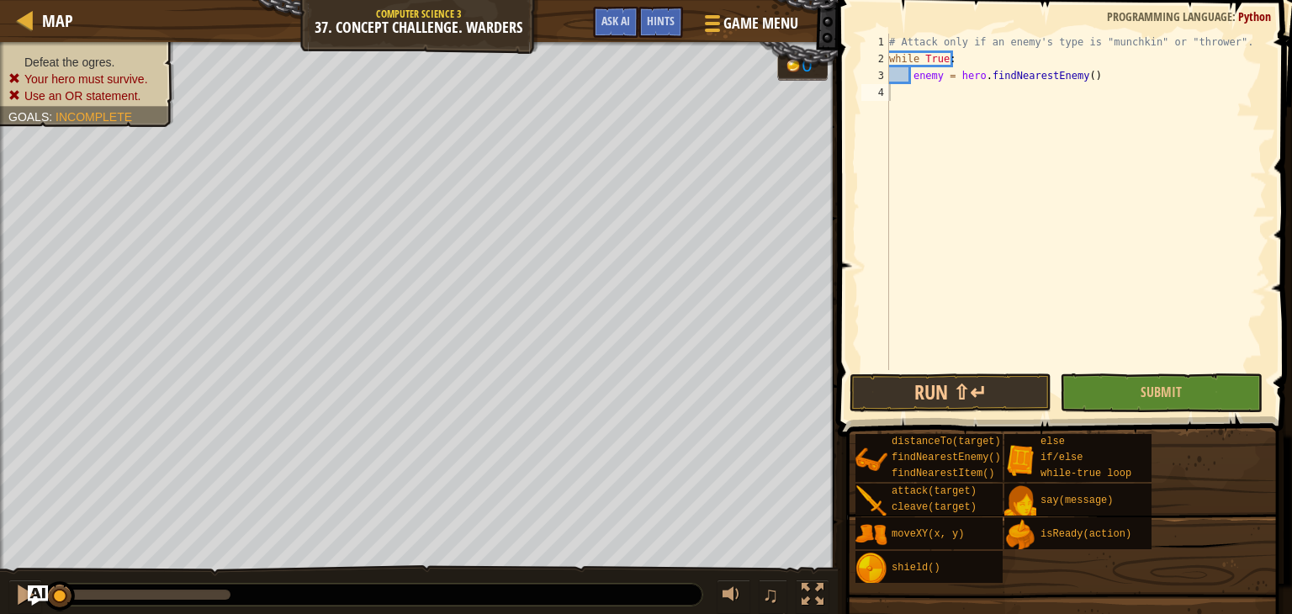
click at [1028, 88] on div "# Attack only if an enemy's type is "munchkin" or "thrower". while True : enemy…" at bounding box center [1076, 219] width 381 height 370
click at [606, 25] on span "Ask AI" at bounding box center [615, 21] width 29 height 16
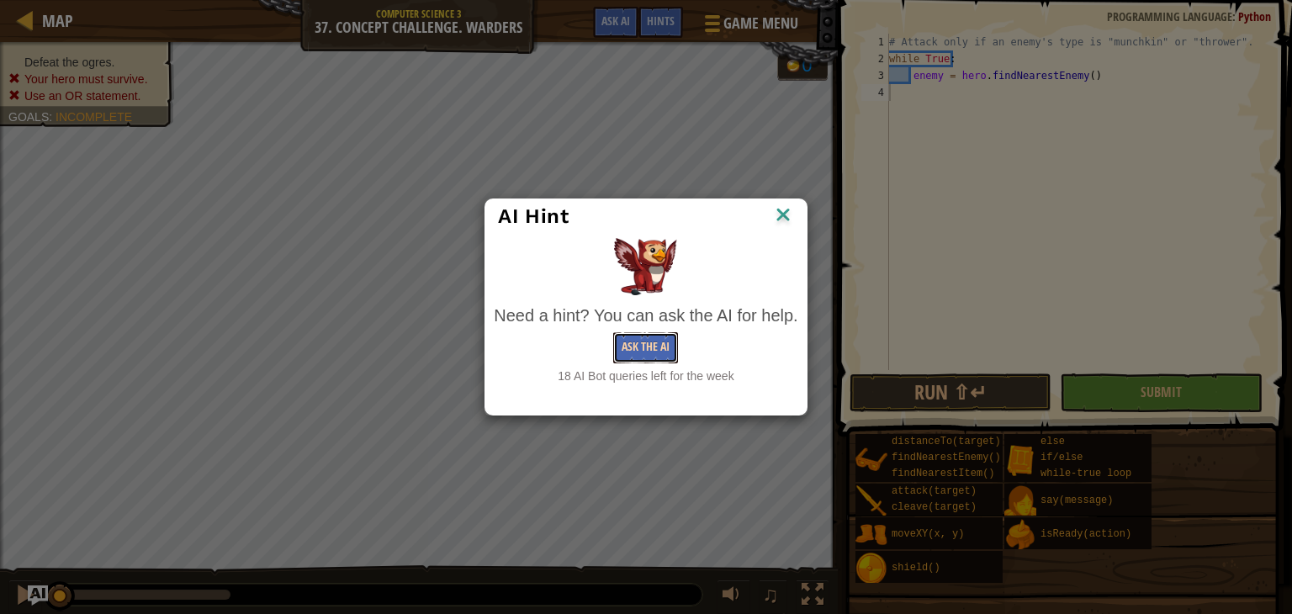
click at [657, 357] on button "Ask the AI" at bounding box center [645, 347] width 65 height 31
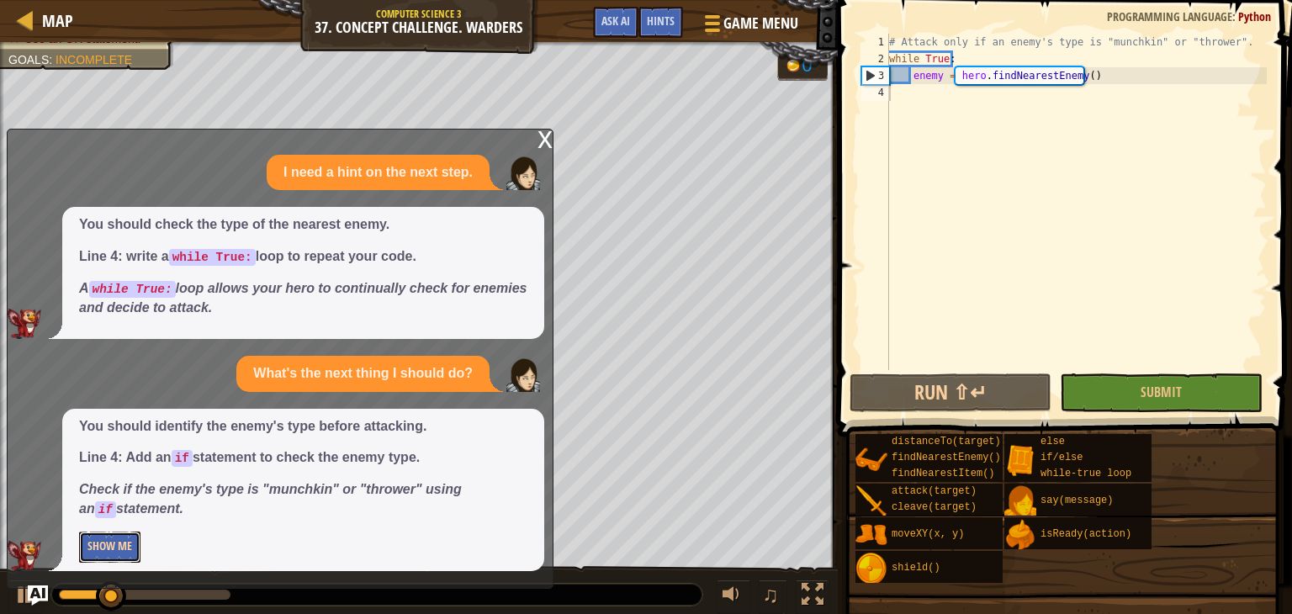
click at [104, 545] on button "Show Me" at bounding box center [109, 547] width 61 height 31
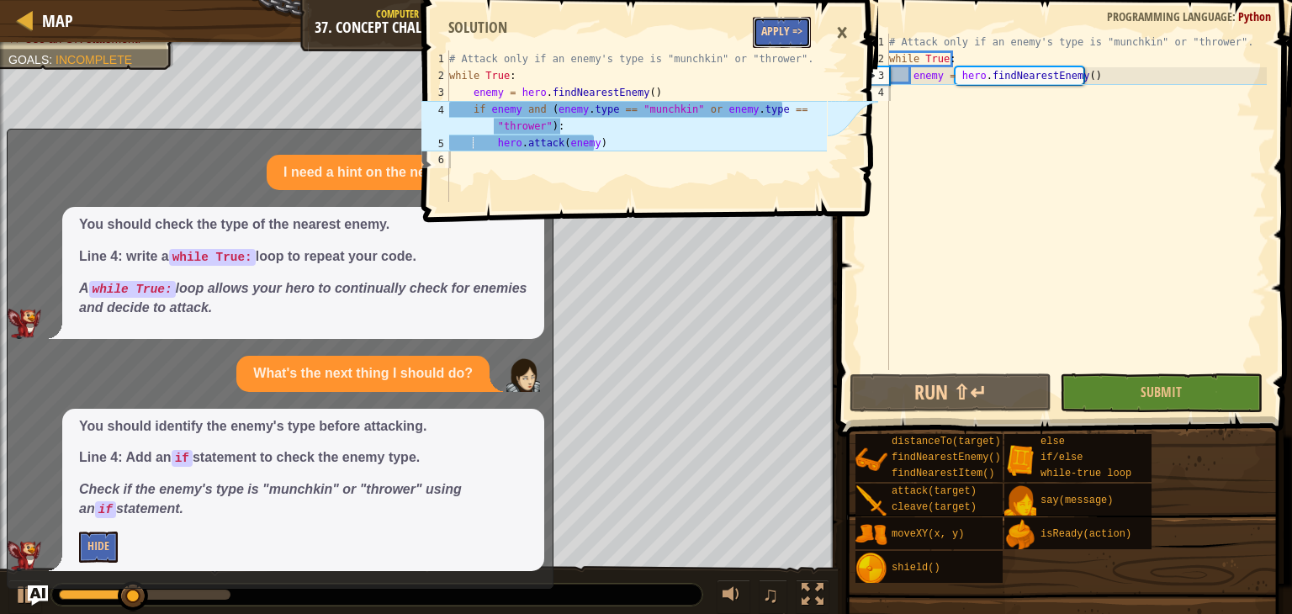
click at [790, 31] on button "Apply =>" at bounding box center [782, 32] width 58 height 31
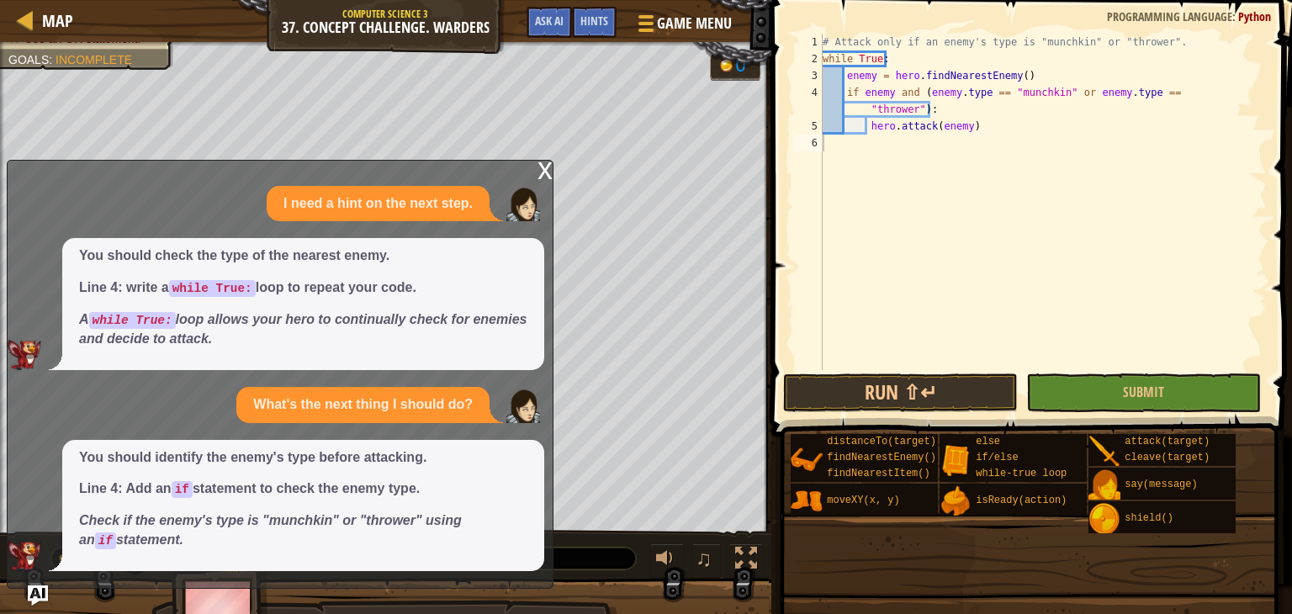
click at [541, 176] on div "x" at bounding box center [544, 169] width 15 height 17
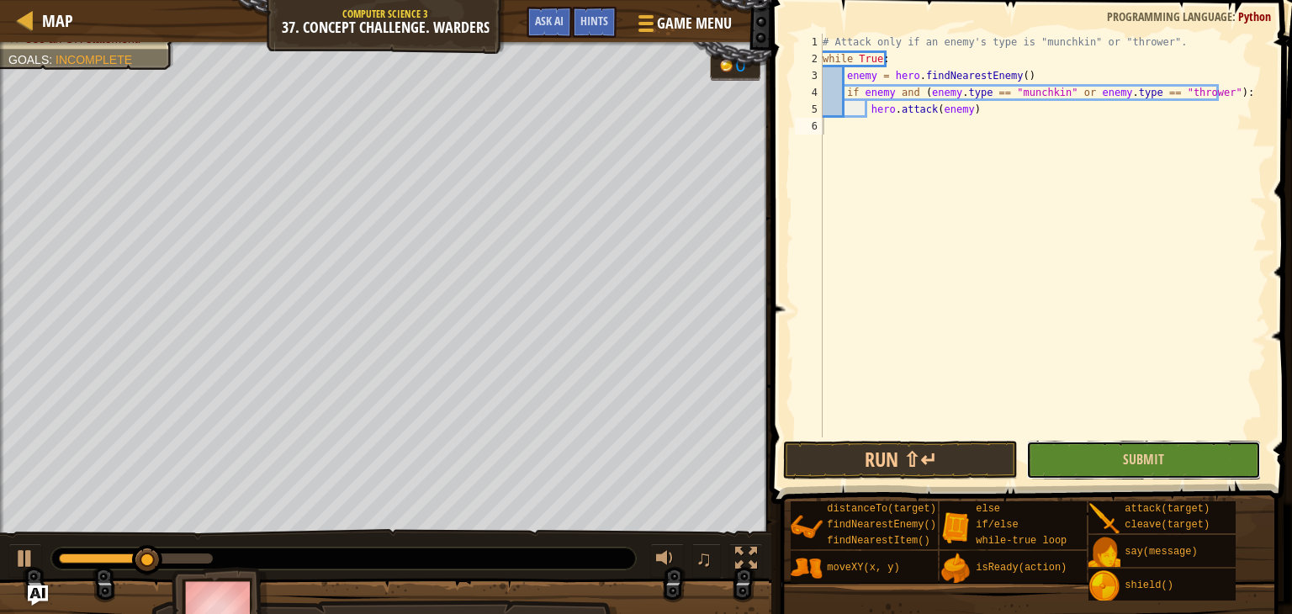
click at [1171, 479] on button "Submit" at bounding box center [1143, 460] width 235 height 39
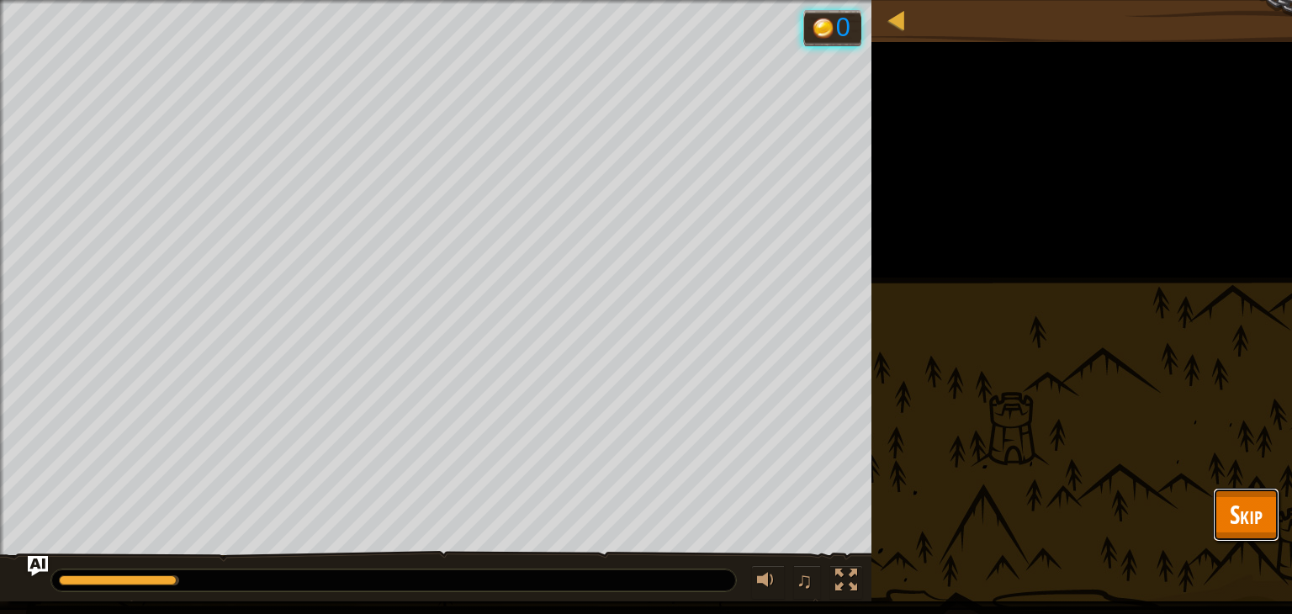
click at [1251, 509] on span "Skip" at bounding box center [1246, 514] width 33 height 34
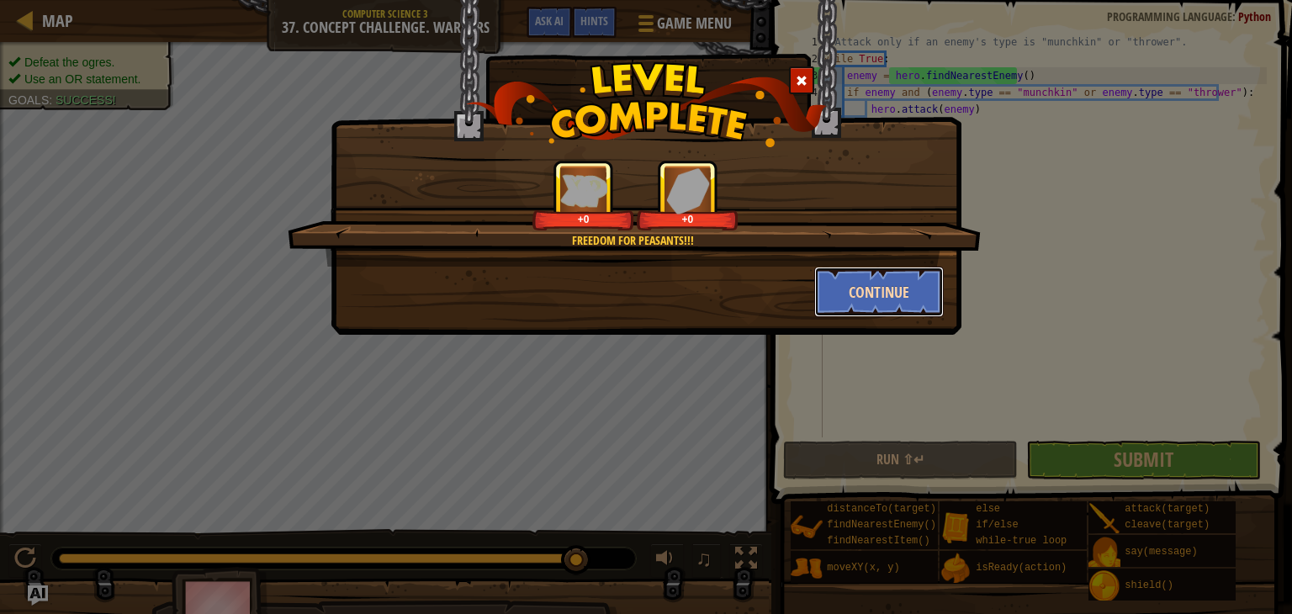
click at [890, 287] on button "Continue" at bounding box center [879, 292] width 130 height 50
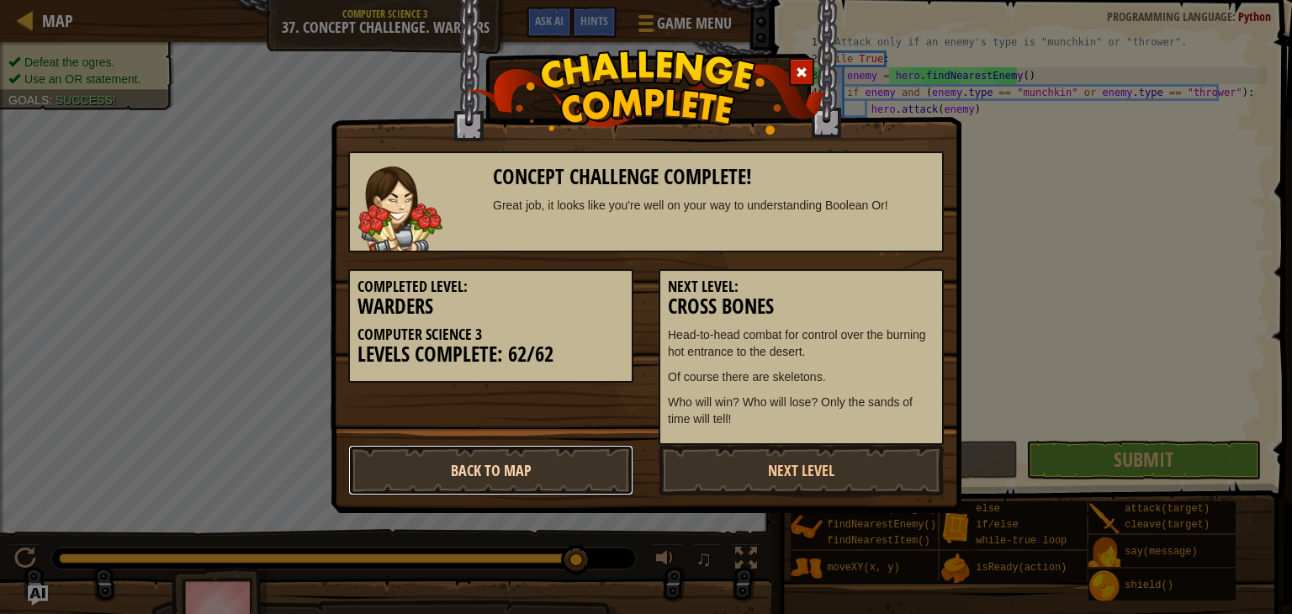
click at [521, 464] on link "Back to Map" at bounding box center [490, 470] width 285 height 50
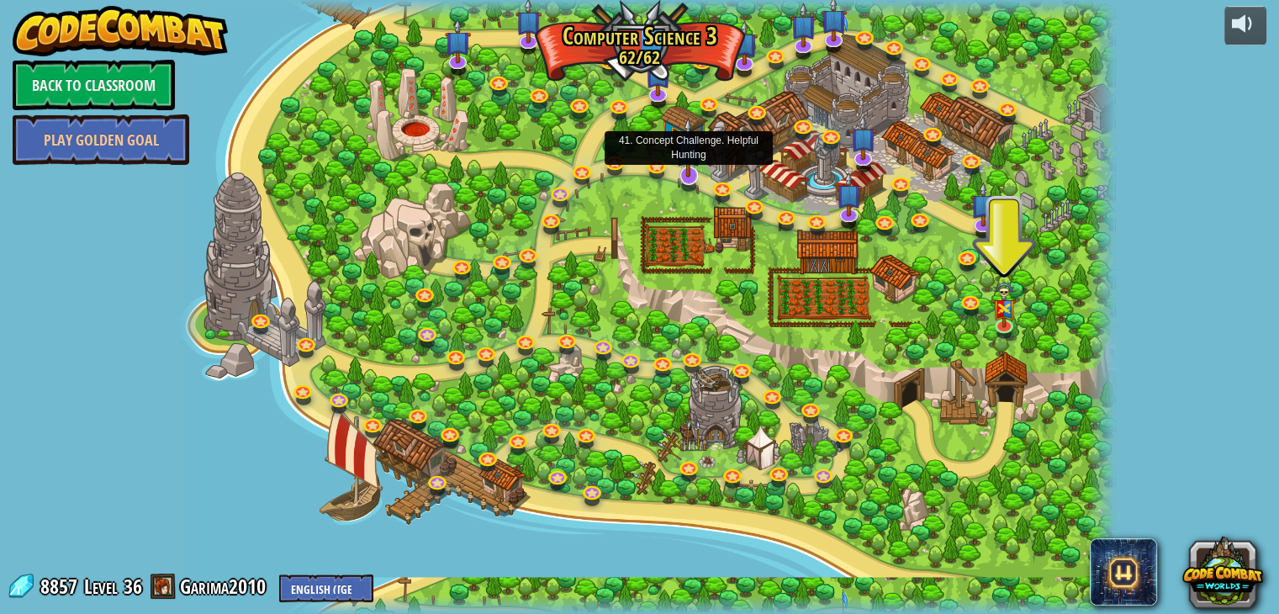
click at [691, 163] on img at bounding box center [688, 147] width 26 height 61
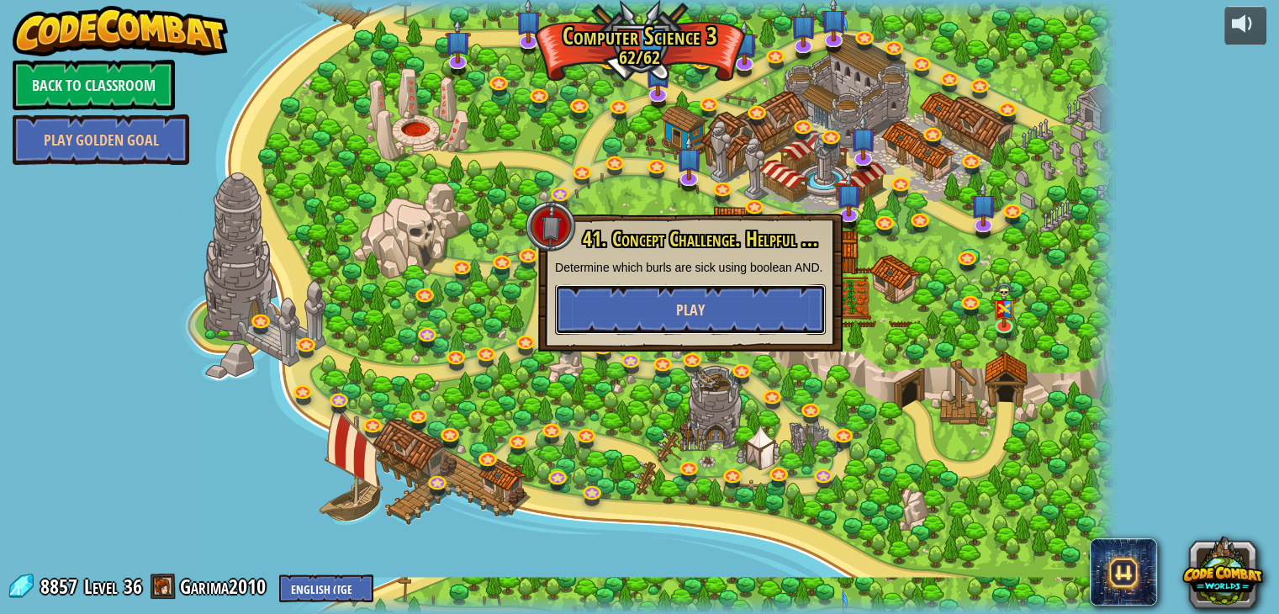
click at [648, 318] on button "Play" at bounding box center [690, 309] width 271 height 50
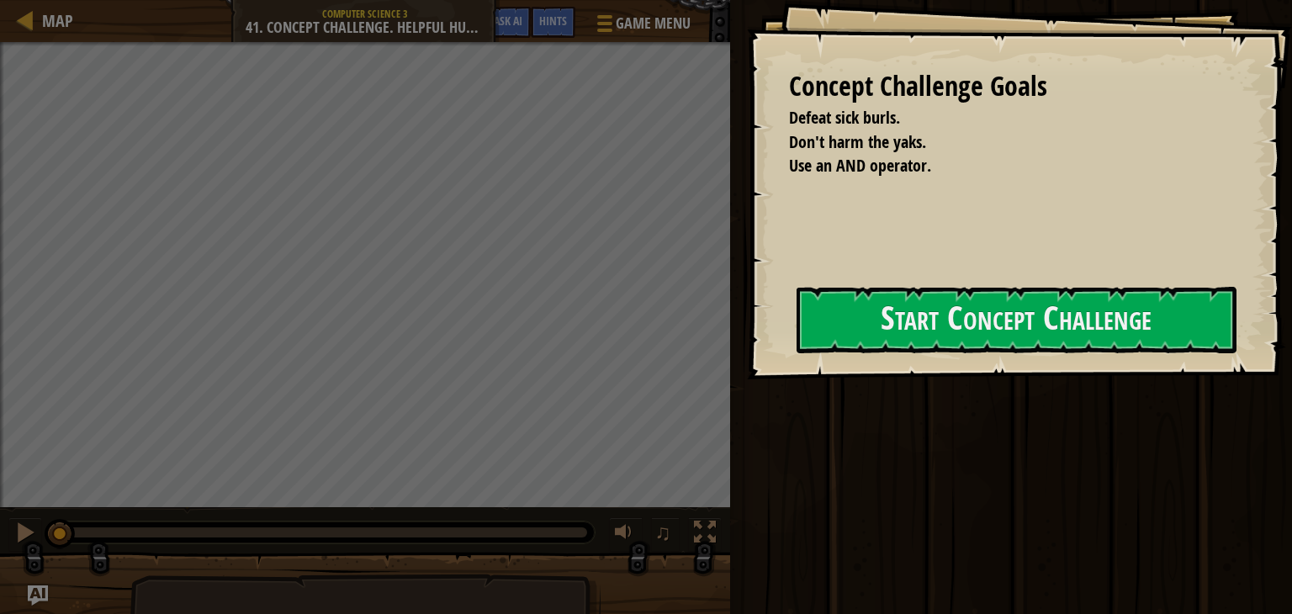
click at [740, 325] on div "Concept Challenge Goals Defeat sick burls. Don't harm the yaks. Use an AND oper…" at bounding box center [646, 307] width 1292 height 614
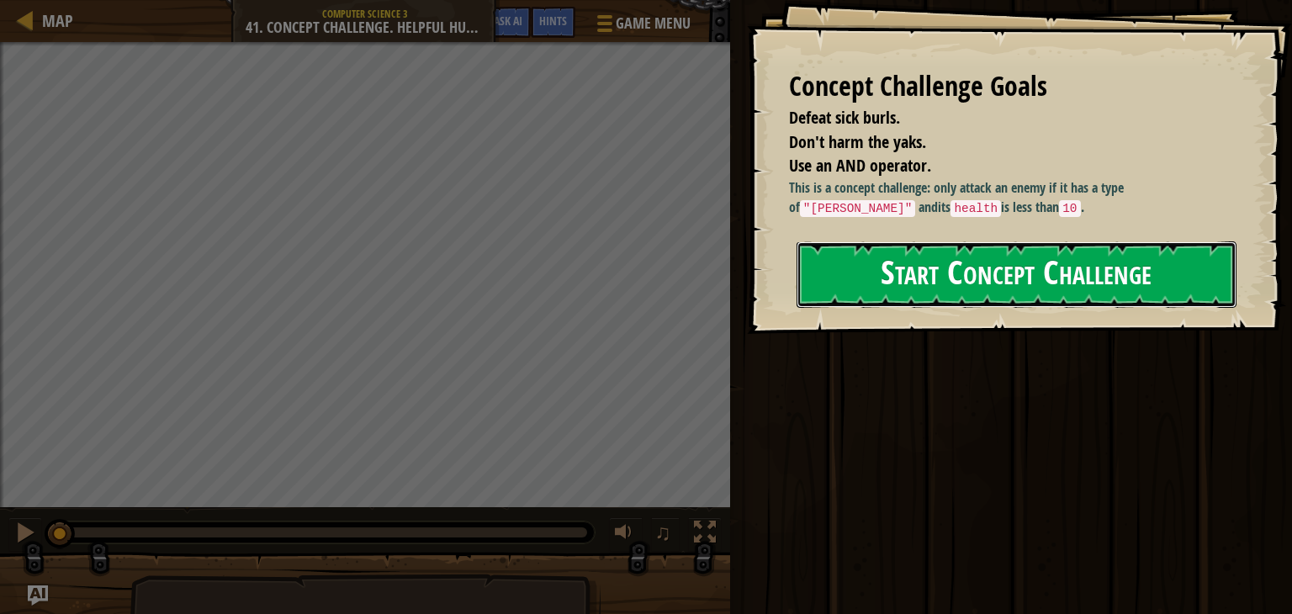
click at [847, 308] on button "Start Concept Challenge" at bounding box center [1016, 274] width 440 height 66
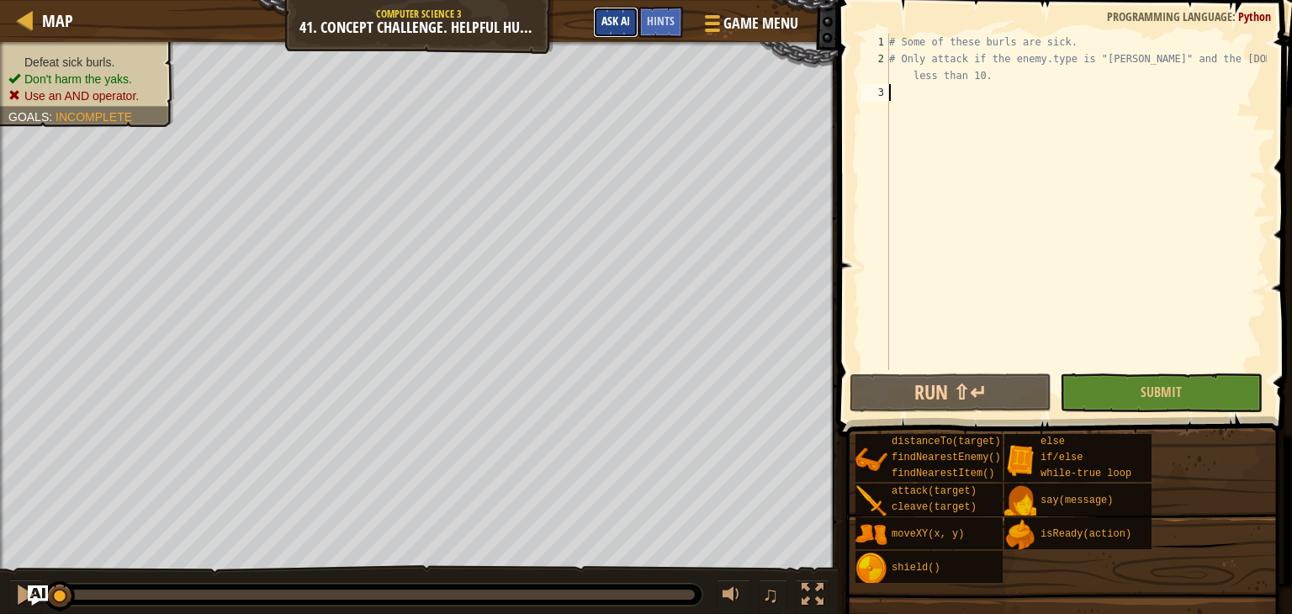
click at [630, 25] on span "Ask AI" at bounding box center [615, 21] width 29 height 16
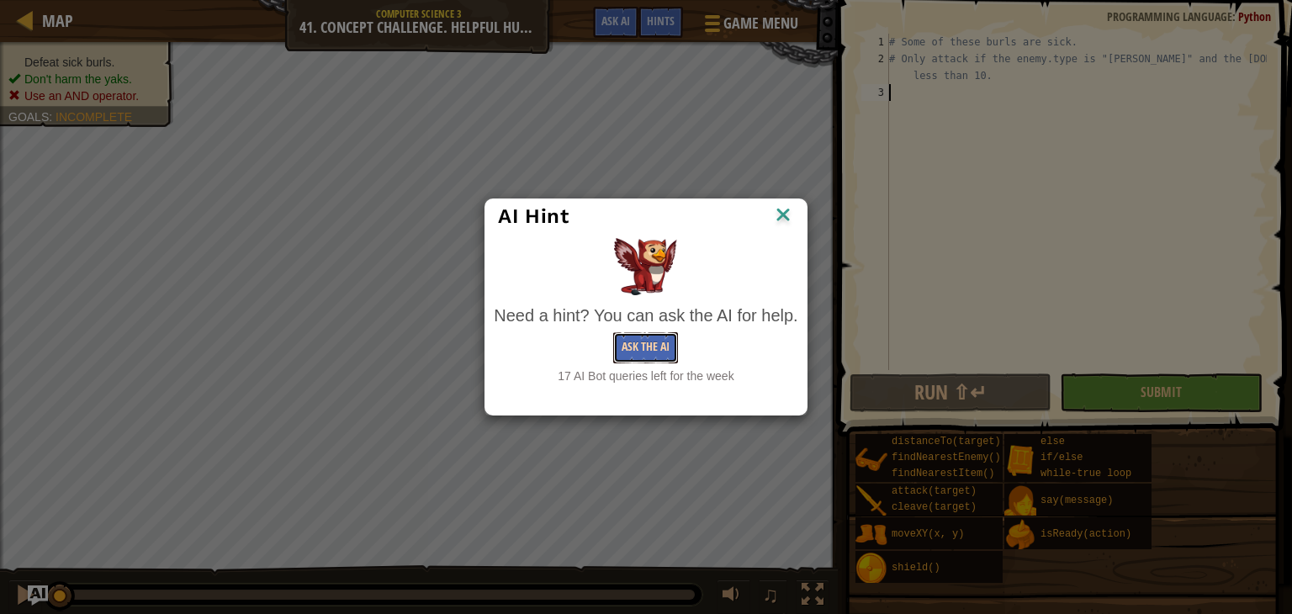
click at [649, 343] on button "Ask the AI" at bounding box center [645, 347] width 65 height 31
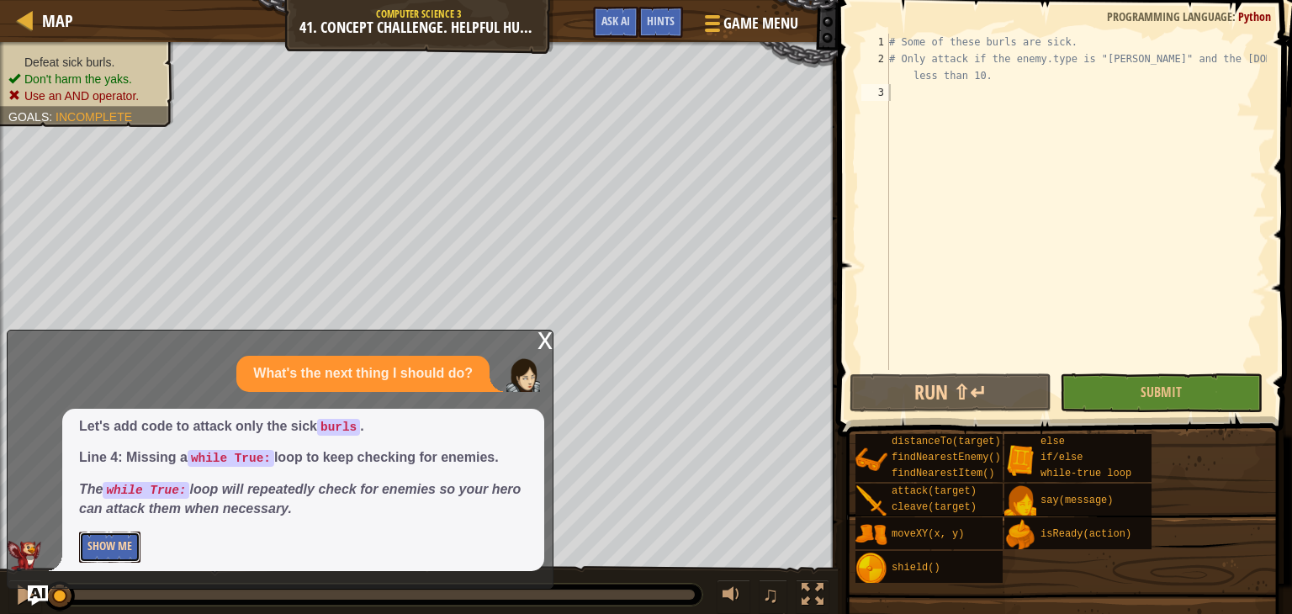
click at [139, 542] on button "Show Me" at bounding box center [109, 547] width 61 height 31
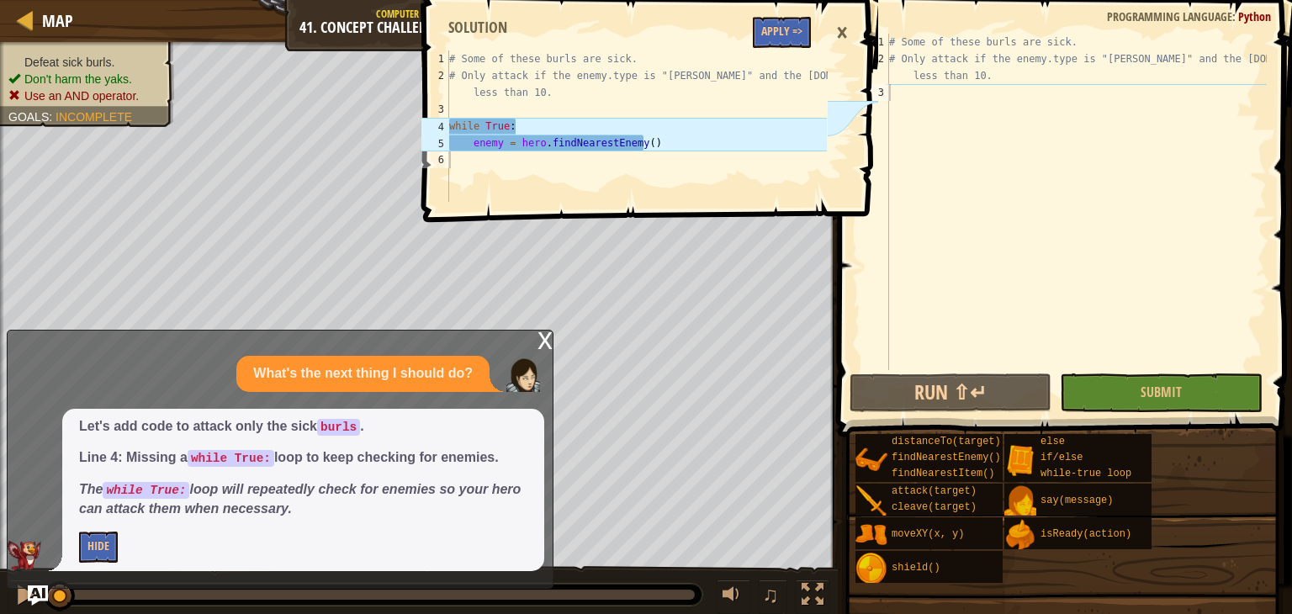
type textarea "# Some of these burls are sick."
click at [796, 51] on div "# Some of these burls are sick. # Only attack if the enemy.type is "burl" and t…" at bounding box center [636, 142] width 381 height 185
click at [771, 24] on button "Apply =>" at bounding box center [782, 32] width 58 height 31
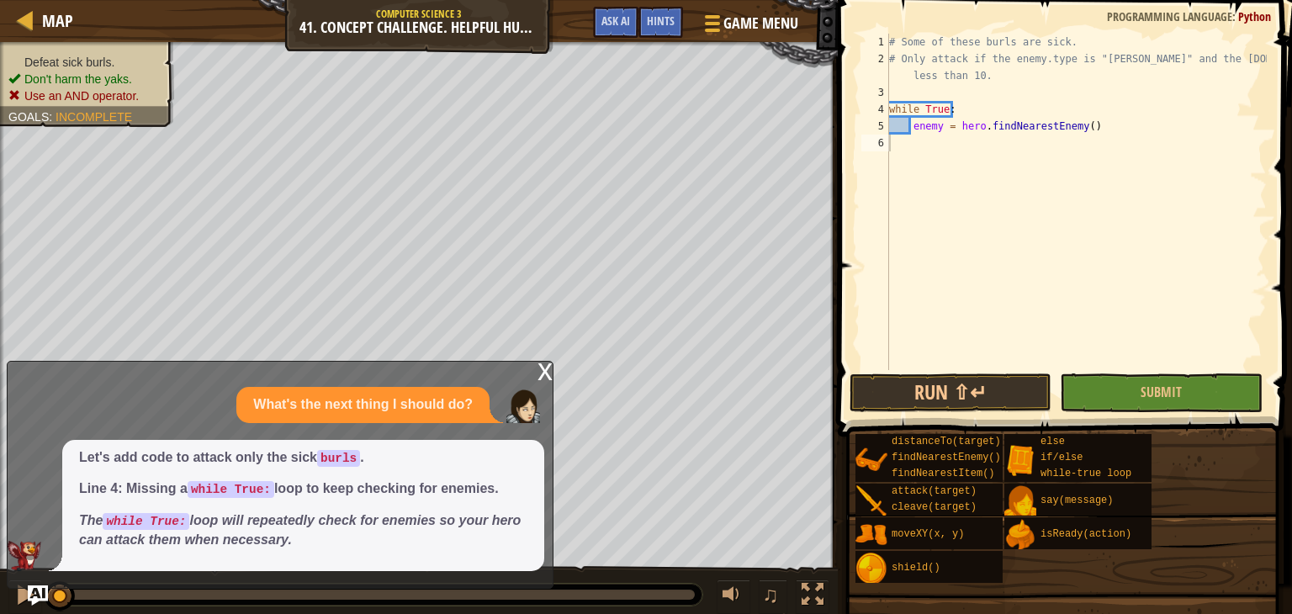
click at [548, 373] on div "x" at bounding box center [544, 370] width 15 height 17
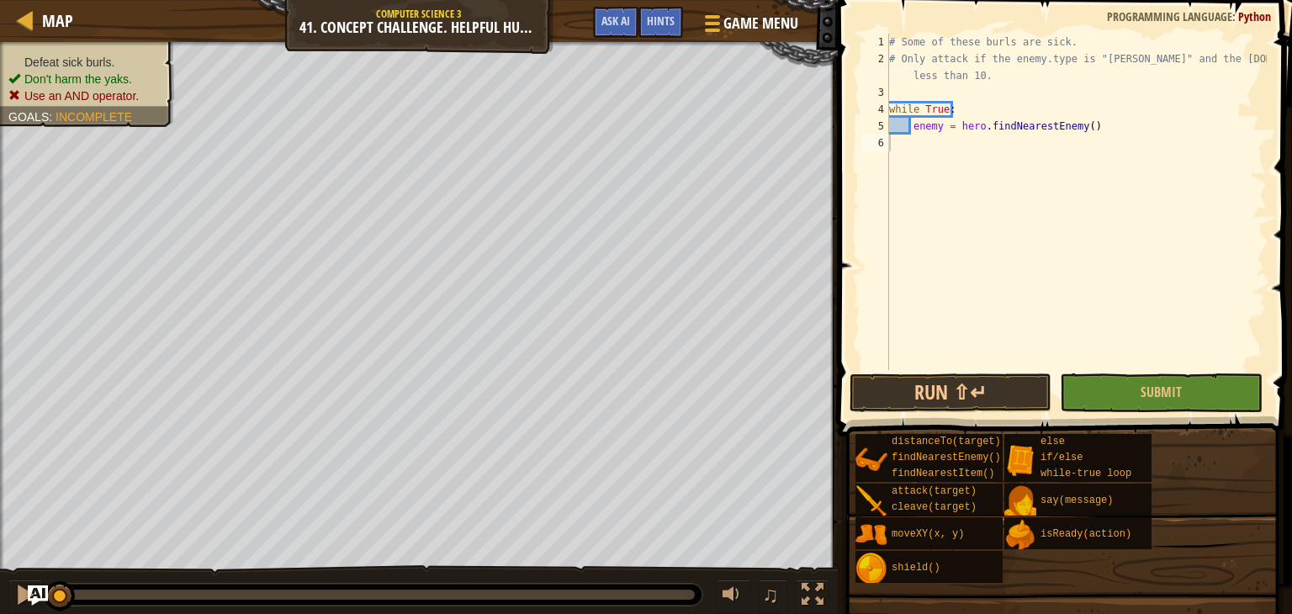
type textarea "# Only attack if the enemy.type is "burl" and the enemy.health is less than 10."
click at [1155, 78] on div "# Some of these burls are sick. # Only attack if the enemy.type is "burl" and t…" at bounding box center [1076, 219] width 381 height 370
click at [972, 93] on div "# Some of these burls are sick. # Only attack if the enemy.type is "burl" and t…" at bounding box center [1076, 219] width 381 height 370
type textarea "# Only attack if the enemy.type is "burl" and the enemy.health is less than 10."
click at [976, 162] on div "# Some of these burls are sick. # Only attack if the enemy.type is "burl" and t…" at bounding box center [1076, 219] width 381 height 370
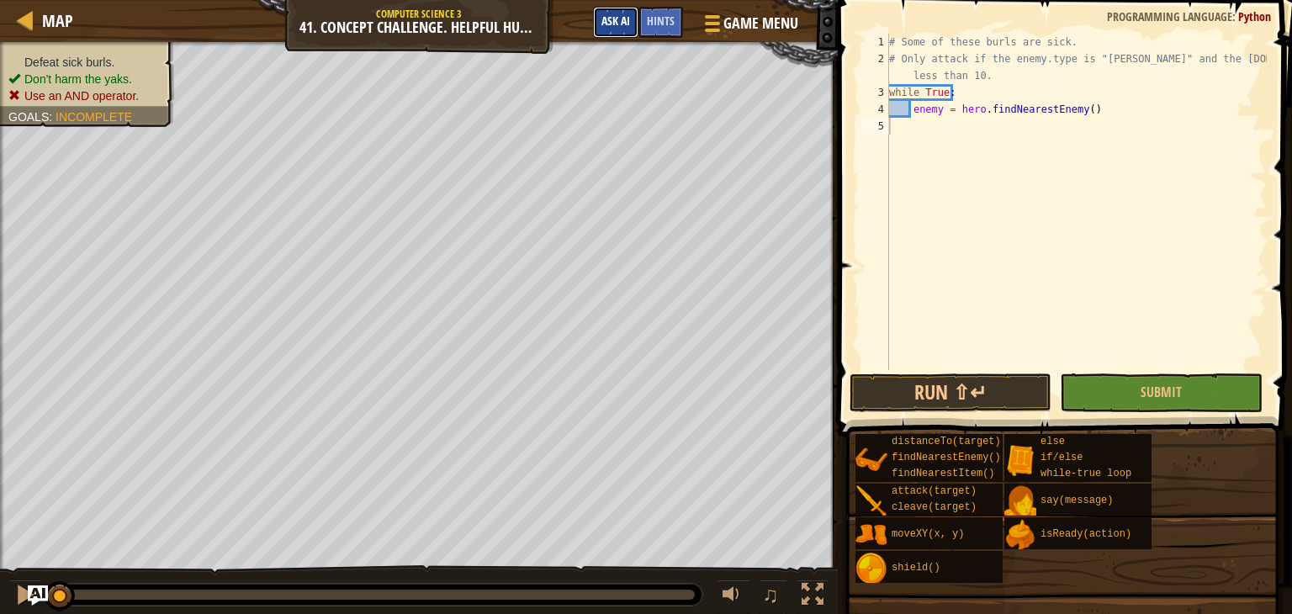
click at [610, 28] on button "Ask AI" at bounding box center [615, 22] width 45 height 31
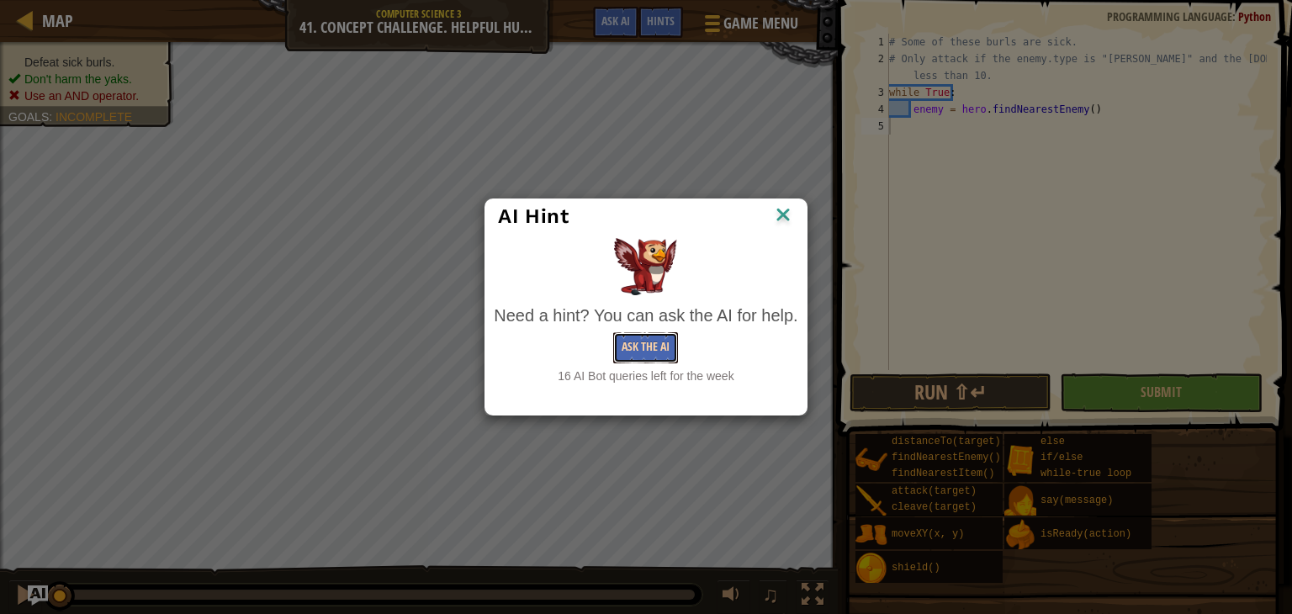
click at [631, 347] on button "Ask the AI" at bounding box center [645, 347] width 65 height 31
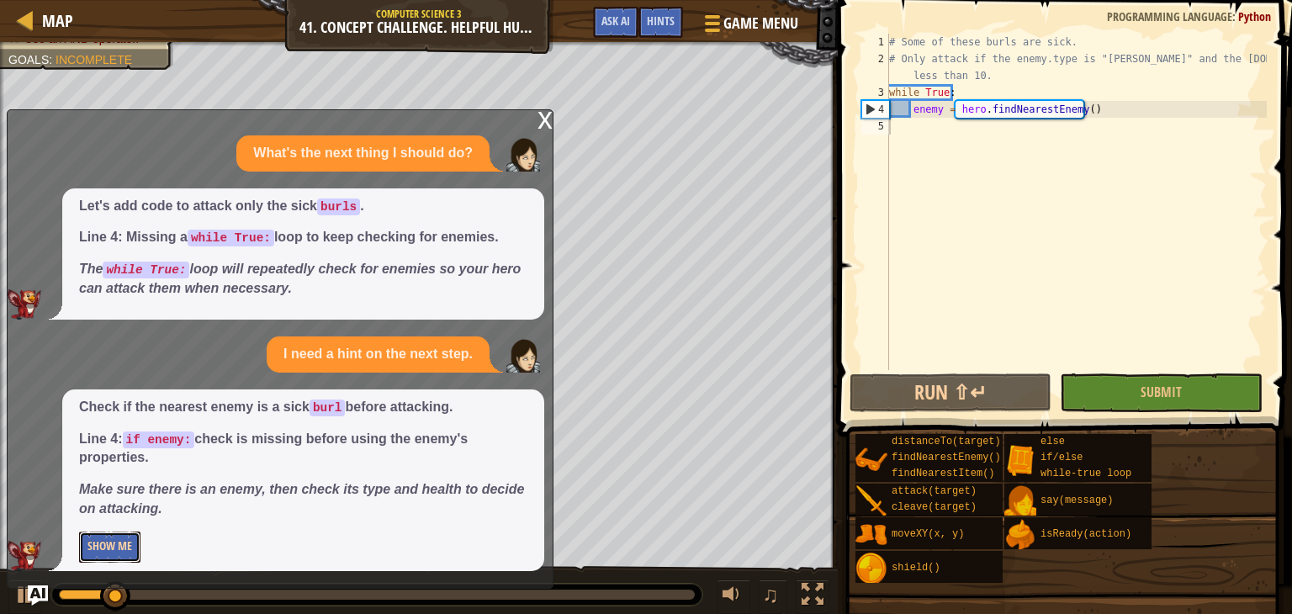
click at [104, 554] on button "Show Me" at bounding box center [109, 547] width 61 height 31
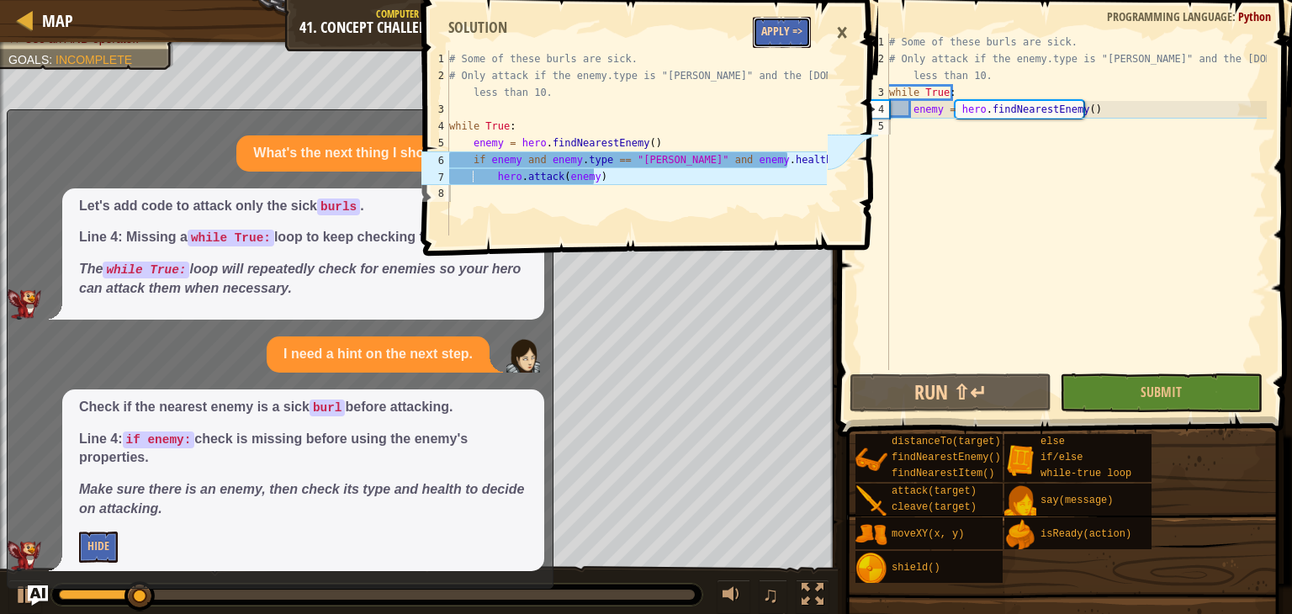
click at [767, 34] on button "Apply =>" at bounding box center [782, 32] width 58 height 31
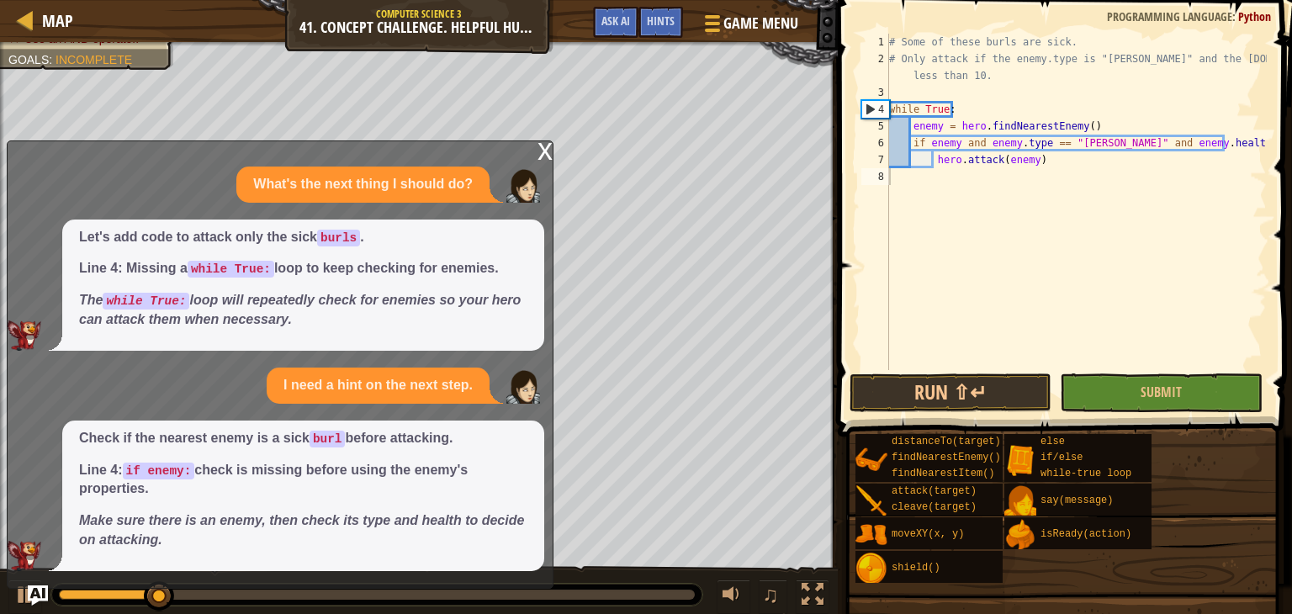
click at [536, 159] on div "x What's the next thing I should do? Let's add code to attack only the sick bur…" at bounding box center [280, 364] width 547 height 448
click at [548, 148] on div "x" at bounding box center [544, 149] width 15 height 17
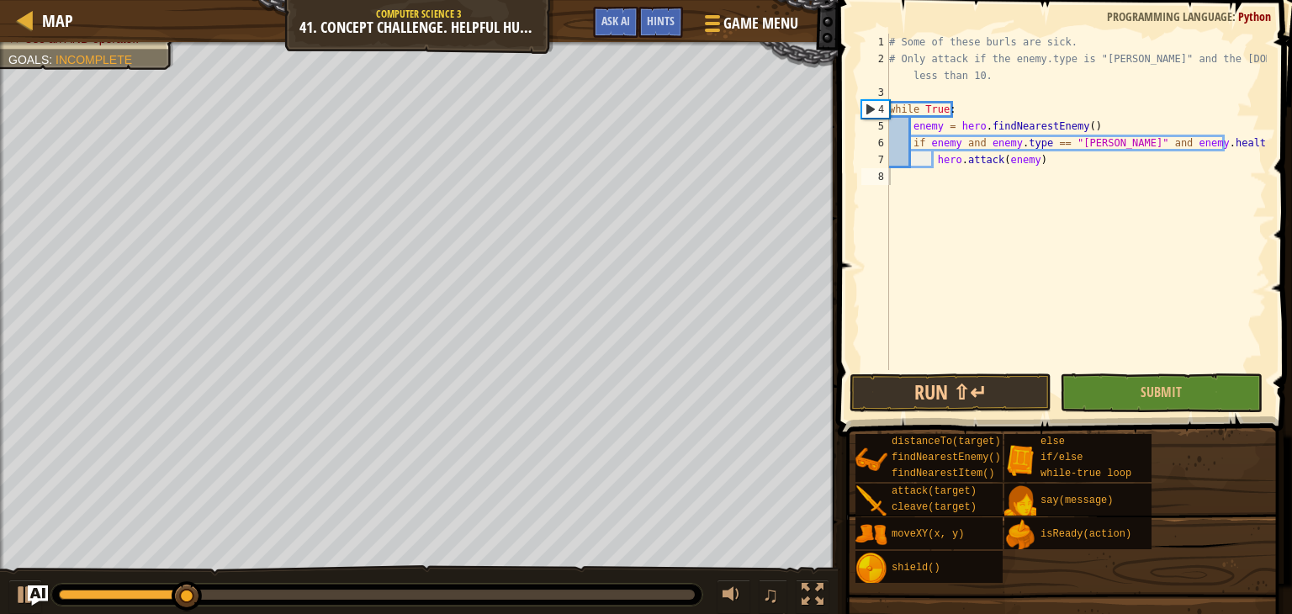
type textarea "# Only attack if the enemy.type is "burl" and the enemy.health is less than 10."
click at [972, 78] on div "# Some of these burls are sick. # Only attack if the enemy.type is "burl" and t…" at bounding box center [1076, 219] width 381 height 370
click at [972, 93] on div "# Some of these burls are sick. # Only attack if the enemy.type is "burl" and t…" at bounding box center [1076, 219] width 381 height 370
type textarea "# Only attack if the enemy.type is "burl" and the enemy.health is less than 10."
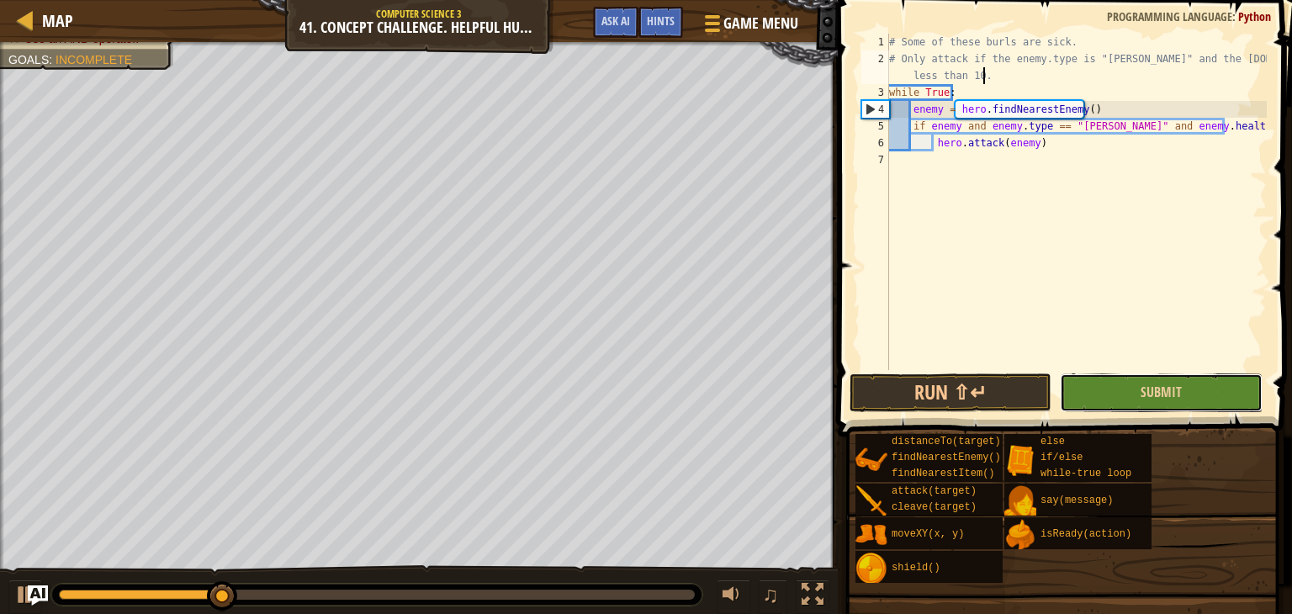
click at [1102, 373] on button "Submit" at bounding box center [1161, 392] width 202 height 39
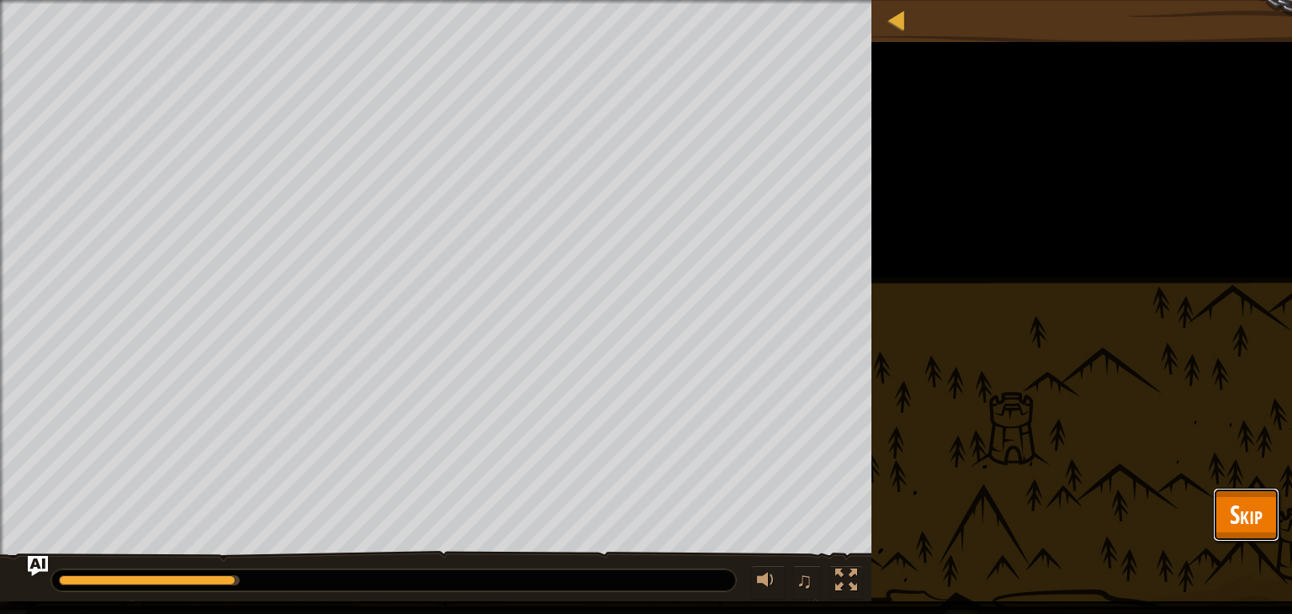
click at [1238, 489] on button "Skip" at bounding box center [1246, 515] width 66 height 54
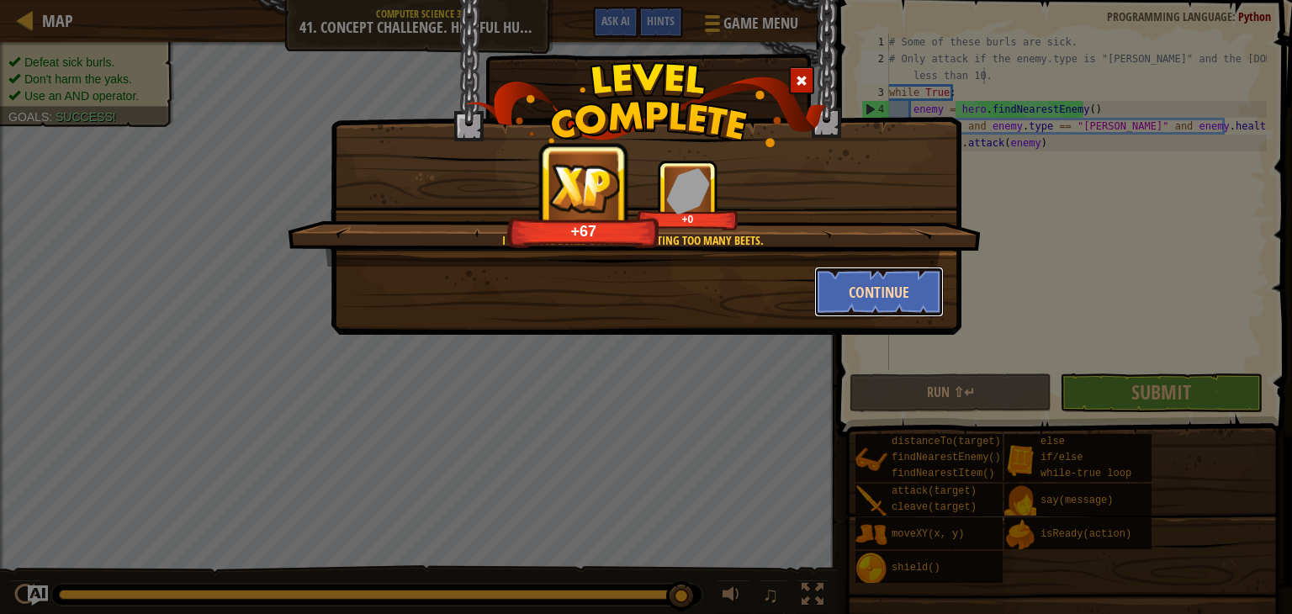
click at [917, 286] on button "Continue" at bounding box center [879, 292] width 130 height 50
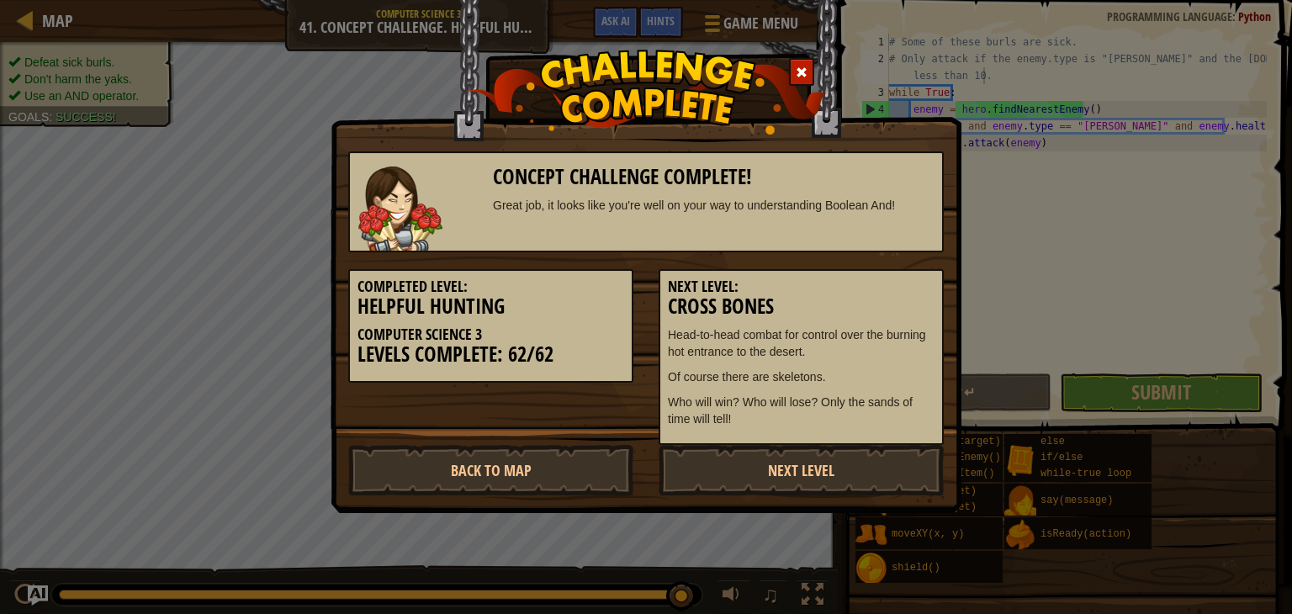
click at [476, 494] on div "Concept Challenge Complete! Great job, it looks like you're well on your way to…" at bounding box center [646, 256] width 631 height 513
click at [452, 477] on link "Back to Map" at bounding box center [490, 470] width 285 height 50
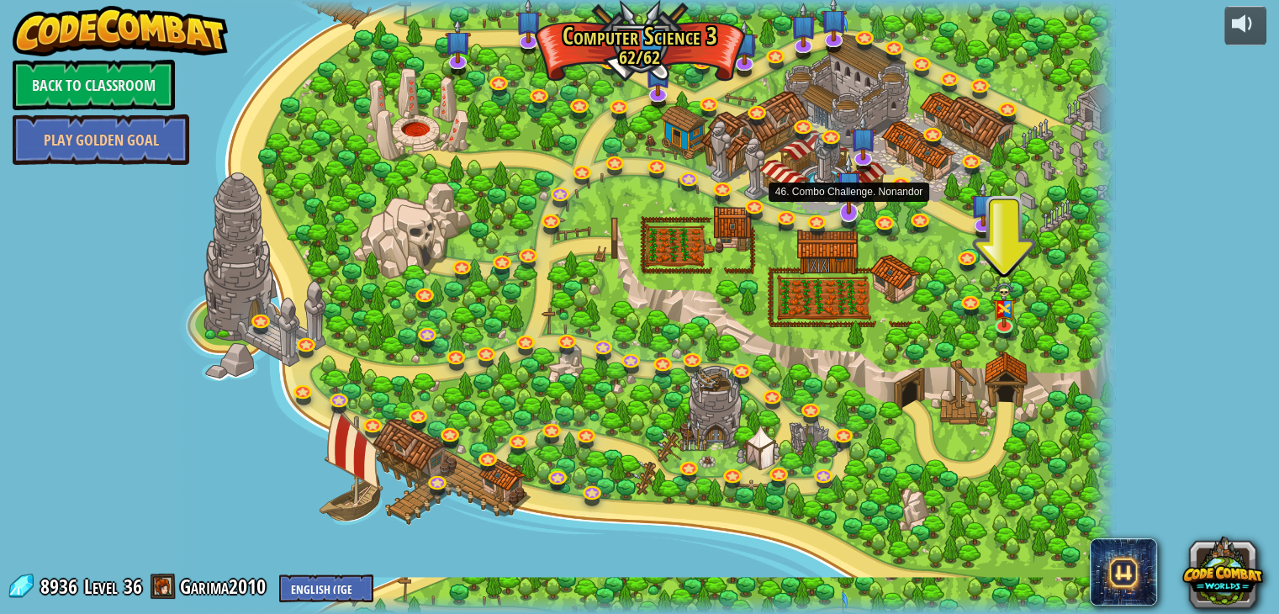
click at [837, 206] on img at bounding box center [849, 184] width 26 height 61
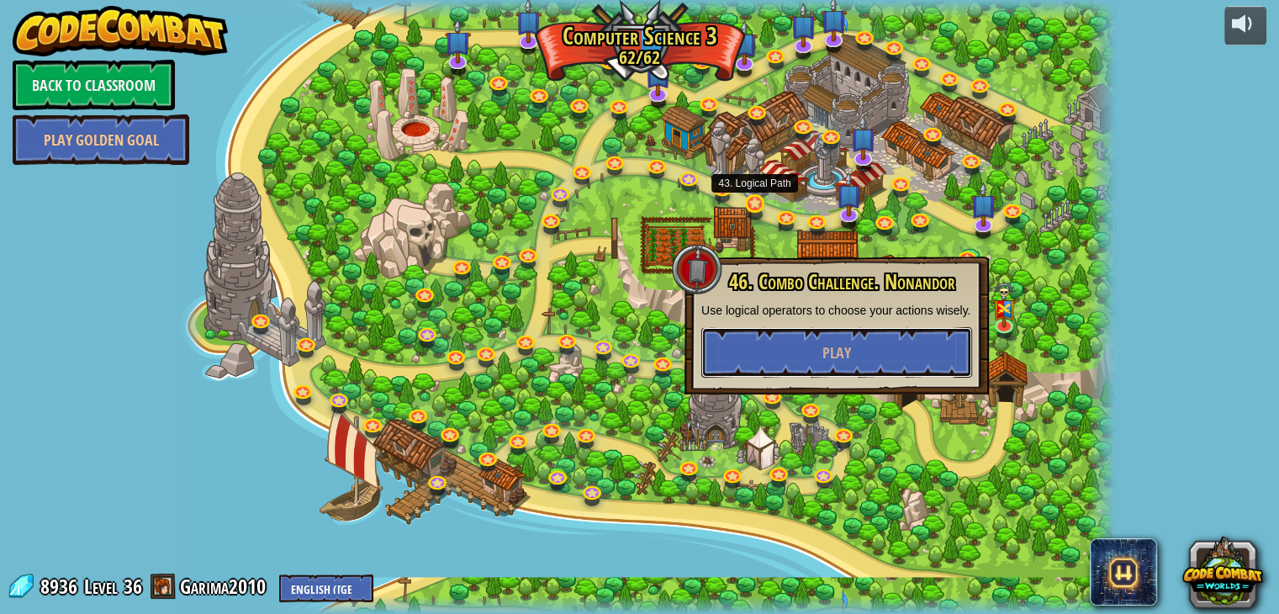
drag, startPoint x: 828, startPoint y: 357, endPoint x: 766, endPoint y: 211, distance: 157.9
click at [766, 211] on div "70. Fast and Furry-ous Nobody can catch the Road Runner. Play 69. Combo Challen…" at bounding box center [646, 307] width 939 height 614
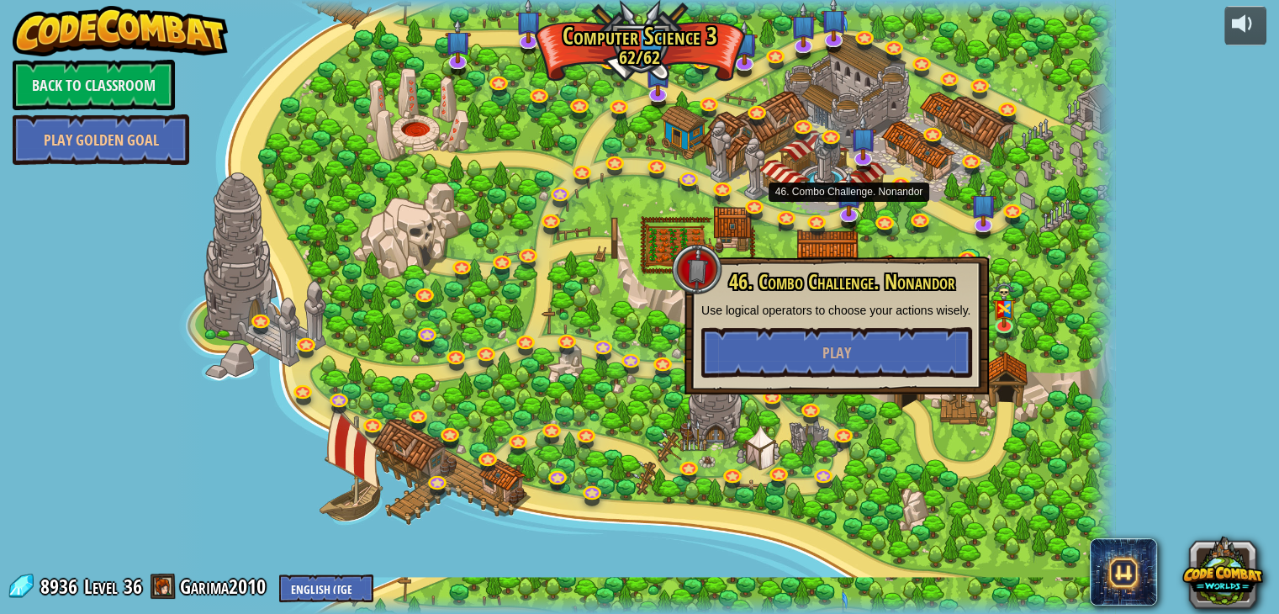
click at [862, 194] on div at bounding box center [646, 307] width 939 height 614
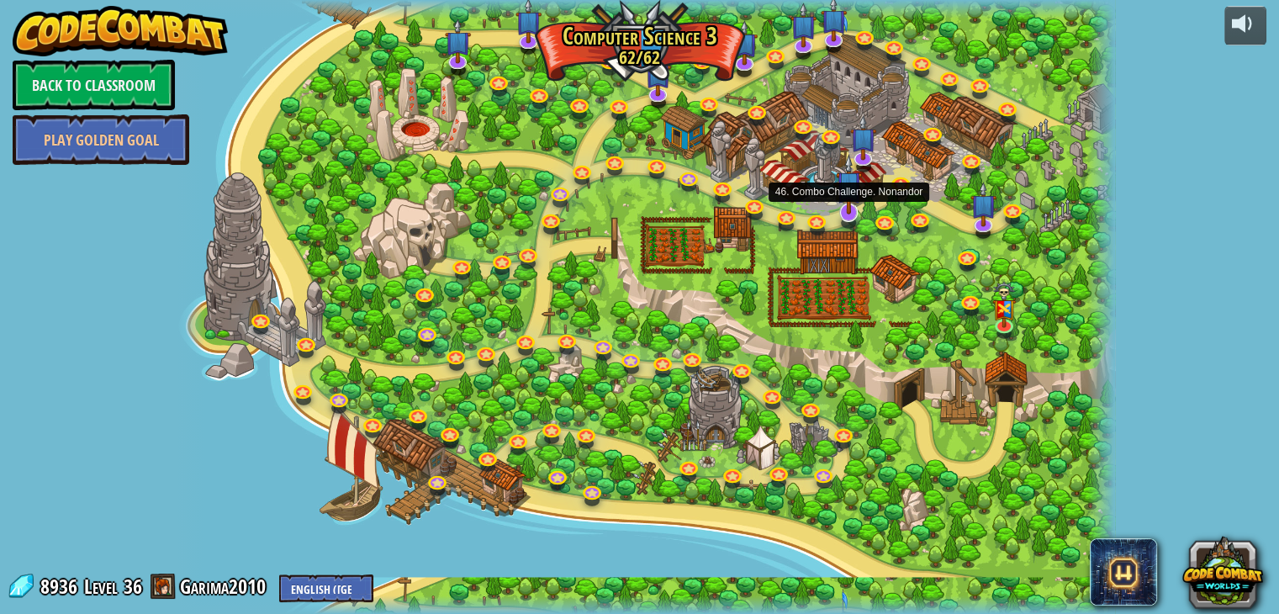
click at [855, 213] on img at bounding box center [849, 184] width 26 height 61
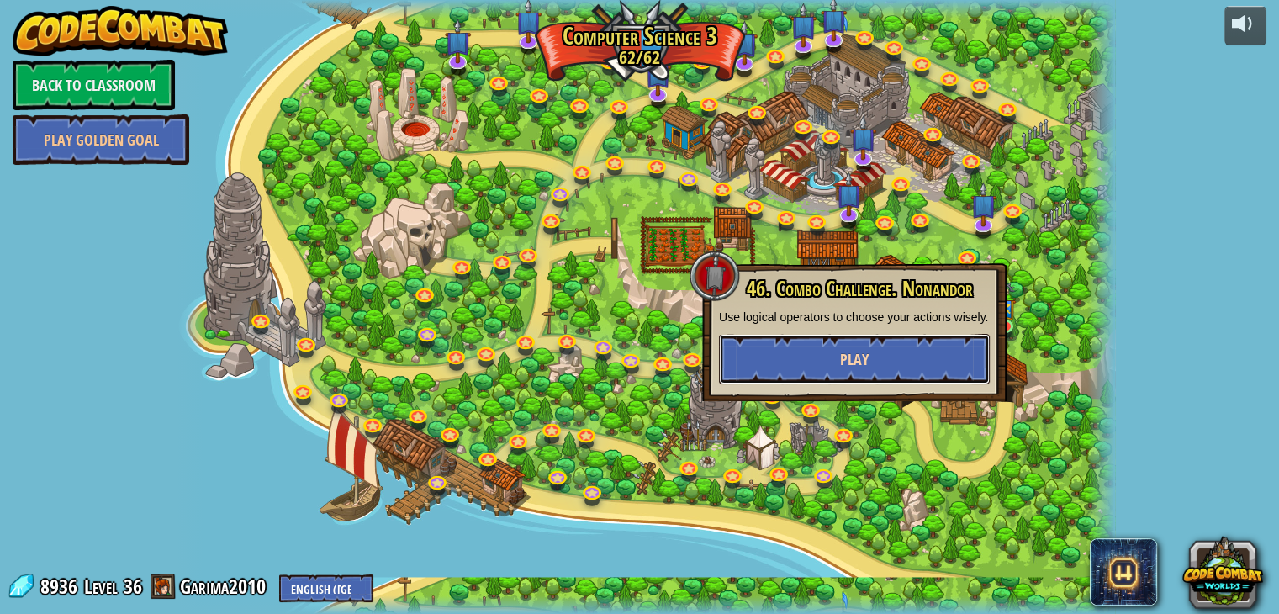
click at [776, 359] on button "Play" at bounding box center [854, 359] width 271 height 50
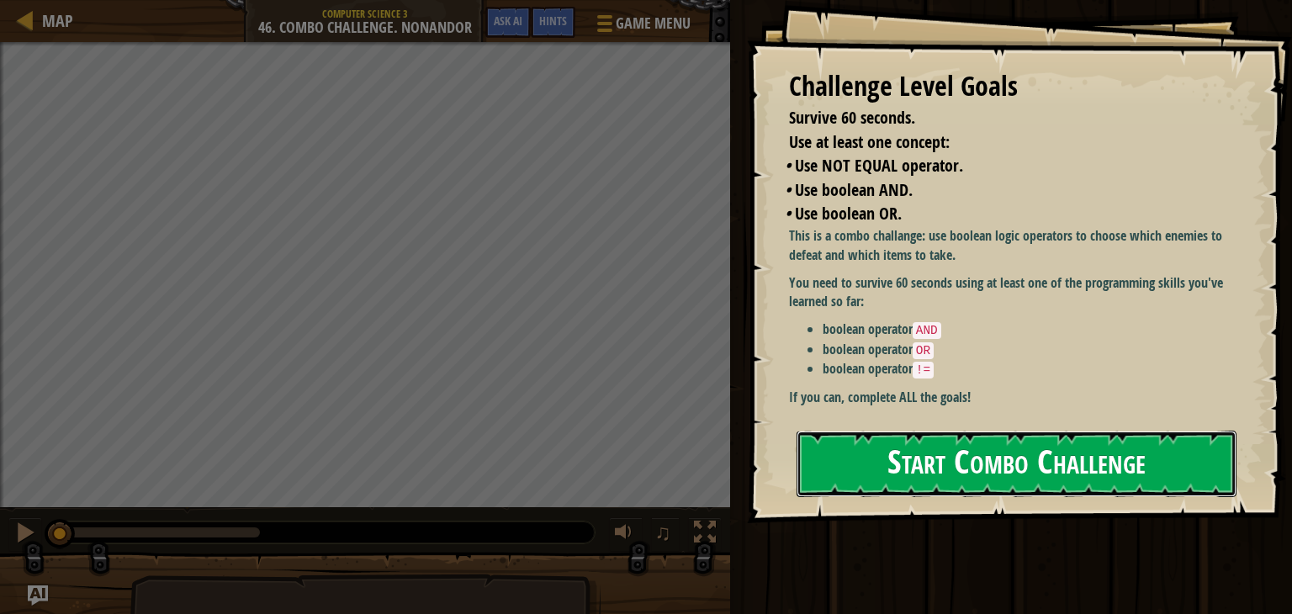
click at [910, 445] on button "Start Combo Challenge" at bounding box center [1016, 464] width 440 height 66
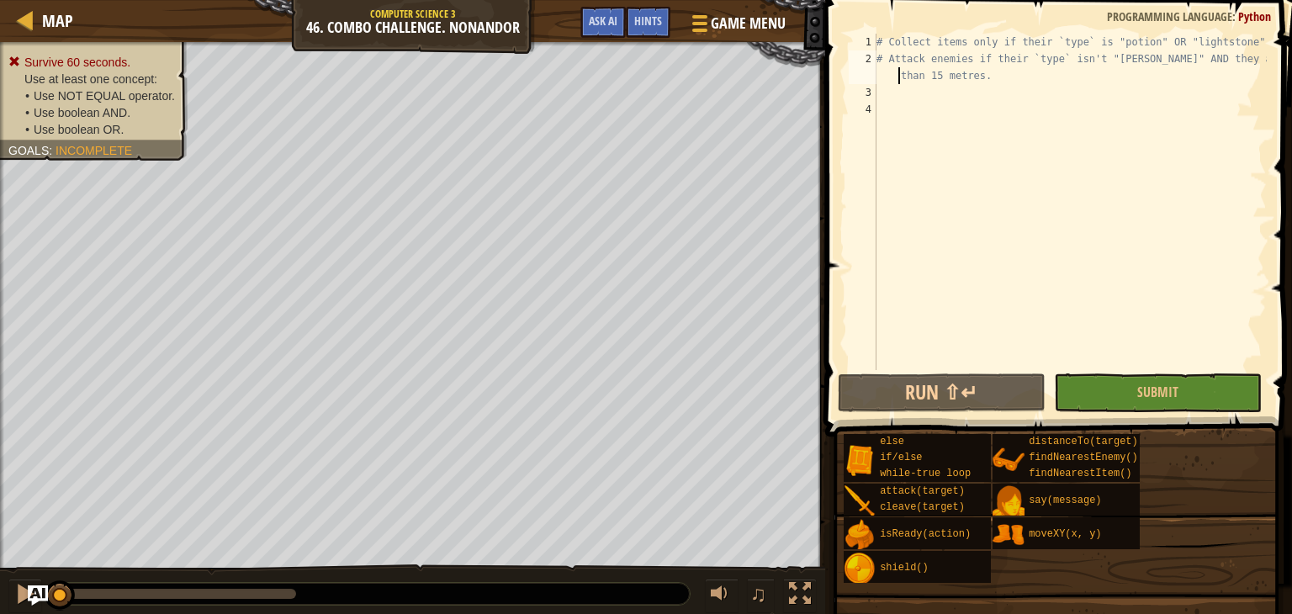
click at [902, 78] on div "# Collect items only if their `type` is "potion" OR "lightstone". # Attack enem…" at bounding box center [1070, 219] width 394 height 370
type textarea "# Attack enemies if their `type` isn't "burl" AND they are closer than 15 metre…"
click at [892, 106] on div "# Collect items only if their `type` is "potion" OR "lightstone". # Attack enem…" at bounding box center [1070, 219] width 394 height 370
click at [902, 95] on div "# Collect items only if their `type` is "potion" OR "lightstone". # Attack enem…" at bounding box center [1070, 219] width 394 height 370
click at [639, 31] on div "Hints" at bounding box center [648, 22] width 45 height 31
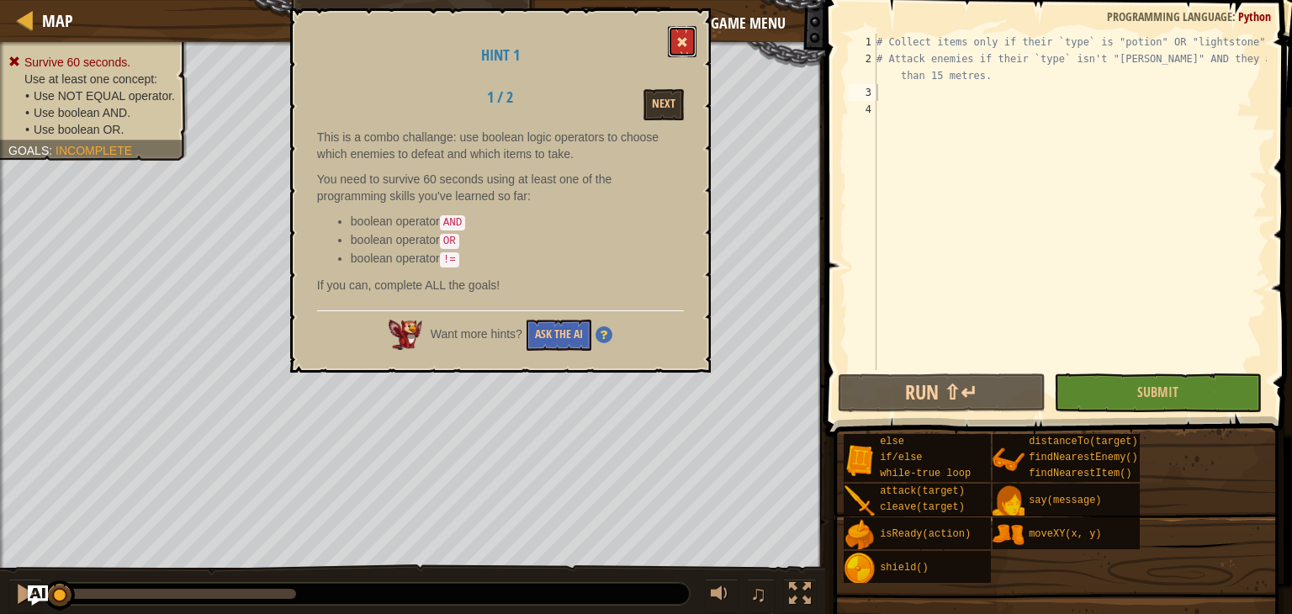
click at [686, 44] on span at bounding box center [682, 42] width 12 height 12
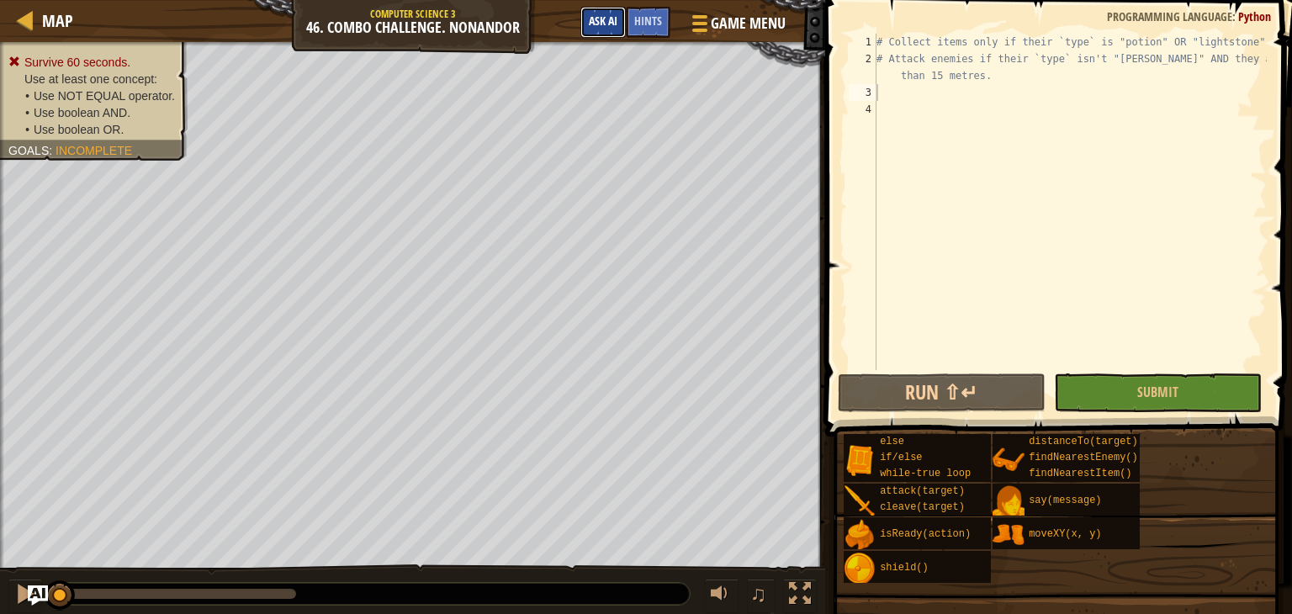
click at [595, 21] on span "Ask AI" at bounding box center [603, 21] width 29 height 16
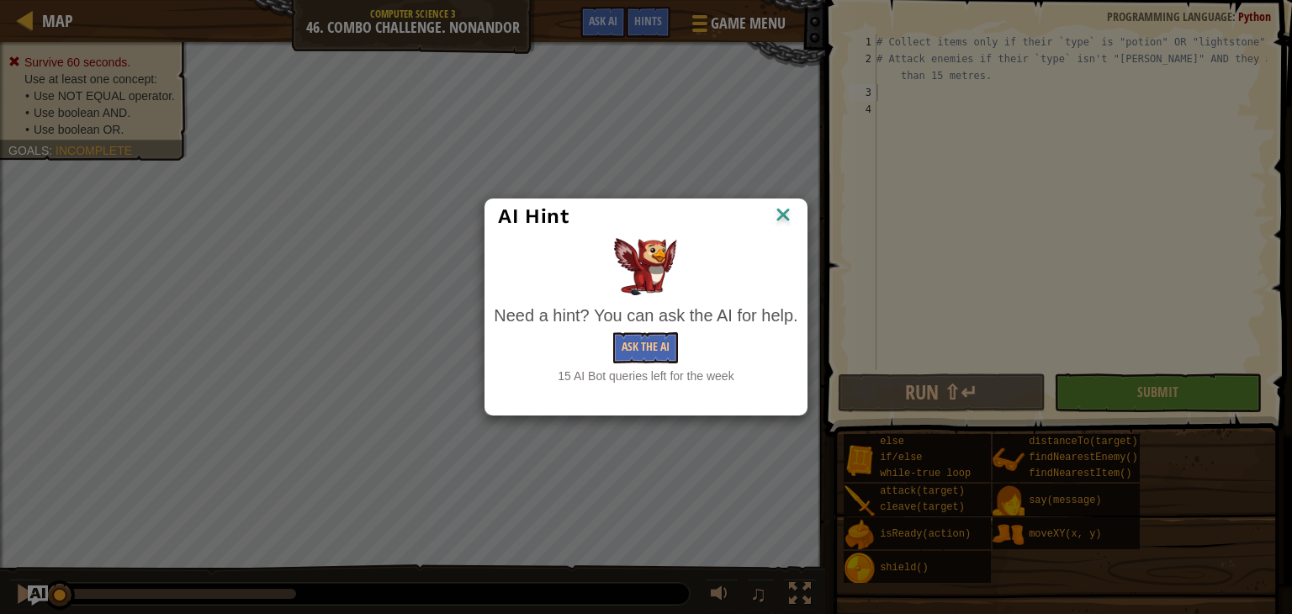
click at [784, 221] on img at bounding box center [783, 216] width 22 height 25
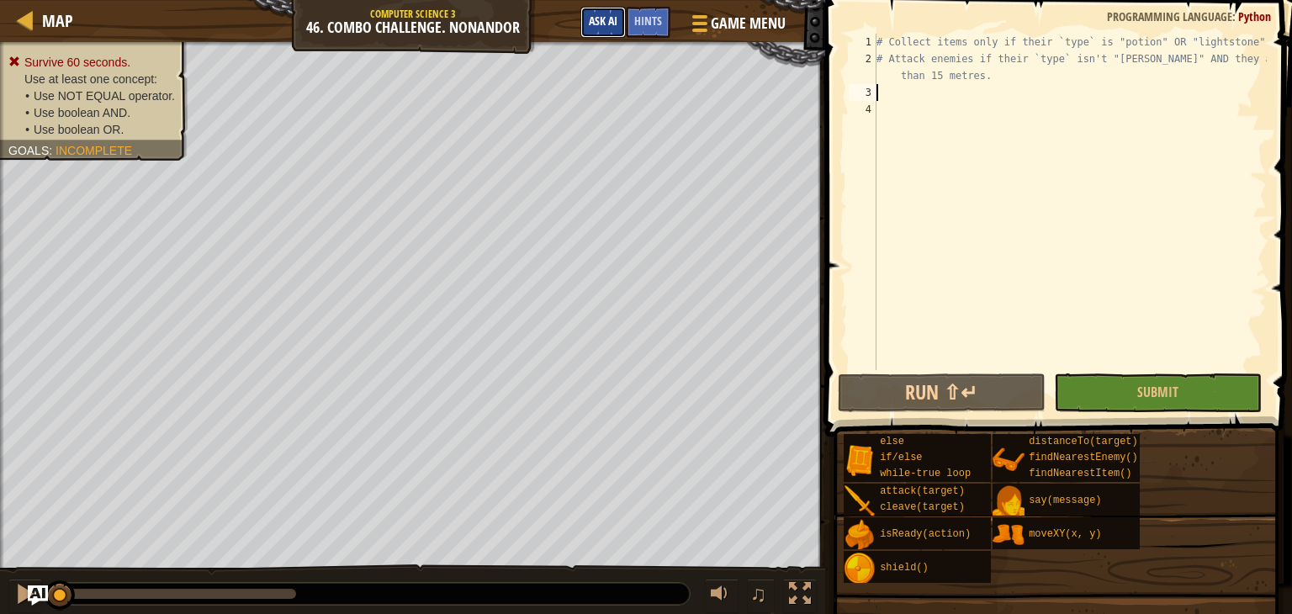
click at [601, 22] on span "Ask AI" at bounding box center [603, 21] width 29 height 16
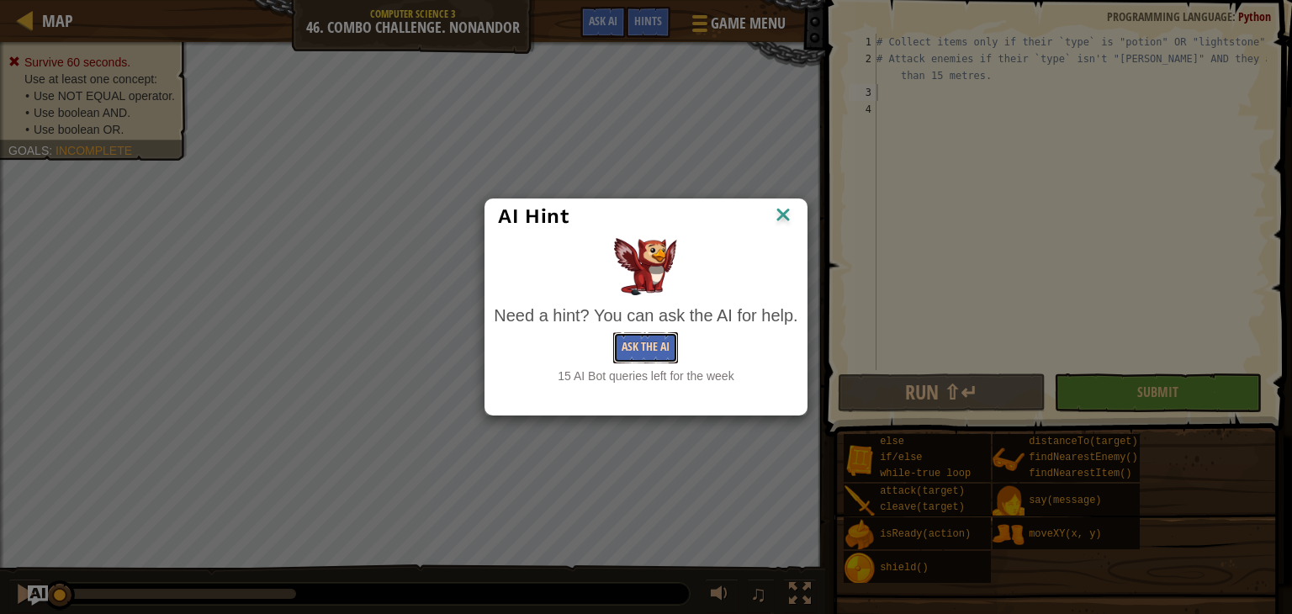
click at [622, 356] on button "Ask the AI" at bounding box center [645, 347] width 65 height 31
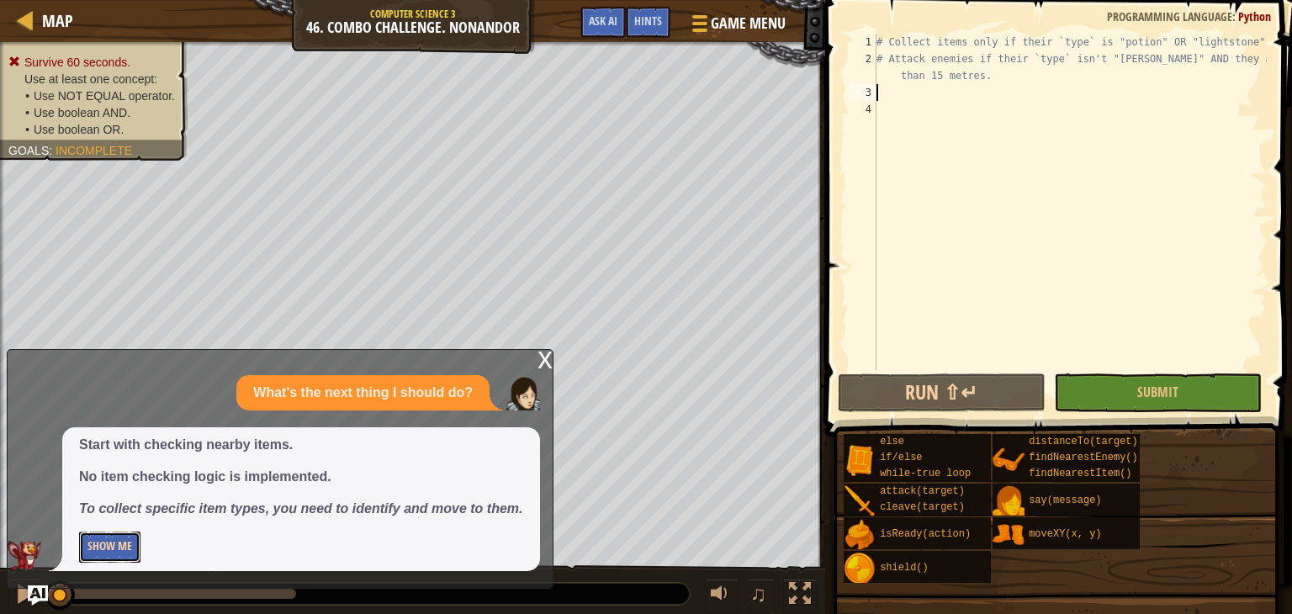
click at [119, 547] on button "Show Me" at bounding box center [109, 547] width 61 height 31
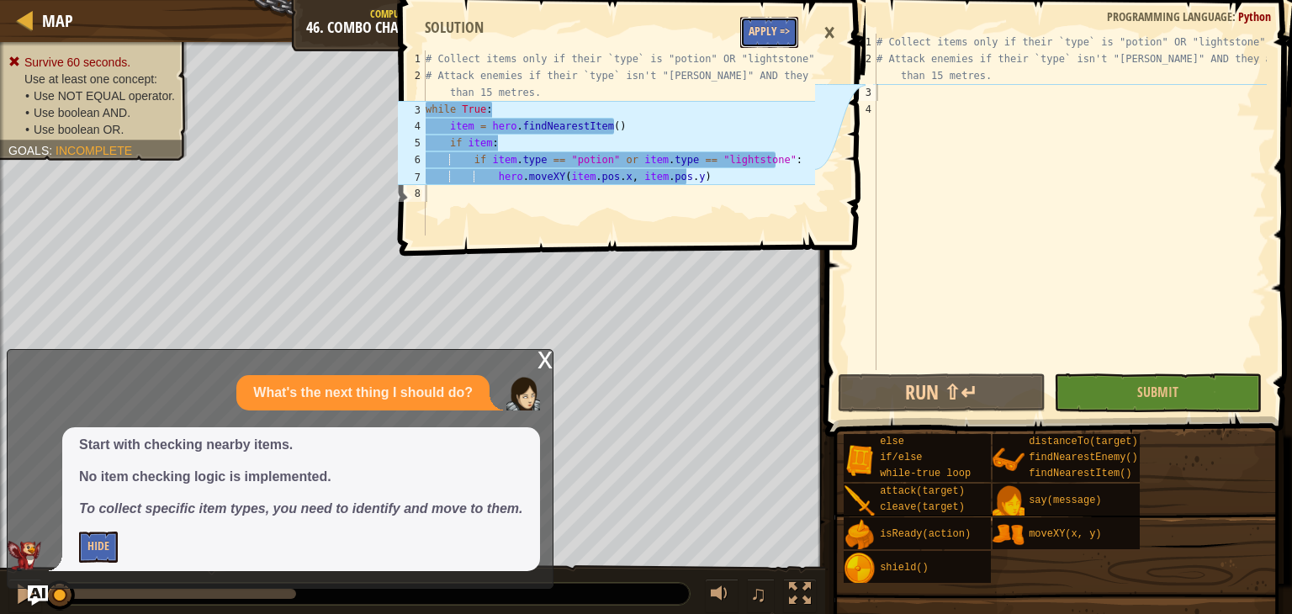
click at [773, 28] on button "Apply =>" at bounding box center [769, 32] width 58 height 31
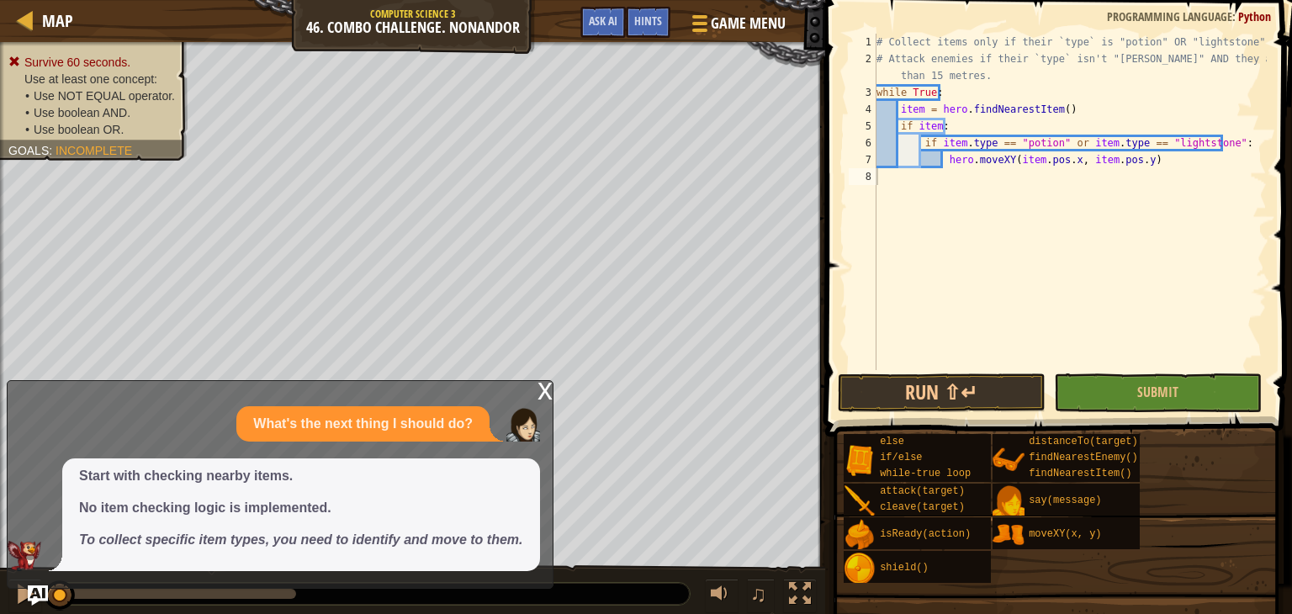
click at [547, 396] on div "x" at bounding box center [544, 389] width 15 height 17
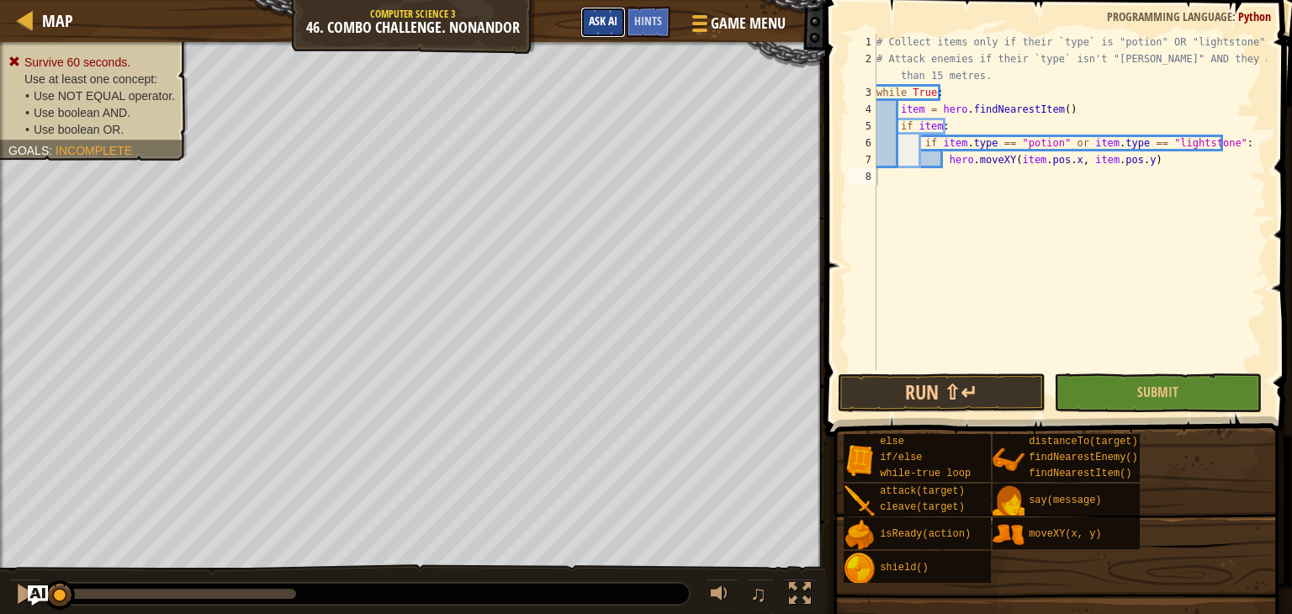
click at [610, 29] on button "Ask AI" at bounding box center [602, 22] width 45 height 31
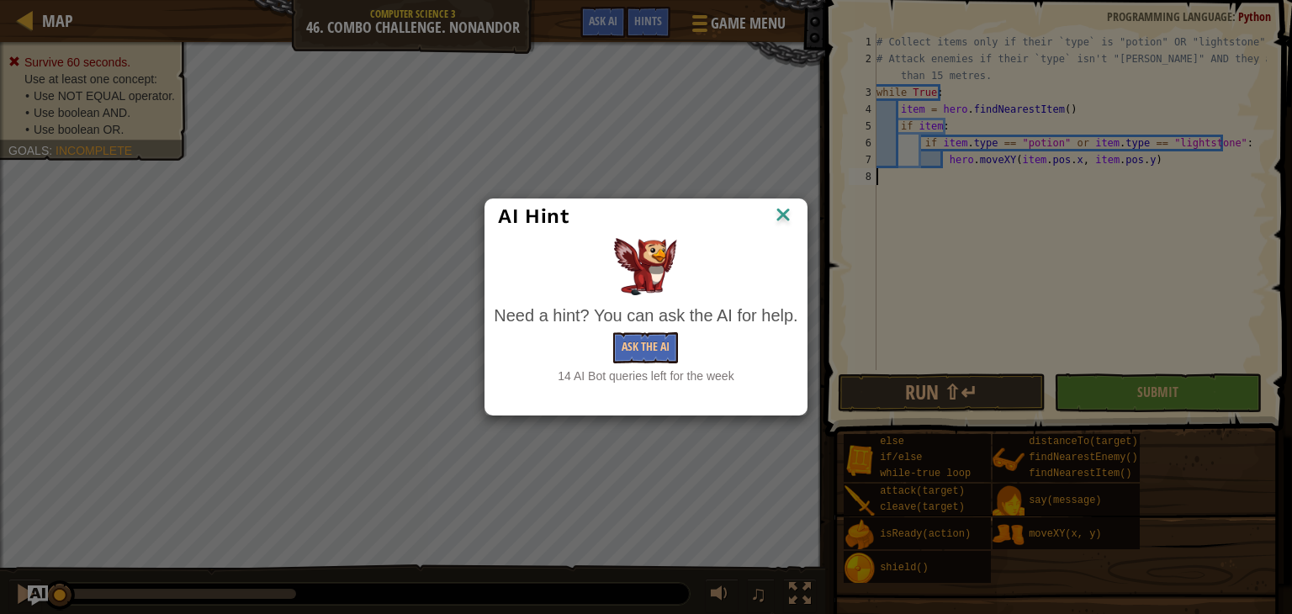
click at [653, 371] on div "14 AI Bot queries left for the week" at bounding box center [646, 376] width 304 height 17
click at [653, 346] on button "Ask the AI" at bounding box center [645, 347] width 65 height 31
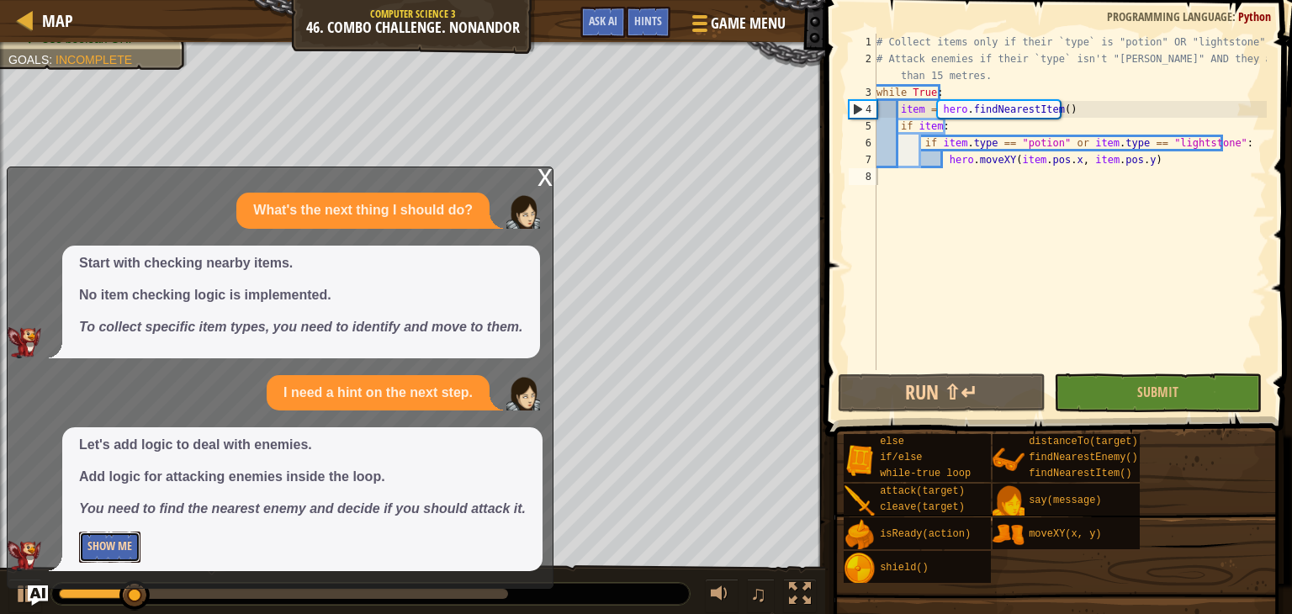
click at [120, 551] on button "Show Me" at bounding box center [109, 547] width 61 height 31
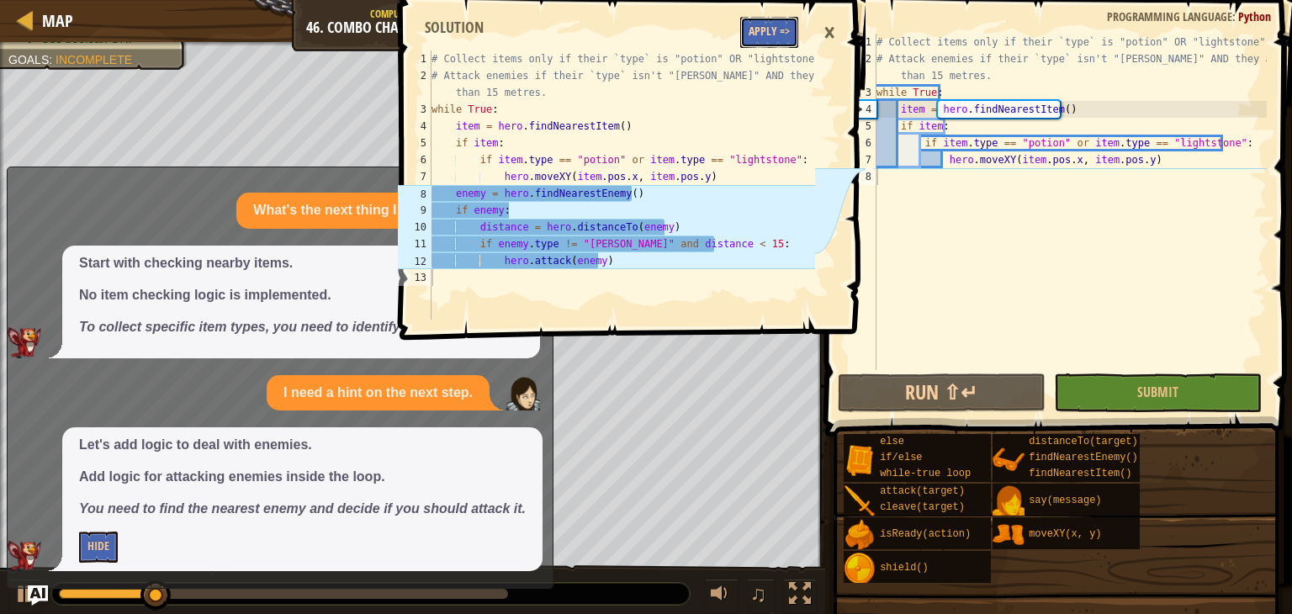
click at [770, 31] on button "Apply =>" at bounding box center [769, 32] width 58 height 31
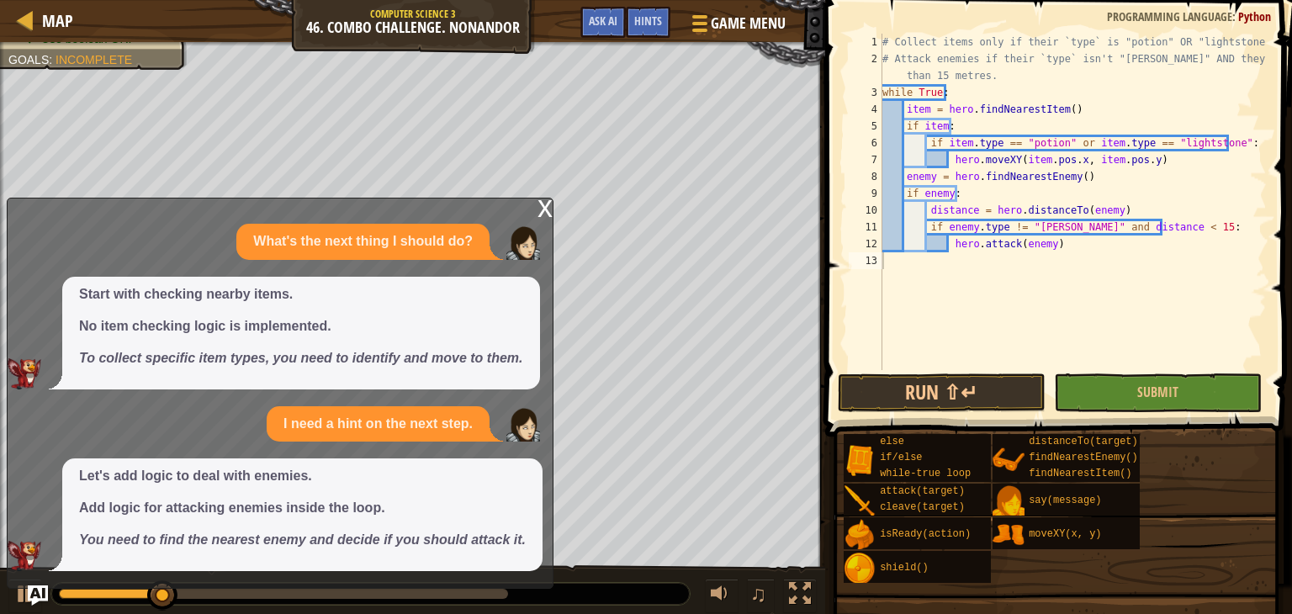
click at [543, 209] on div "x" at bounding box center [544, 206] width 15 height 17
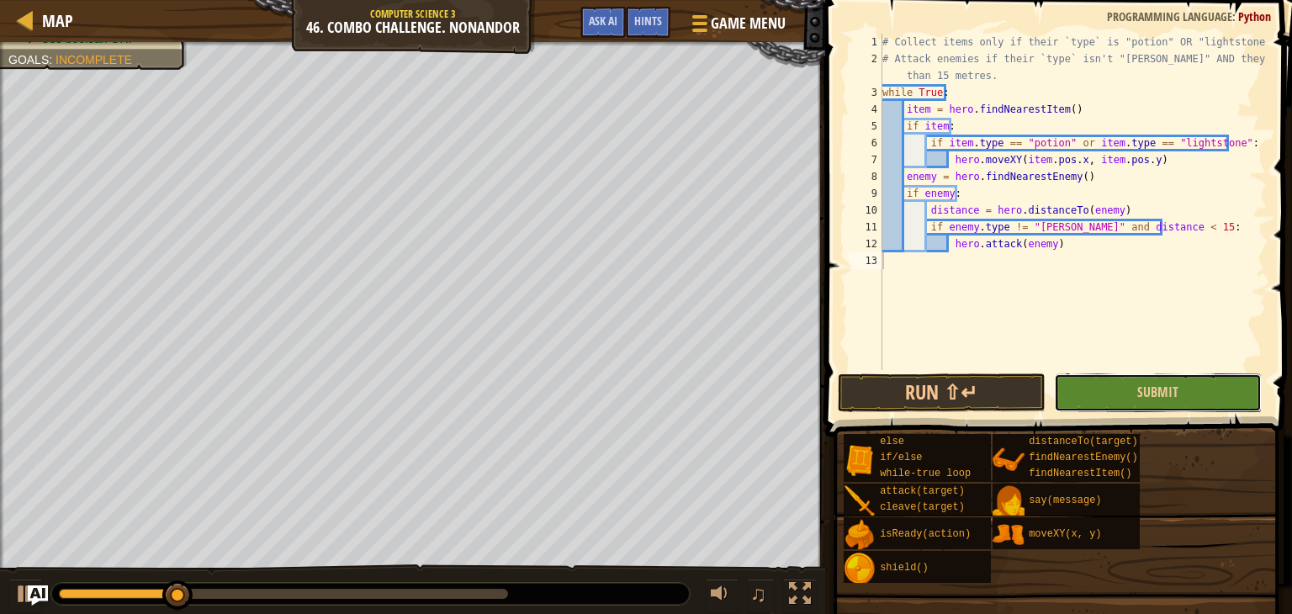
click at [1086, 389] on button "Submit" at bounding box center [1158, 392] width 208 height 39
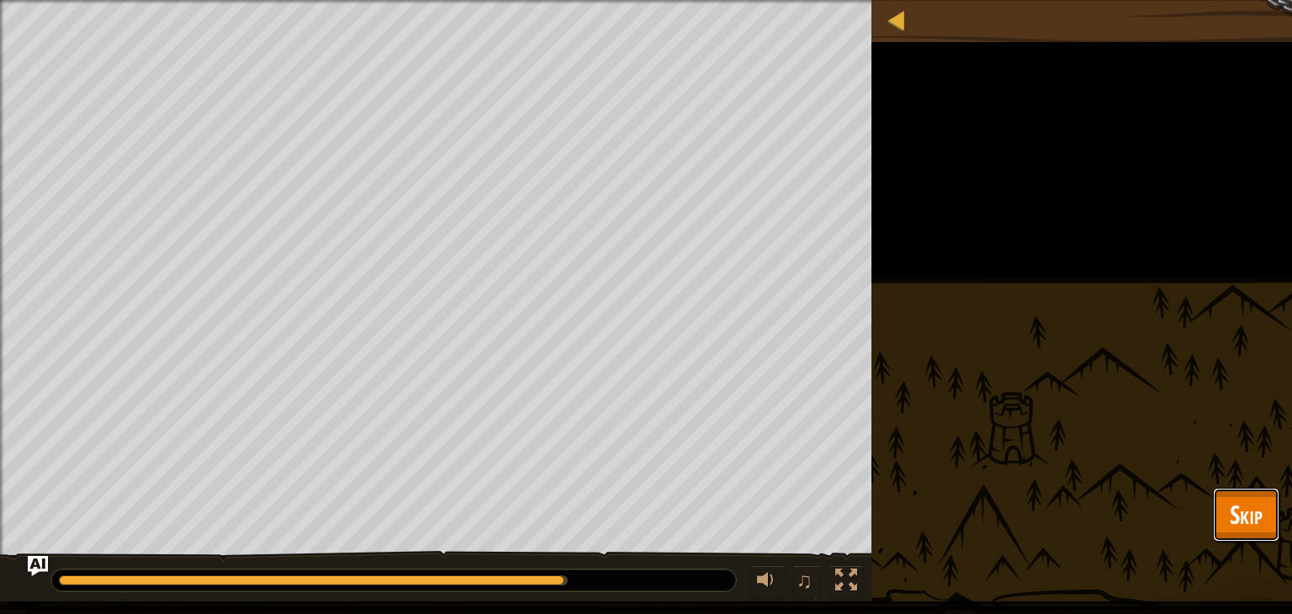
click at [1240, 525] on span "Skip" at bounding box center [1246, 514] width 33 height 34
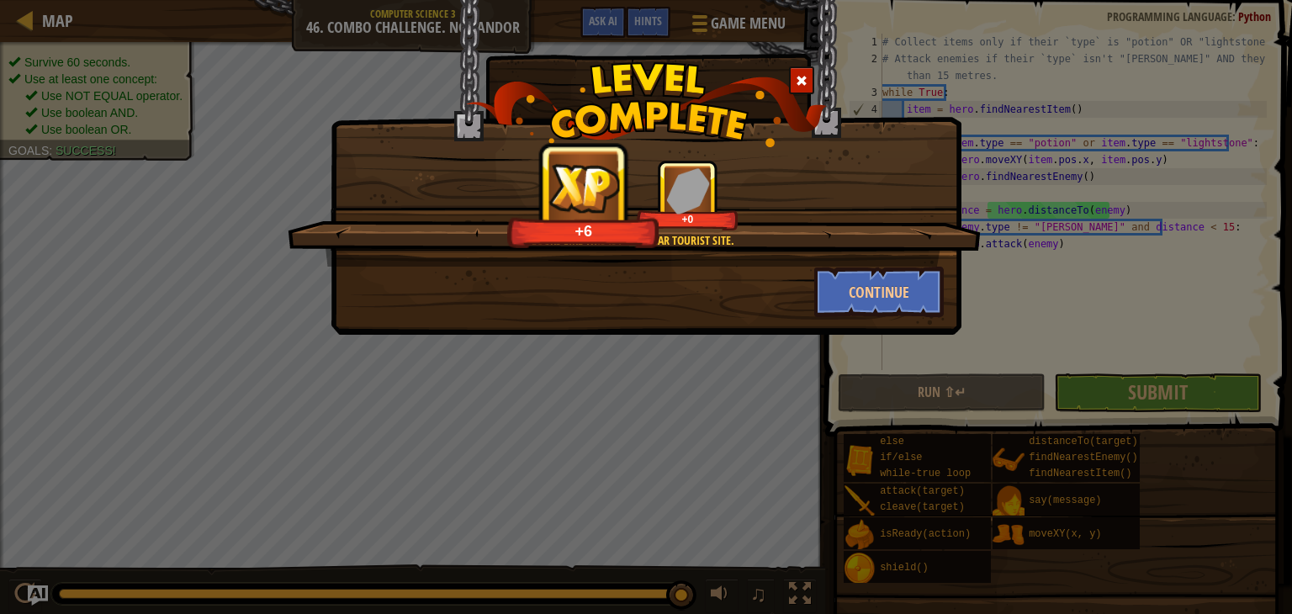
click at [792, 82] on div at bounding box center [801, 80] width 25 height 28
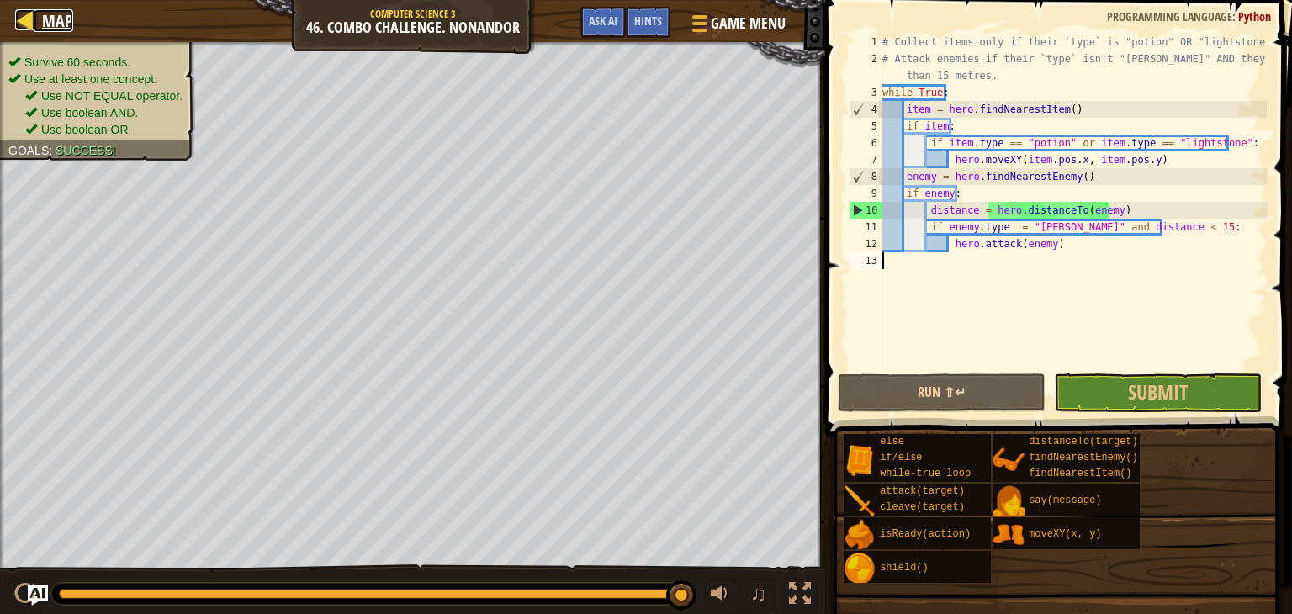
click at [44, 28] on span "Map" at bounding box center [57, 20] width 31 height 23
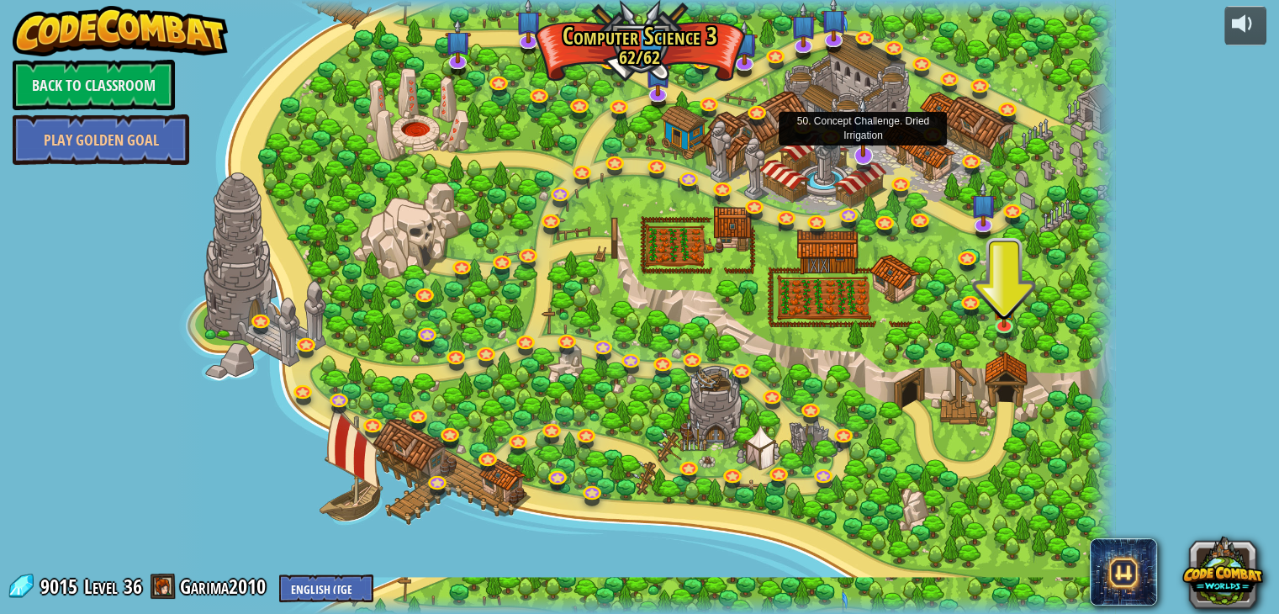
click at [874, 151] on img at bounding box center [863, 128] width 26 height 61
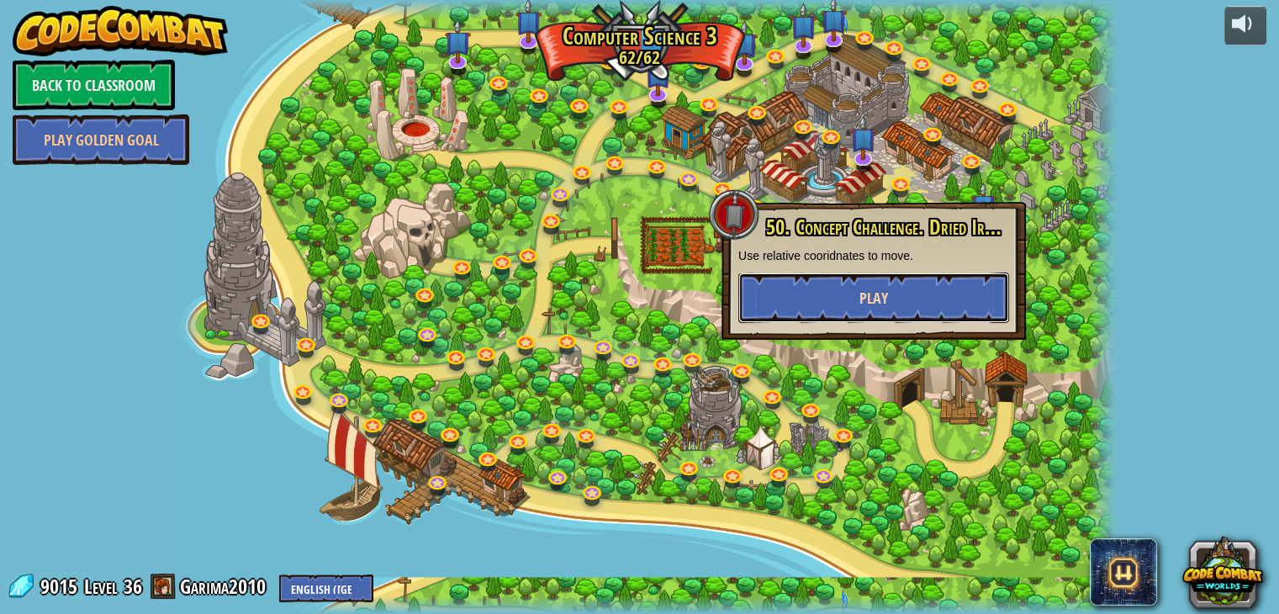
click at [819, 287] on button "Play" at bounding box center [873, 297] width 271 height 50
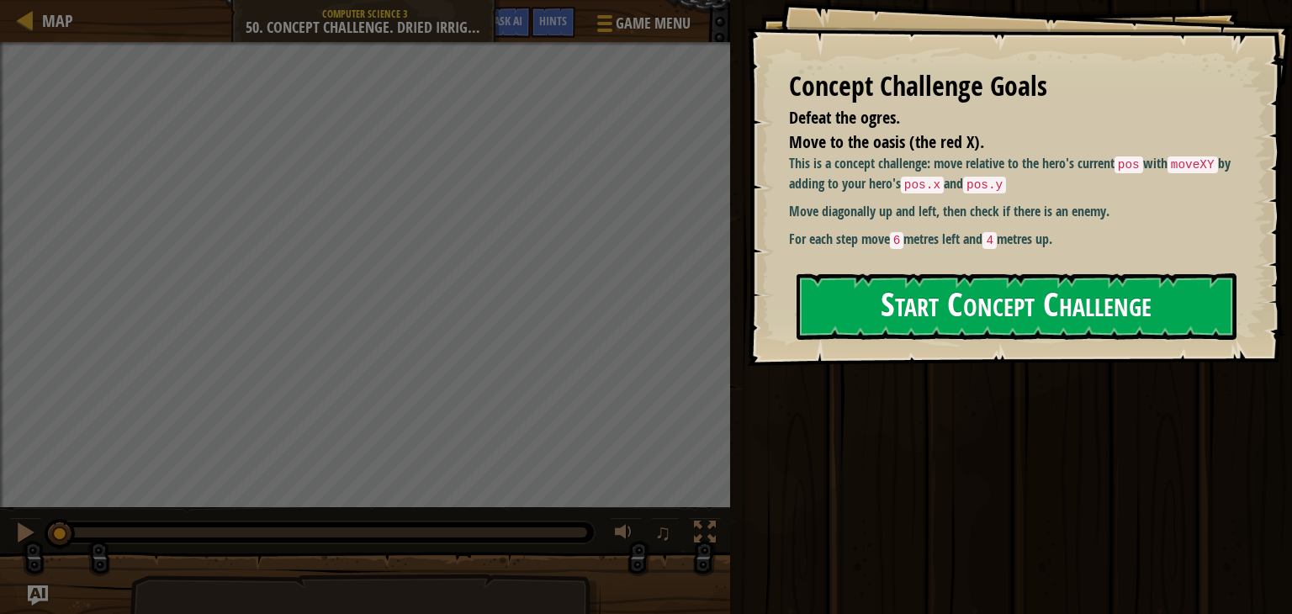
click at [878, 287] on button "Start Concept Challenge" at bounding box center [1016, 306] width 440 height 66
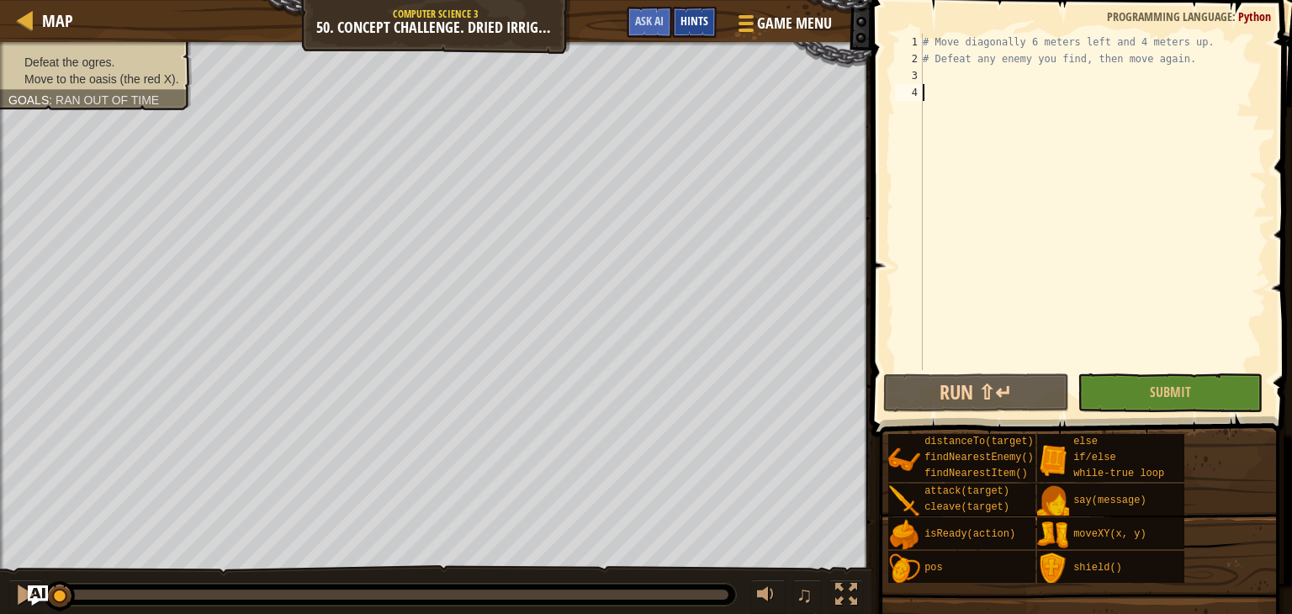
click at [706, 24] on span "Hints" at bounding box center [694, 21] width 28 height 16
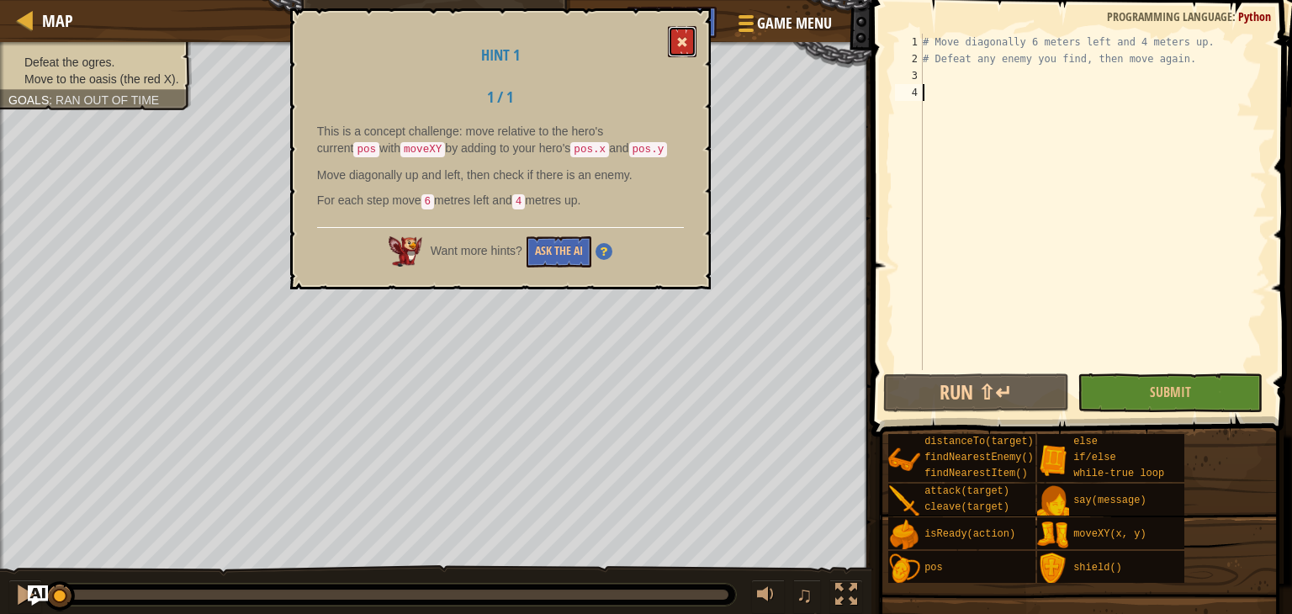
click at [687, 51] on button at bounding box center [682, 41] width 29 height 31
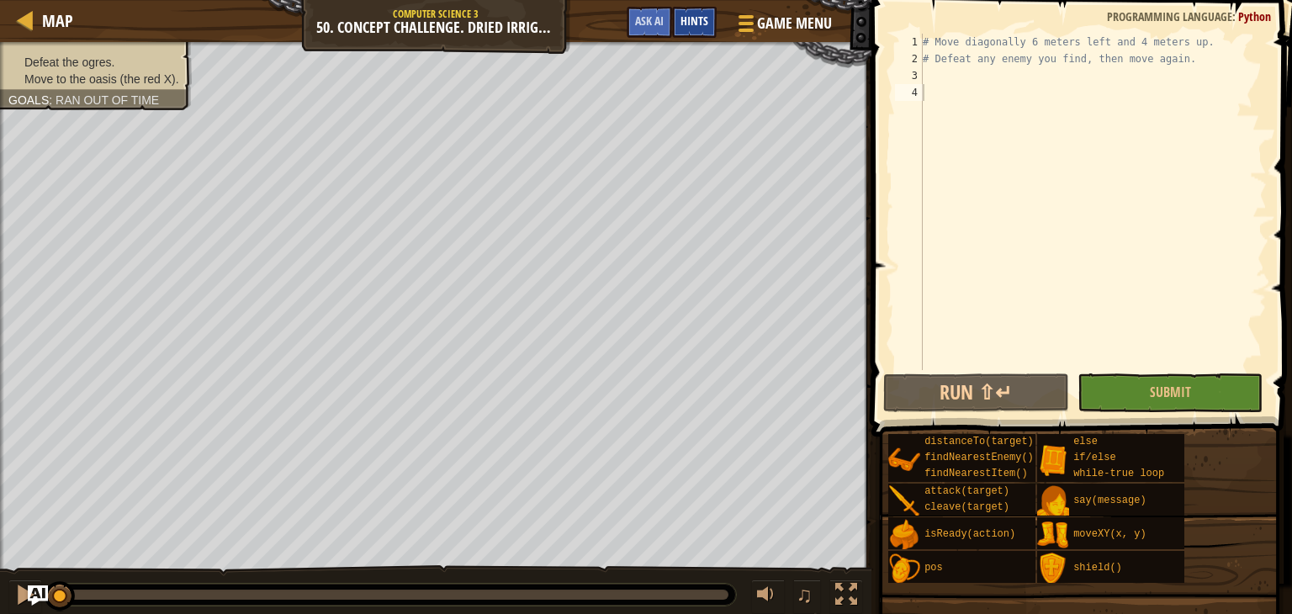
click at [704, 29] on div "Hints" at bounding box center [694, 22] width 45 height 31
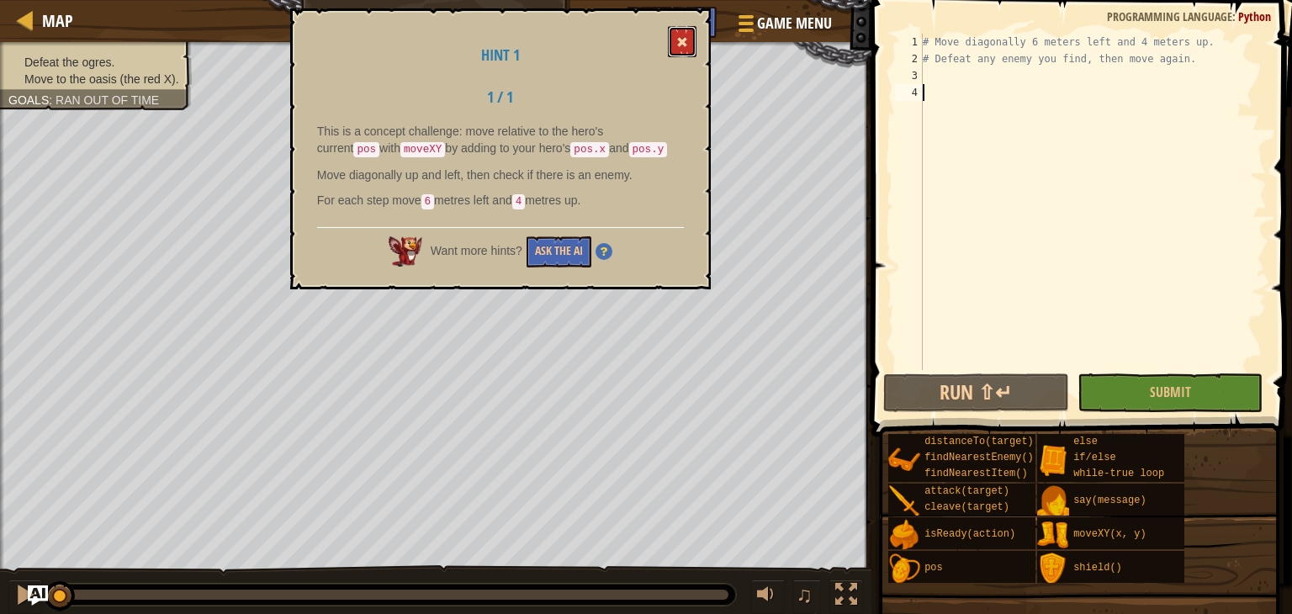
click at [669, 47] on button at bounding box center [682, 41] width 29 height 31
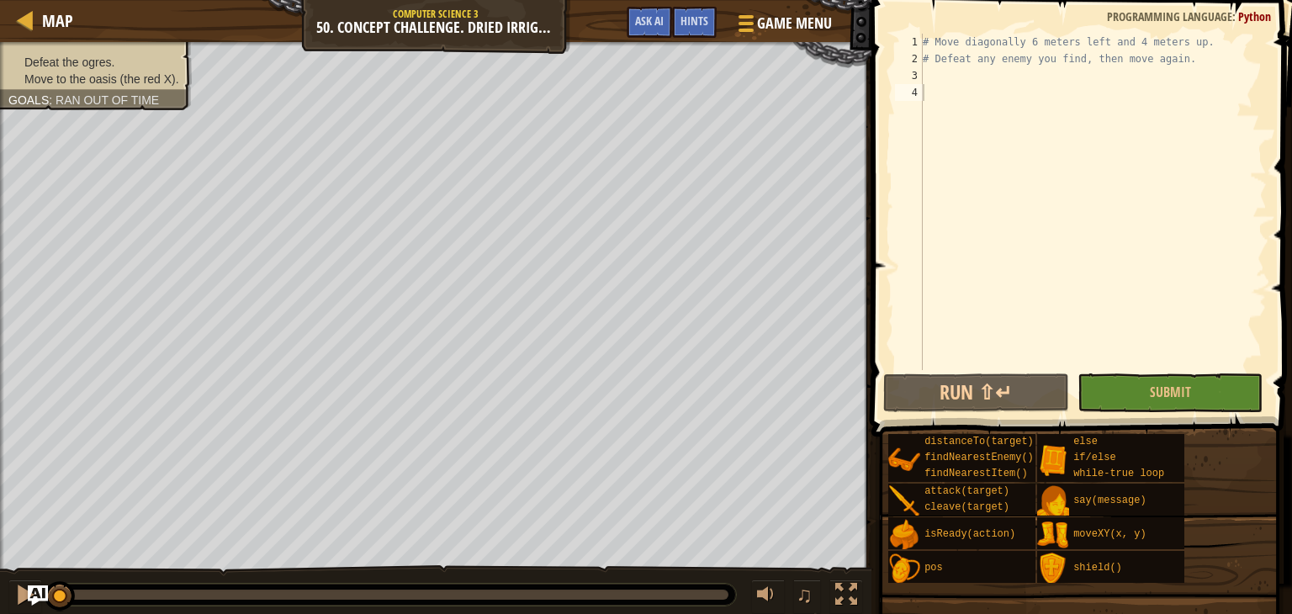
click at [39, 505] on div "Defeat the ogres. Move to the oasis (the red X). Goals : Ran out of time ♫ Illi…" at bounding box center [646, 329] width 1292 height 574
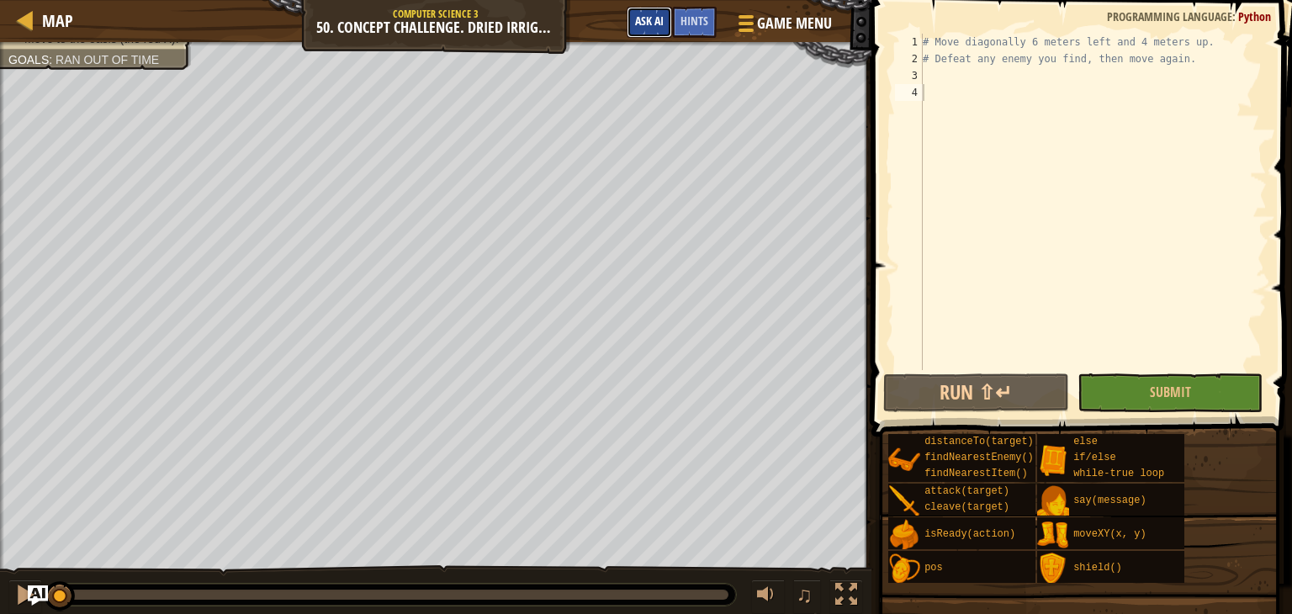
click at [647, 18] on span "Ask AI" at bounding box center [649, 21] width 29 height 16
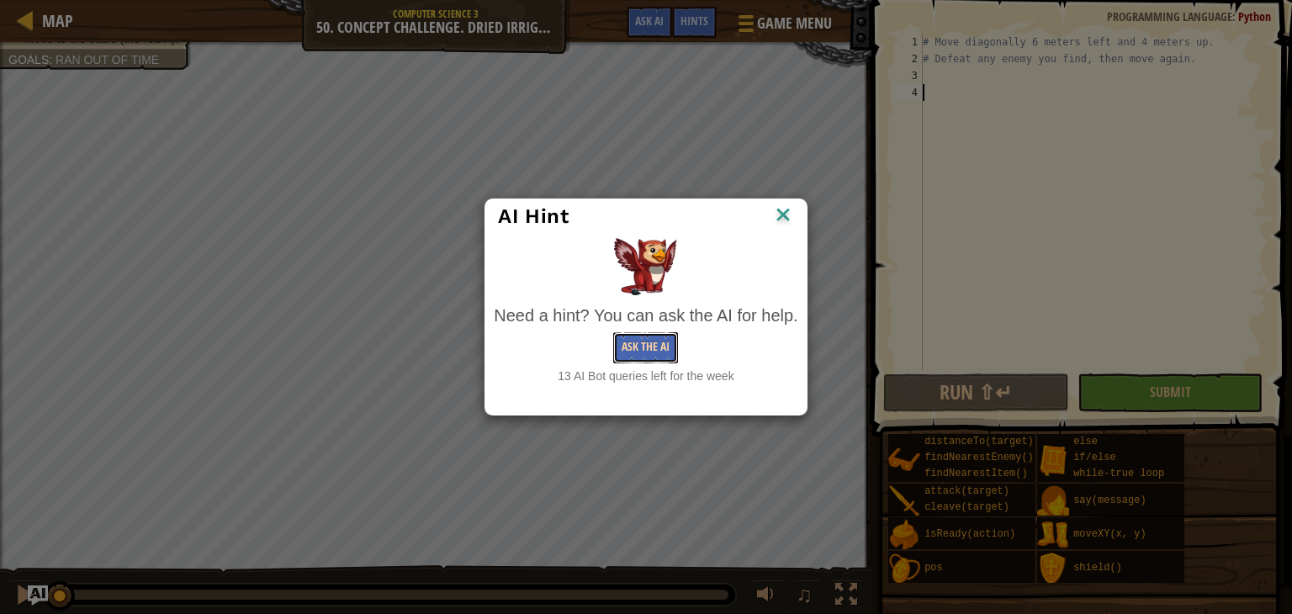
click at [653, 354] on button "Ask the AI" at bounding box center [645, 347] width 65 height 31
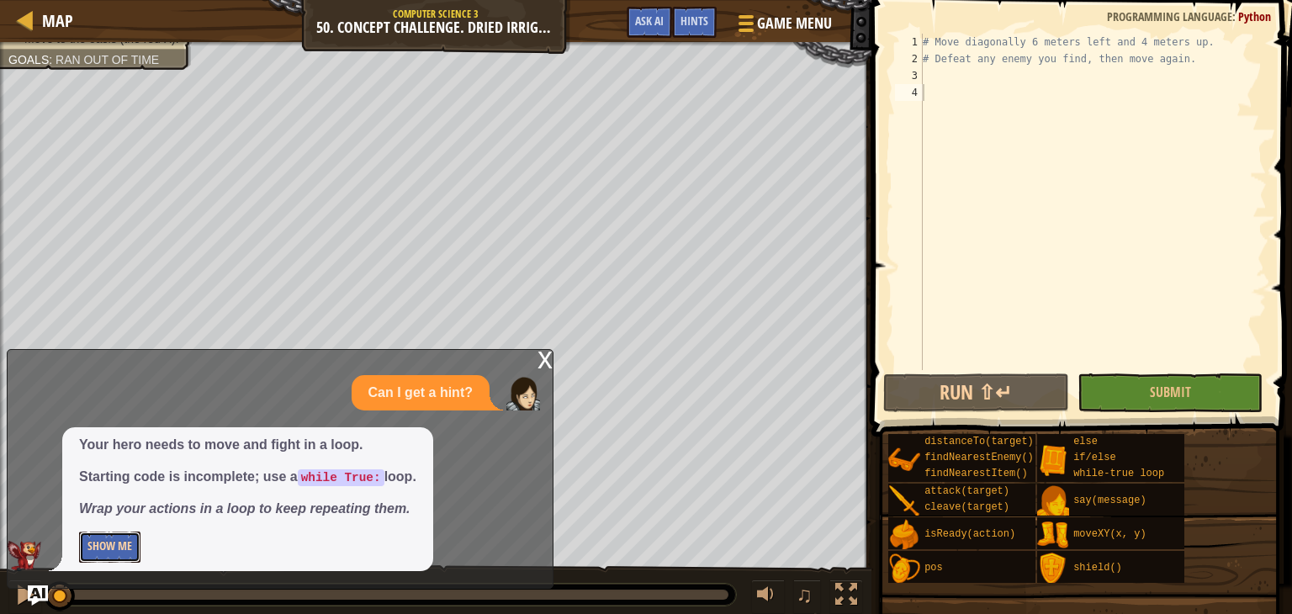
click at [102, 532] on button "Show Me" at bounding box center [109, 547] width 61 height 31
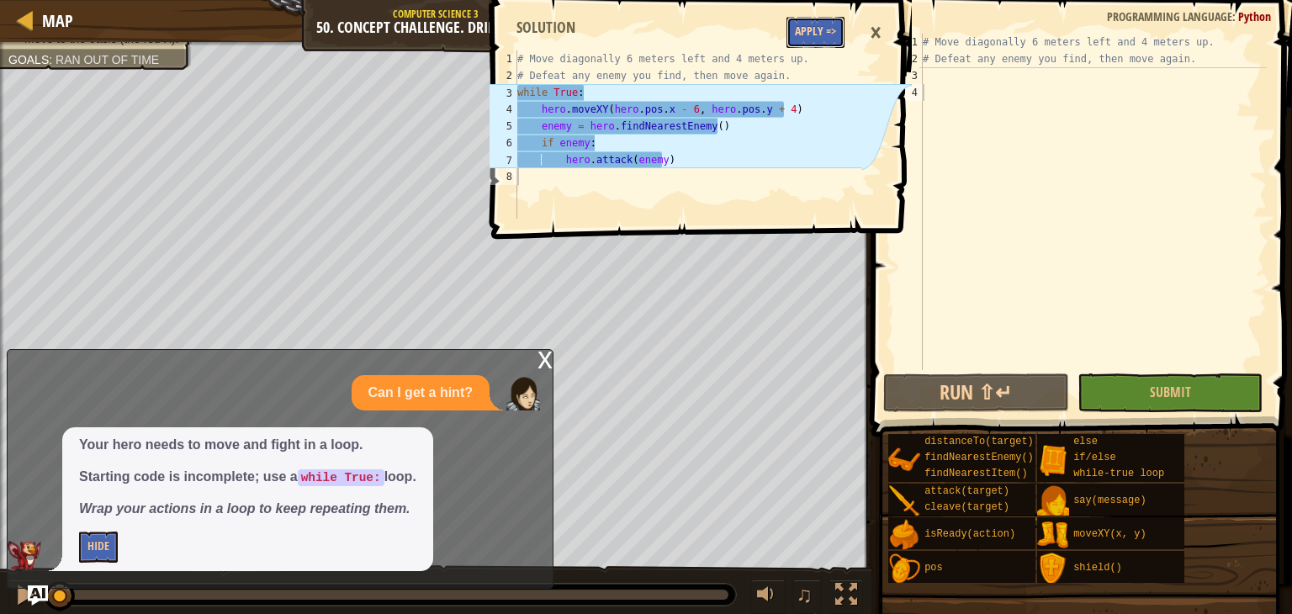
click at [844, 33] on button "Apply =>" at bounding box center [815, 32] width 58 height 31
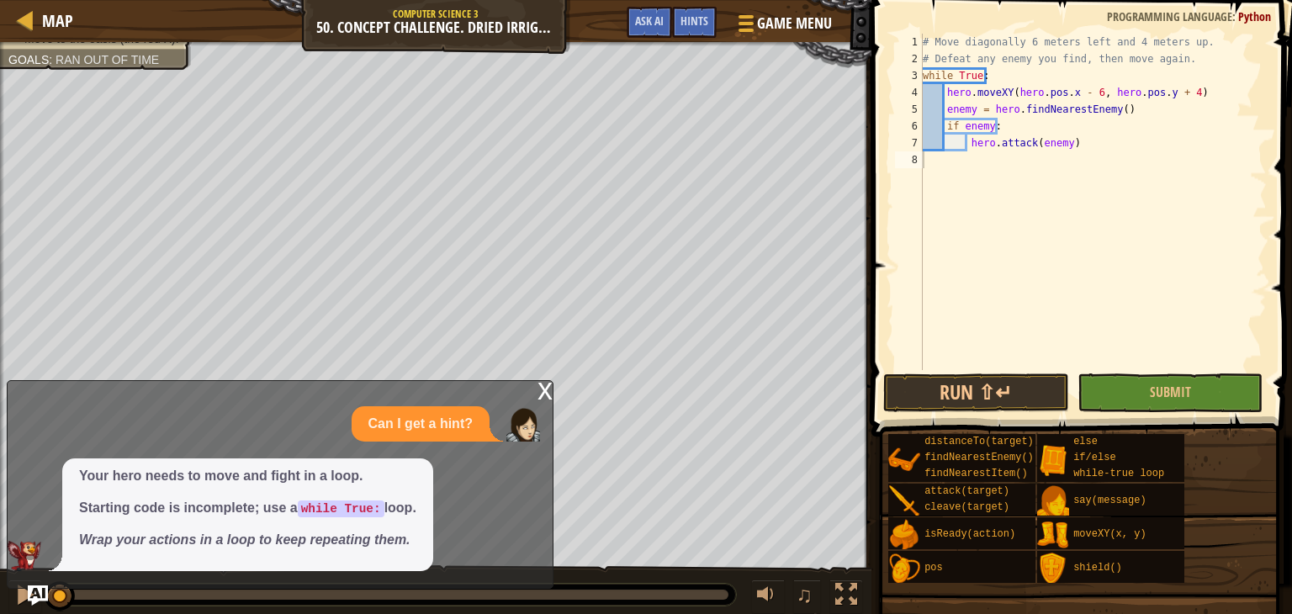
click at [543, 394] on div "x" at bounding box center [544, 389] width 15 height 17
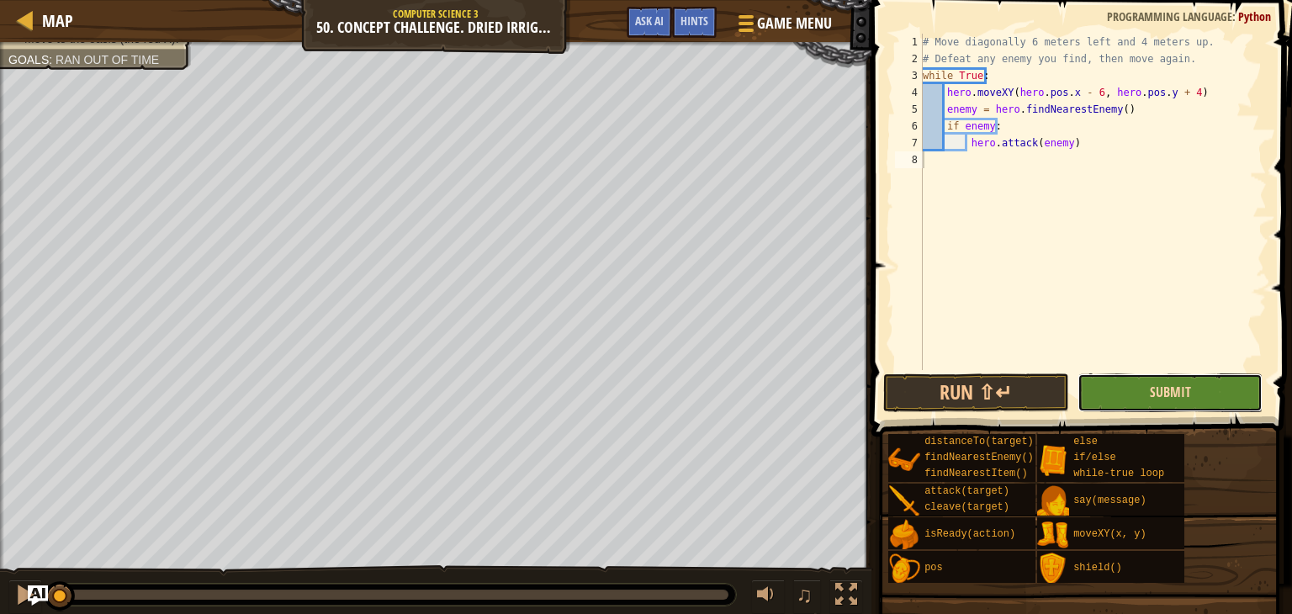
click at [1154, 394] on span "Submit" at bounding box center [1170, 392] width 41 height 19
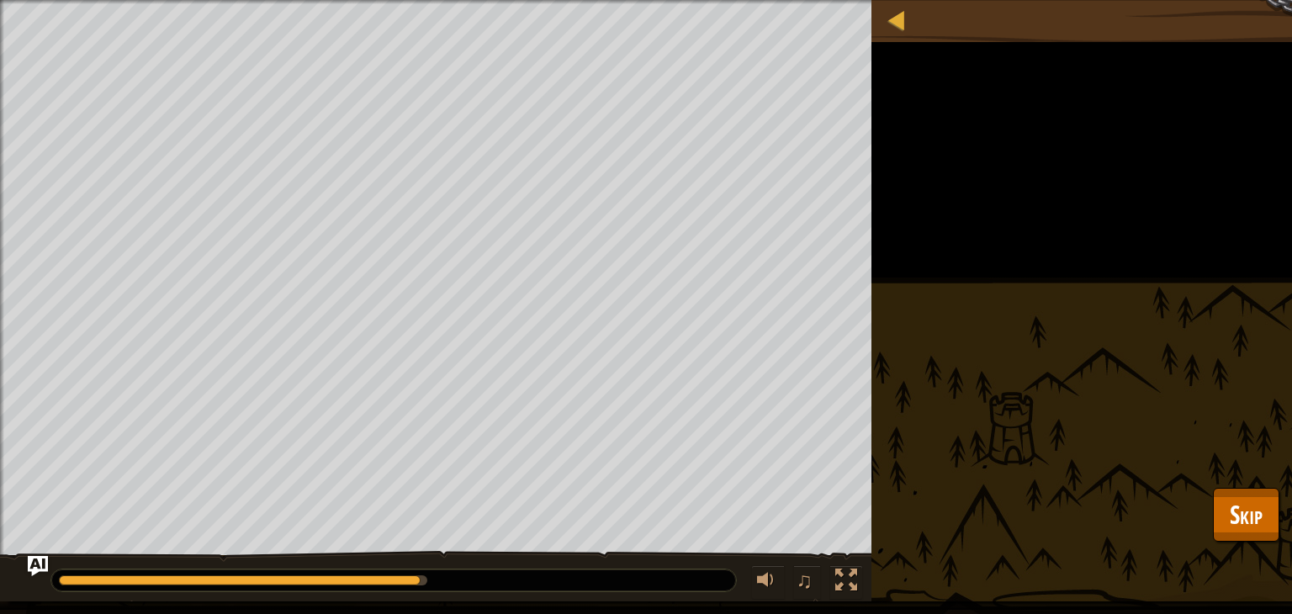
click at [1154, 394] on div "Defeat the ogres. Move to the oasis (the red X). Goals : Running... ♫ Illia 458…" at bounding box center [646, 300] width 1292 height 601
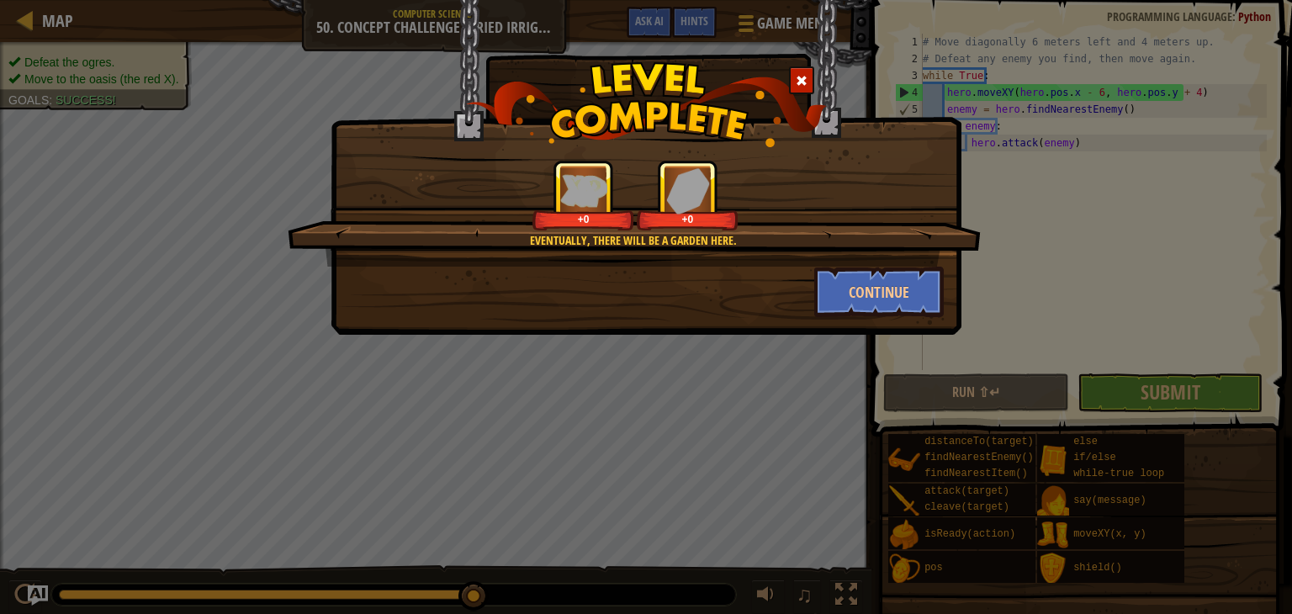
click at [802, 78] on span at bounding box center [802, 81] width 12 height 12
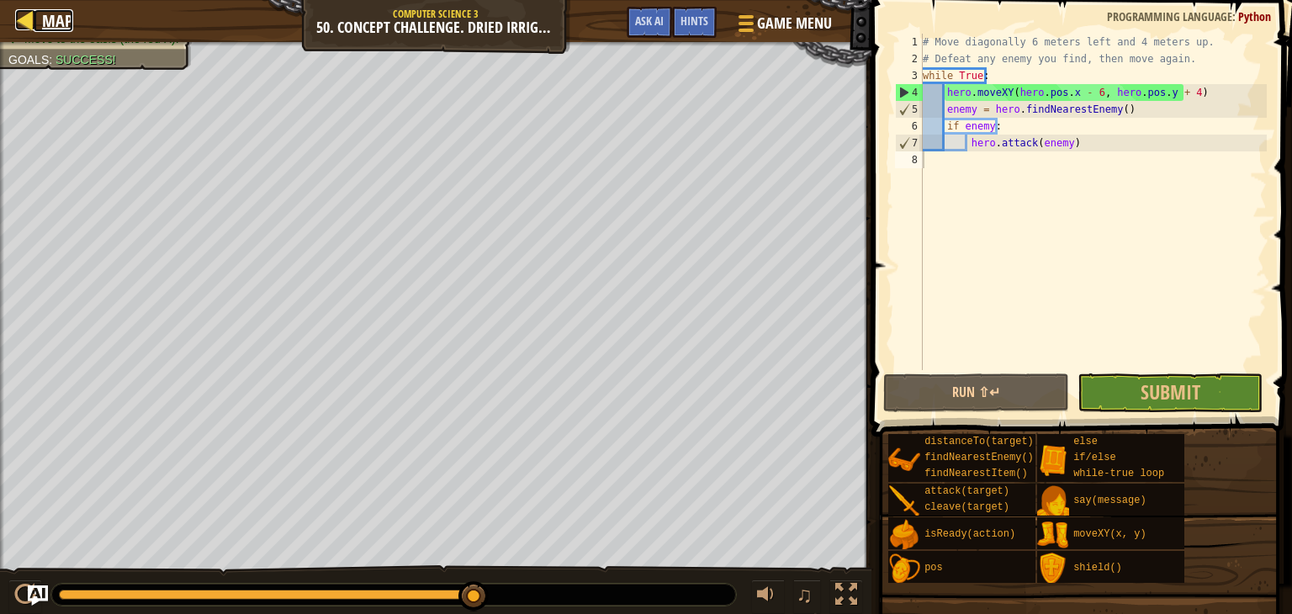
click at [49, 28] on span "Map" at bounding box center [57, 20] width 31 height 23
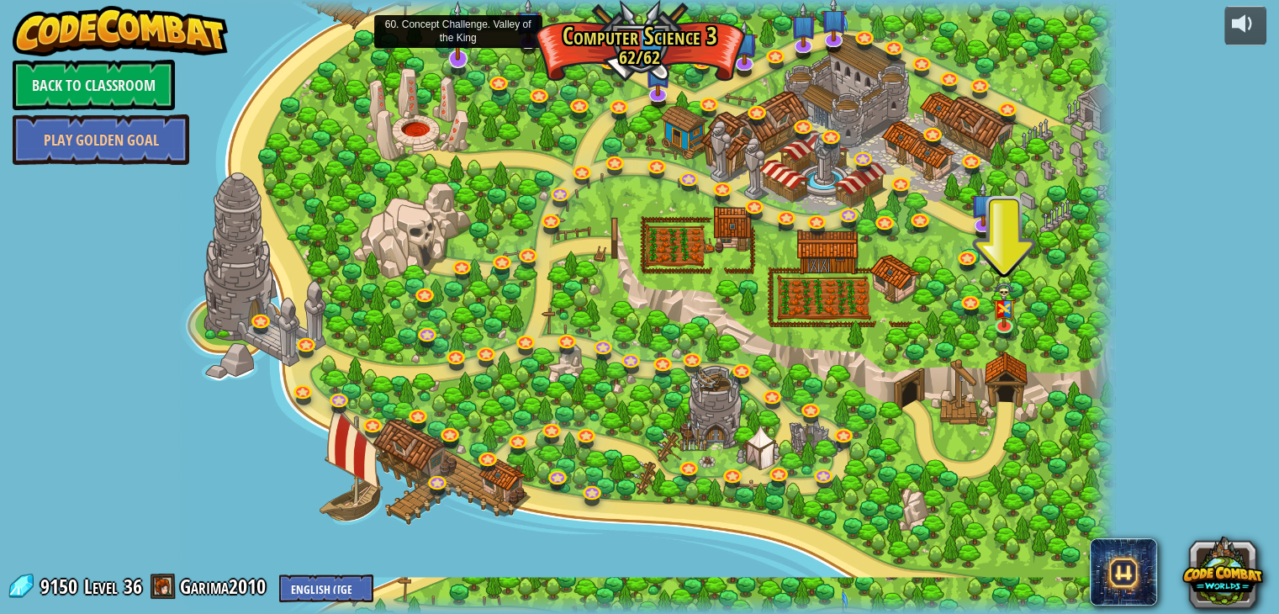
click at [468, 50] on img at bounding box center [458, 31] width 26 height 61
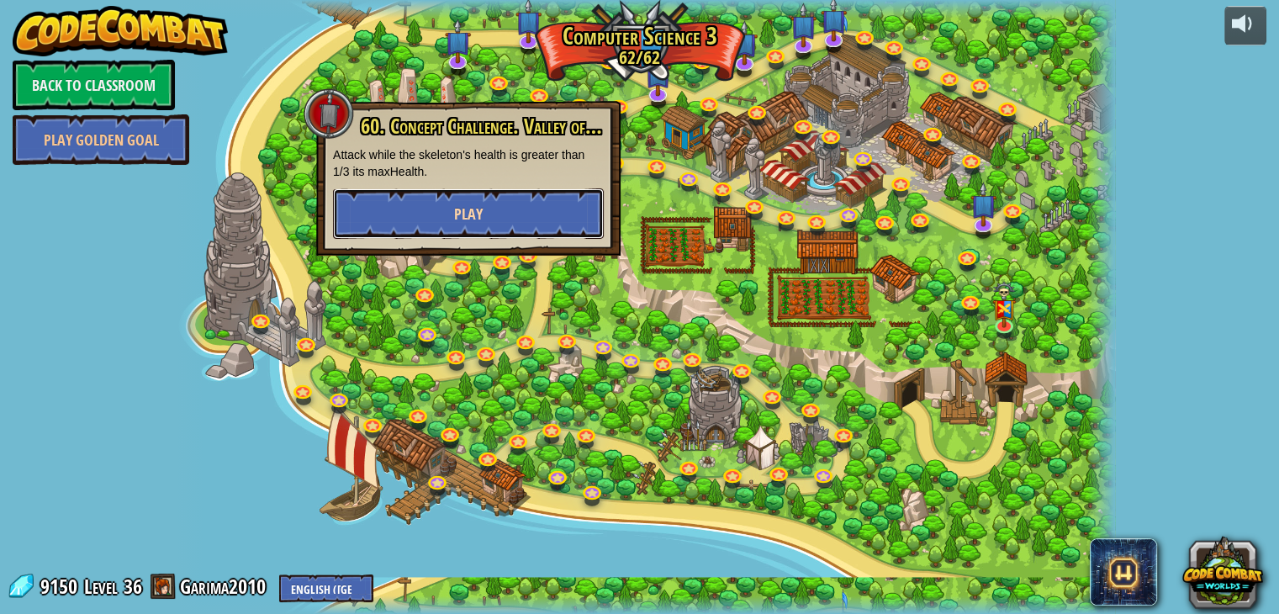
click at [491, 213] on button "Play" at bounding box center [468, 213] width 271 height 50
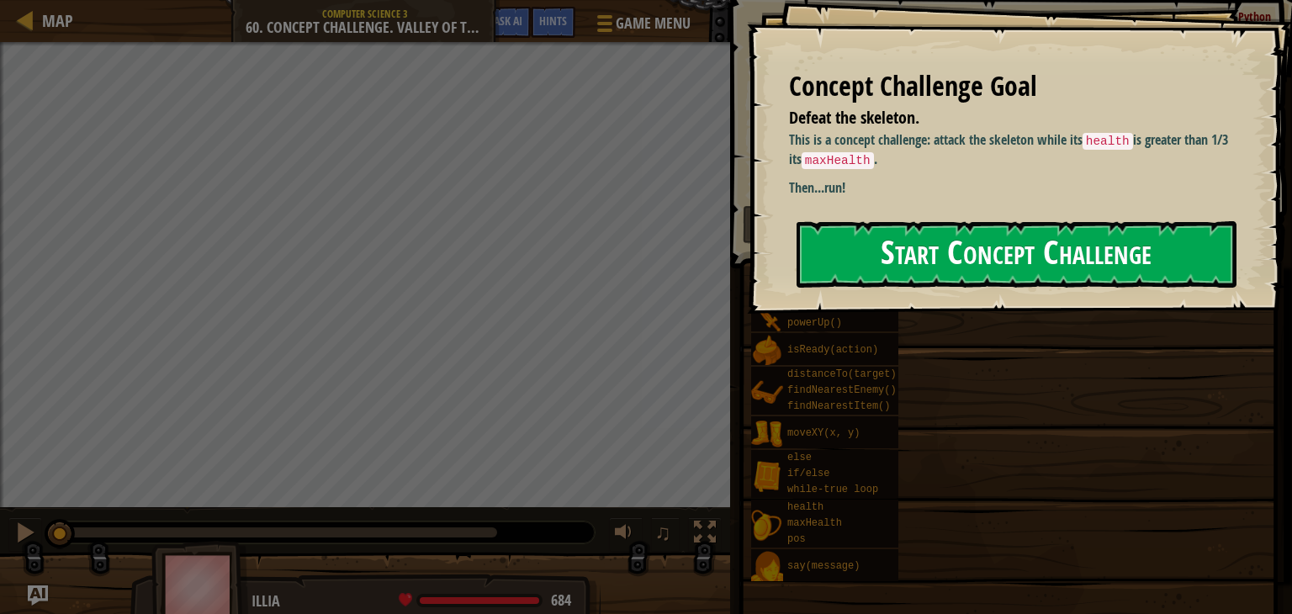
click at [961, 267] on button "Start Concept Challenge" at bounding box center [1016, 254] width 440 height 66
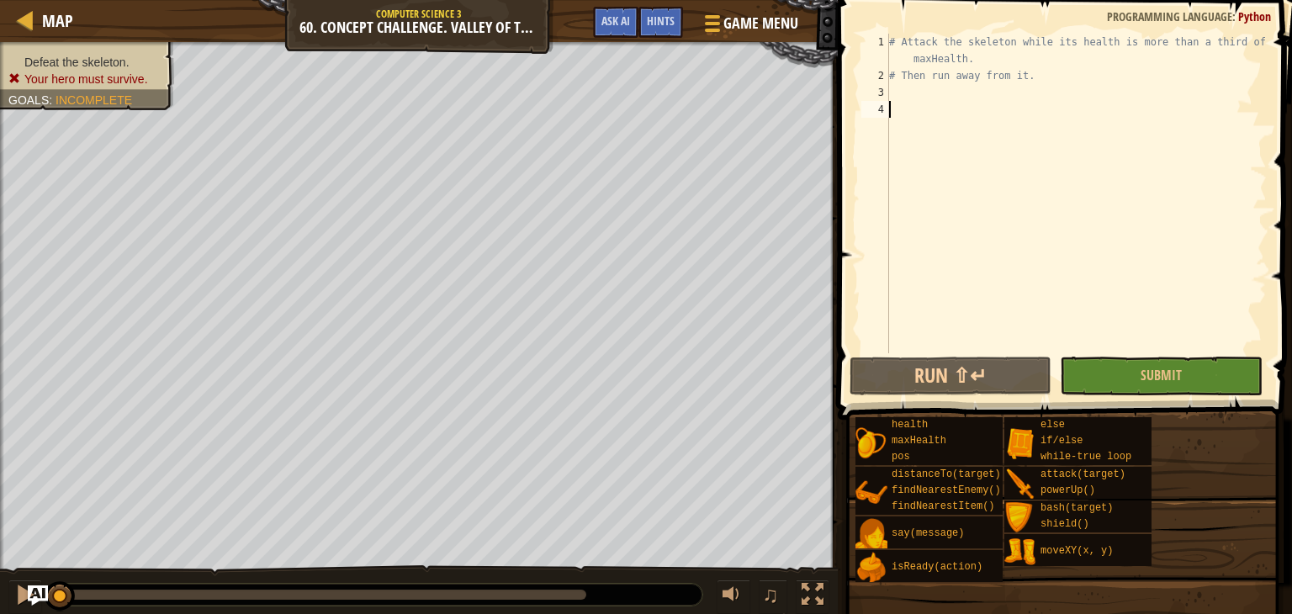
click at [942, 86] on div "# Attack the skeleton while its health is more than a third of its maxHealth. #…" at bounding box center [1076, 219] width 381 height 370
click at [650, 21] on span "Hints" at bounding box center [661, 21] width 28 height 16
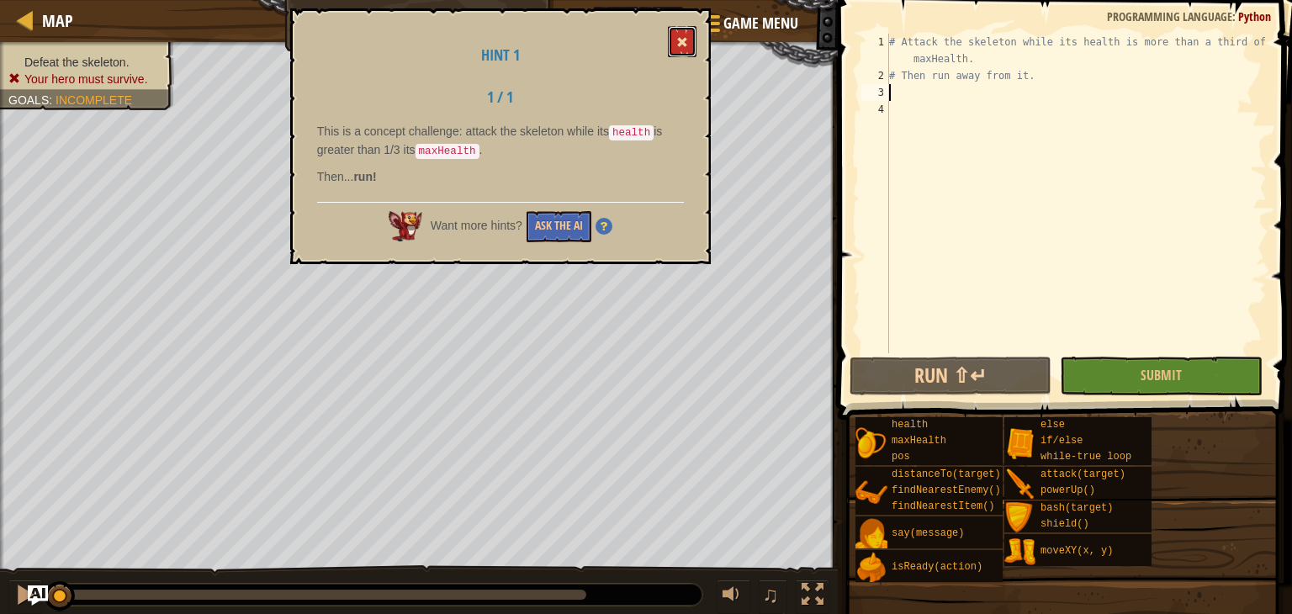
click at [680, 45] on span at bounding box center [682, 42] width 12 height 12
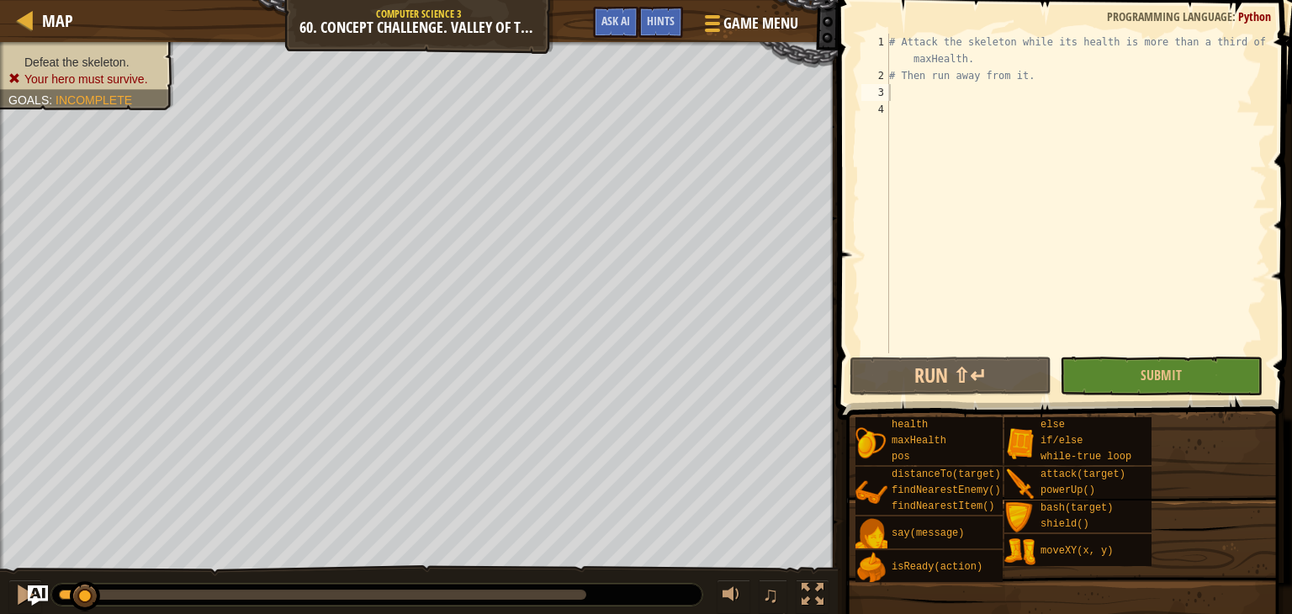
click at [59, 542] on div "Defeat the skeleton. Your hero must survive. Goals : Incomplete ♫ Illia 669 x: …" at bounding box center [646, 329] width 1292 height 574
click at [72, 579] on div "♫" at bounding box center [419, 590] width 838 height 50
drag, startPoint x: 64, startPoint y: 591, endPoint x: 29, endPoint y: 590, distance: 35.4
click at [29, 590] on div "Map Computer Science 3 60. Concept Challenge. Valley of the King Game Menu Done…" at bounding box center [646, 307] width 1292 height 614
click at [616, 21] on span "Ask AI" at bounding box center [615, 21] width 29 height 16
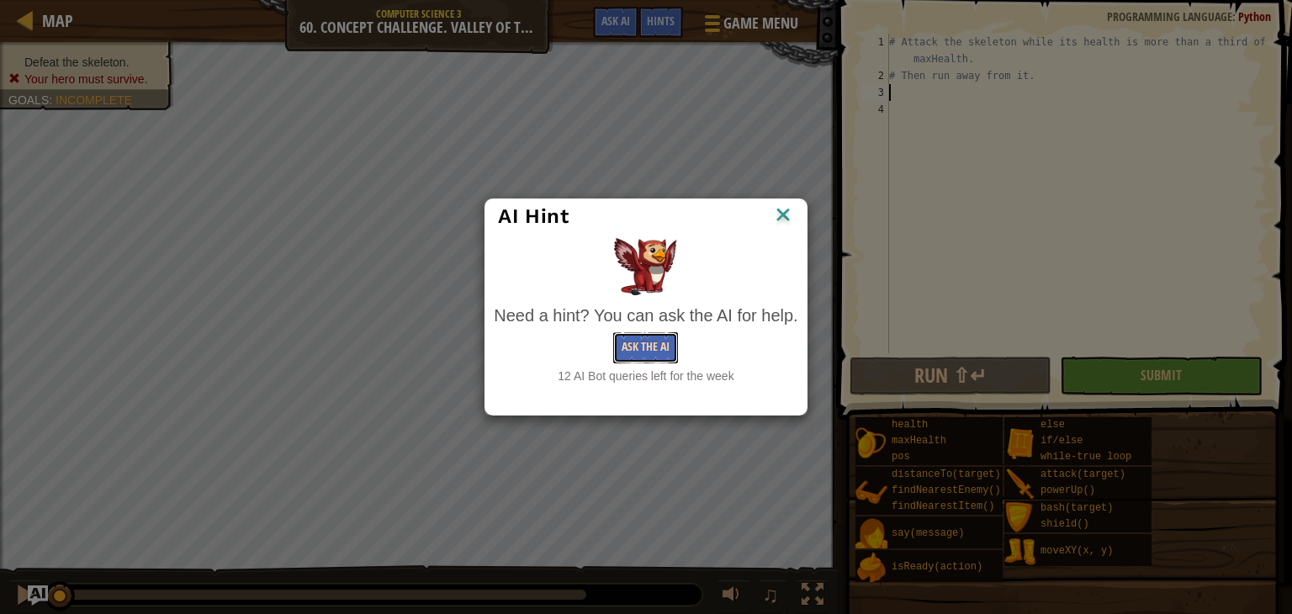
click at [641, 348] on button "Ask the AI" at bounding box center [645, 347] width 65 height 31
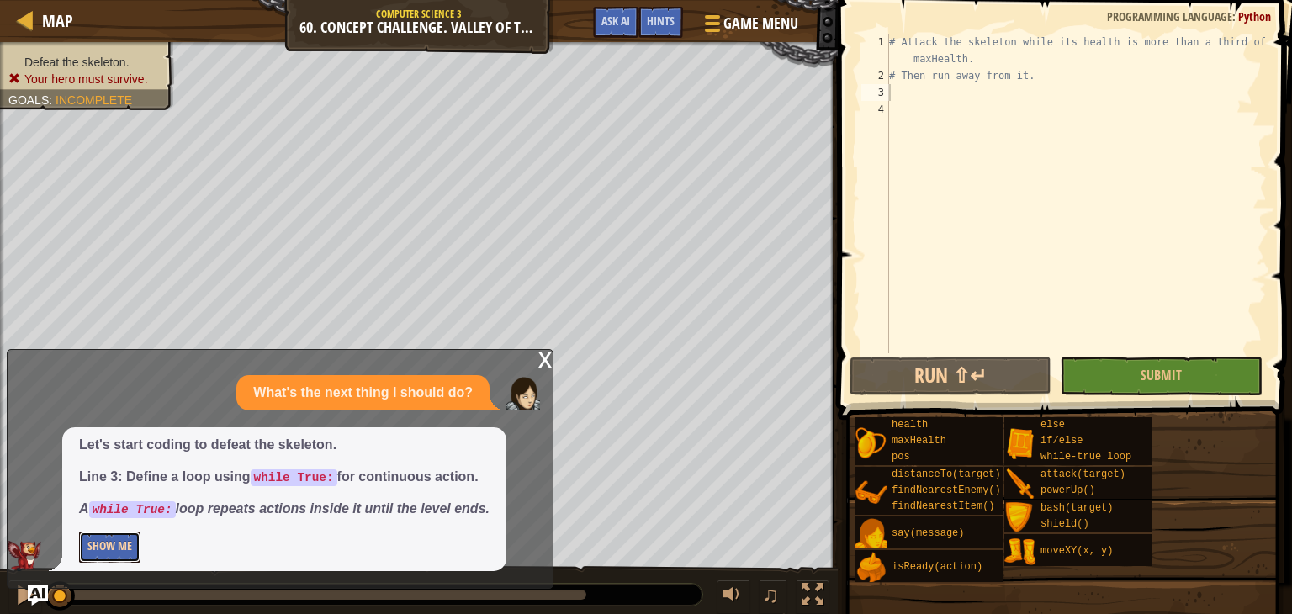
click at [110, 554] on button "Show Me" at bounding box center [109, 547] width 61 height 31
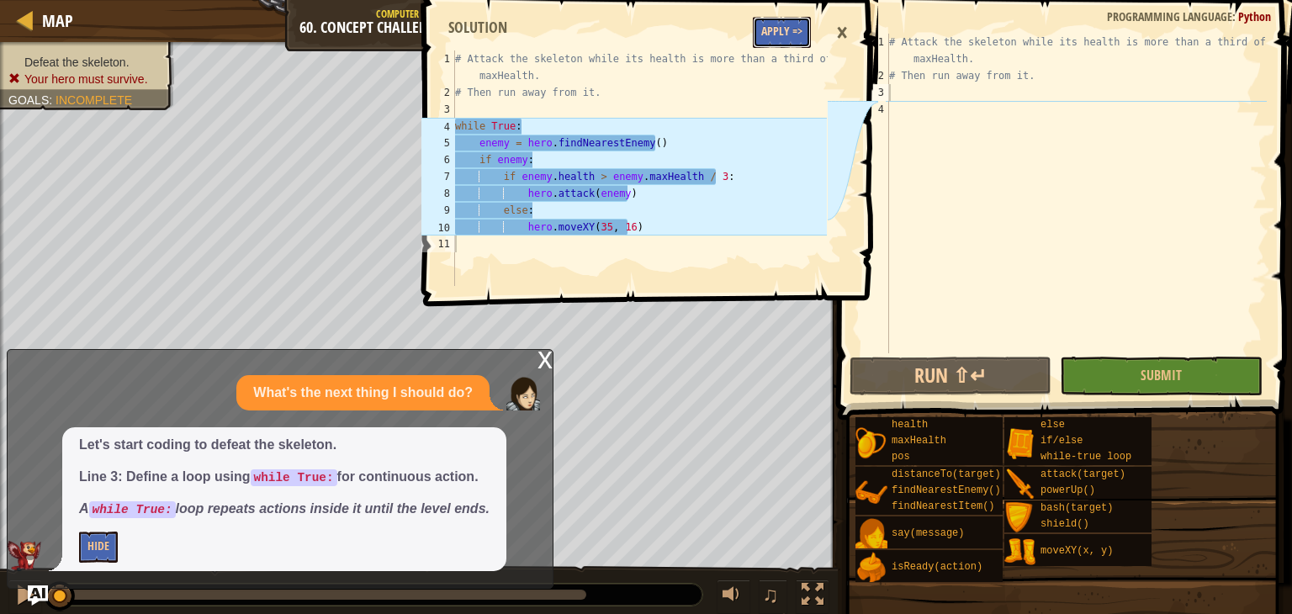
click at [799, 34] on button "Apply =>" at bounding box center [782, 32] width 58 height 31
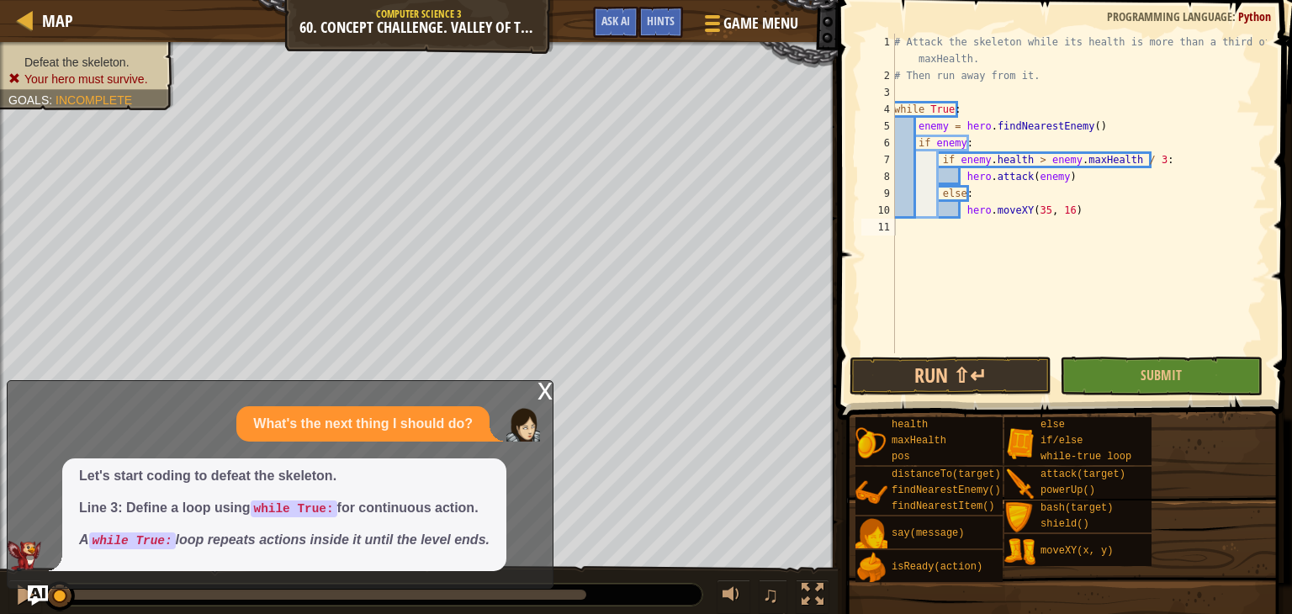
click at [542, 398] on div "x" at bounding box center [544, 389] width 15 height 17
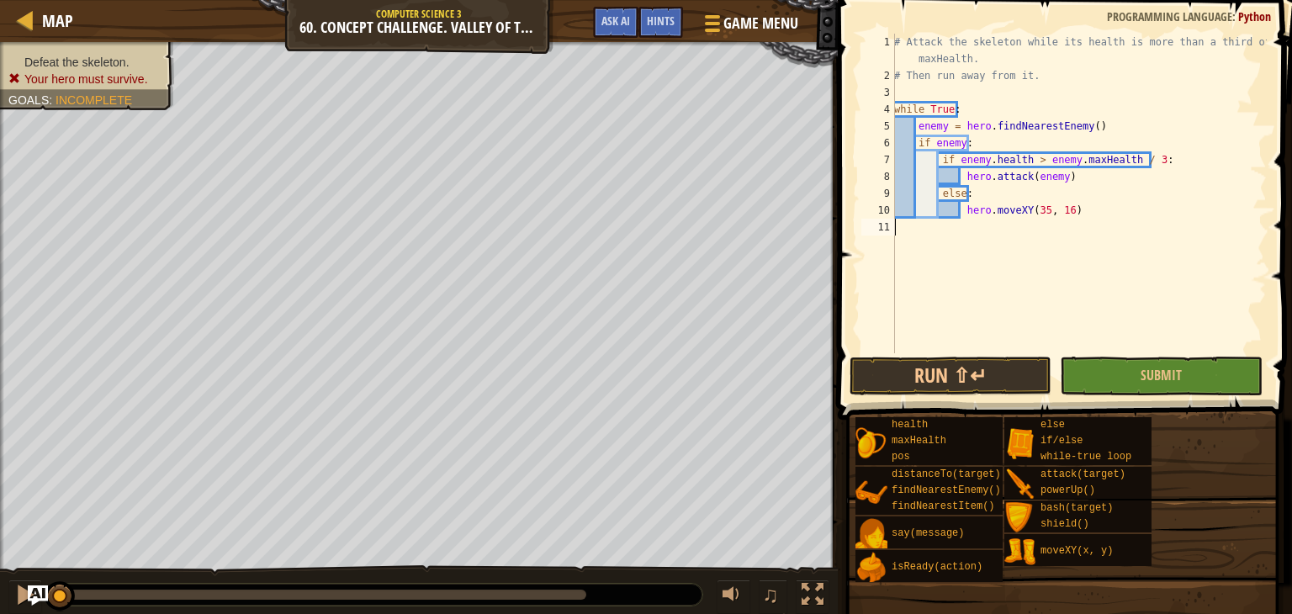
click at [941, 263] on div "# Attack the skeleton while its health is more than a third of its maxHealth. #…" at bounding box center [1079, 219] width 376 height 370
click at [924, 94] on div "# Attack the skeleton while its health is more than a third of its maxHealth. #…" at bounding box center [1079, 219] width 376 height 370
type textarea "# Then run away from it."
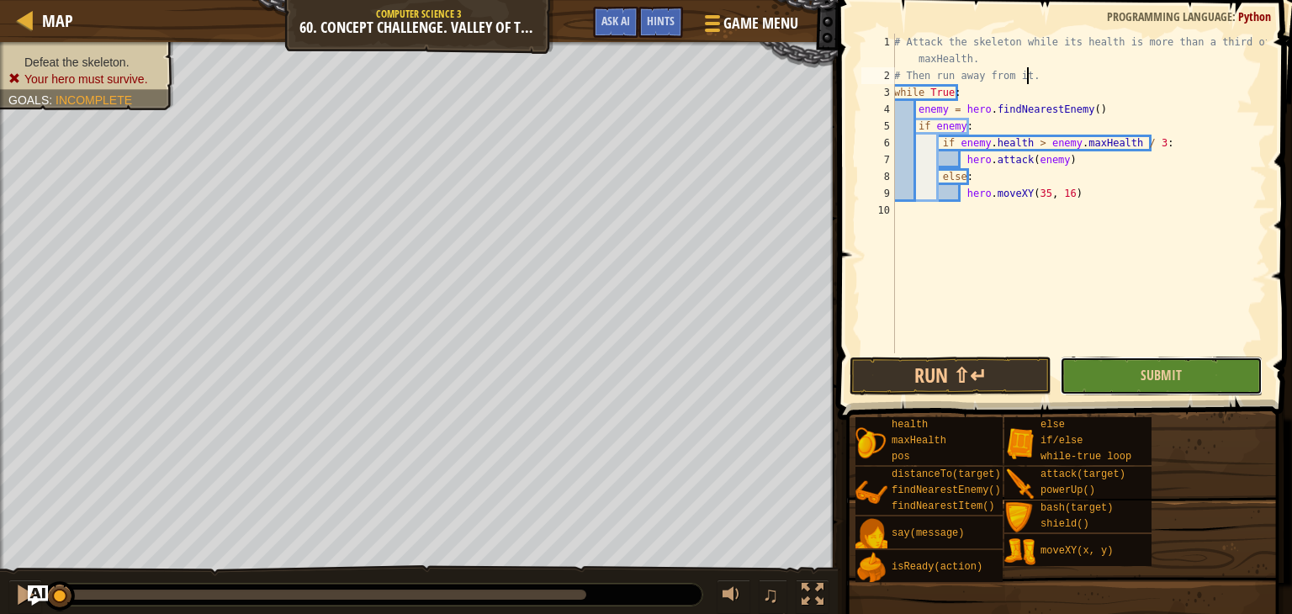
click at [1100, 384] on button "Submit" at bounding box center [1161, 376] width 202 height 39
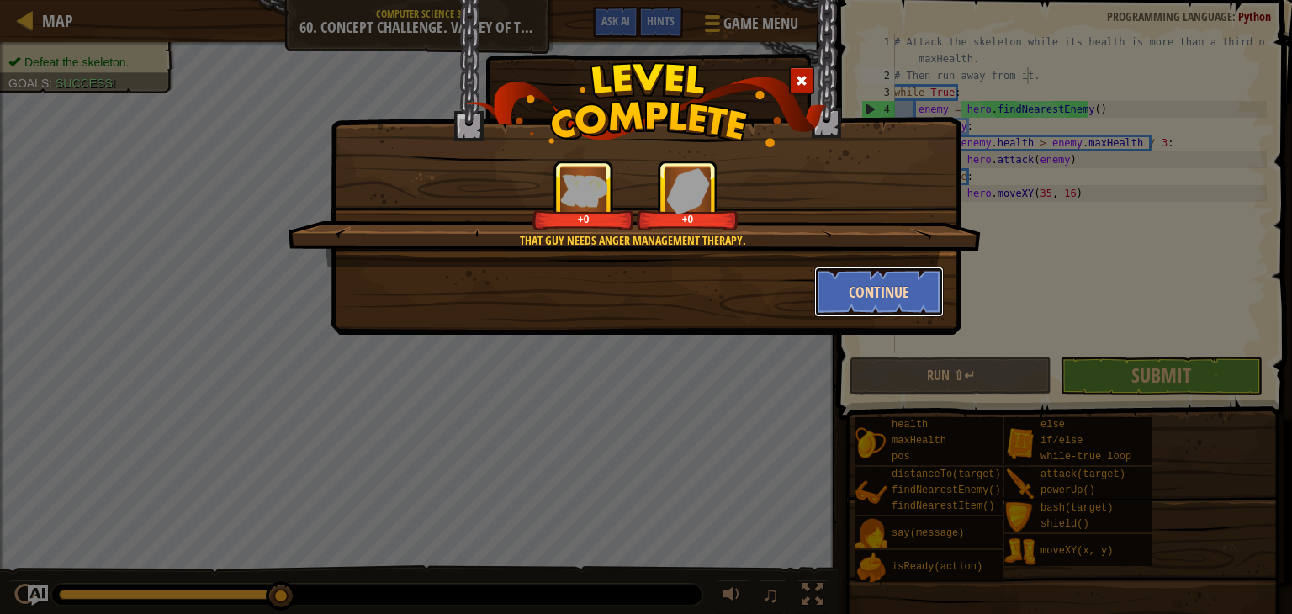
click at [886, 304] on button "Continue" at bounding box center [879, 292] width 130 height 50
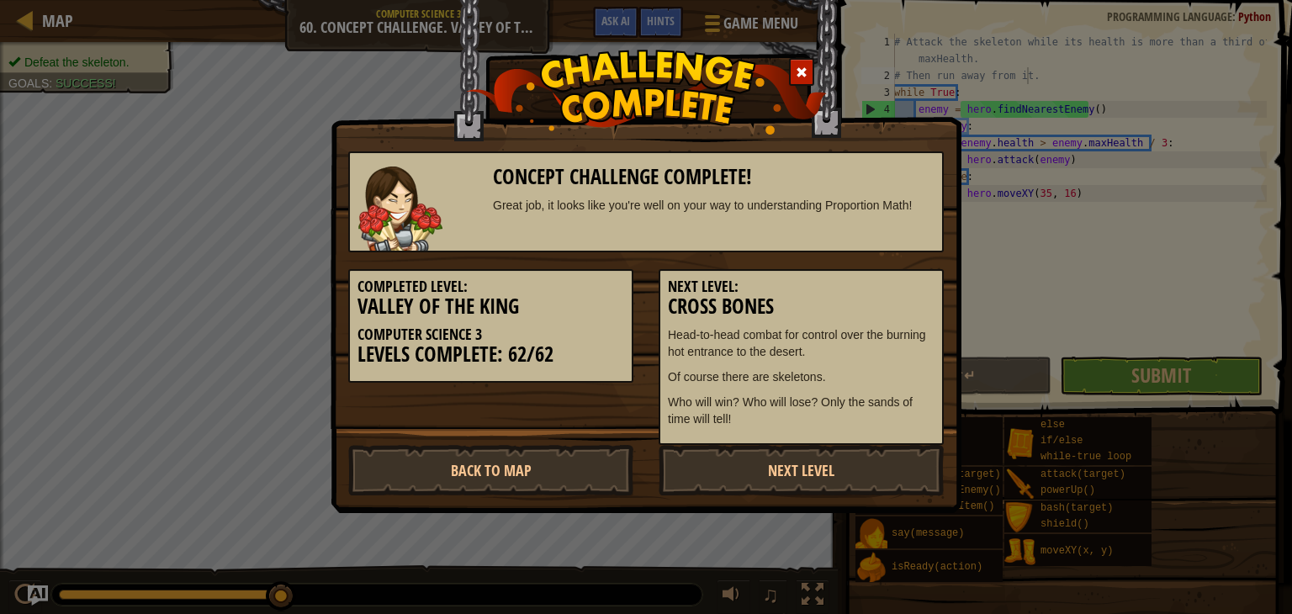
click at [803, 78] on div at bounding box center [801, 72] width 25 height 28
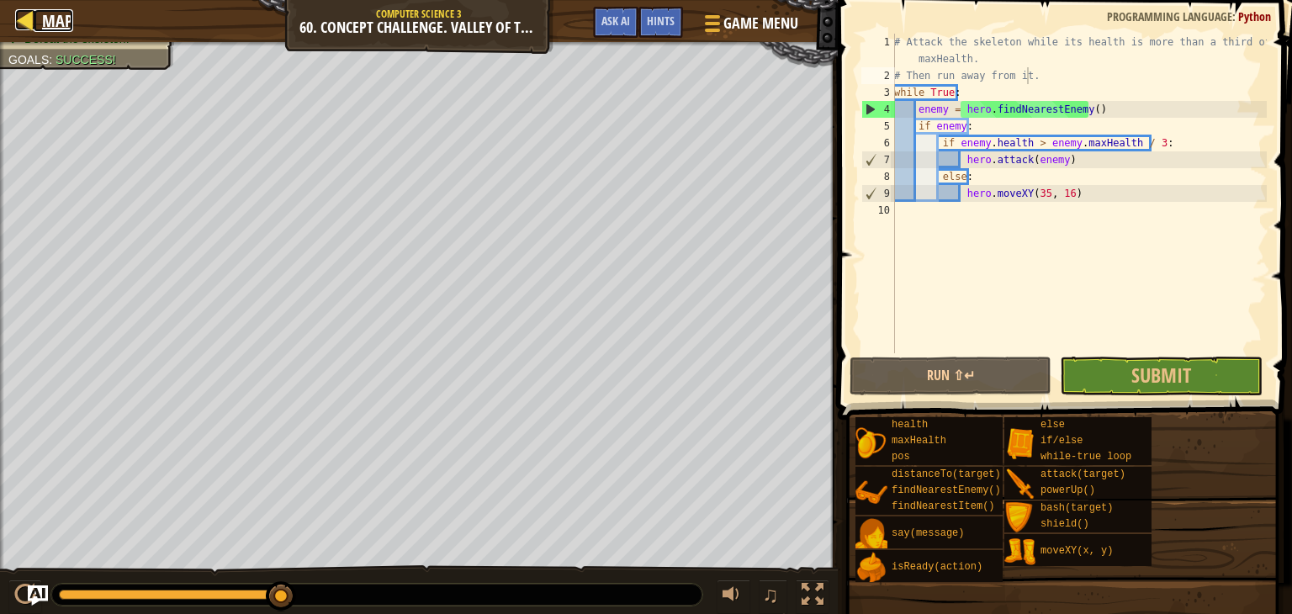
click at [54, 18] on span "Map" at bounding box center [57, 20] width 31 height 23
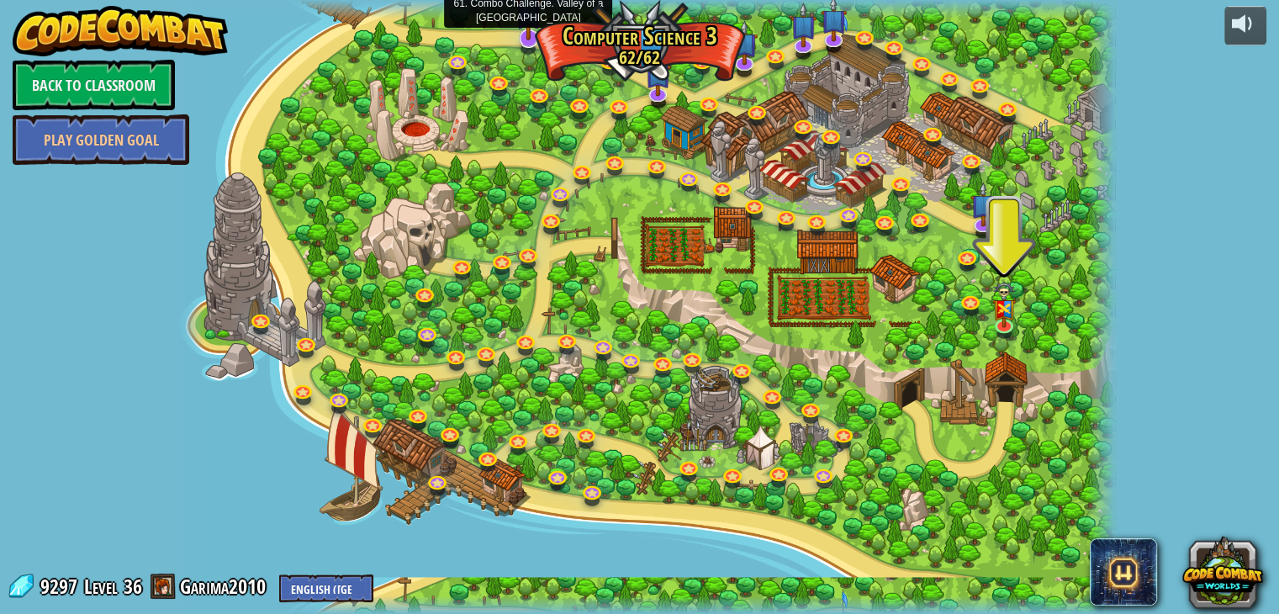
click at [529, 34] on img at bounding box center [529, 10] width 26 height 61
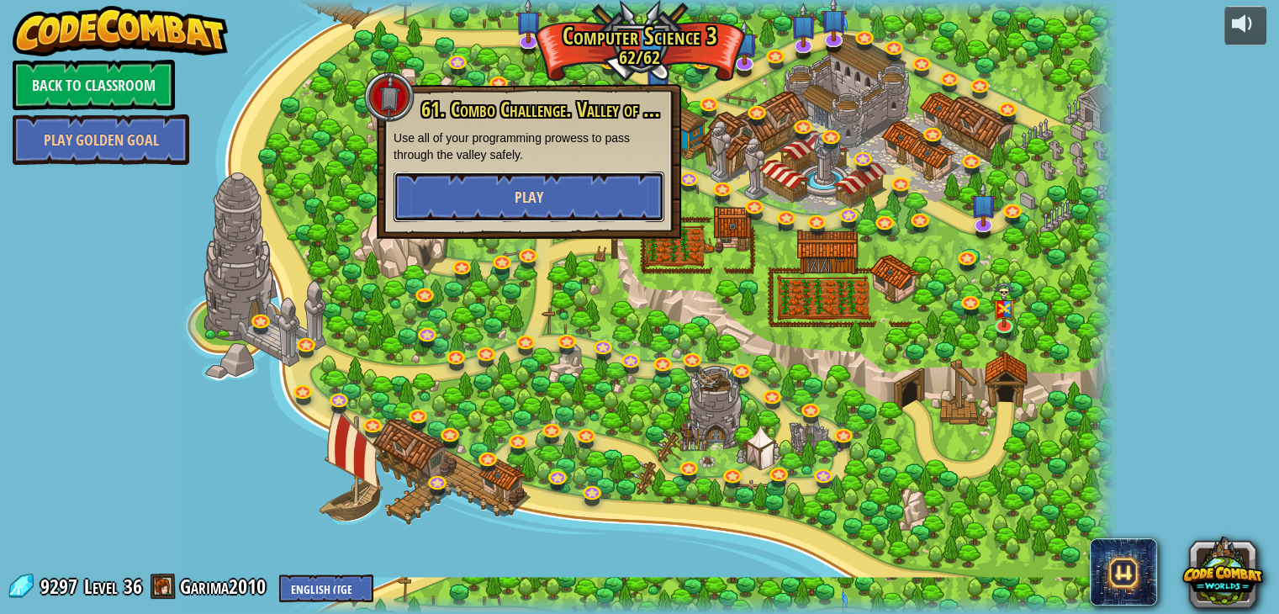
click at [517, 196] on span "Play" at bounding box center [529, 197] width 29 height 21
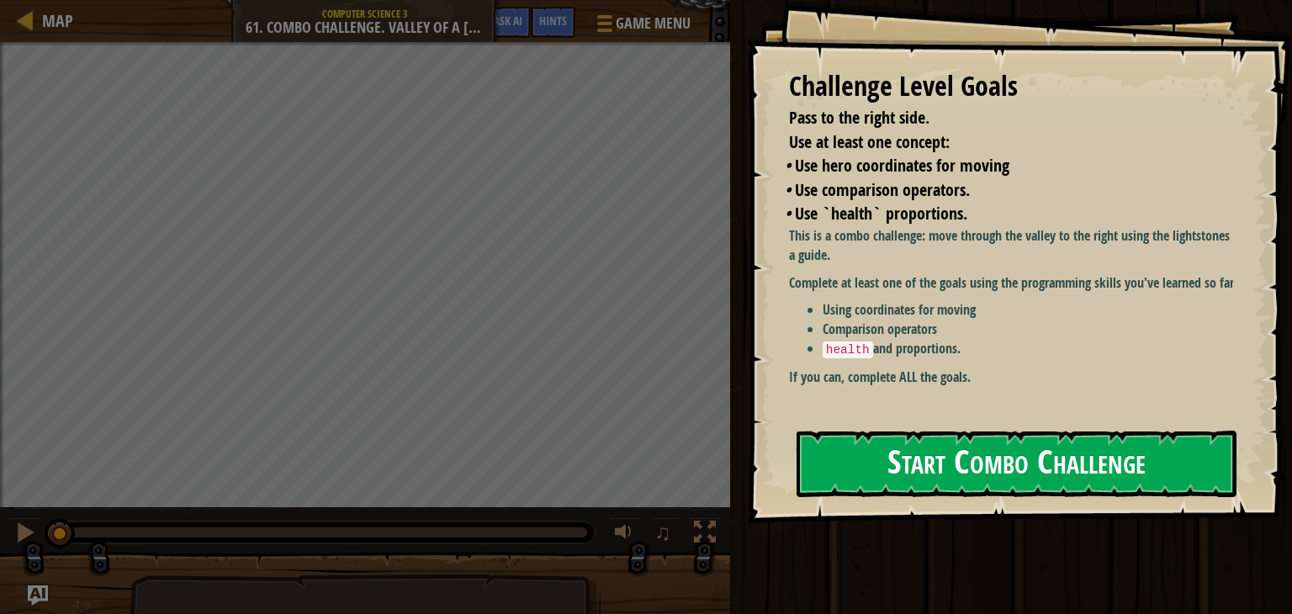
click at [934, 437] on button "Start Combo Challenge" at bounding box center [1016, 464] width 440 height 66
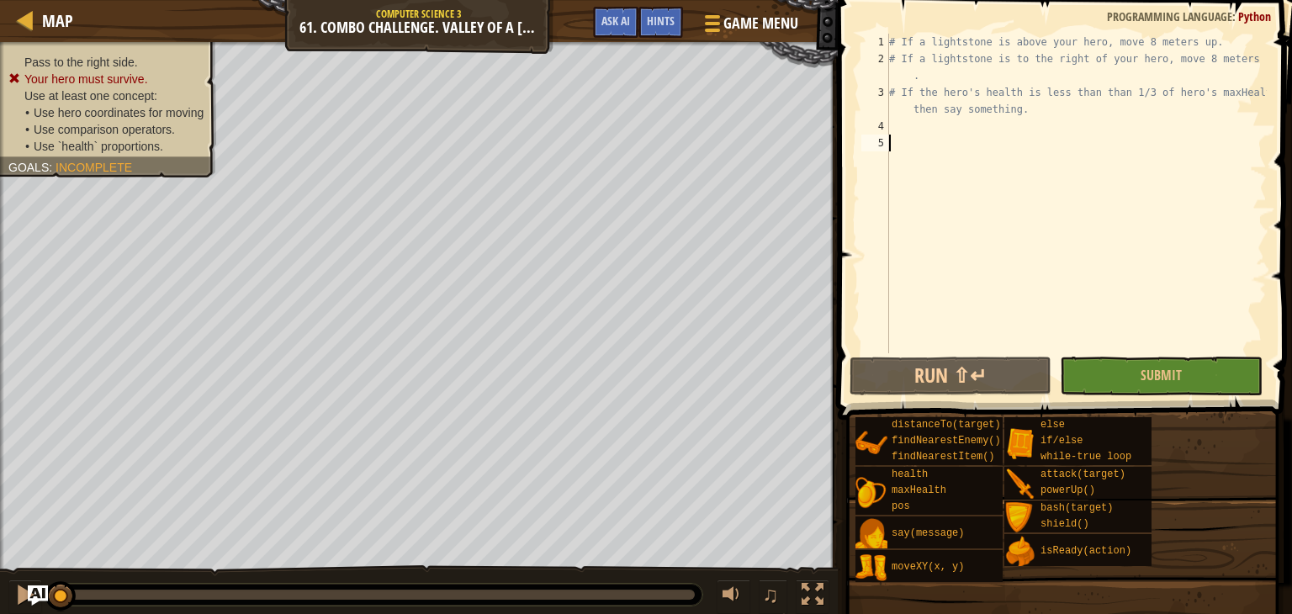
click at [932, 124] on div "# If a lightstone is above your hero, move 8 meters up. # If a lightstone is to…" at bounding box center [1076, 210] width 381 height 353
click at [626, 14] on span "Ask AI" at bounding box center [615, 21] width 29 height 16
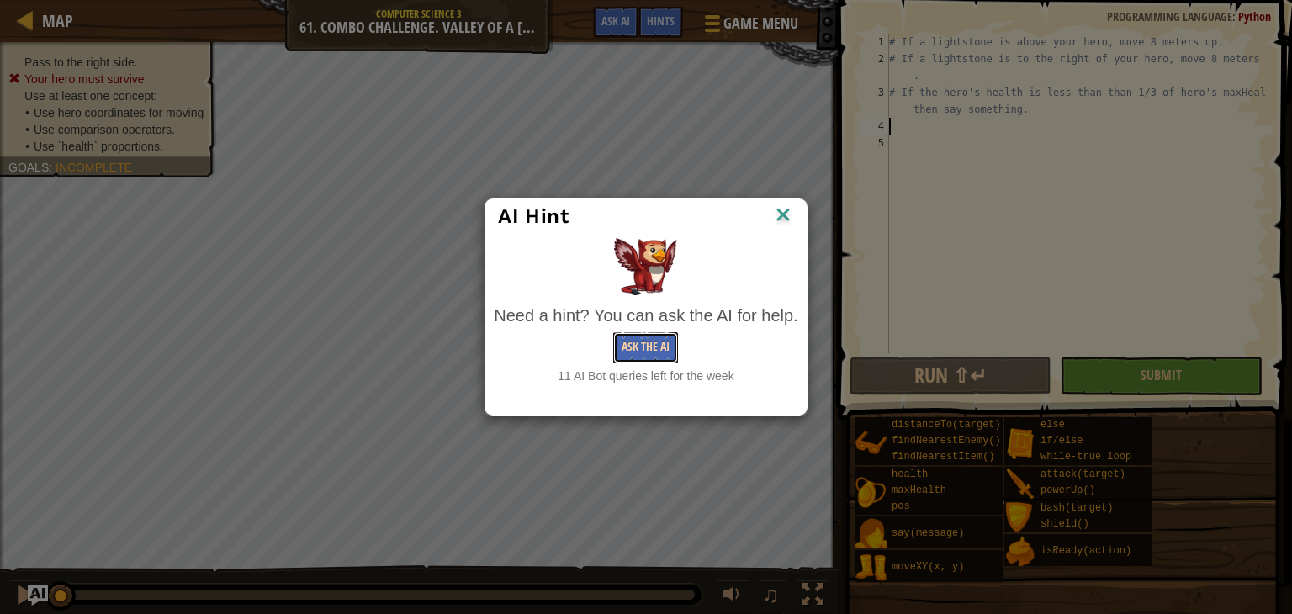
click at [658, 361] on button "Ask the AI" at bounding box center [645, 347] width 65 height 31
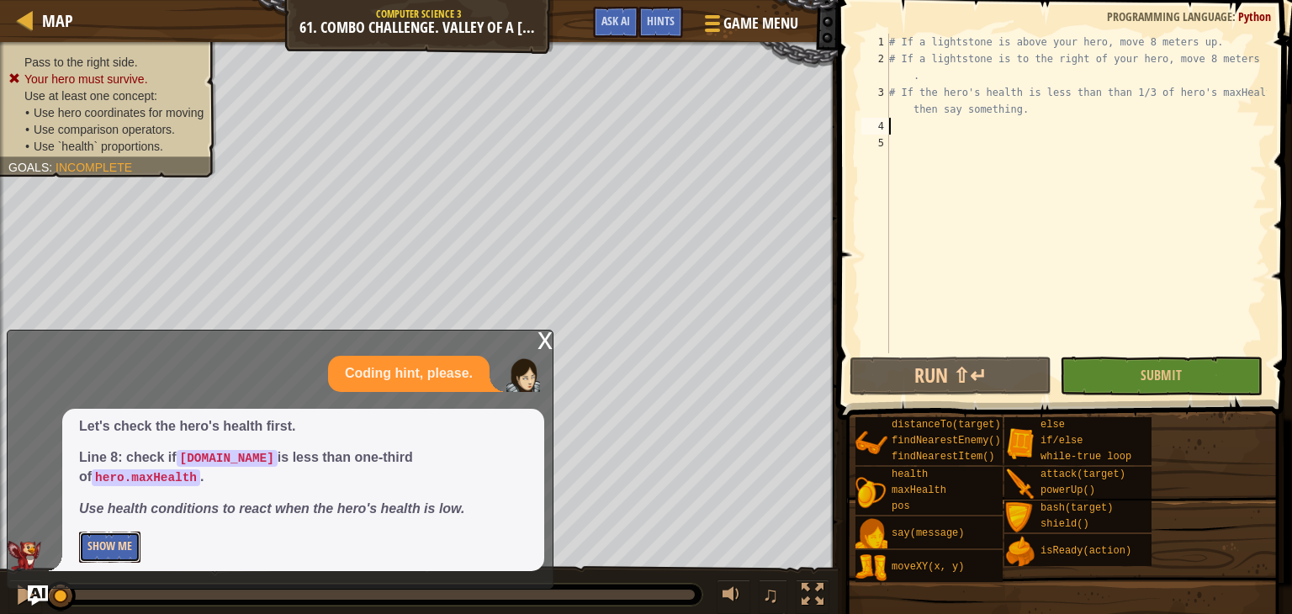
click at [93, 548] on button "Show Me" at bounding box center [109, 547] width 61 height 31
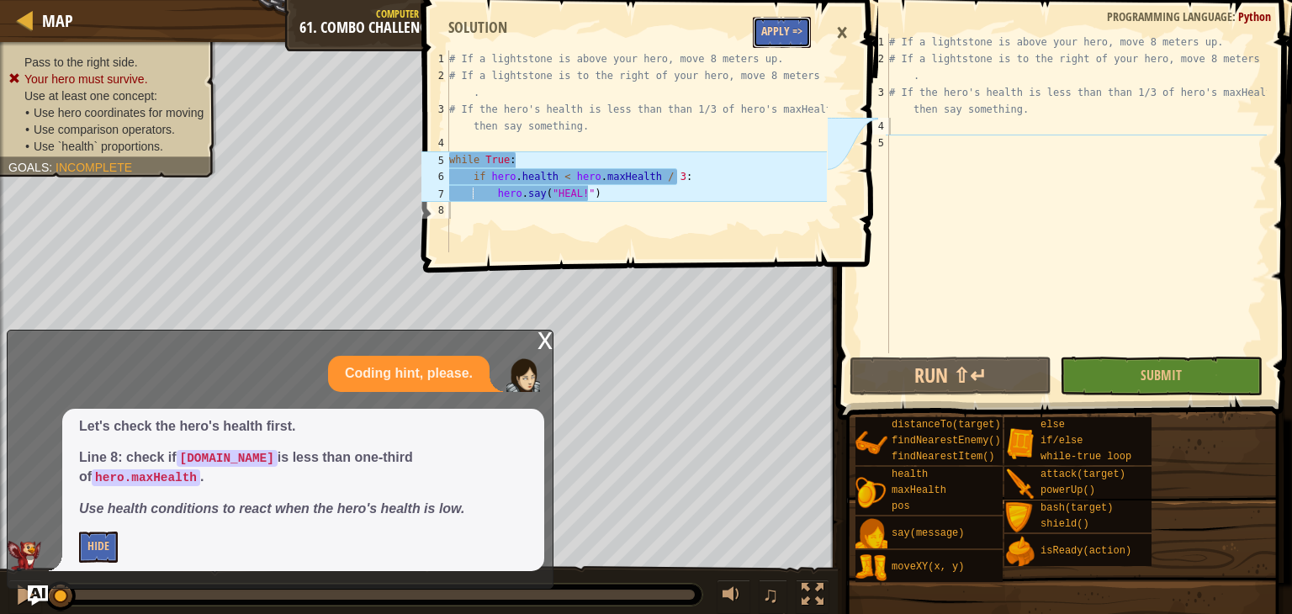
click at [791, 35] on button "Apply =>" at bounding box center [782, 32] width 58 height 31
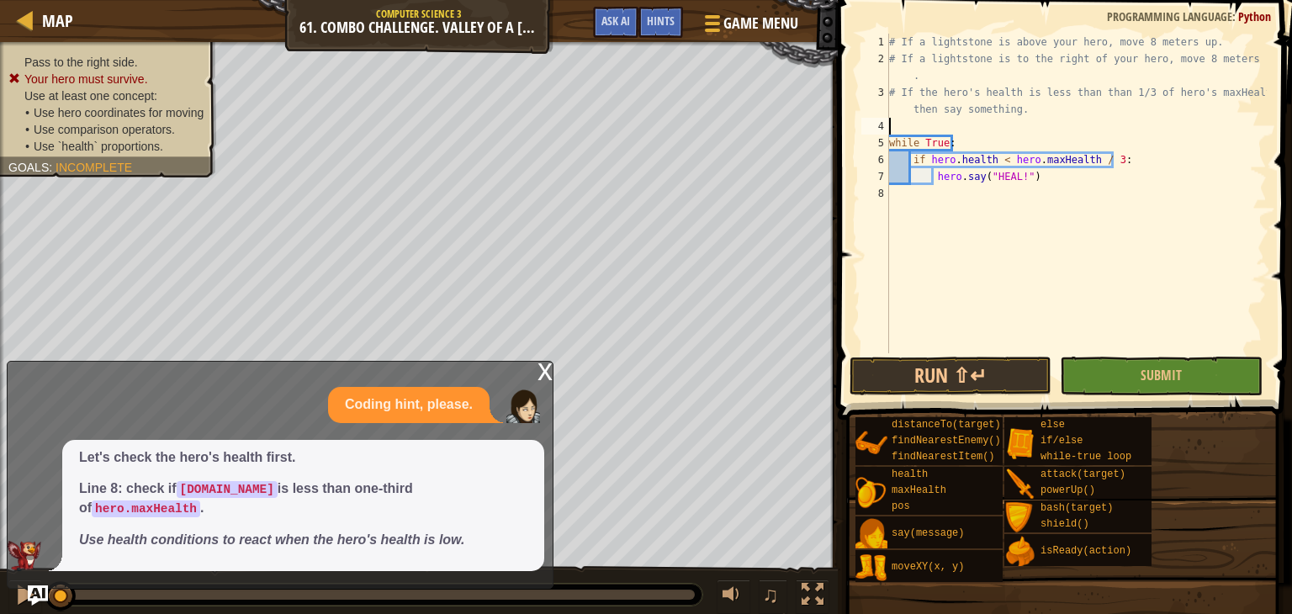
click at [906, 126] on div "# If a lightstone is above your hero, move 8 meters up. # If a lightstone is to…" at bounding box center [1076, 210] width 381 height 353
type textarea "# If the hero's health is less than than 1/3 of hero's maxHealth, then say some…"
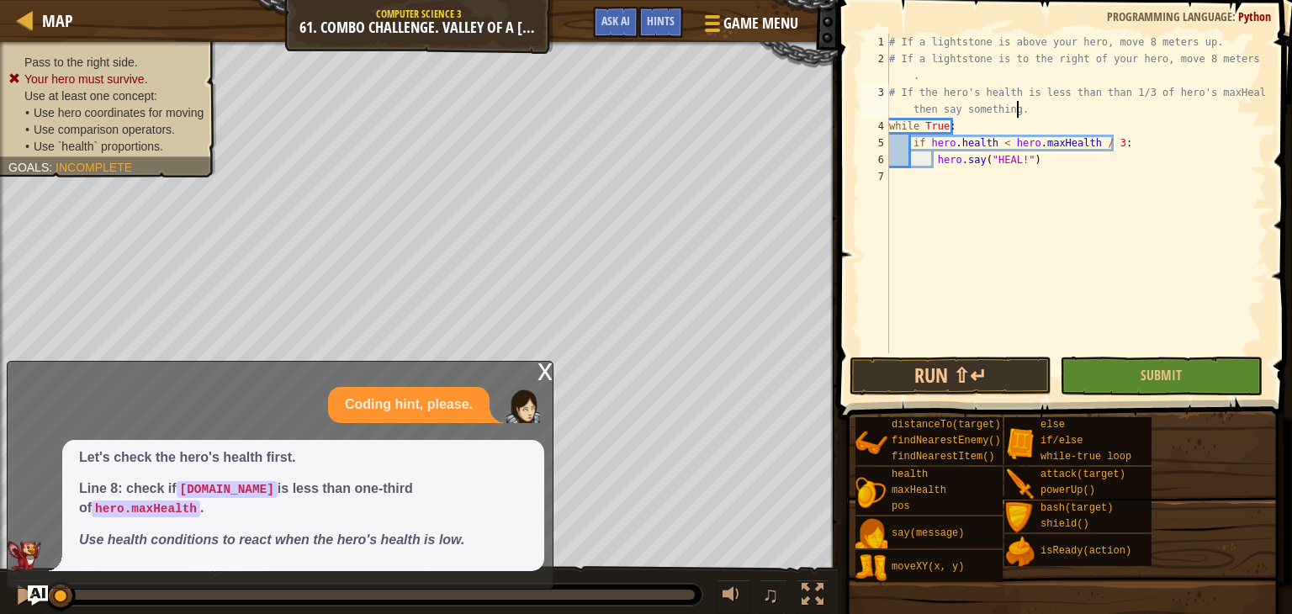
click at [546, 378] on div "x" at bounding box center [544, 370] width 15 height 17
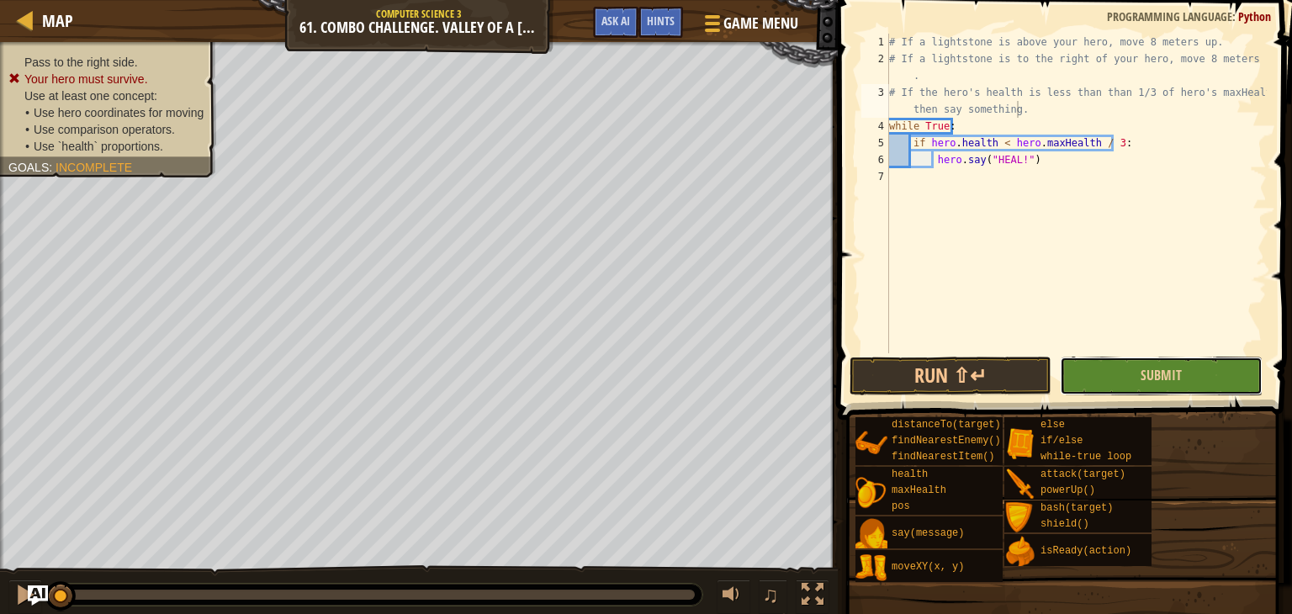
click at [1120, 366] on button "Submit" at bounding box center [1161, 376] width 202 height 39
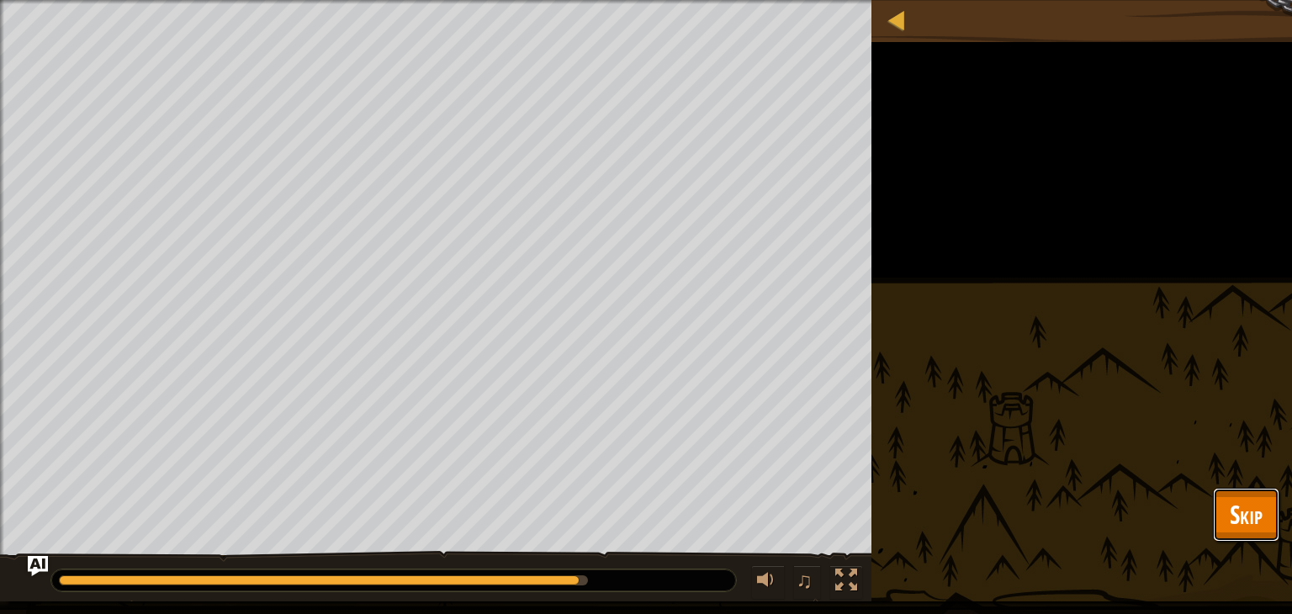
click at [1253, 501] on span "Skip" at bounding box center [1246, 514] width 33 height 34
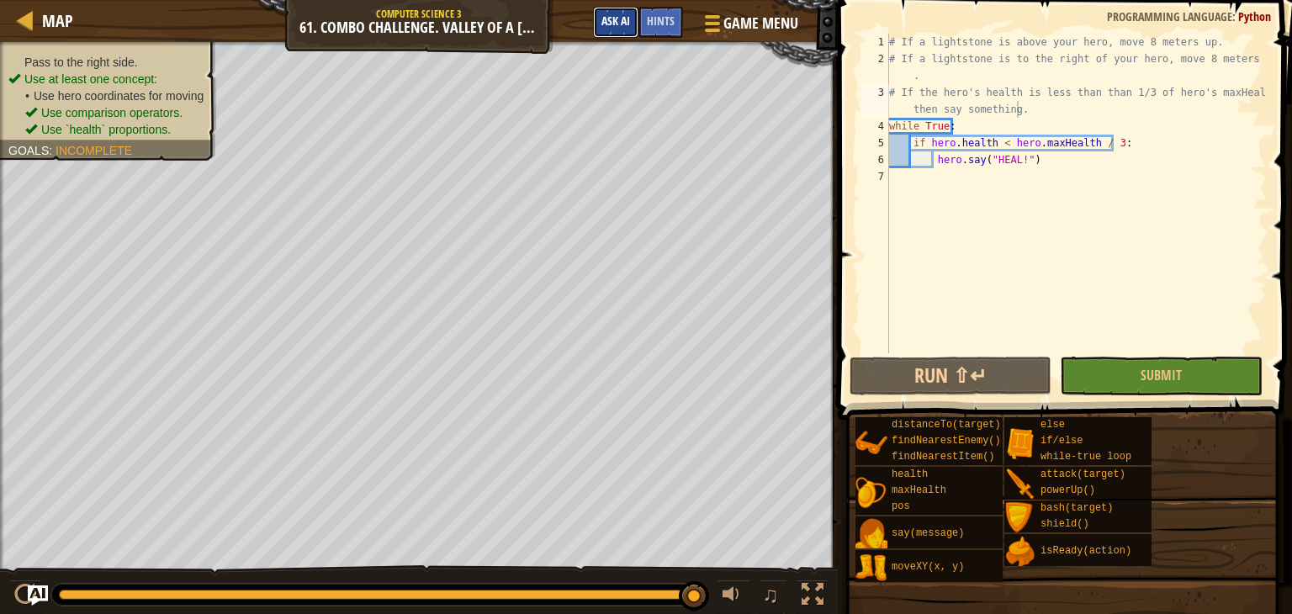
click at [622, 22] on span "Ask AI" at bounding box center [615, 21] width 29 height 16
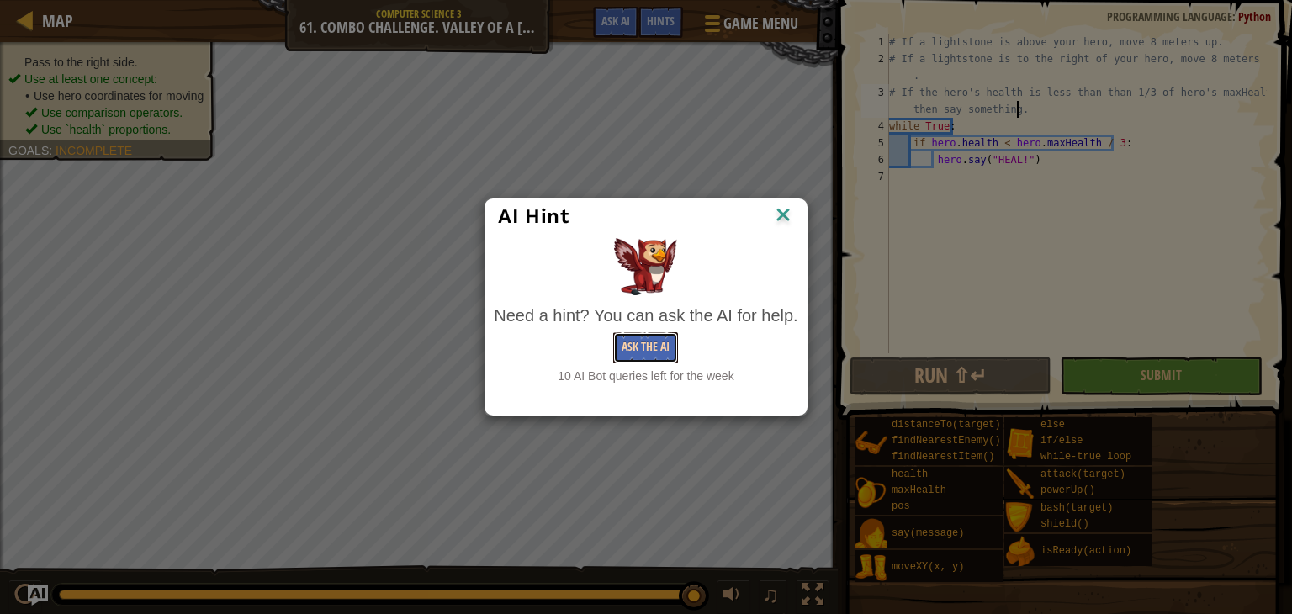
click at [643, 354] on button "Ask the AI" at bounding box center [645, 347] width 65 height 31
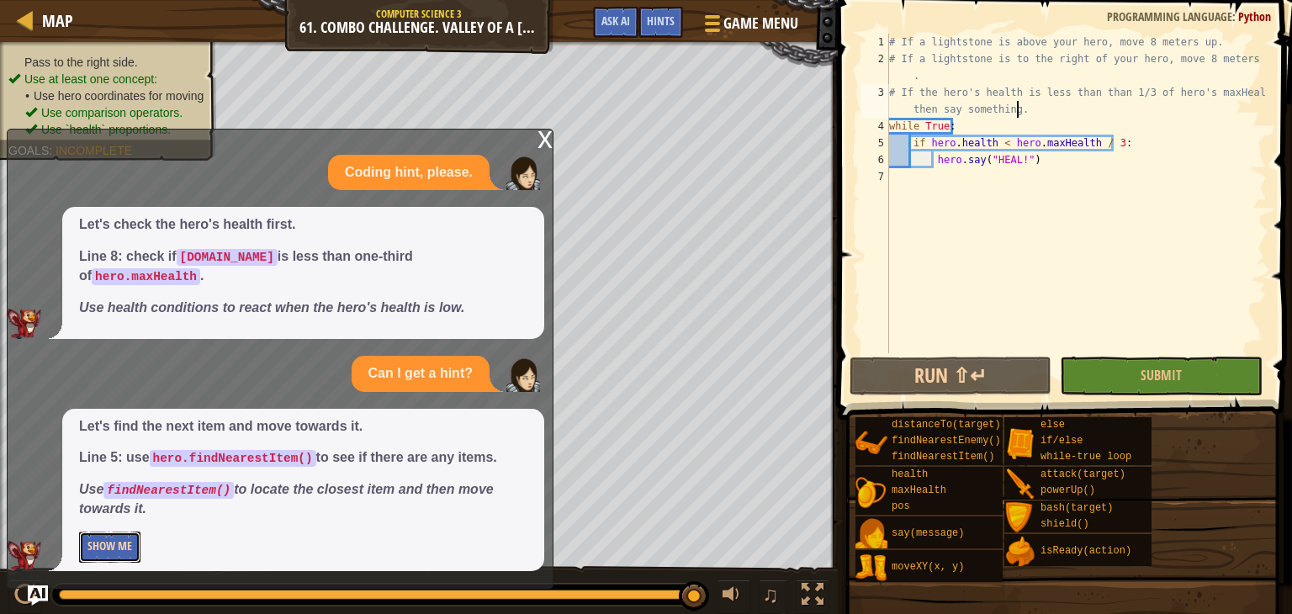
click at [125, 537] on button "Show Me" at bounding box center [109, 547] width 61 height 31
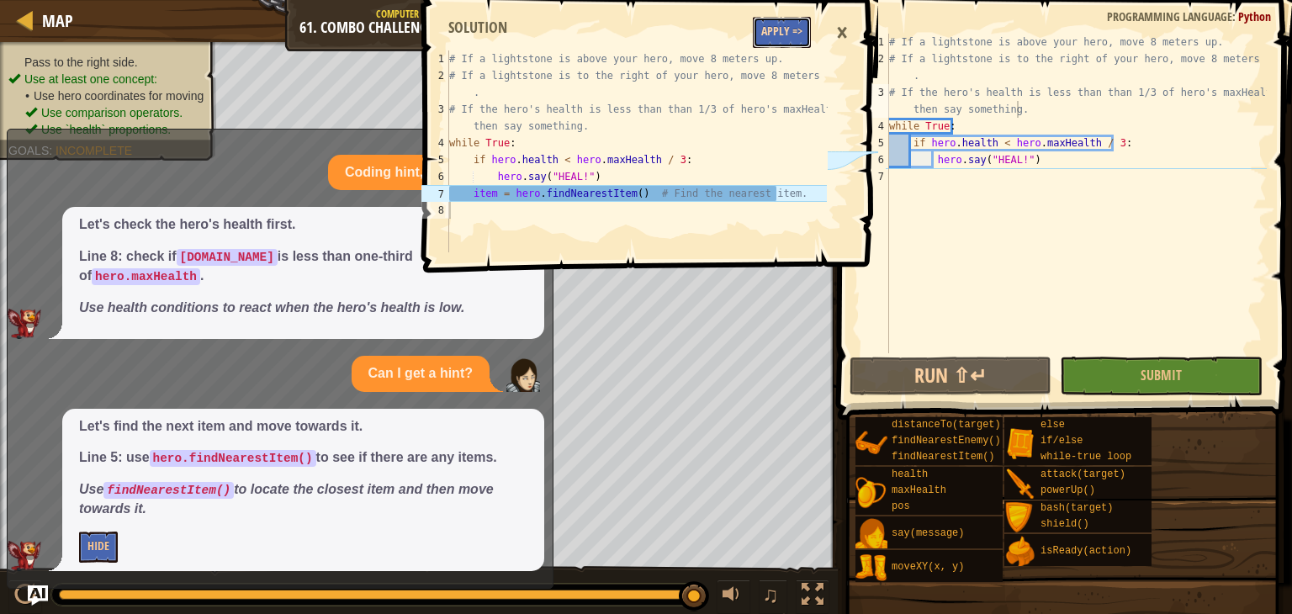
click at [778, 37] on button "Apply =>" at bounding box center [782, 32] width 58 height 31
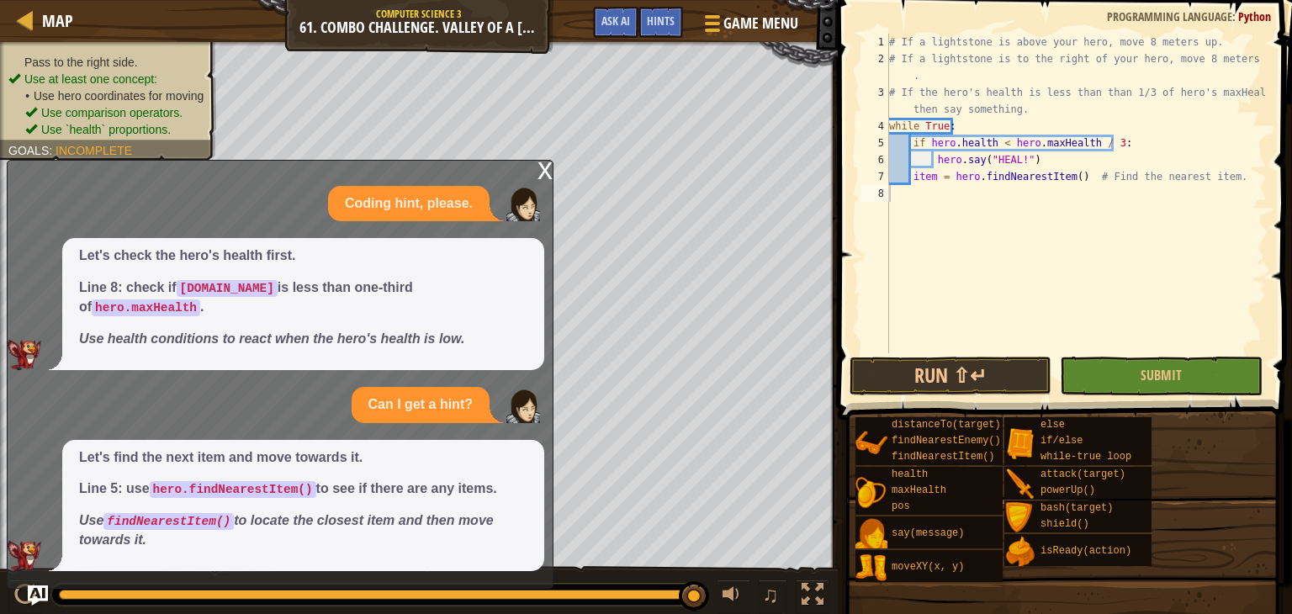
click at [545, 177] on div "x" at bounding box center [544, 169] width 15 height 17
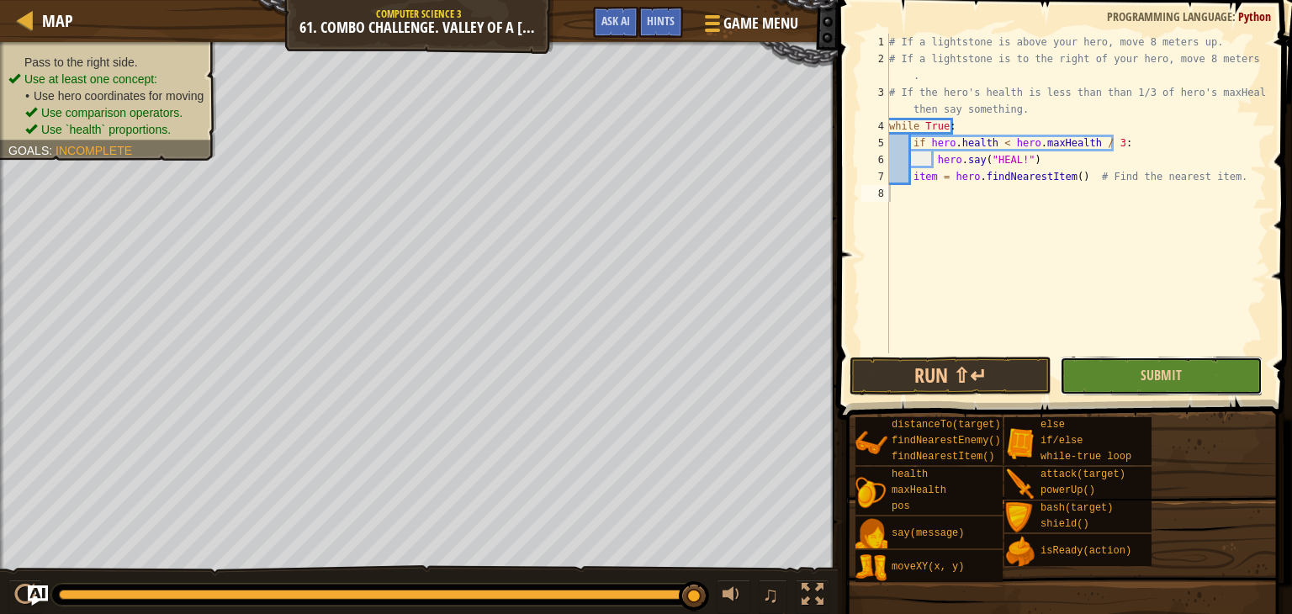
click at [1103, 367] on button "Submit" at bounding box center [1161, 376] width 202 height 39
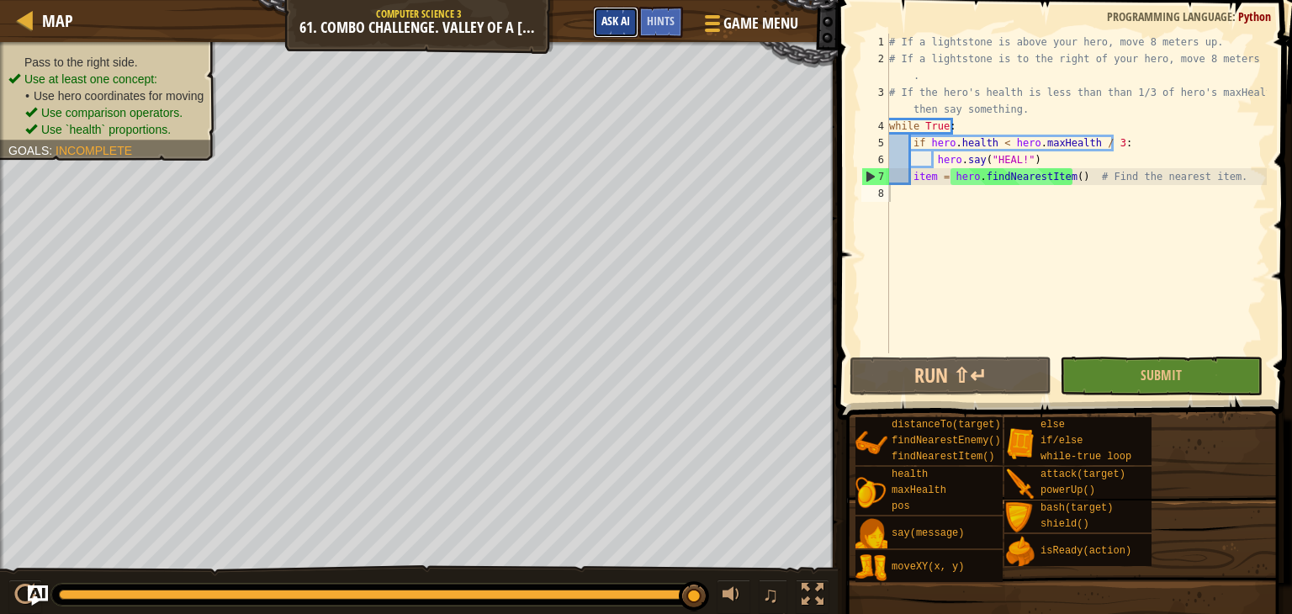
click at [633, 24] on button "Ask AI" at bounding box center [615, 22] width 45 height 31
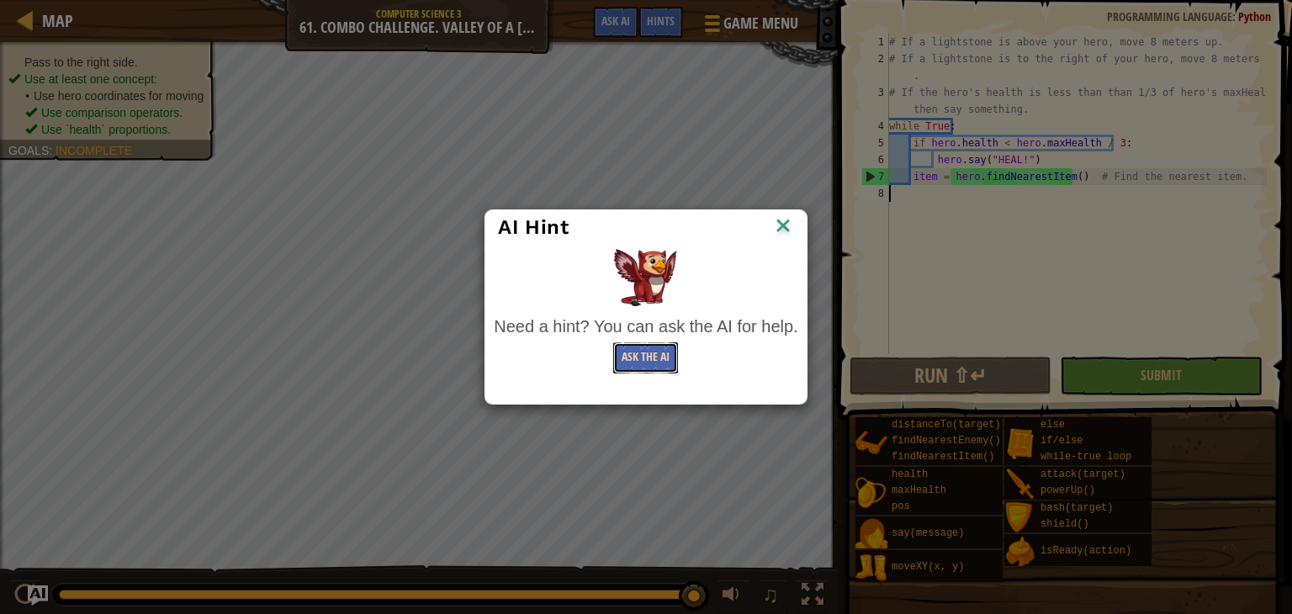
click at [656, 354] on button "Ask the AI" at bounding box center [645, 357] width 65 height 31
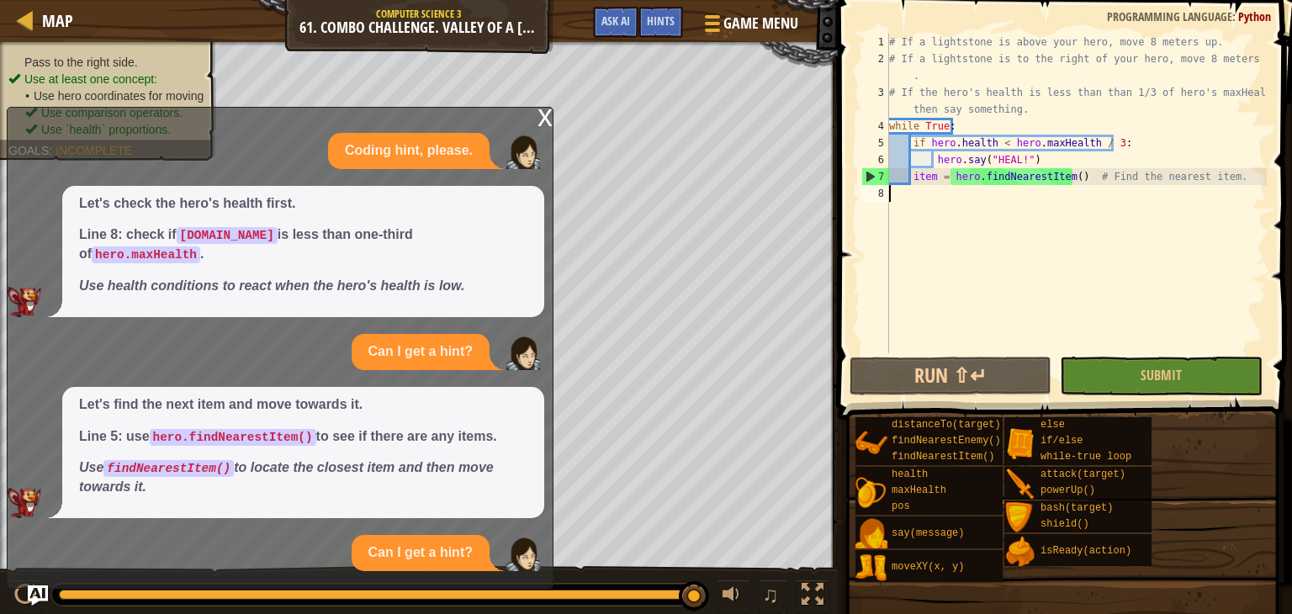
click at [548, 124] on div "x" at bounding box center [544, 116] width 15 height 17
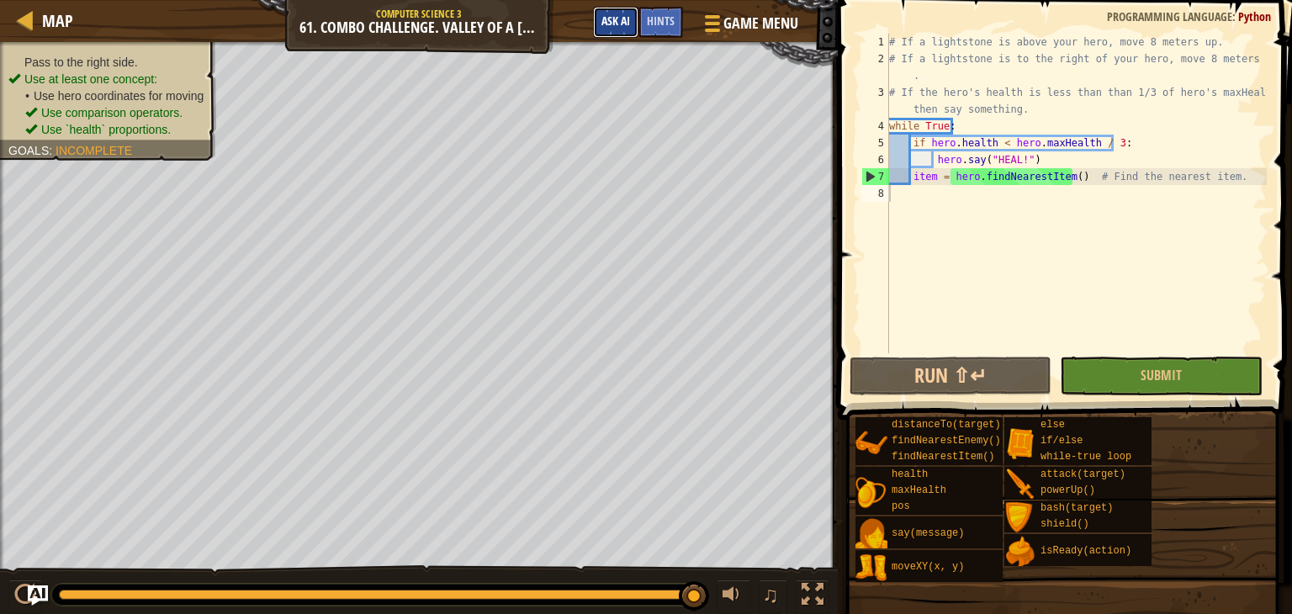
click at [618, 17] on span "Ask AI" at bounding box center [615, 21] width 29 height 16
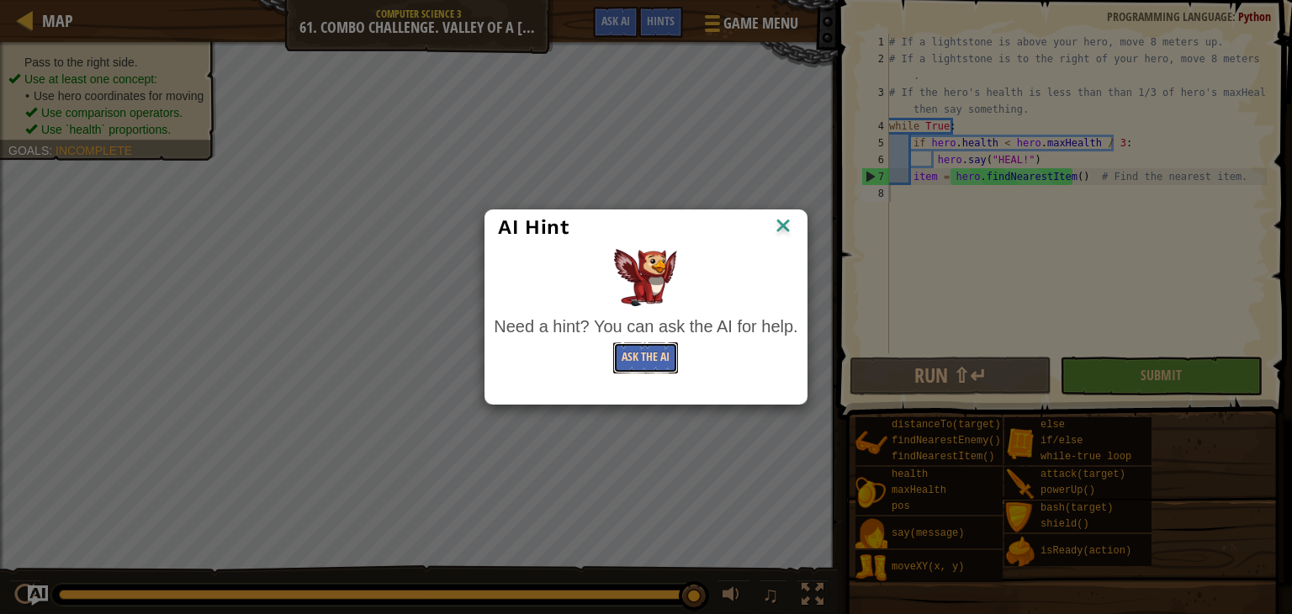
click at [647, 363] on button "Ask the AI" at bounding box center [645, 357] width 65 height 31
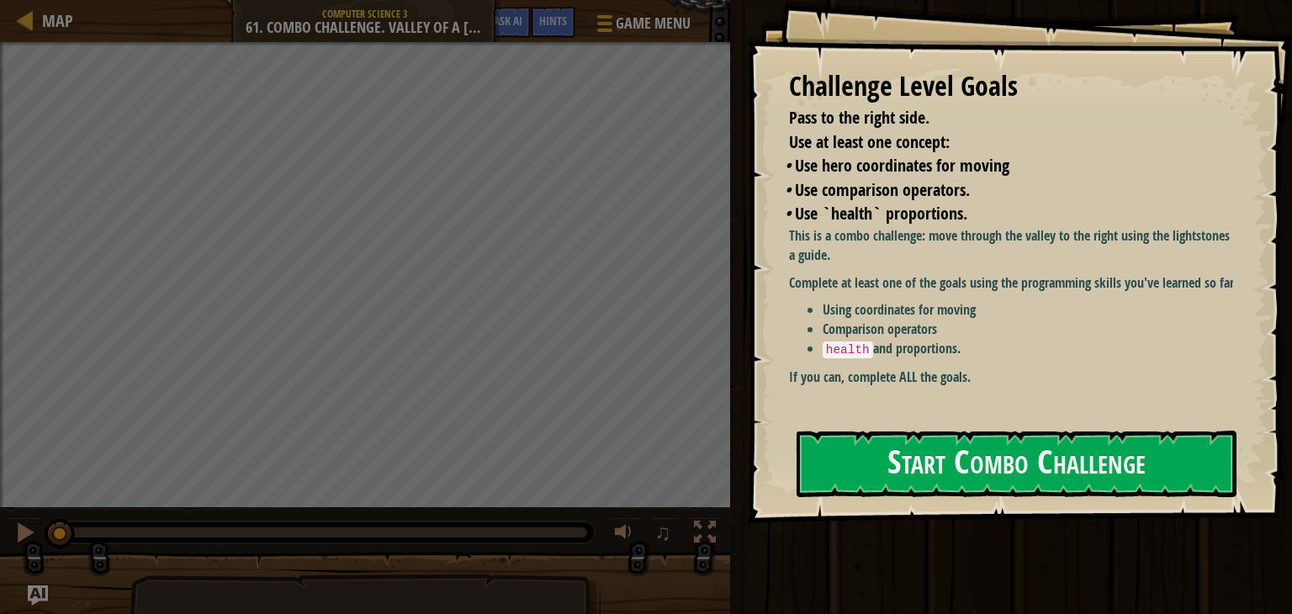
click at [924, 359] on li "health and proportions." at bounding box center [1034, 349] width 423 height 20
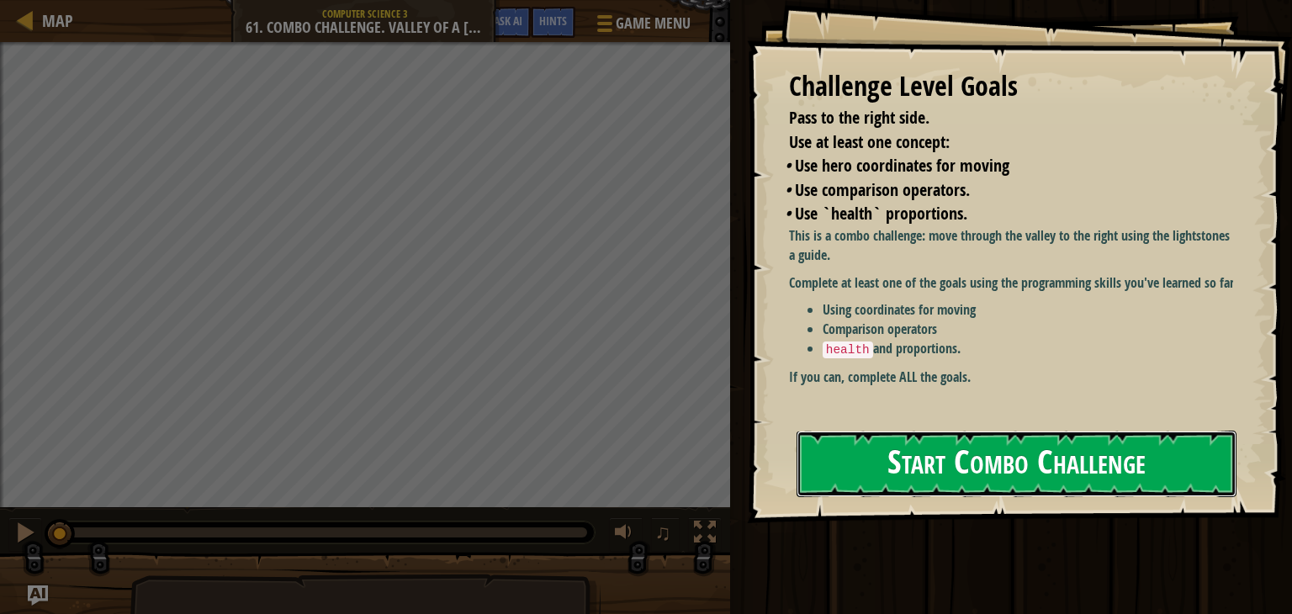
click at [882, 454] on button "Start Combo Challenge" at bounding box center [1016, 464] width 440 height 66
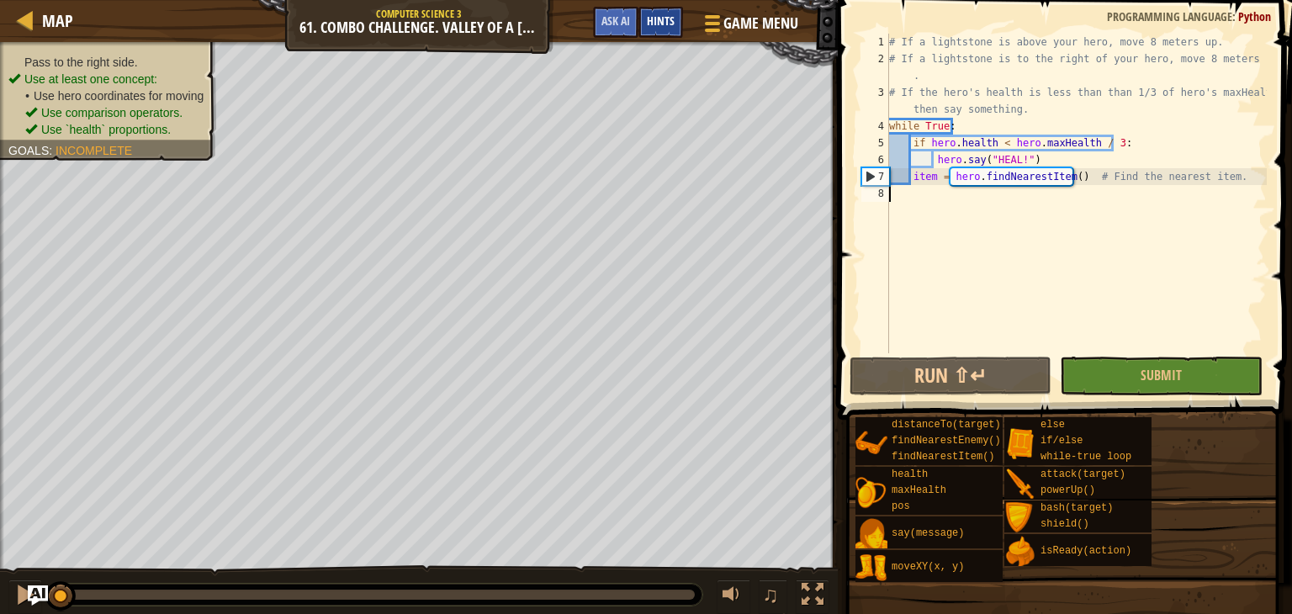
click at [667, 21] on span "Hints" at bounding box center [661, 21] width 28 height 16
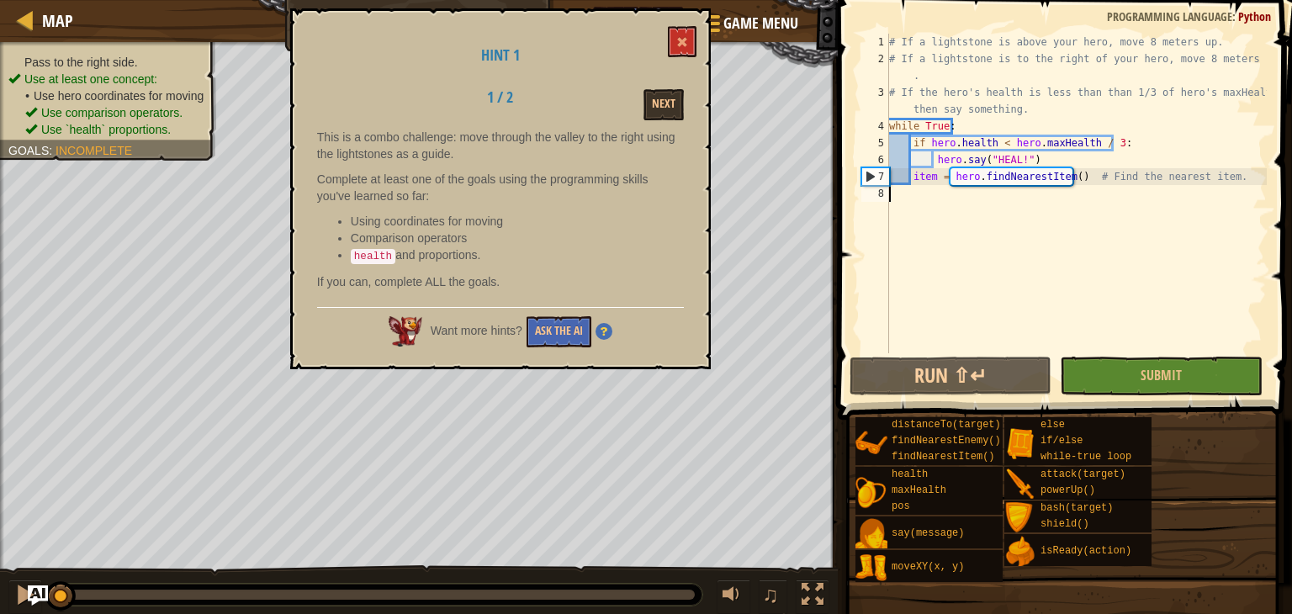
click at [603, 332] on img at bounding box center [603, 331] width 17 height 17
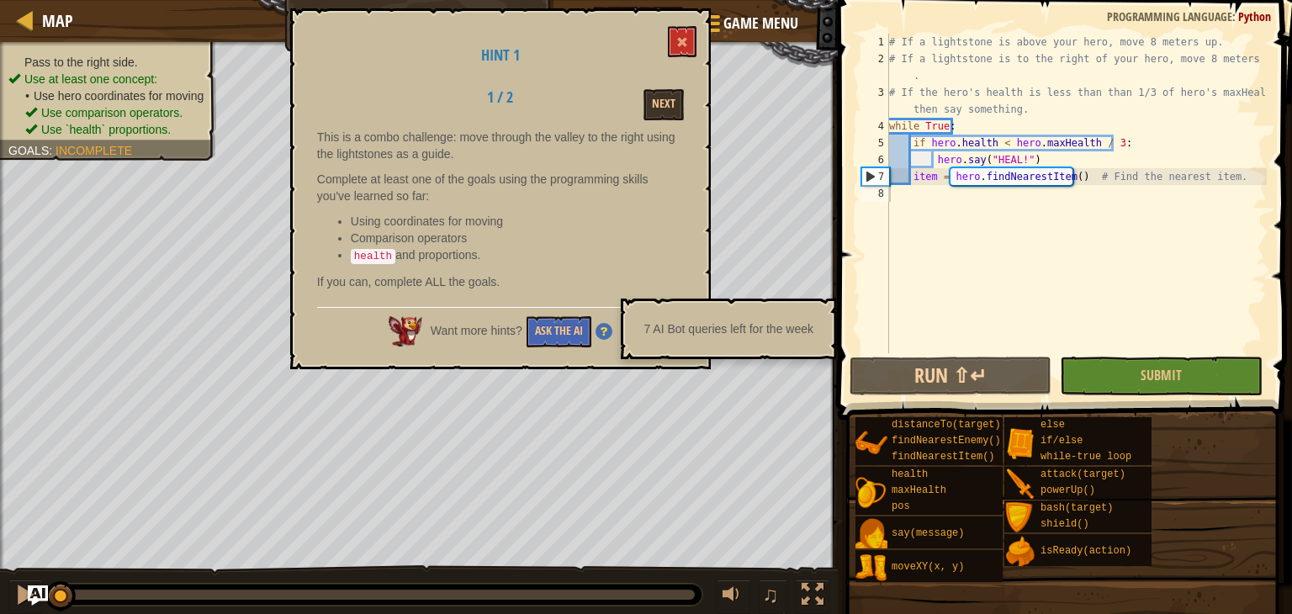
click at [603, 332] on img at bounding box center [603, 331] width 17 height 17
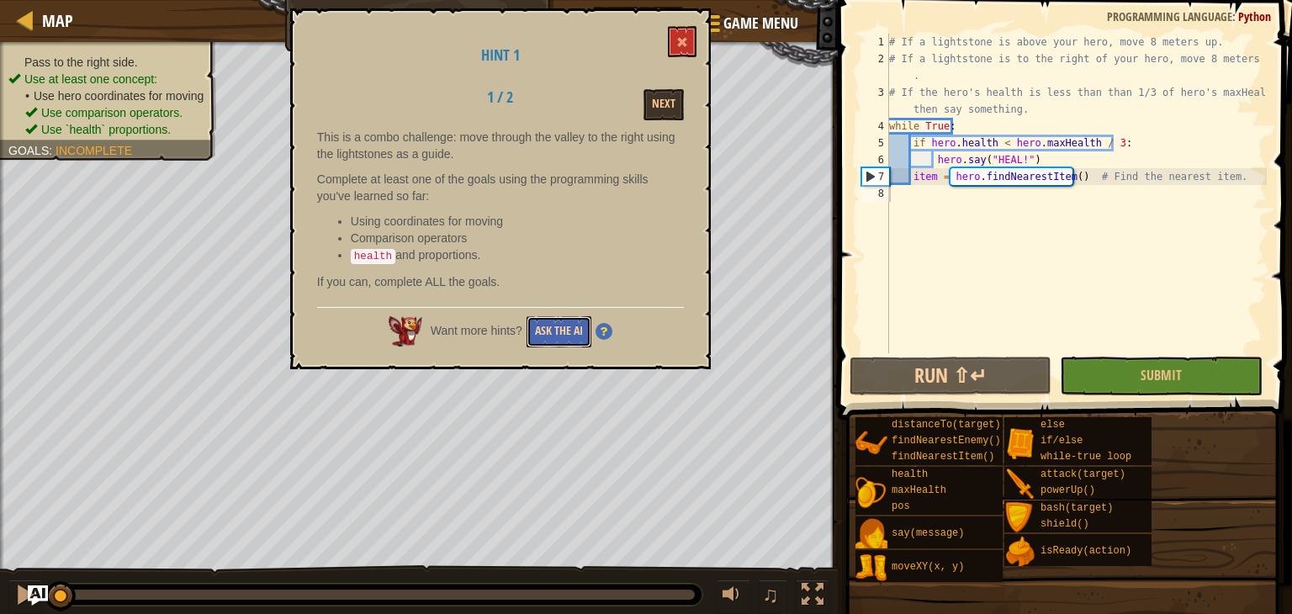
click at [549, 331] on button "Ask the AI" at bounding box center [558, 331] width 65 height 31
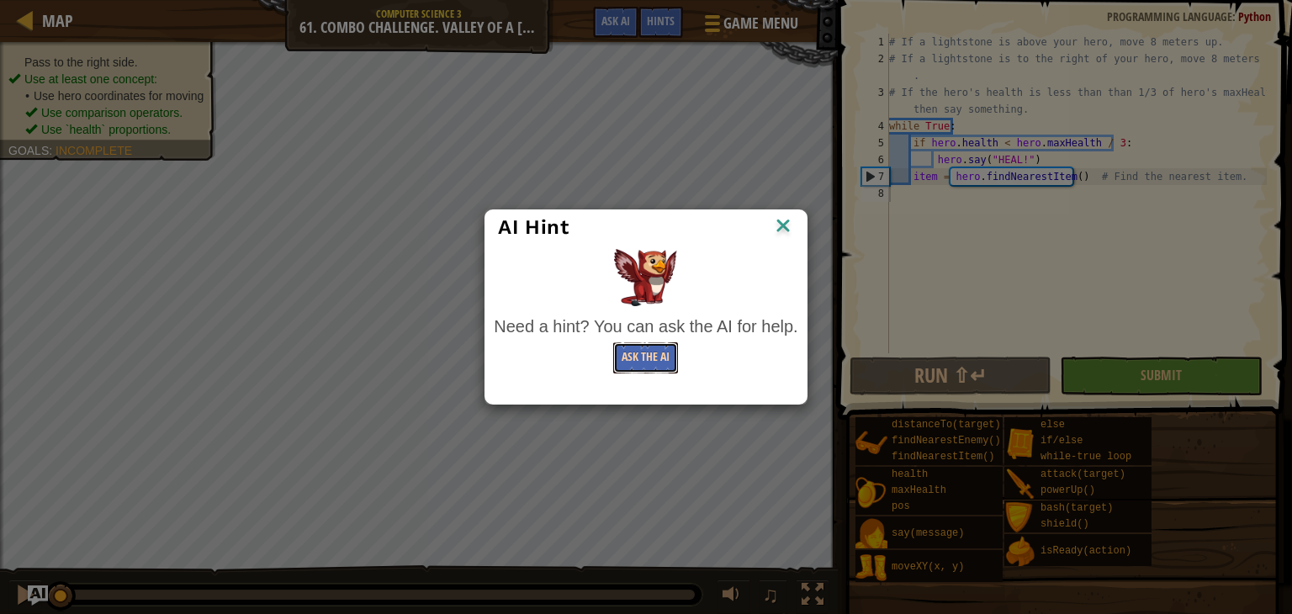
click at [637, 358] on button "Ask the AI" at bounding box center [645, 357] width 65 height 31
